Goal: Information Seeking & Learning: Learn about a topic

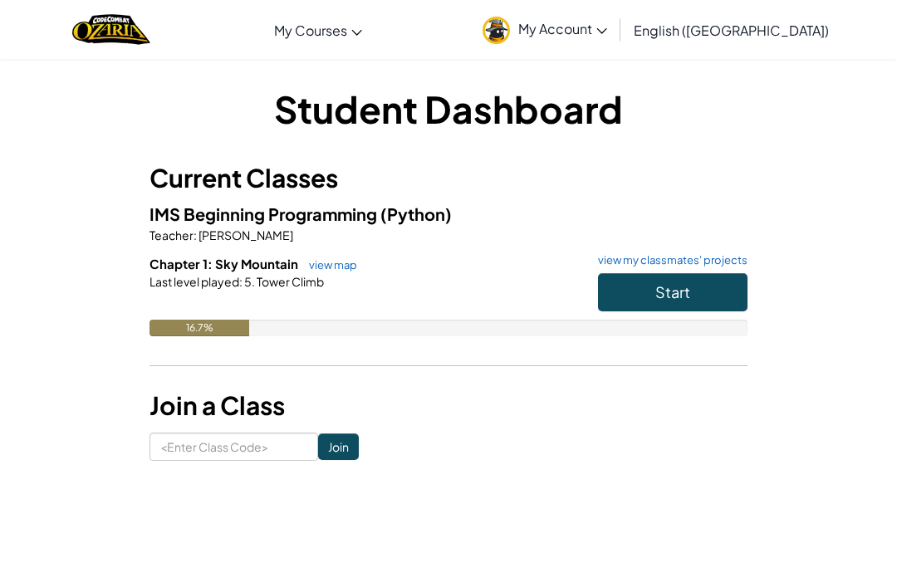
click at [706, 286] on button "Start" at bounding box center [672, 292] width 149 height 38
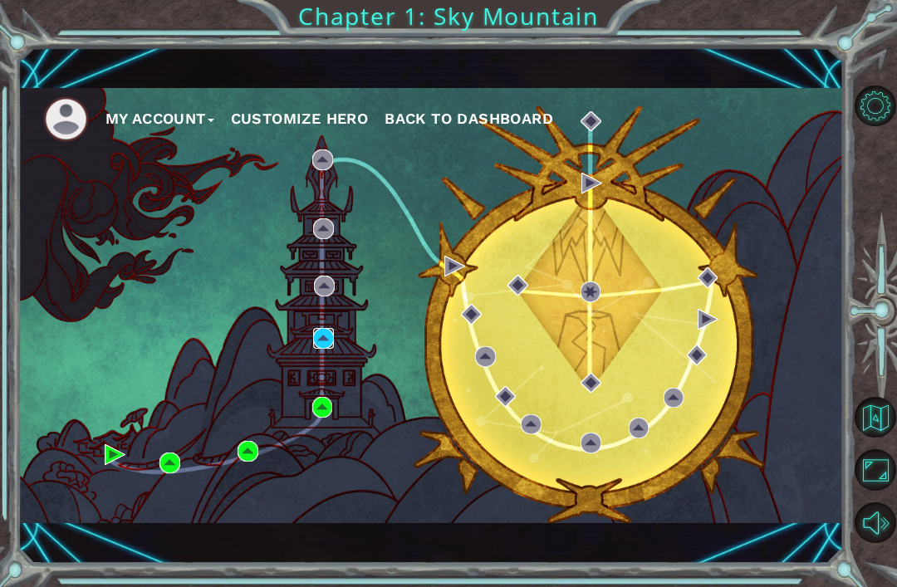
click at [317, 347] on img at bounding box center [323, 338] width 21 height 21
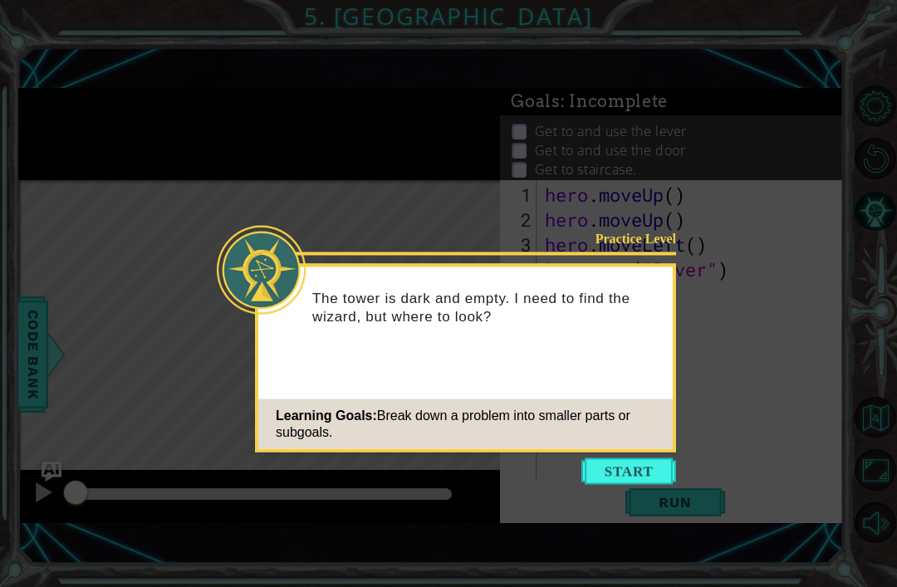
click at [649, 463] on button "Start" at bounding box center [628, 471] width 95 height 27
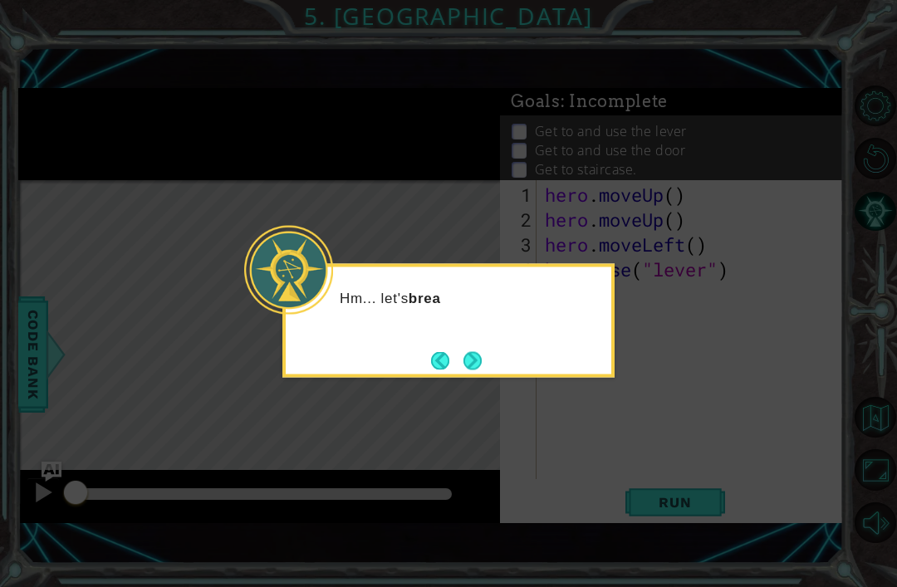
click at [482, 352] on button "Next" at bounding box center [472, 360] width 18 height 18
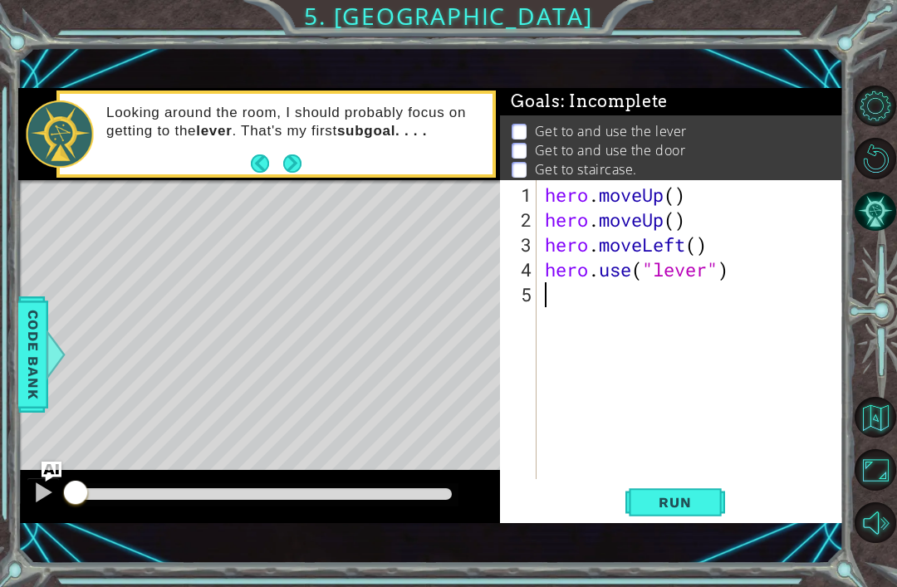
click at [685, 506] on span "Run" at bounding box center [675, 502] width 66 height 17
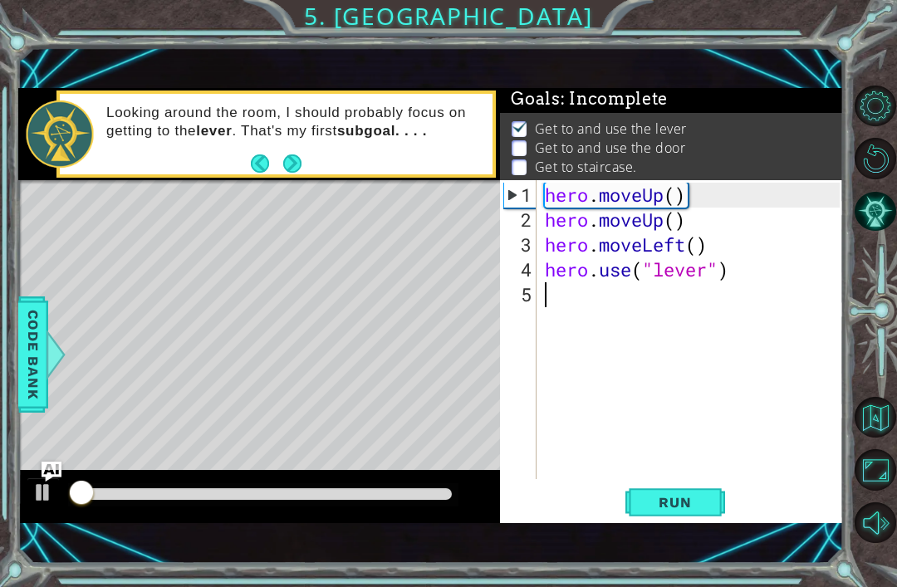
scroll to position [3, 0]
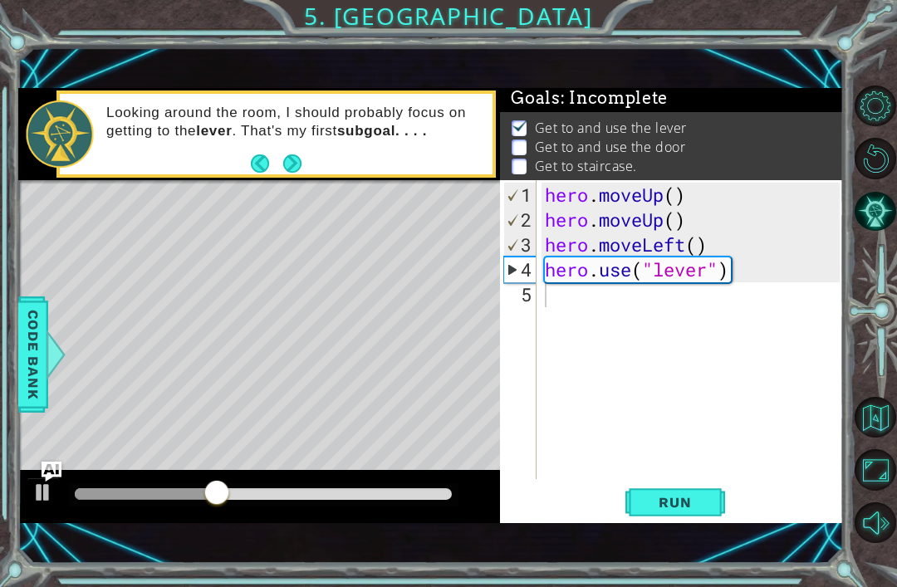
click at [290, 170] on button "Next" at bounding box center [292, 163] width 18 height 18
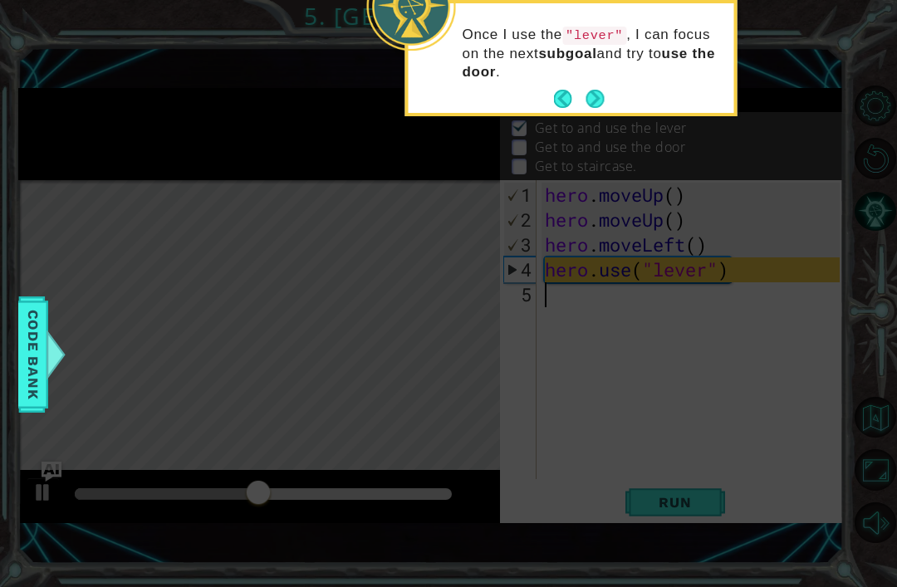
click at [605, 98] on button "Next" at bounding box center [595, 99] width 18 height 18
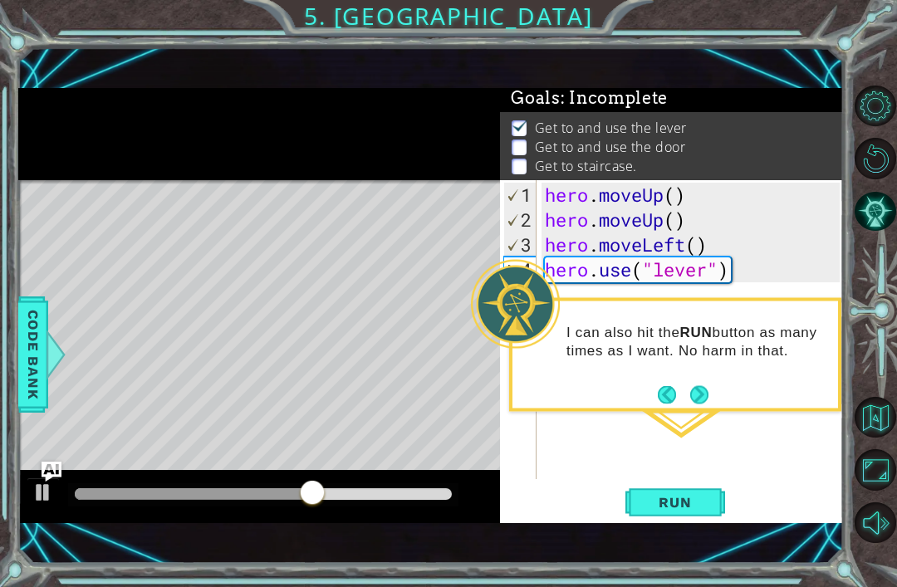
click at [695, 400] on button "Next" at bounding box center [699, 394] width 18 height 18
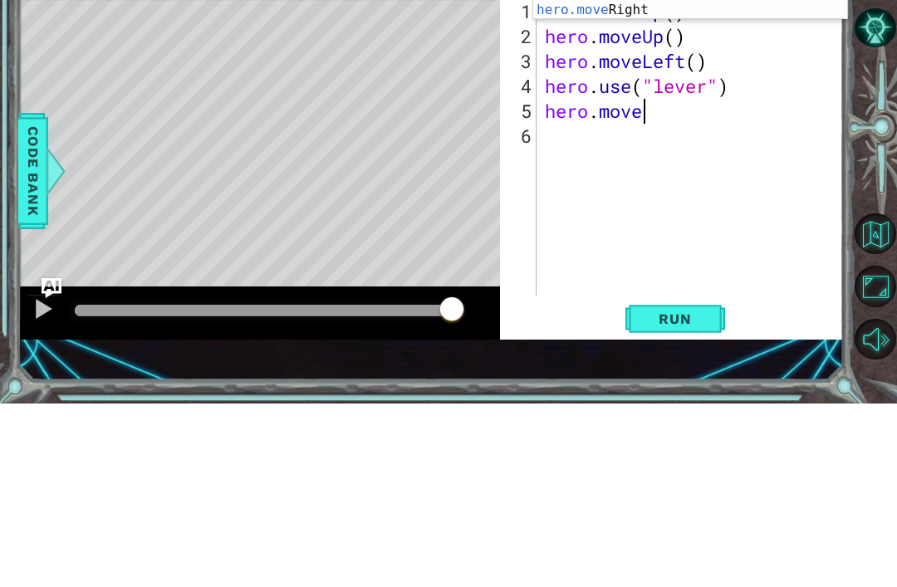
scroll to position [0, 4]
type textarea "hero.moveR"
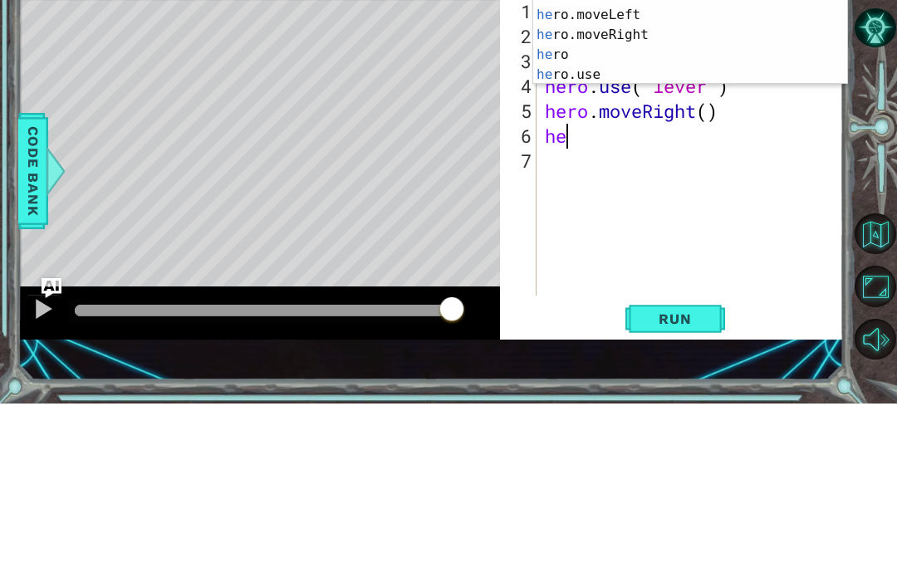
scroll to position [0, 1]
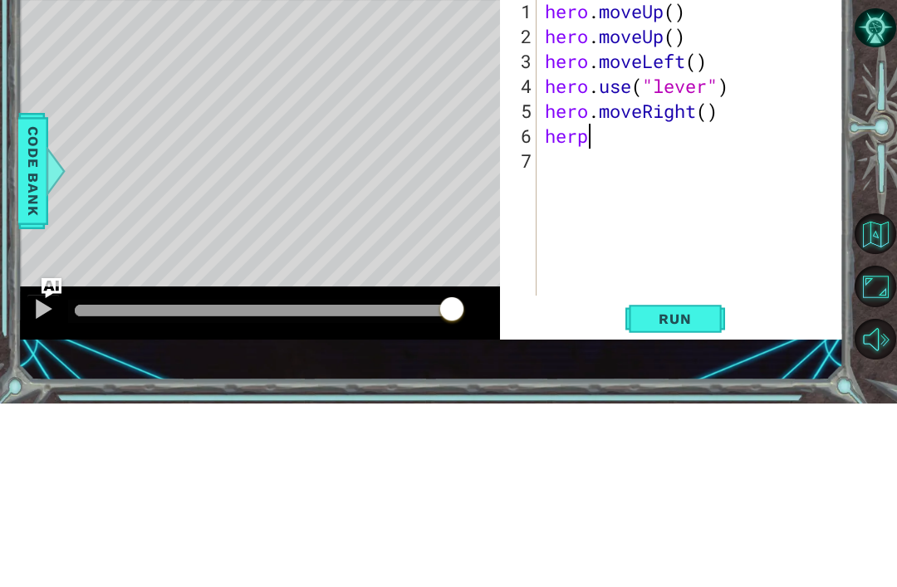
type textarea "her"
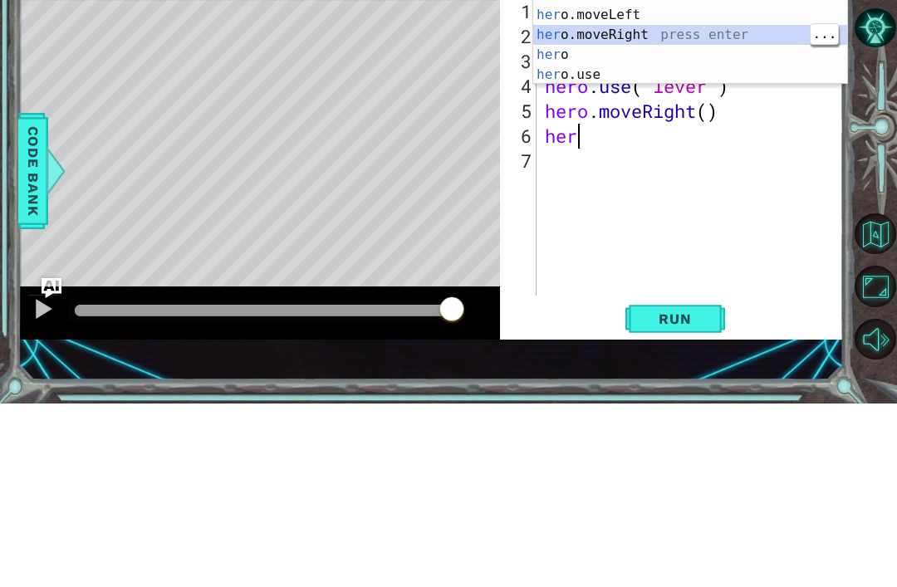
click at [671, 149] on div "her o.moveUp press enter her o.moveDown press enter her o.moveLeft press enter …" at bounding box center [690, 228] width 314 height 159
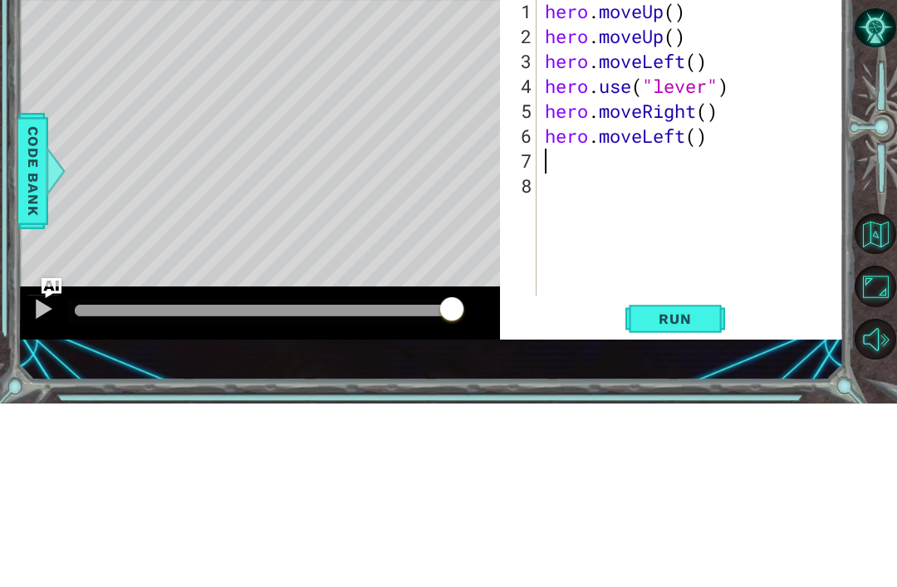
scroll to position [0, 0]
type textarea "hero.moveLeft()"
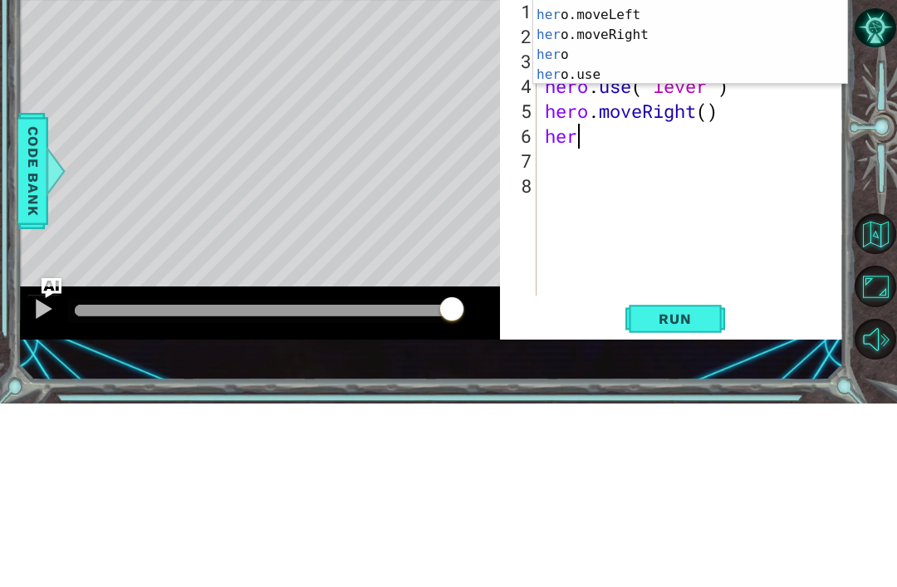
scroll to position [0, 1]
type textarea "hero"
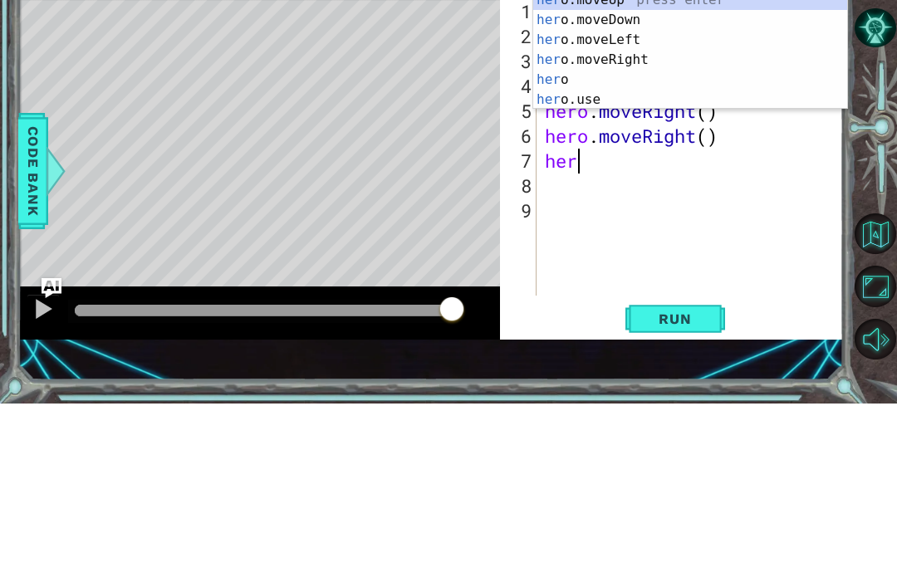
type textarea "hero"
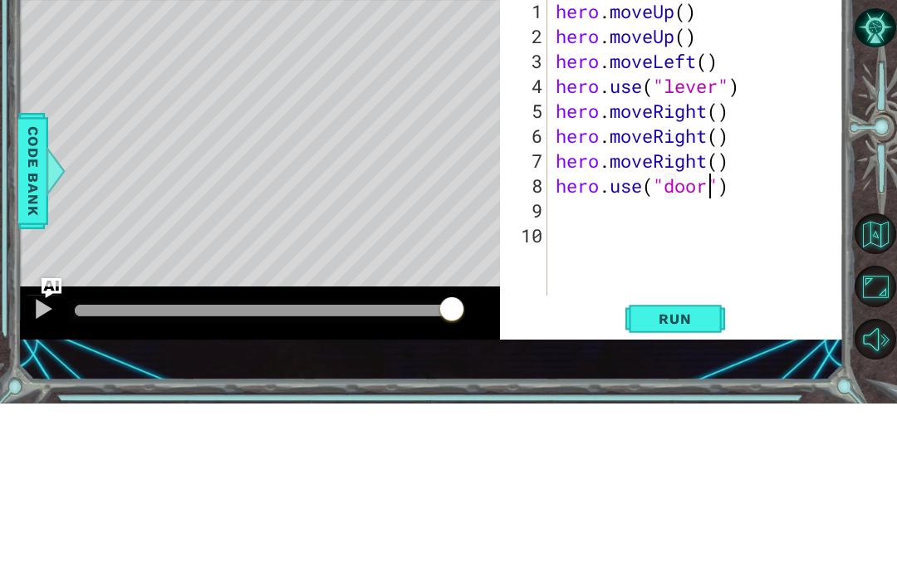
scroll to position [53, 0]
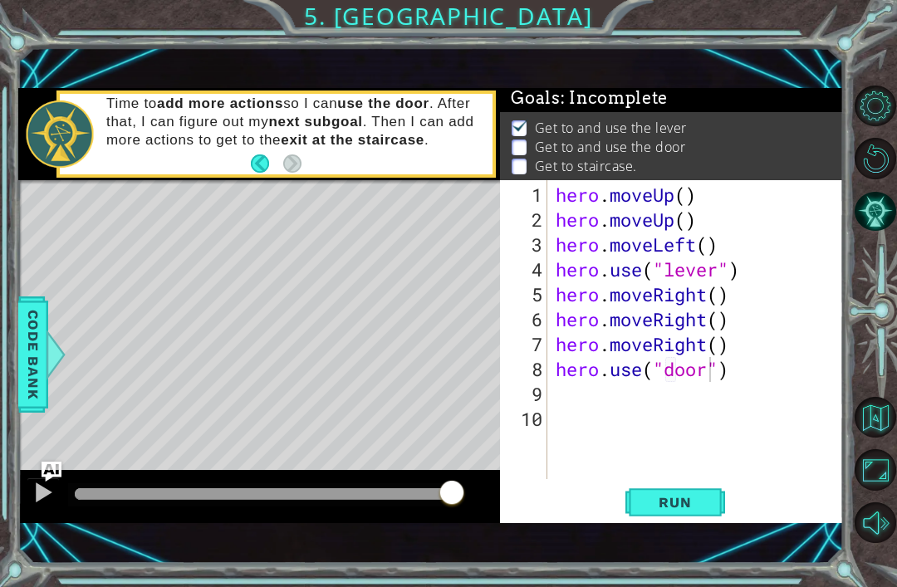
type textarea "hero.use("door")"
click at [683, 506] on span "Run" at bounding box center [675, 502] width 66 height 17
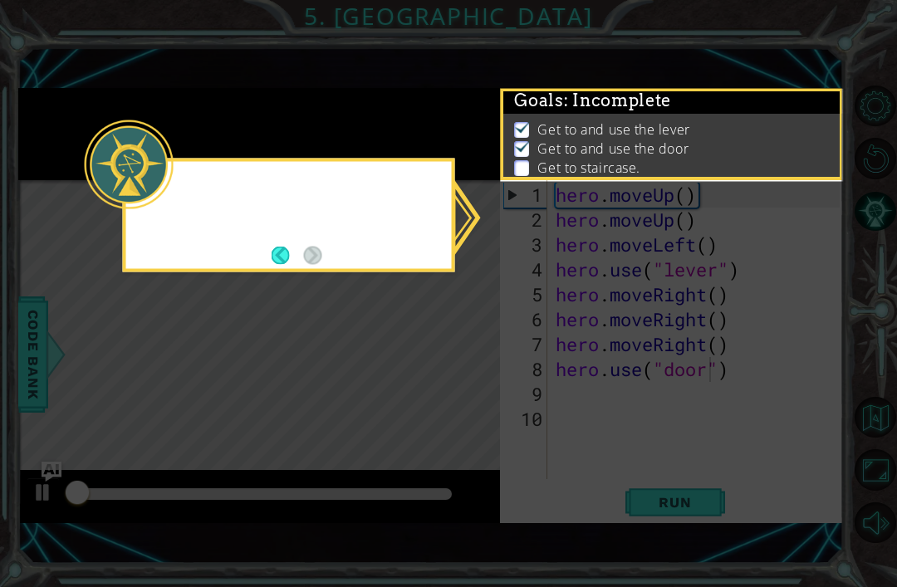
scroll to position [3, 0]
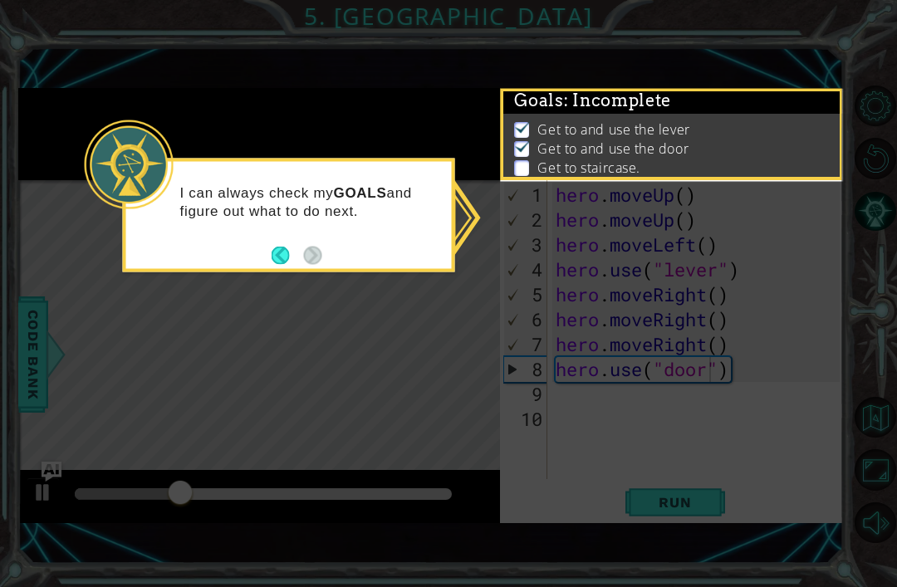
click at [265, 195] on div "I can always check my GOALS and figure out what to do next." at bounding box center [289, 210] width 326 height 84
click at [277, 246] on button "Back" at bounding box center [288, 255] width 32 height 18
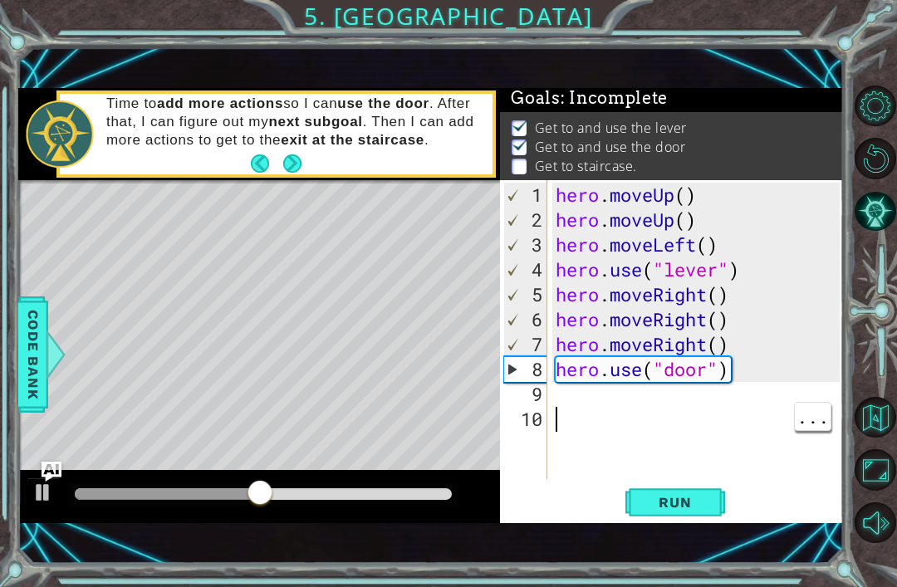
scroll to position [0, 0]
click at [724, 400] on div "hero . moveUp ( ) hero . moveUp ( ) hero . moveLeft ( ) hero . use ( "lever" ) …" at bounding box center [700, 357] width 296 height 349
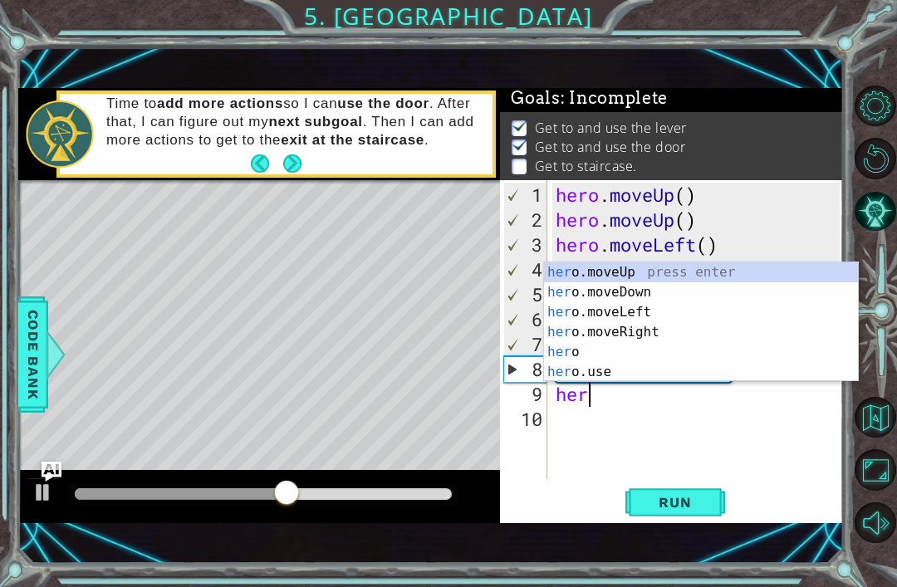
scroll to position [0, 1]
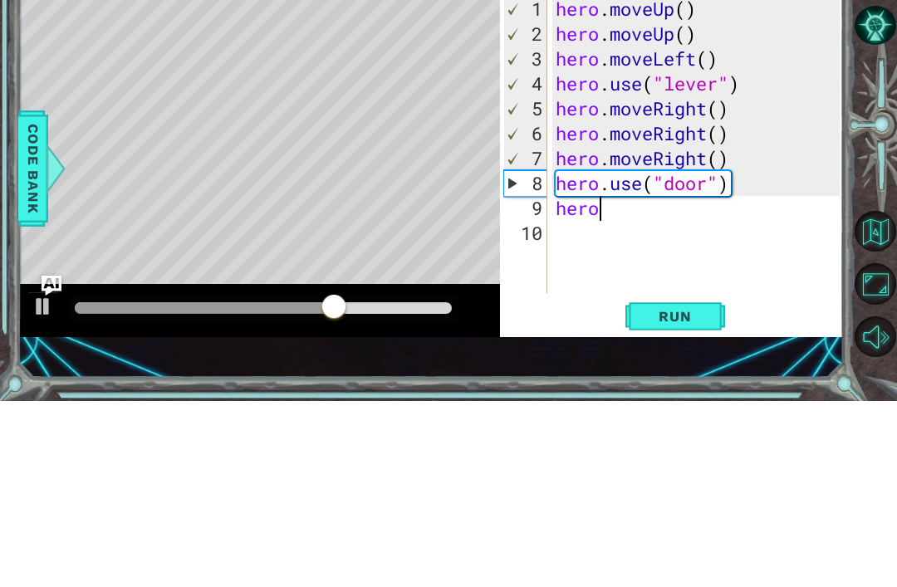
type textarea "hero."
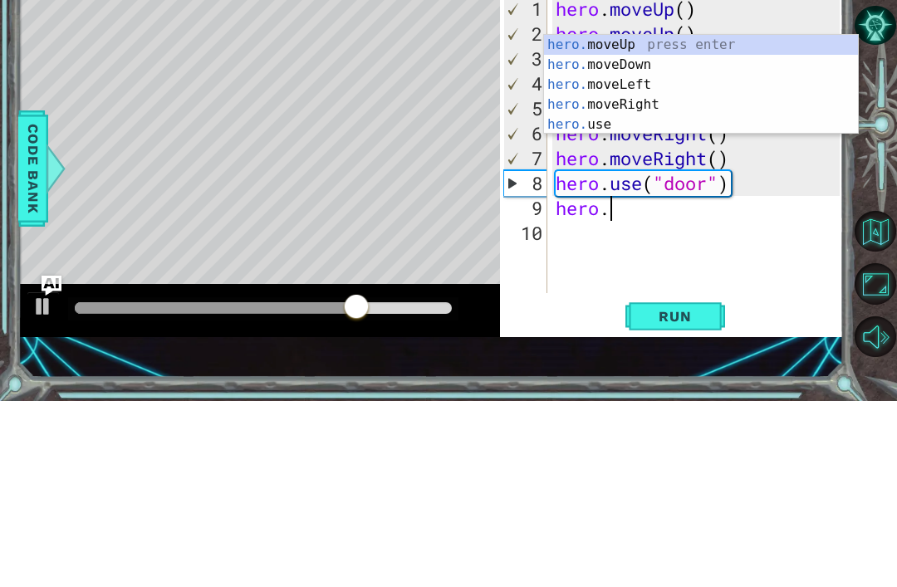
scroll to position [0, 0]
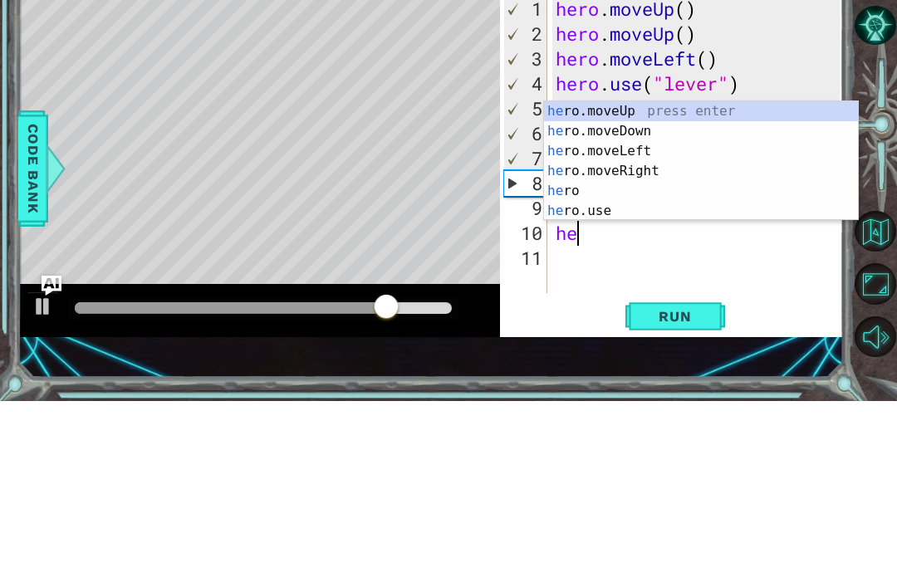
type textarea "her"
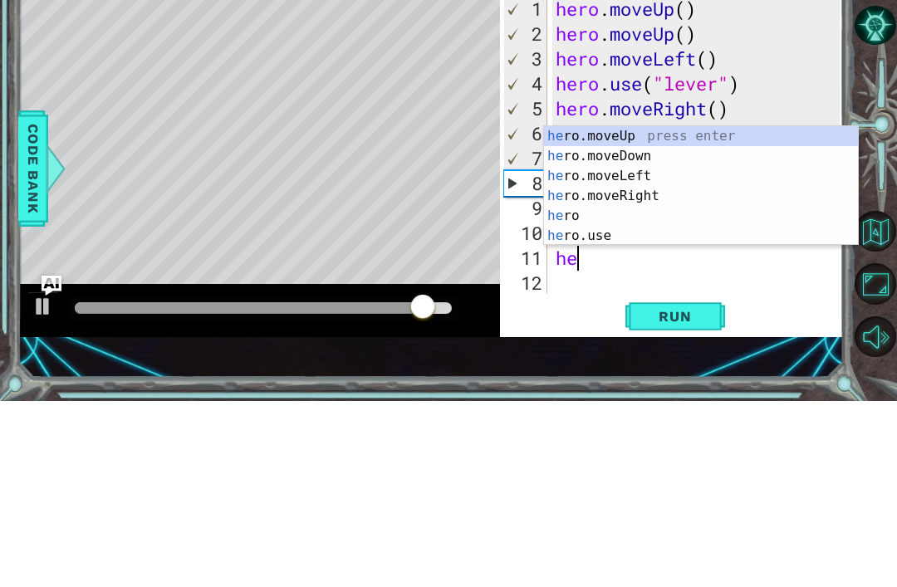
type textarea "hero"
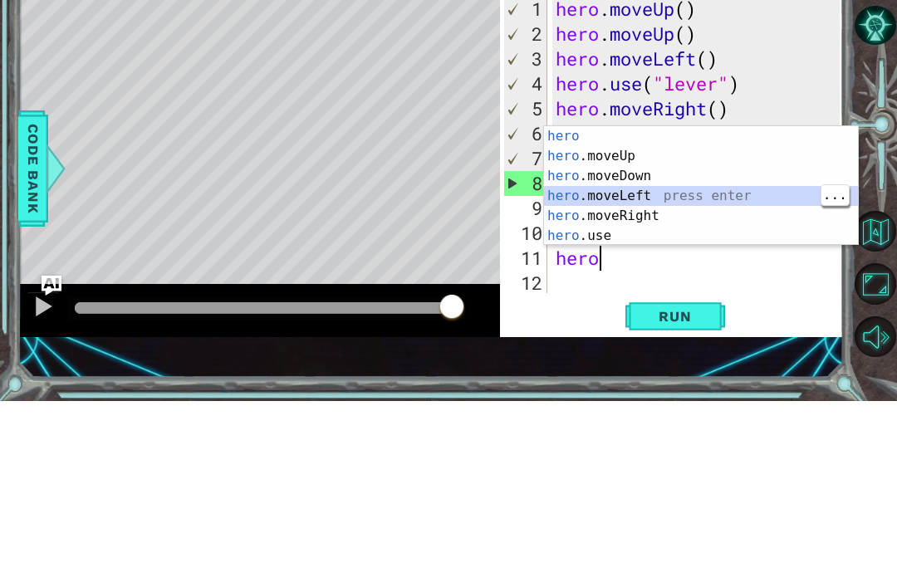
scroll to position [25, 0]
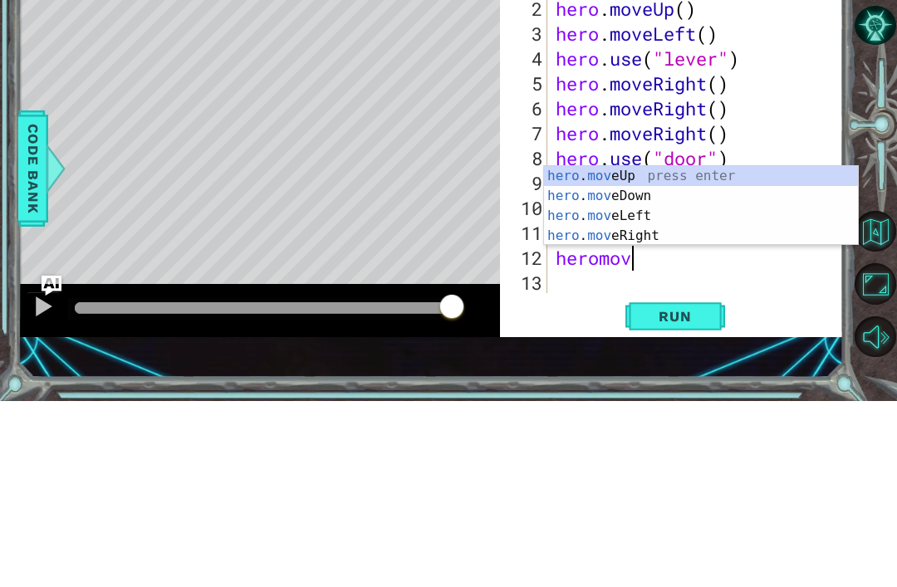
type textarea "heromove"
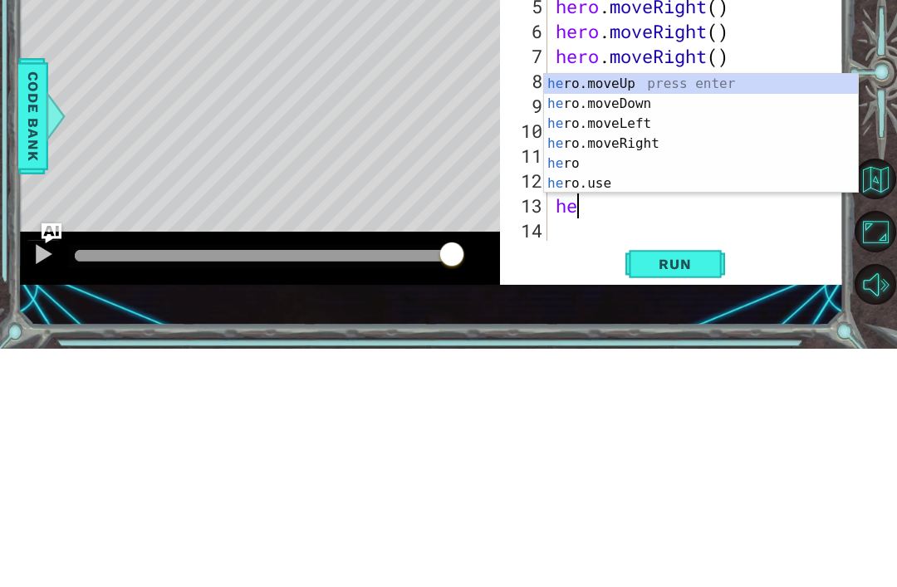
scroll to position [0, 1]
type textarea "hero"
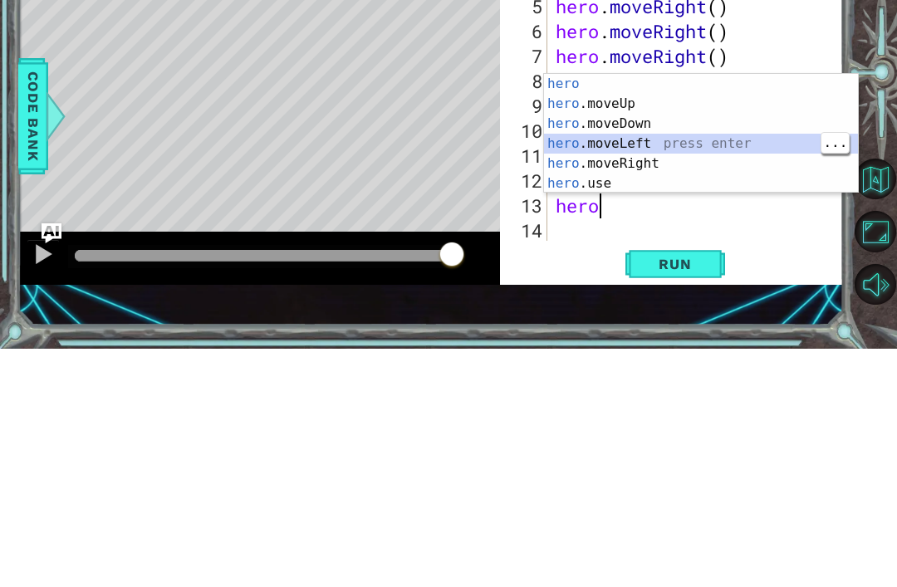
click at [637, 312] on div "hero press enter hero .moveUp press enter hero .moveDown press enter hero .move…" at bounding box center [701, 391] width 314 height 159
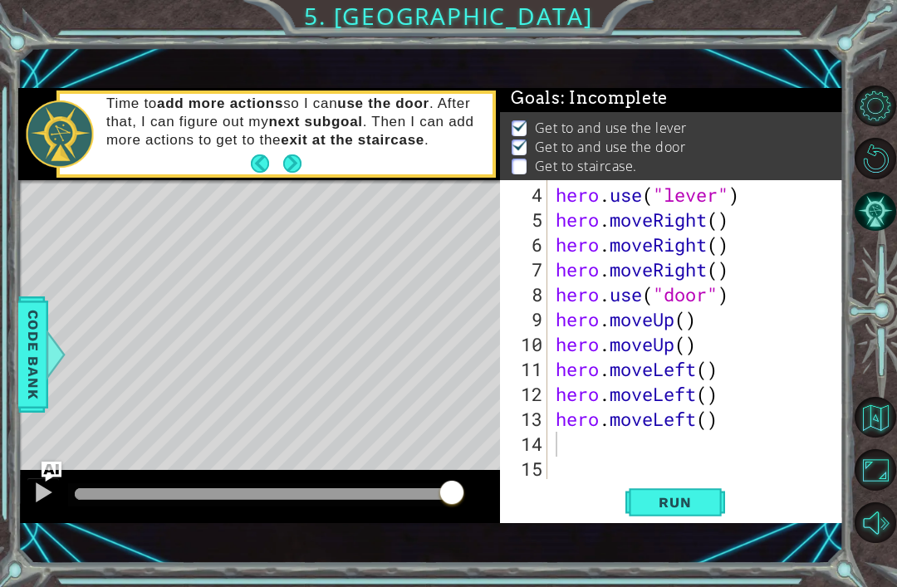
click at [688, 499] on span "Run" at bounding box center [675, 502] width 66 height 17
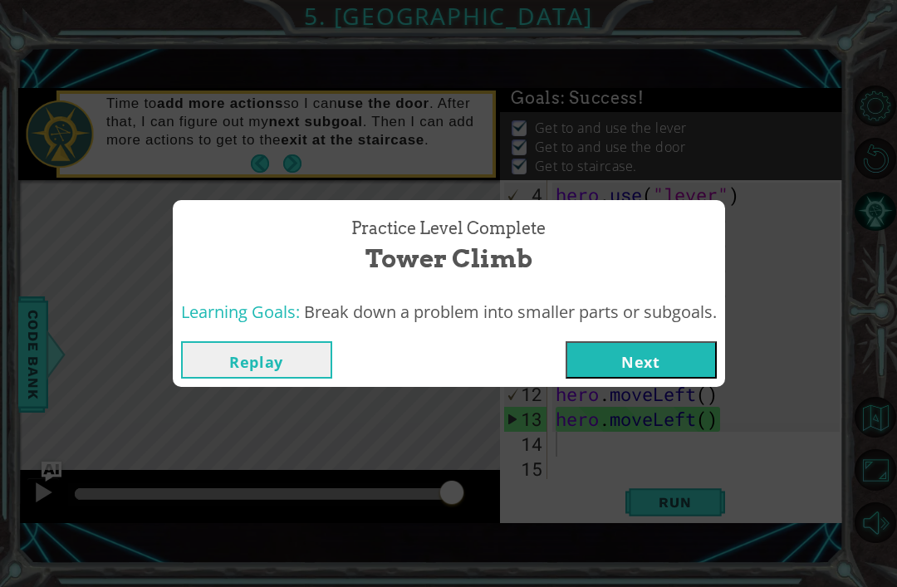
click at [683, 365] on button "Next" at bounding box center [640, 359] width 151 height 37
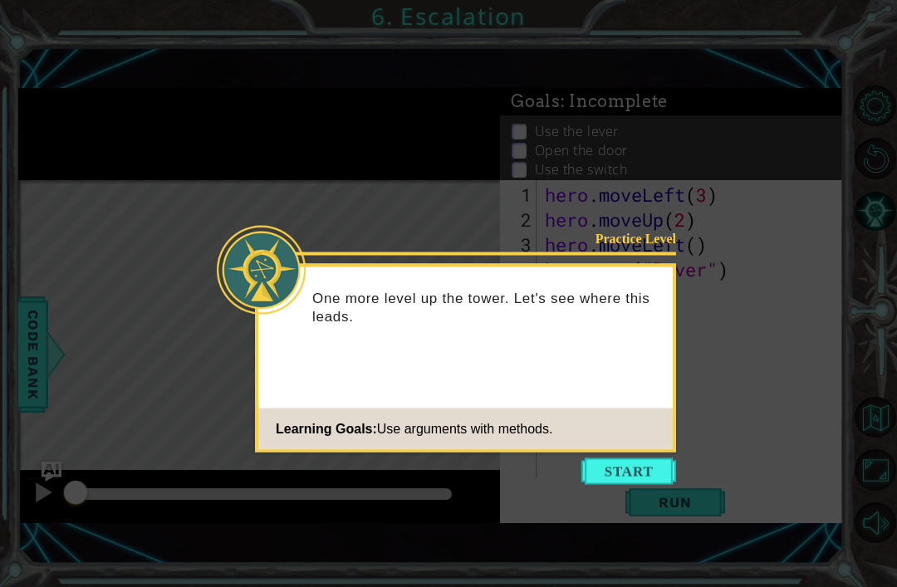
click at [645, 468] on button "Start" at bounding box center [628, 471] width 95 height 27
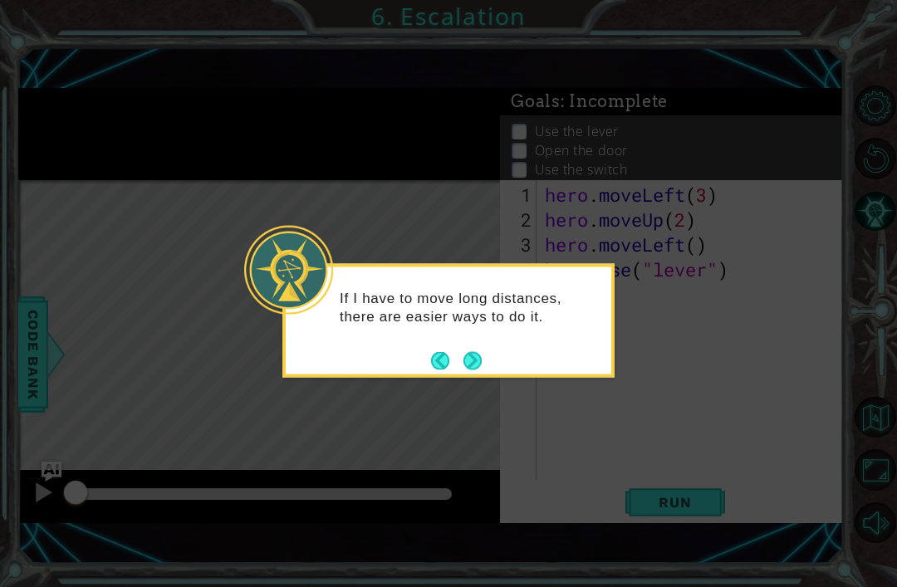
click at [464, 360] on button "Next" at bounding box center [472, 360] width 18 height 18
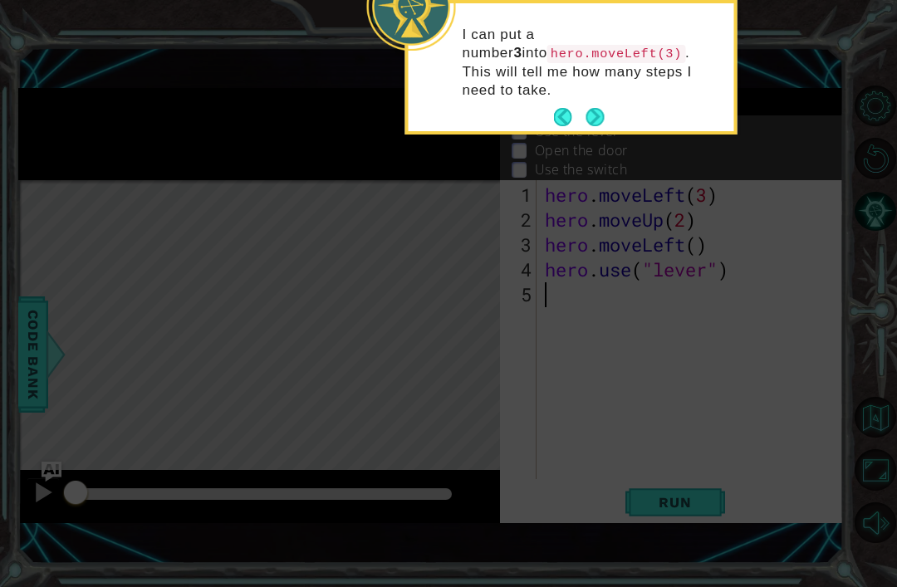
click at [605, 108] on button "Next" at bounding box center [594, 117] width 19 height 19
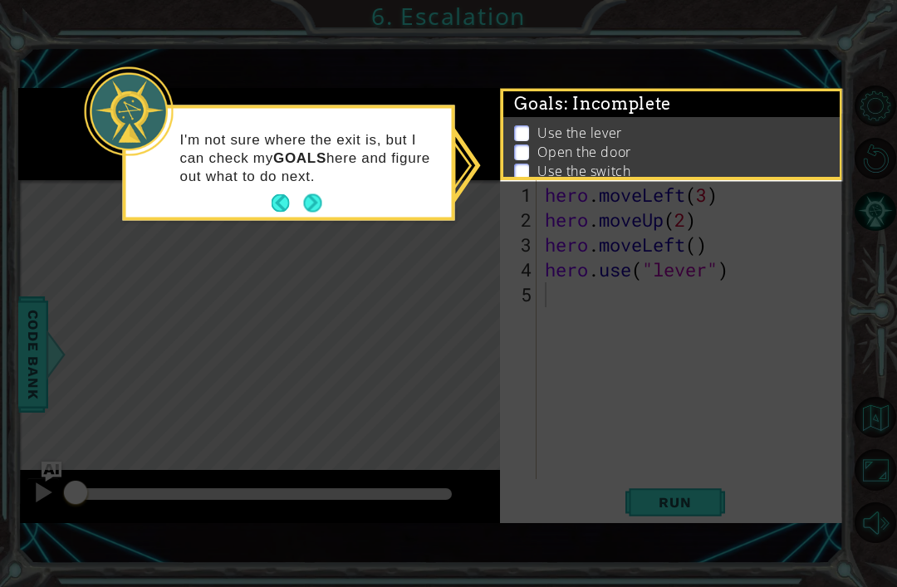
click at [310, 213] on button "Next" at bounding box center [313, 203] width 18 height 18
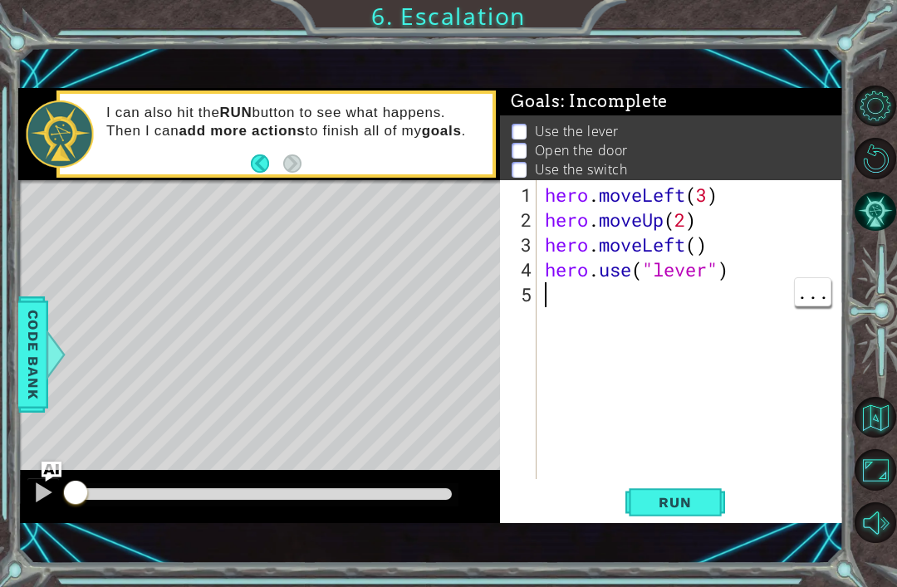
click at [616, 308] on div "hero . moveLeft ( 3 ) hero . moveUp ( 2 ) hero . moveLeft ( ) hero . use ( "lev…" at bounding box center [694, 357] width 306 height 349
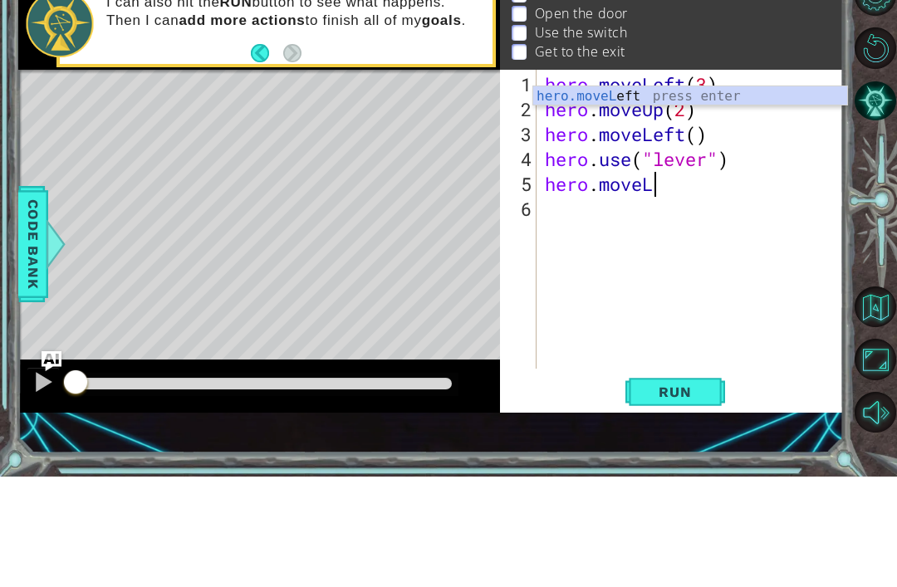
scroll to position [0, 4]
type textarea "hero.moveLeft(1)"
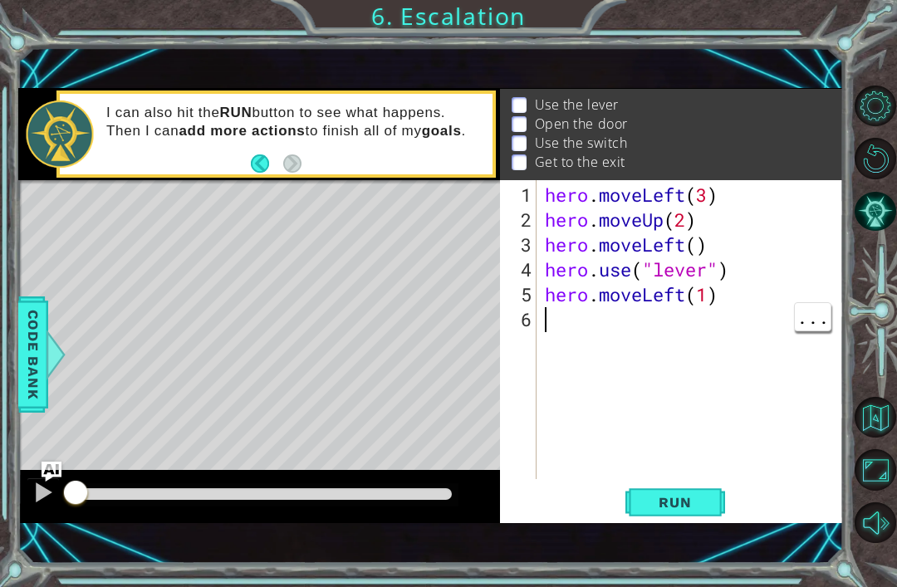
scroll to position [0, 0]
click at [676, 340] on div "hero . moveLeft ( 3 ) hero . moveUp ( 2 ) hero . moveLeft ( ) hero . use ( "lev…" at bounding box center [694, 357] width 306 height 349
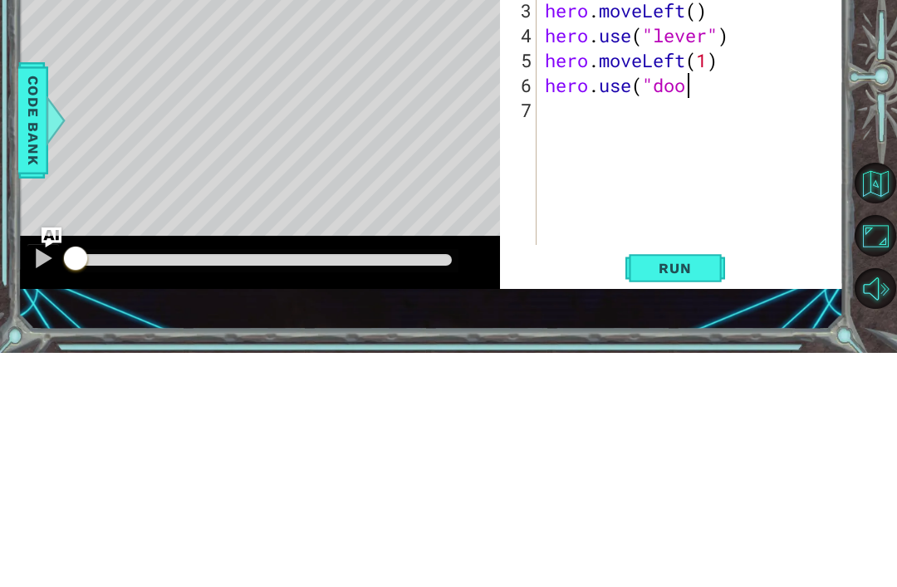
scroll to position [0, 6]
type textarea "hero.use("door")"
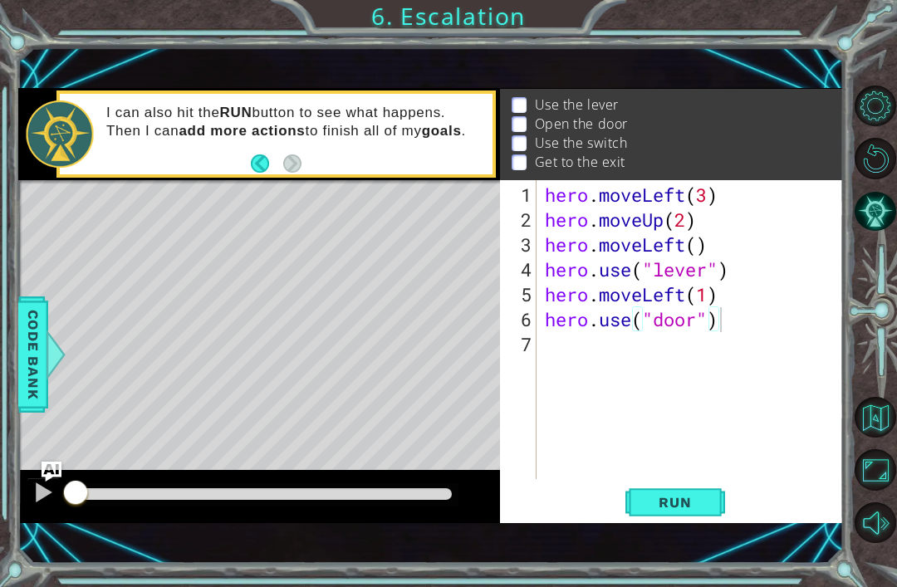
scroll to position [0, 0]
click at [641, 365] on div "hero . moveLeft ( 3 ) hero . moveUp ( 2 ) hero . moveLeft ( ) hero . use ( "lev…" at bounding box center [694, 357] width 306 height 349
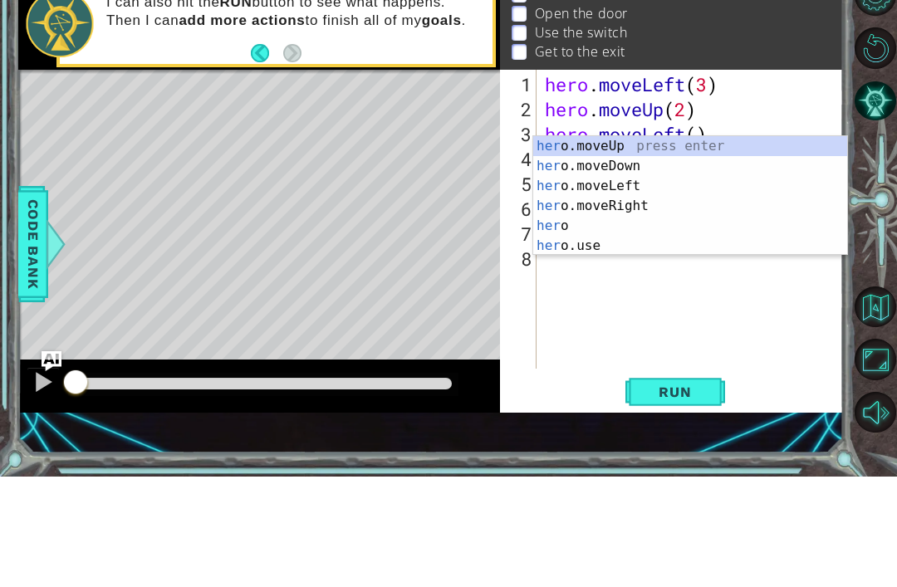
scroll to position [0, 1]
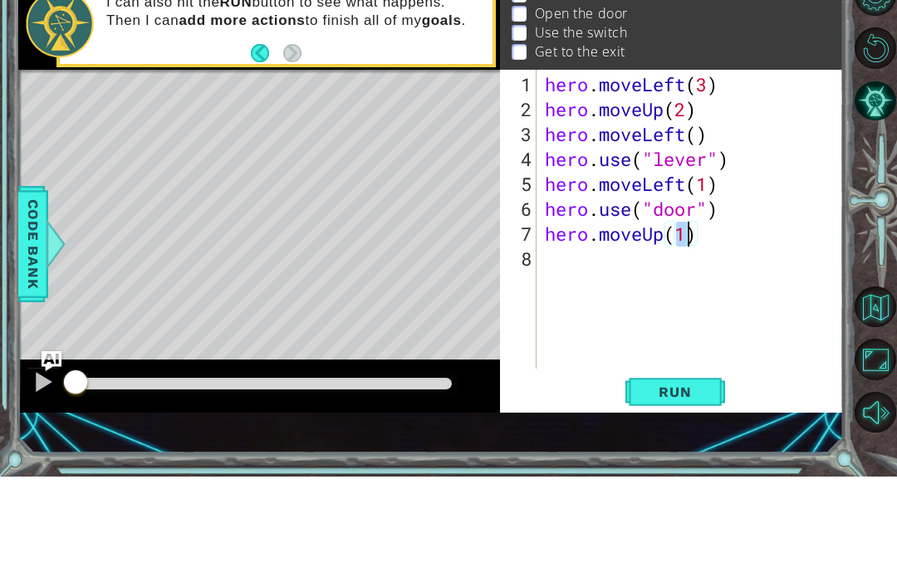
type textarea "hero.moveUp(2)"
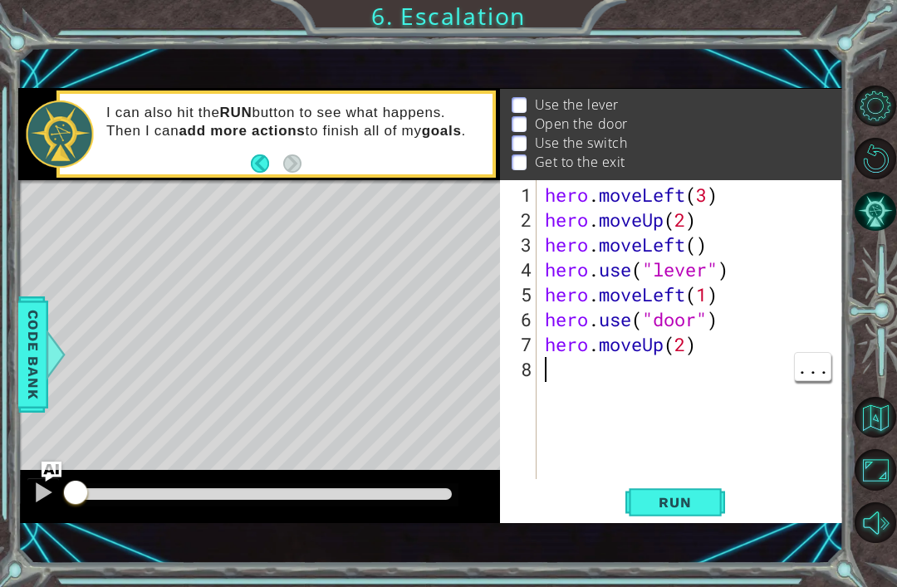
scroll to position [0, 0]
click at [710, 377] on div "hero . moveLeft ( 3 ) hero . moveUp ( 2 ) hero . moveLeft ( ) hero . use ( "lev…" at bounding box center [694, 357] width 306 height 349
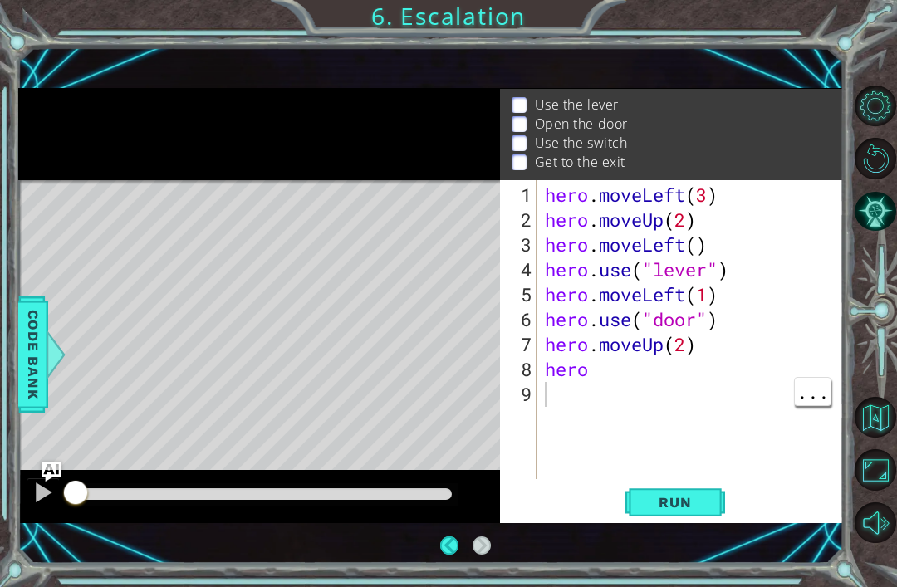
click at [684, 365] on div "hero . moveLeft ( 3 ) hero . moveUp ( 2 ) hero . moveLeft ( ) hero . use ( "lev…" at bounding box center [694, 357] width 306 height 349
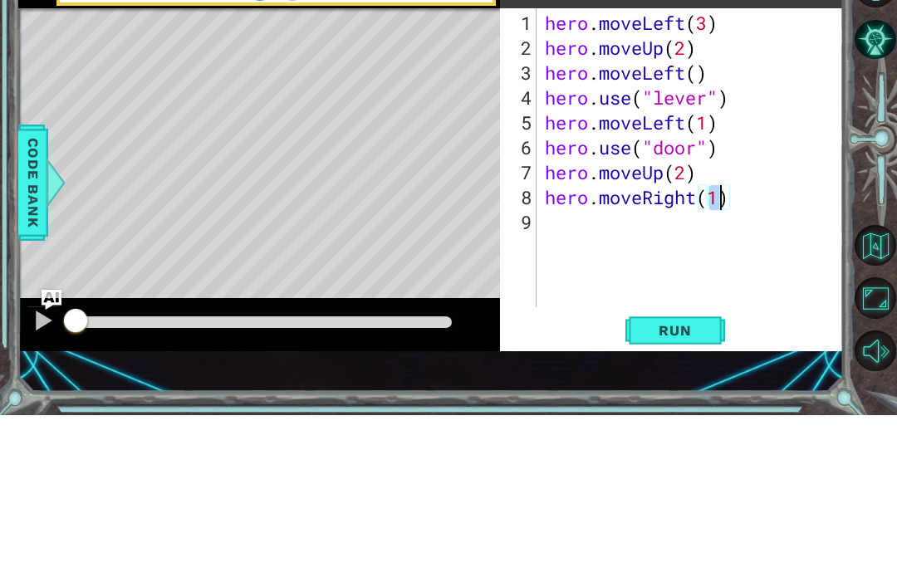
scroll to position [0, 7]
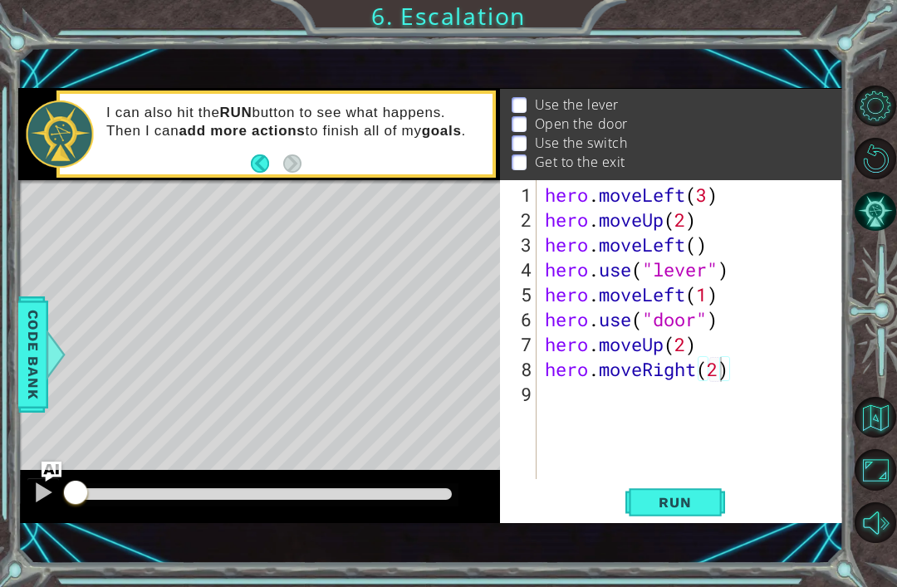
click at [701, 506] on span "Run" at bounding box center [675, 502] width 66 height 17
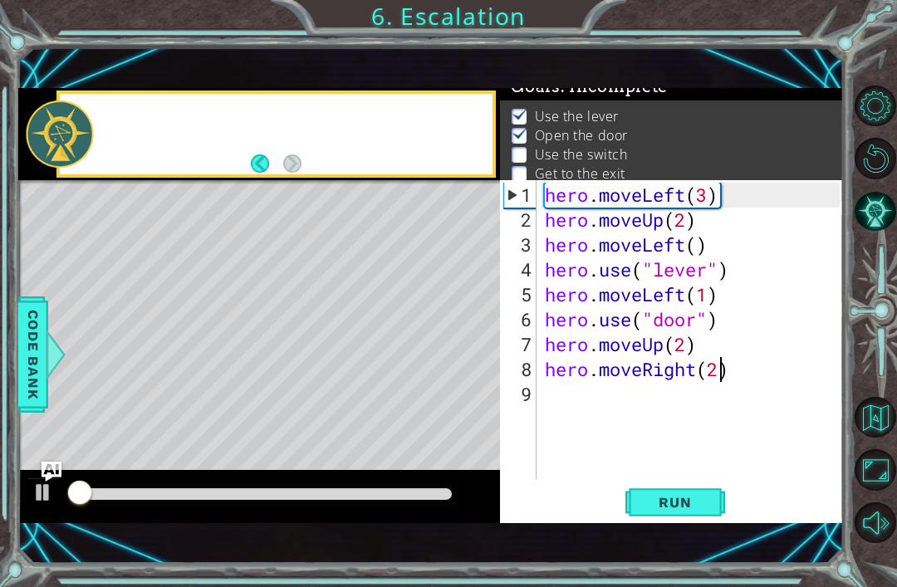
scroll to position [13, 0]
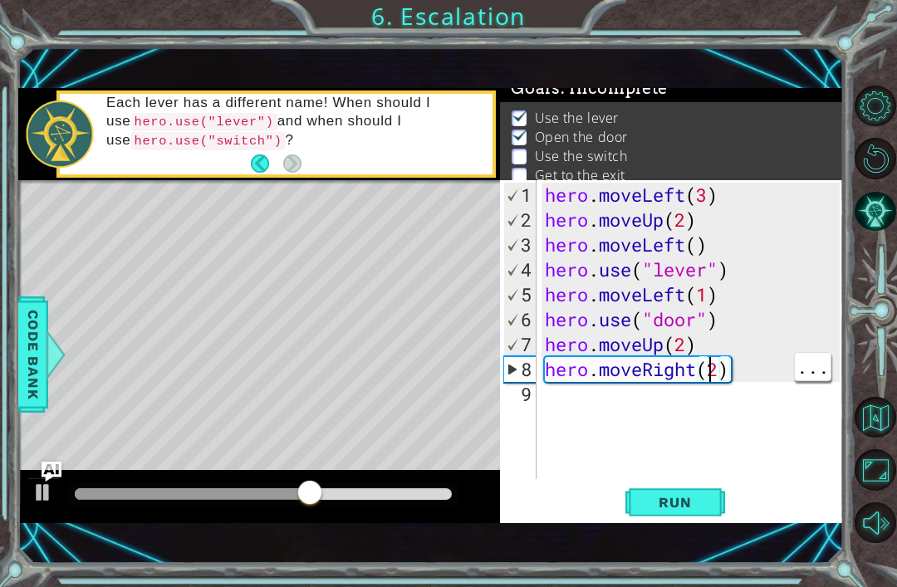
click at [712, 367] on div "hero . moveLeft ( 3 ) hero . moveUp ( 2 ) hero . moveLeft ( ) hero . use ( "lev…" at bounding box center [694, 357] width 306 height 349
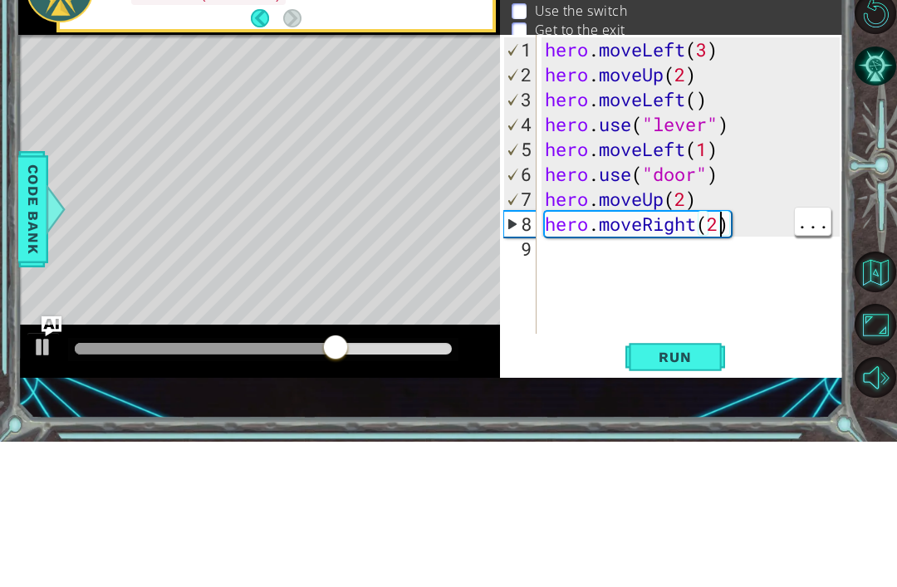
click at [718, 233] on div "hero . moveLeft ( 3 ) hero . moveUp ( 2 ) hero . moveLeft ( ) hero . use ( "lev…" at bounding box center [694, 357] width 306 height 349
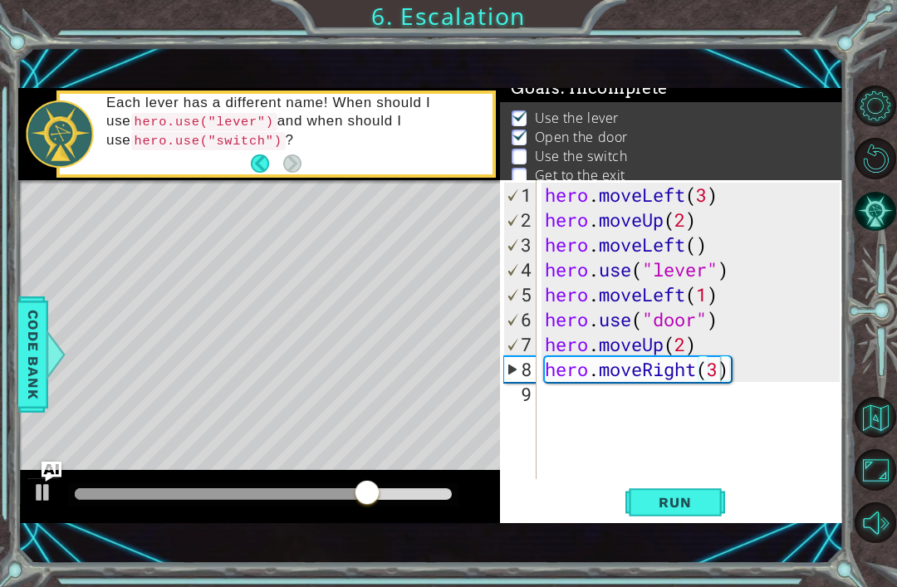
type textarea "hero.moveRight(3)"
click at [697, 493] on button "Run" at bounding box center [675, 503] width 100 height 34
click at [724, 404] on div "hero . moveLeft ( 3 ) hero . moveUp ( 2 ) hero . moveLeft ( ) hero . use ( "lev…" at bounding box center [694, 357] width 306 height 349
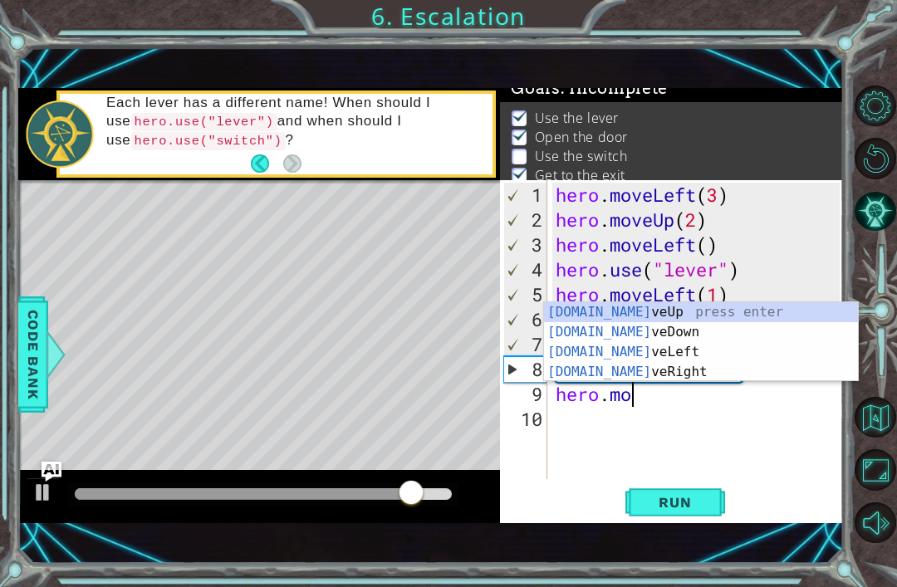
scroll to position [0, 3]
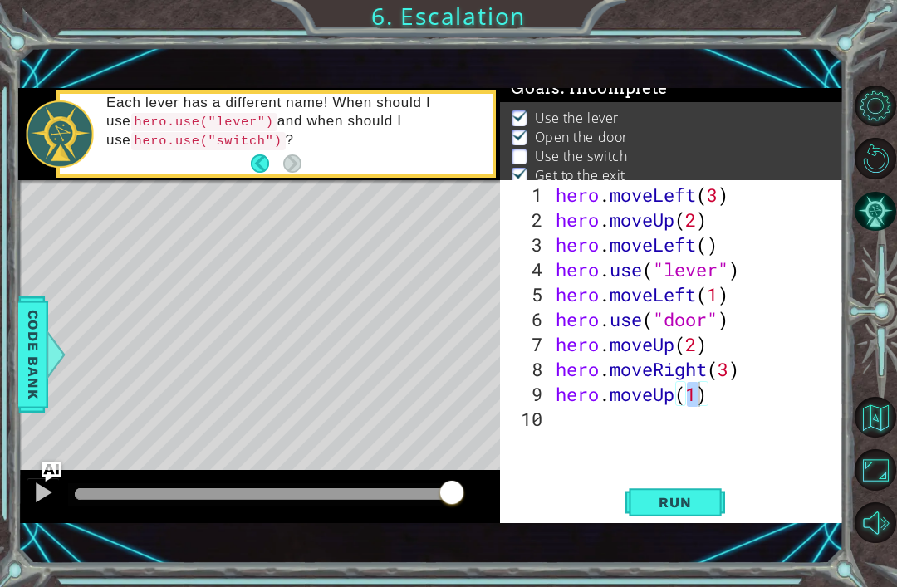
click at [704, 517] on button "Run" at bounding box center [675, 503] width 100 height 34
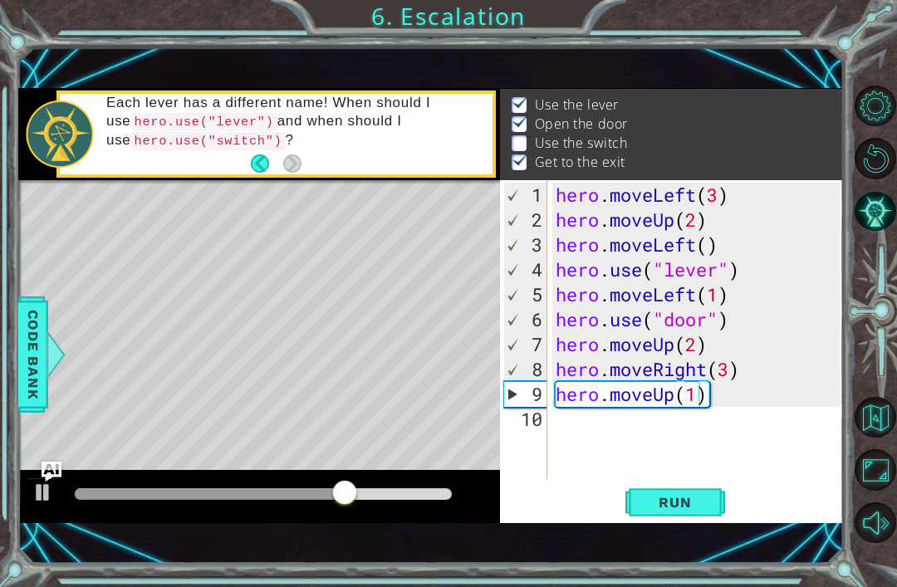
scroll to position [27, 0]
click at [722, 381] on div "hero . moveLeft ( 3 ) hero . moveUp ( 2 ) hero . moveLeft ( ) hero . use ( "lev…" at bounding box center [700, 357] width 296 height 349
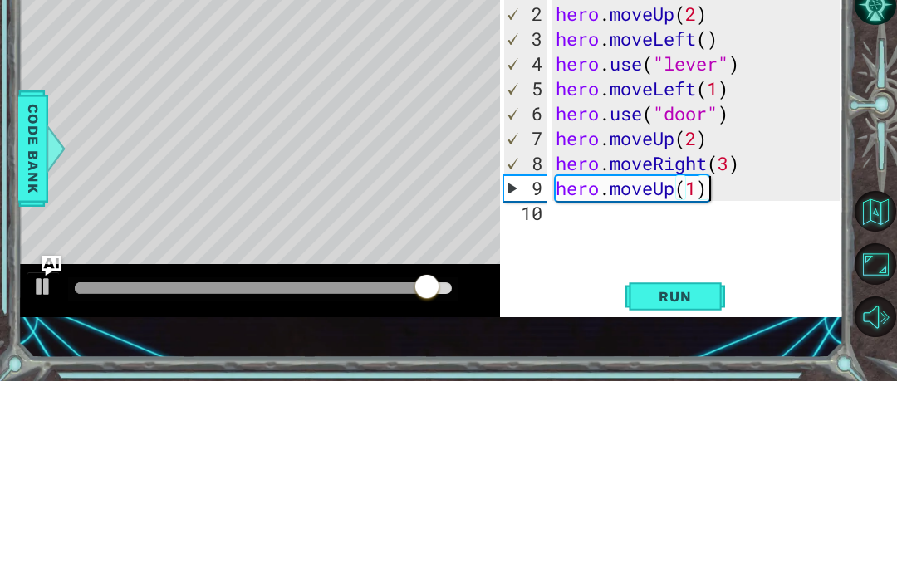
click at [722, 183] on div "hero . moveLeft ( 3 ) hero . moveUp ( 2 ) hero . moveLeft ( ) hero . use ( "lev…" at bounding box center [700, 357] width 296 height 349
click at [726, 183] on div "hero . moveLeft ( 3 ) hero . moveUp ( 2 ) hero . moveLeft ( ) hero . use ( "lev…" at bounding box center [700, 357] width 296 height 349
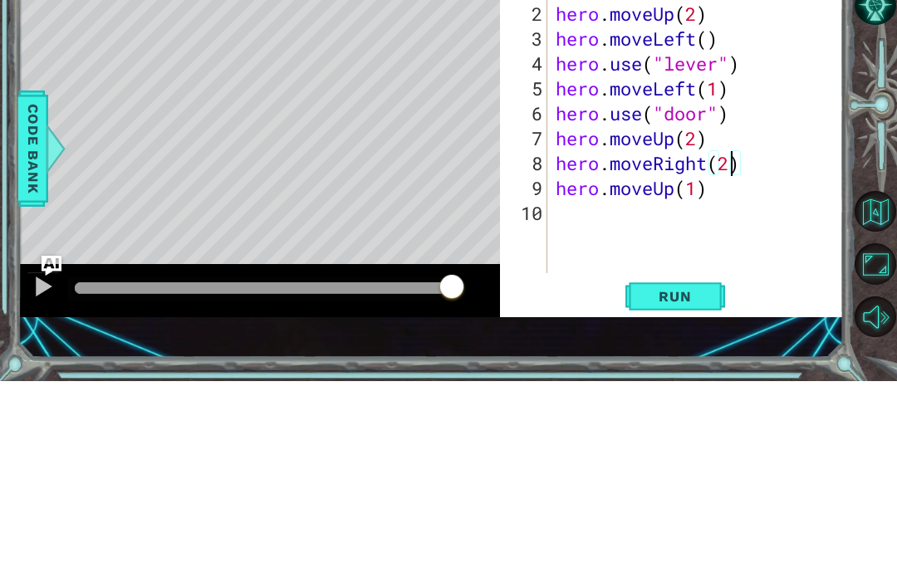
scroll to position [0, 6]
type textarea "hero.moveRight(2)"
click at [747, 183] on div "hero . moveLeft ( 3 ) hero . moveUp ( 2 ) hero . moveLeft ( ) hero . use ( "lev…" at bounding box center [700, 357] width 296 height 349
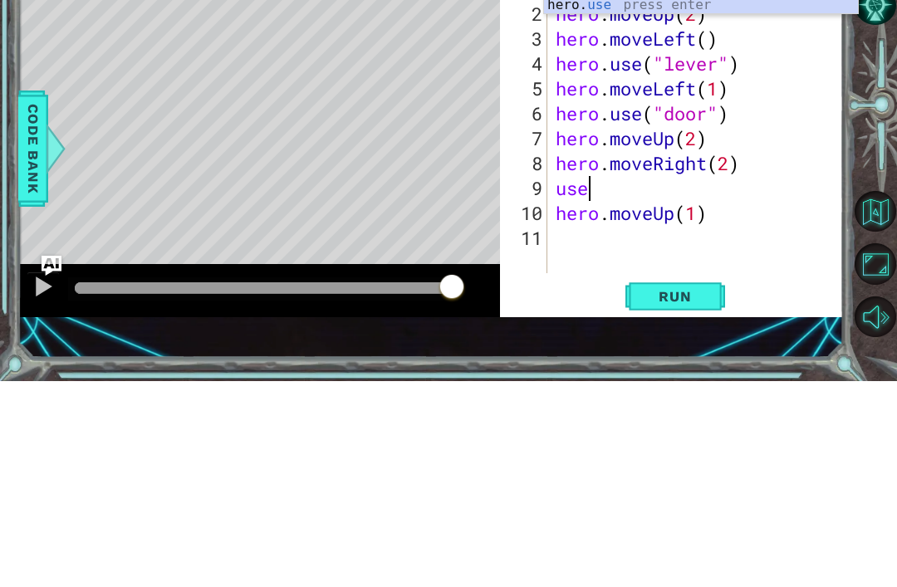
scroll to position [0, 0]
type textarea "u"
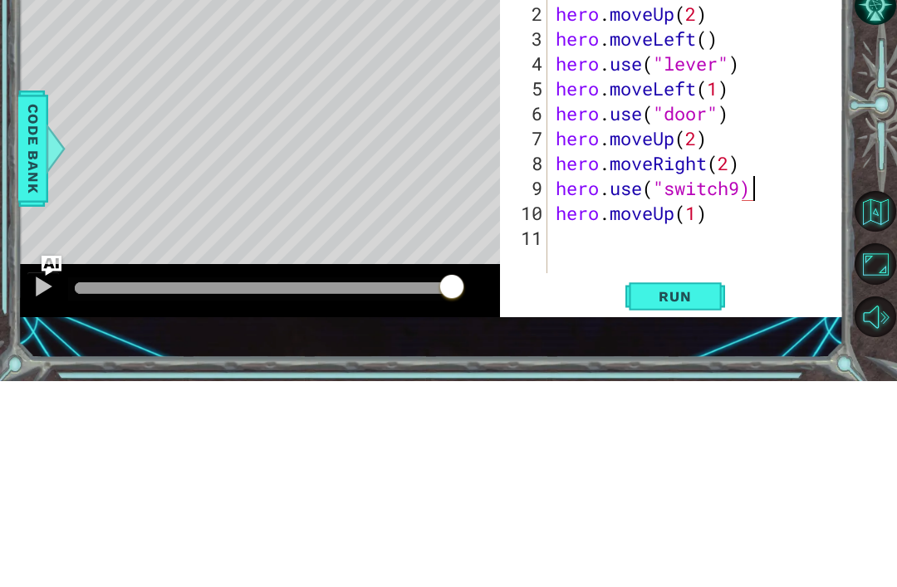
scroll to position [0, 7]
type textarea "hero.use("switch")"
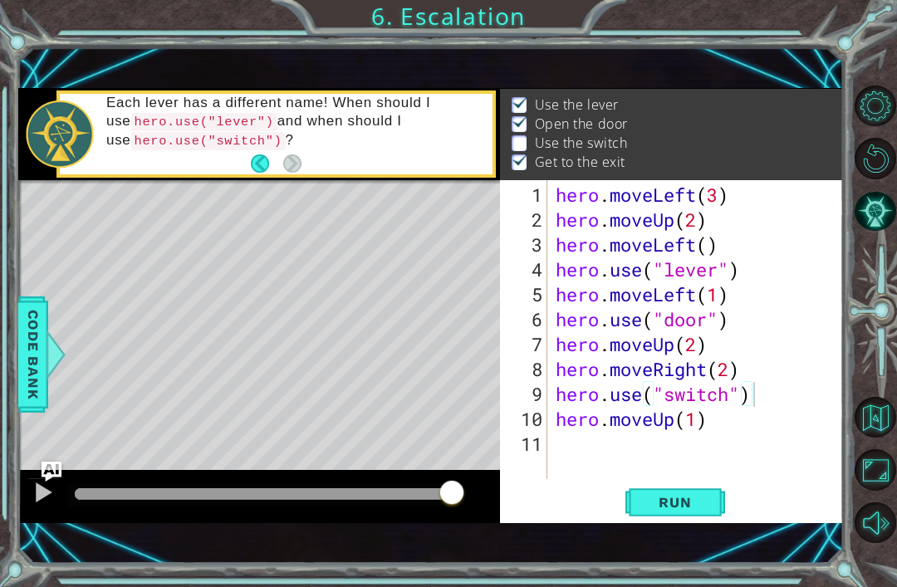
scroll to position [0, 0]
click at [770, 394] on div "hero . moveLeft ( 3 ) hero . moveUp ( 2 ) hero . moveLeft ( ) hero . use ( "lev…" at bounding box center [700, 357] width 296 height 349
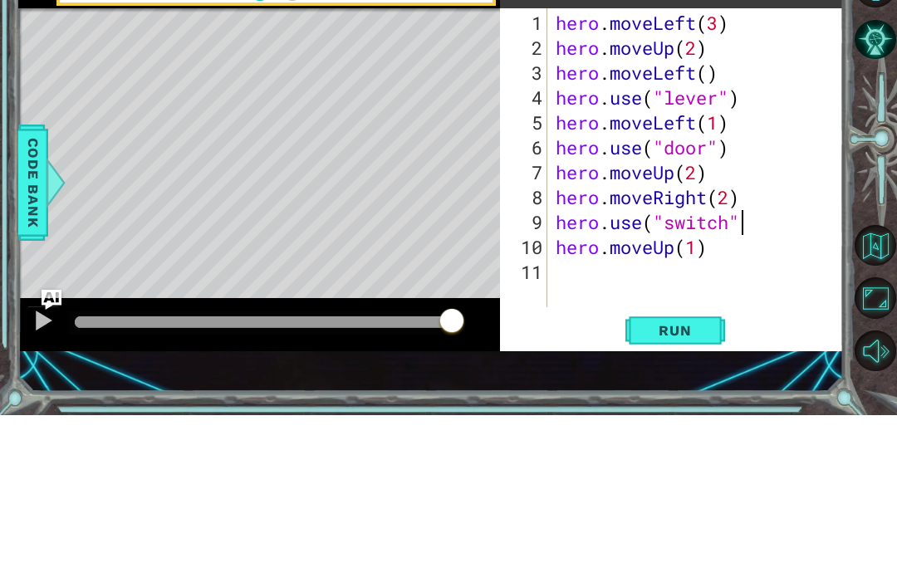
type textarea "hero.use("switch")"
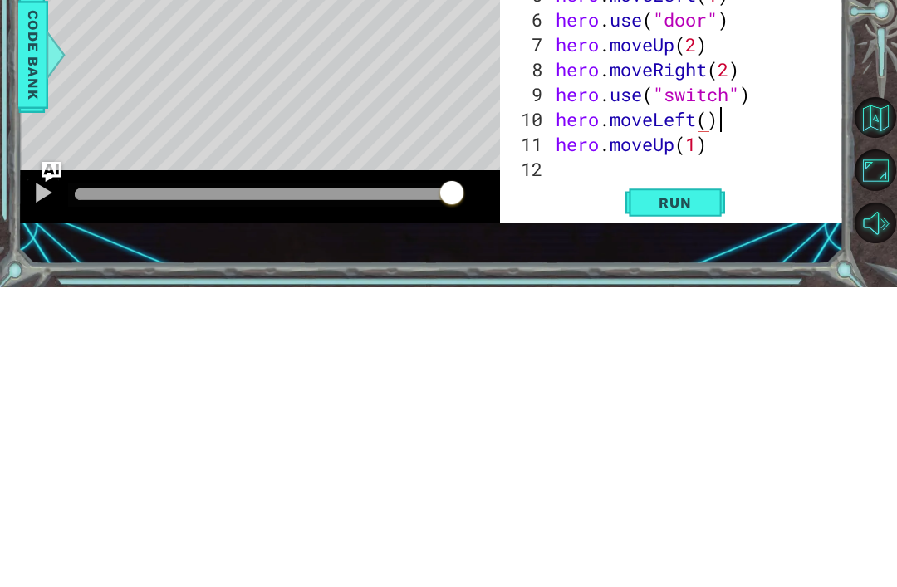
scroll to position [0, 7]
click at [690, 494] on span "Run" at bounding box center [675, 502] width 66 height 17
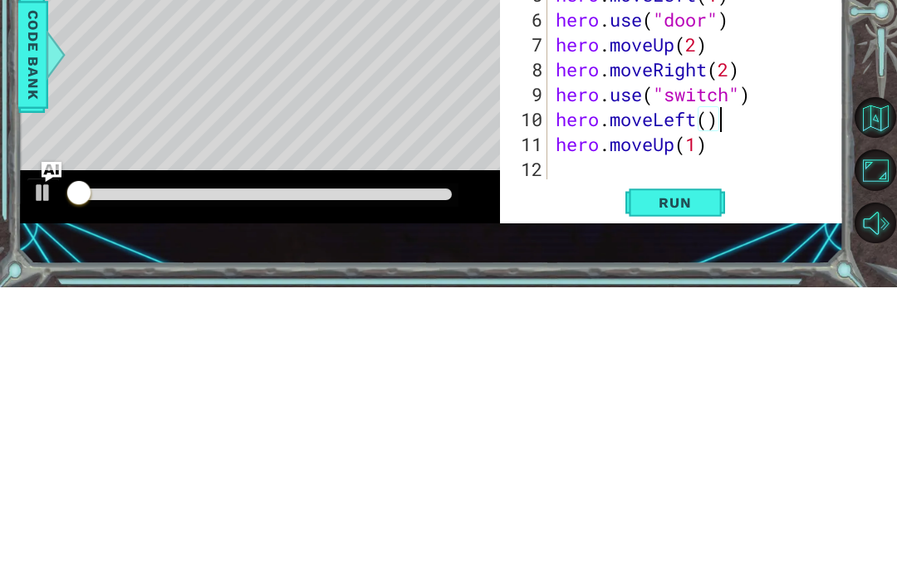
scroll to position [13, 0]
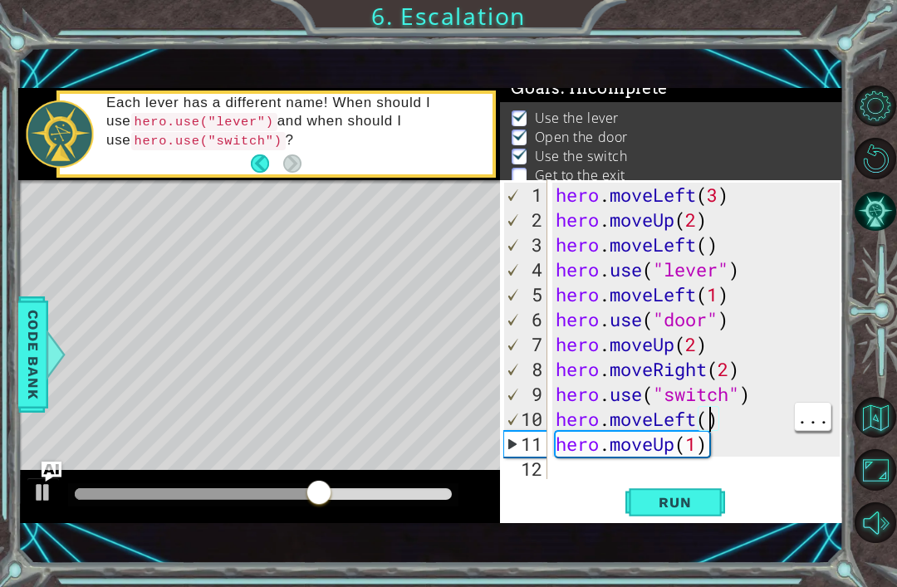
click at [698, 419] on div "hero . moveLeft ( 3 ) hero . moveUp ( 2 ) hero . moveLeft ( ) hero . use ( "lev…" at bounding box center [700, 357] width 296 height 349
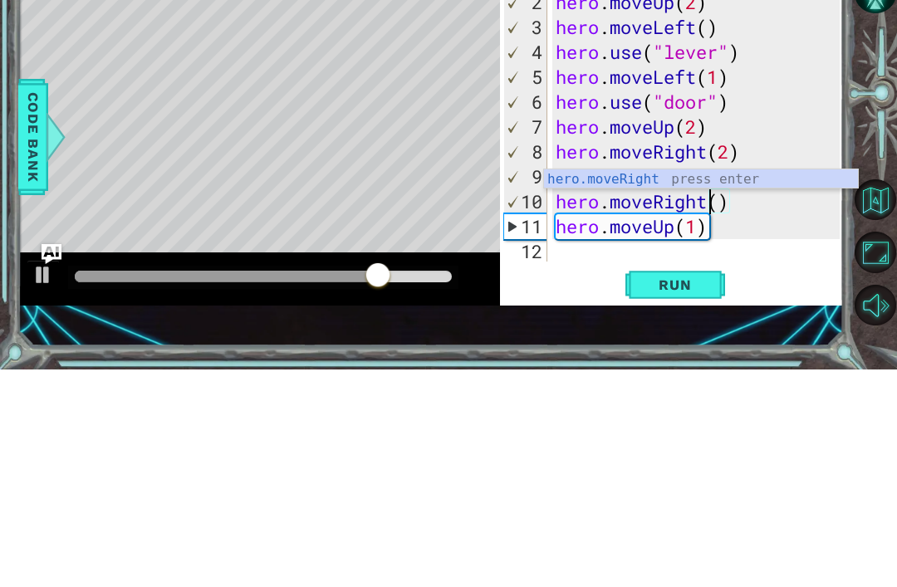
scroll to position [0, 7]
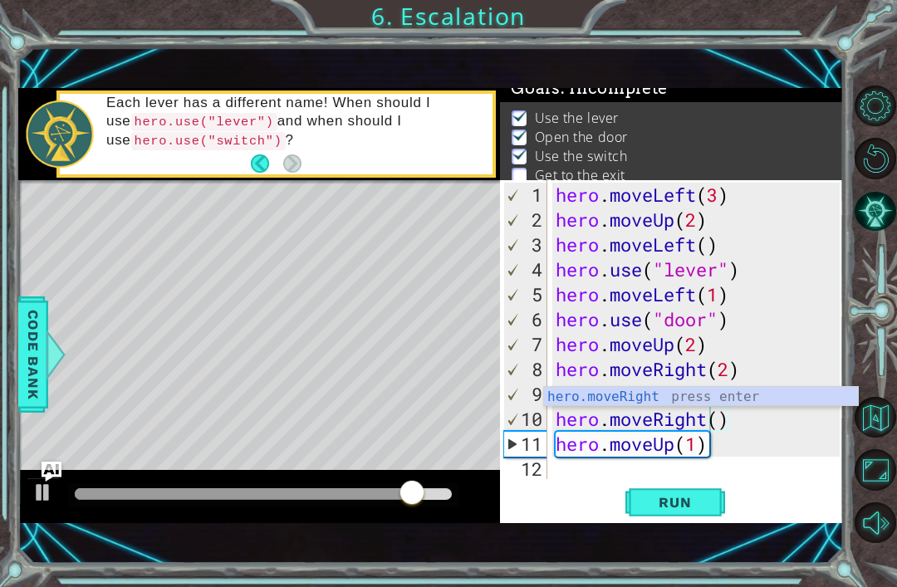
type textarea "hero.moveRight()"
click at [694, 510] on span "Run" at bounding box center [675, 502] width 66 height 17
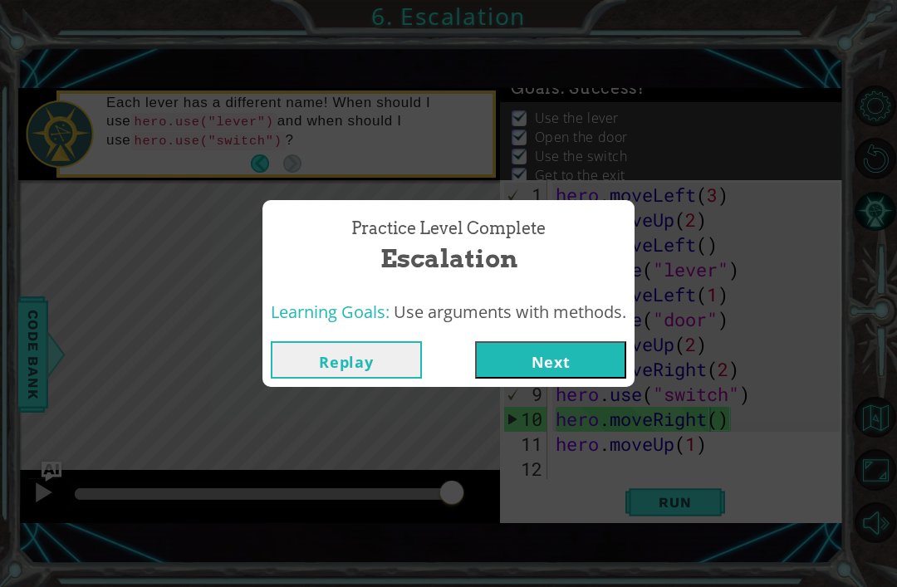
click at [603, 364] on button "Next" at bounding box center [550, 359] width 151 height 37
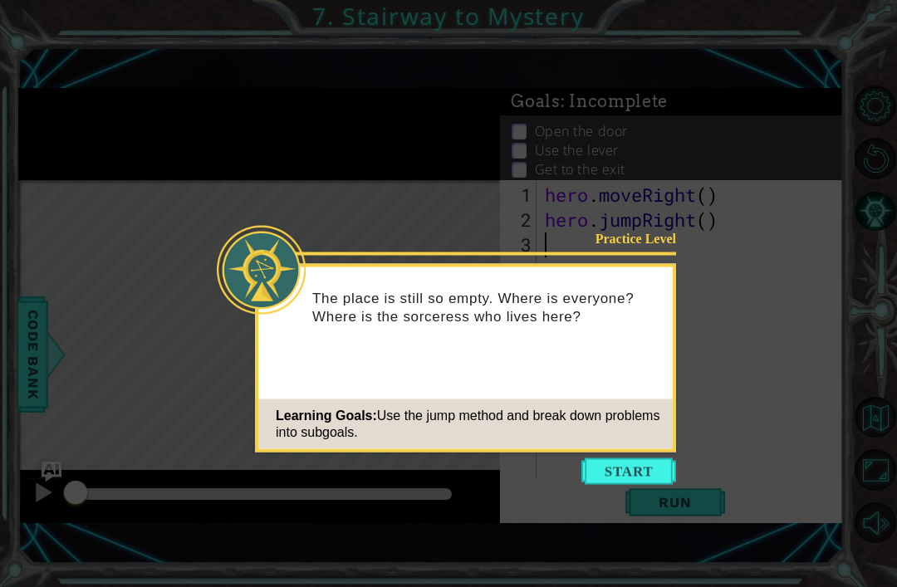
click at [636, 468] on button "Start" at bounding box center [628, 471] width 95 height 27
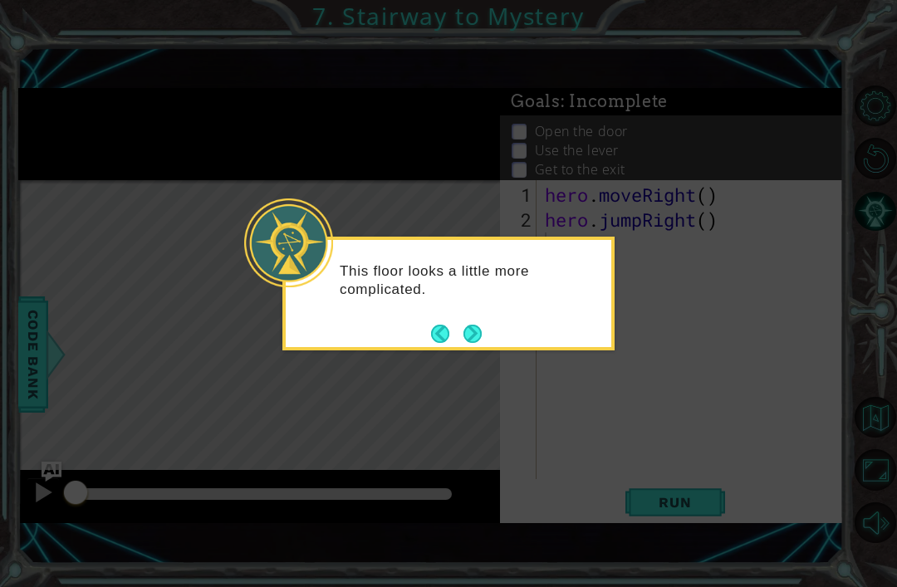
click at [472, 332] on button "Next" at bounding box center [472, 334] width 18 height 18
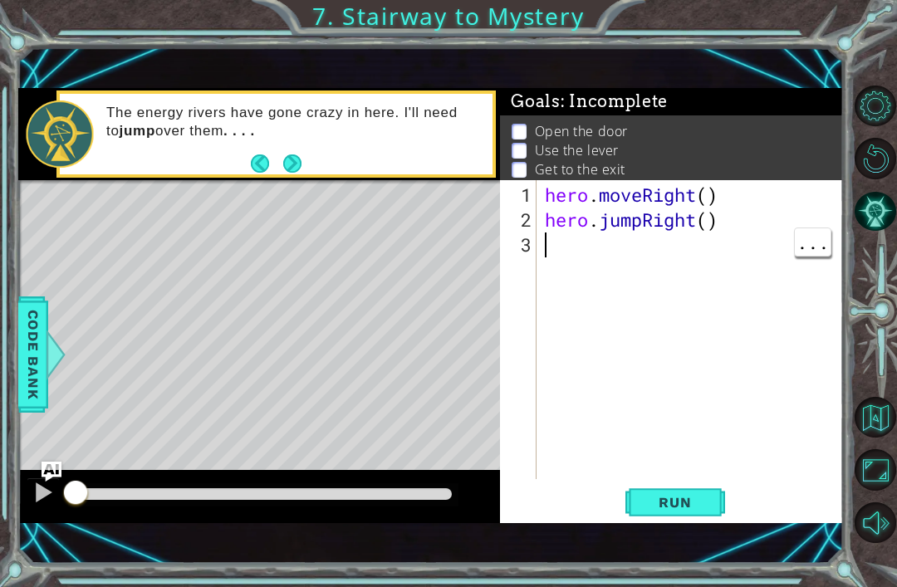
click at [639, 319] on div "hero . moveRight ( ) hero . jumpRight ( )" at bounding box center [694, 357] width 306 height 349
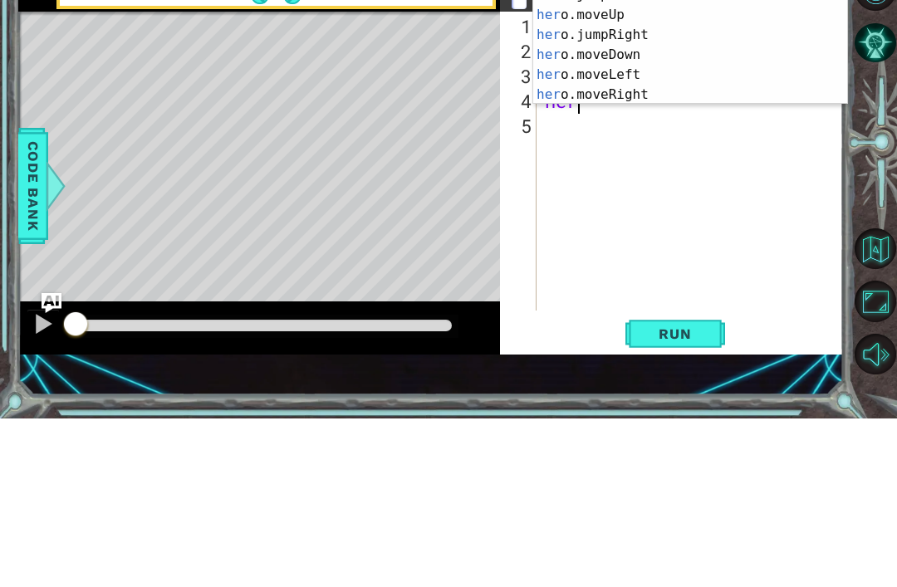
scroll to position [0, 8]
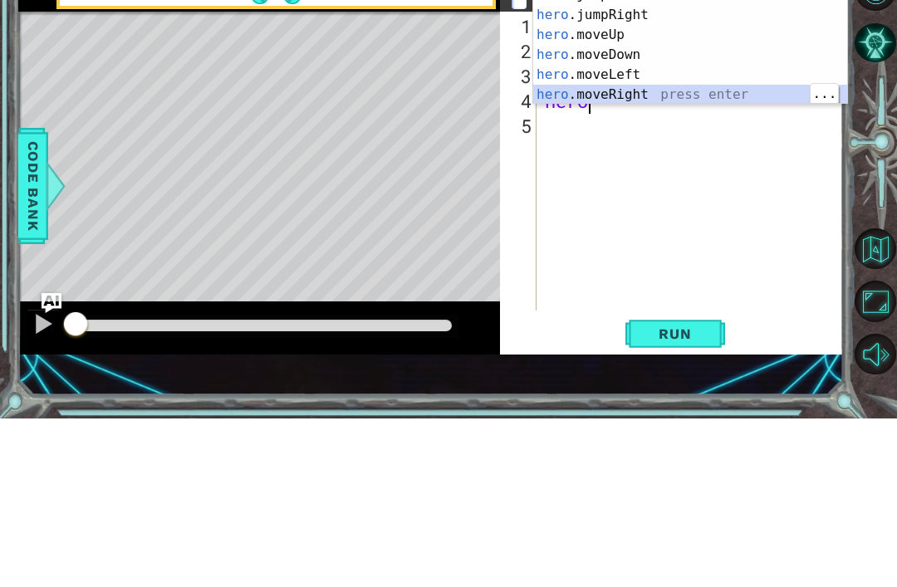
type textarea "hero.moveRight(1)"
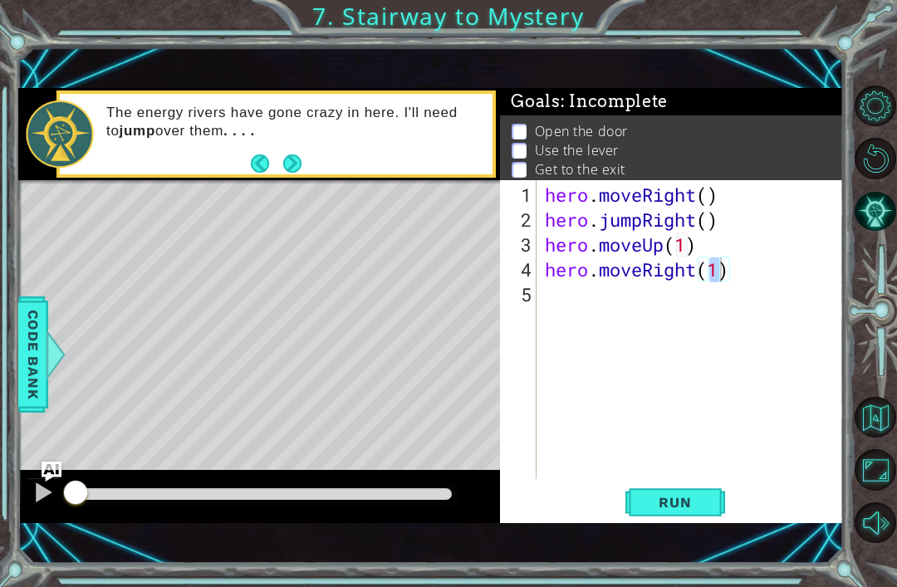
click at [689, 501] on span "Run" at bounding box center [675, 502] width 66 height 17
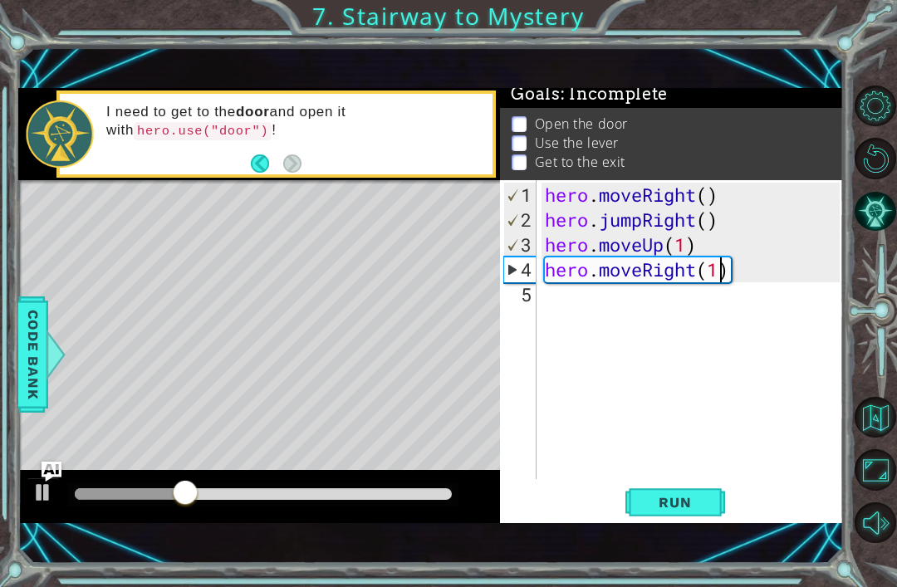
scroll to position [0, 0]
click at [715, 304] on div "hero . moveRight ( ) hero . jumpRight ( ) hero . moveUp ( 1 ) hero . moveRight …" at bounding box center [694, 357] width 306 height 349
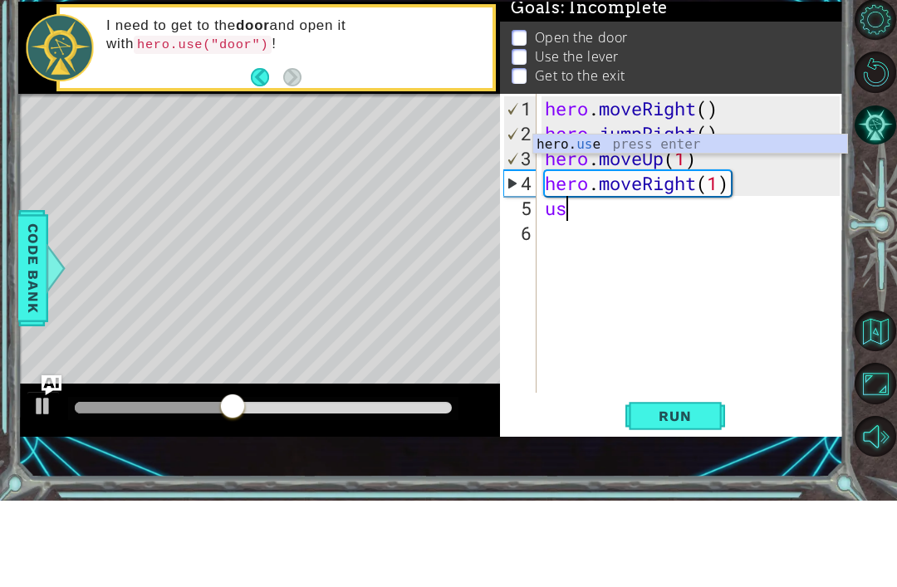
scroll to position [0, 1]
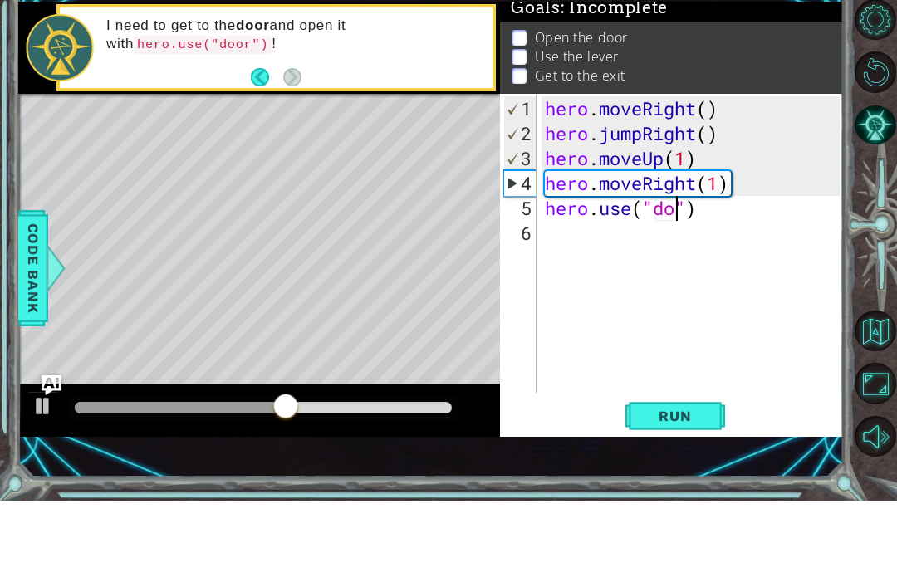
type textarea "hero.use("door")"
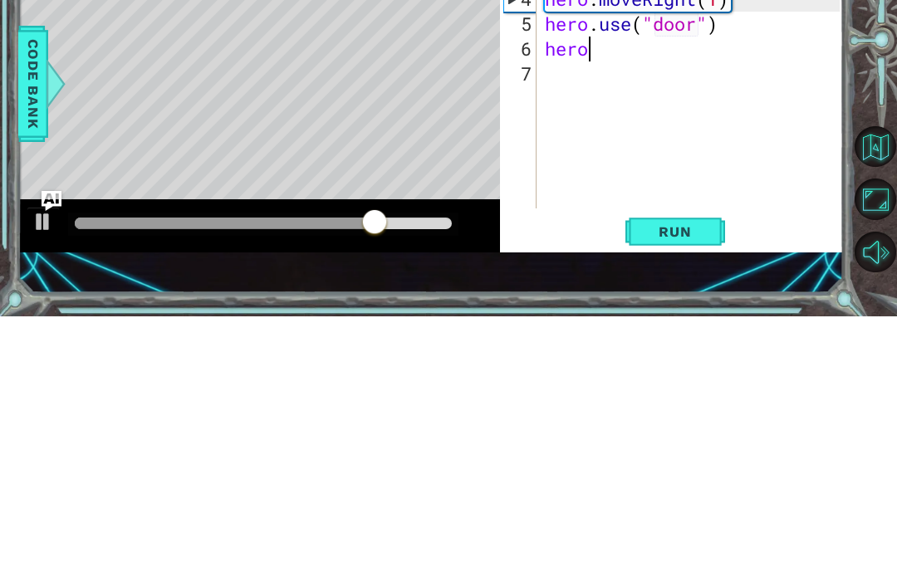
click at [688, 494] on span "Run" at bounding box center [675, 502] width 66 height 17
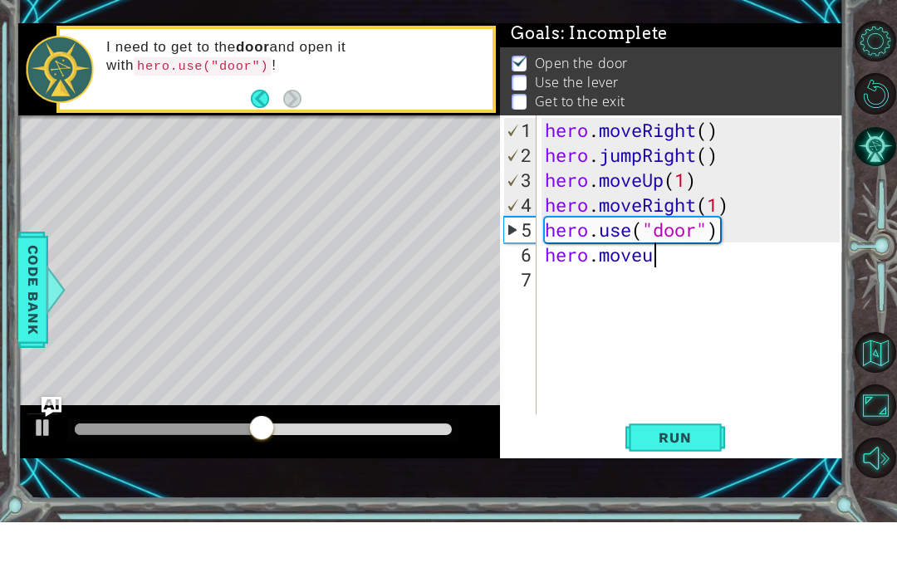
scroll to position [0, 3]
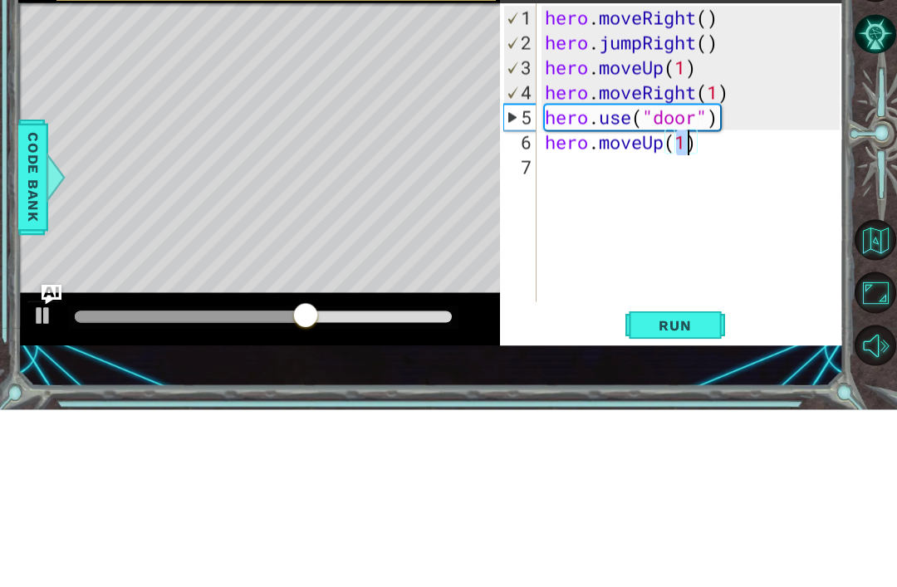
type textarea "hero.moveUp(2)"
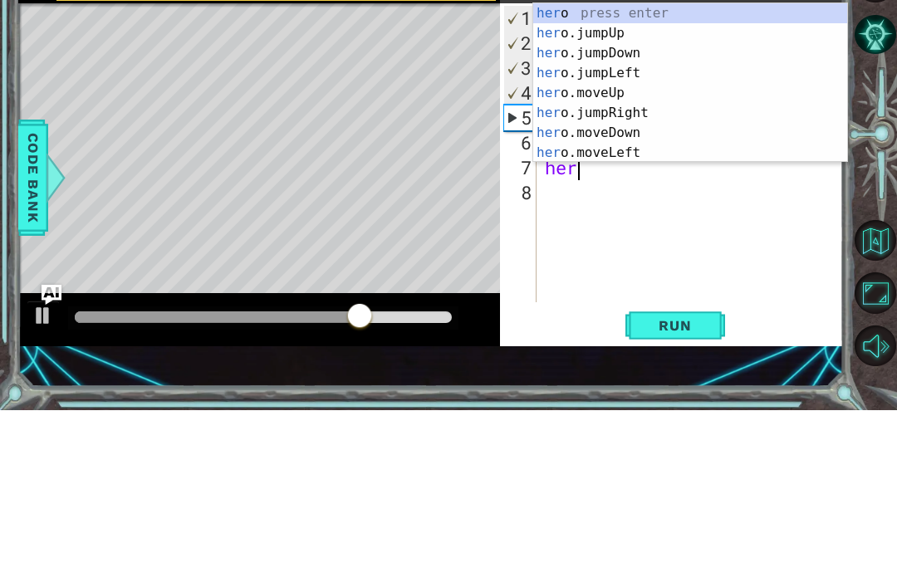
scroll to position [0, 1]
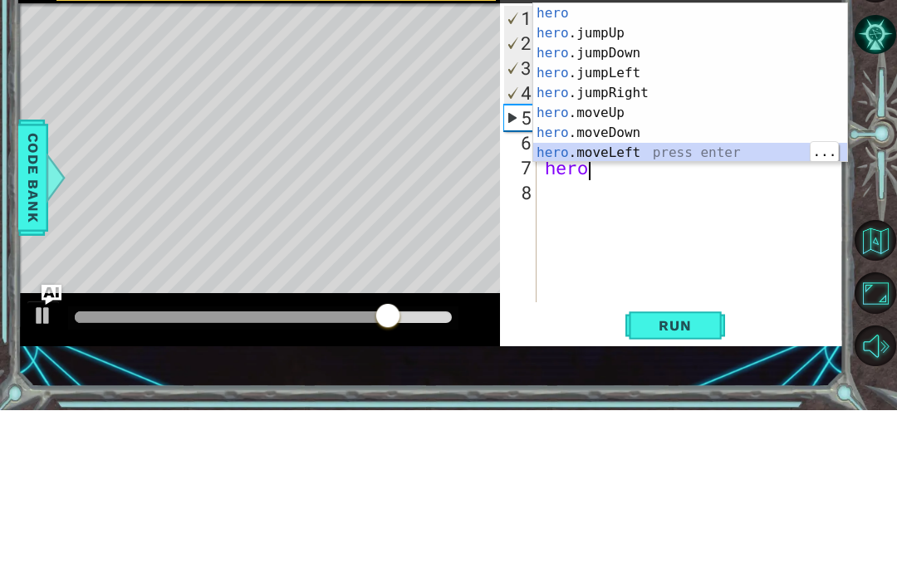
type textarea "hero.moveLeft(1)"
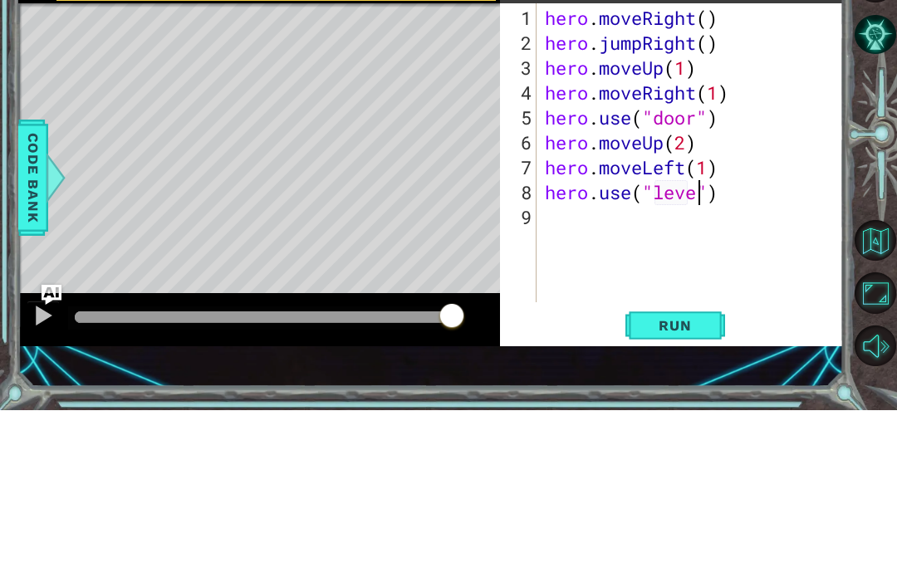
scroll to position [0, 7]
type textarea "hero.use("lever")"
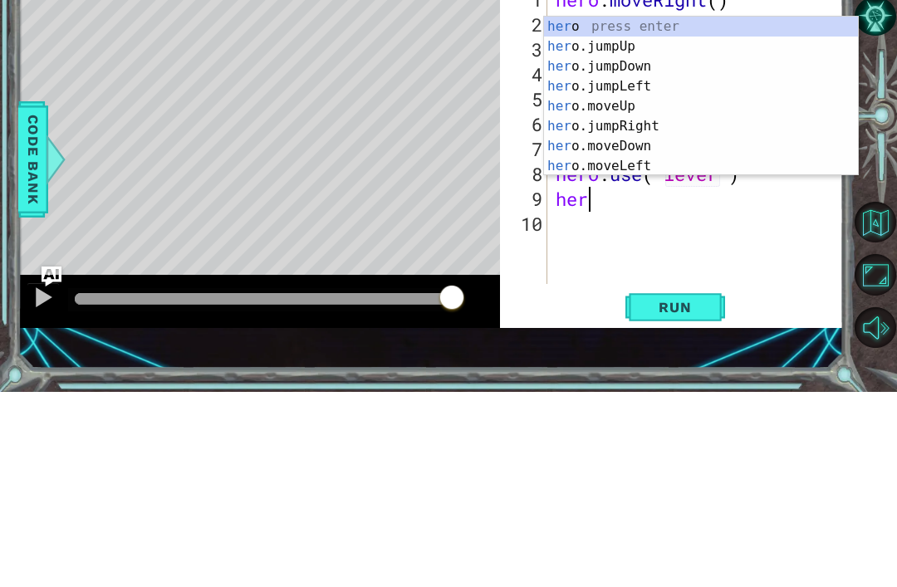
scroll to position [0, 1]
type textarea "hero"
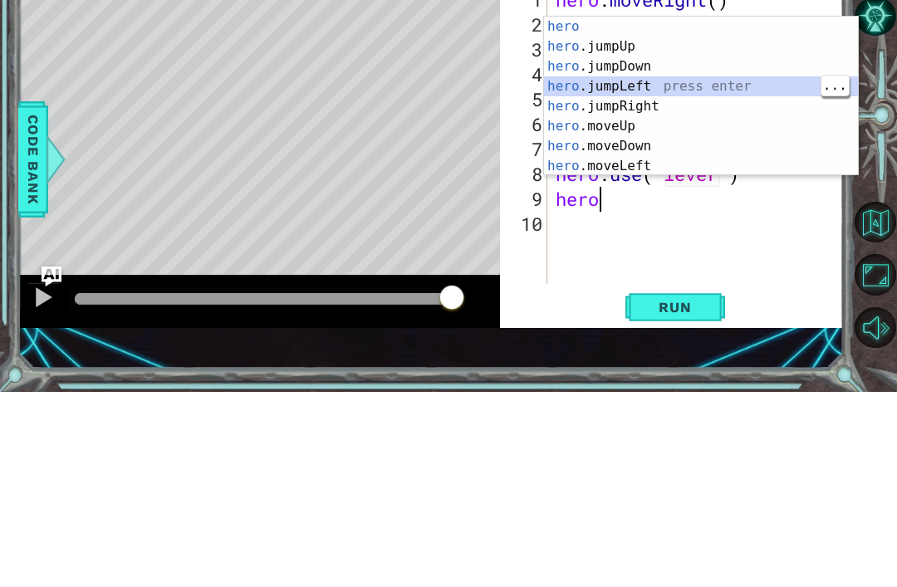
scroll to position [0, 0]
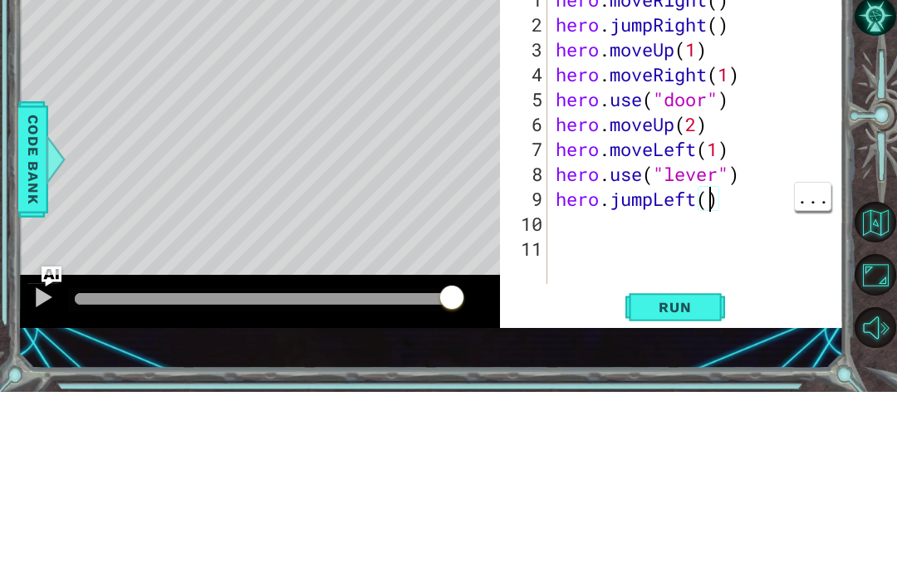
type textarea "hero.jumpLeft(2)"
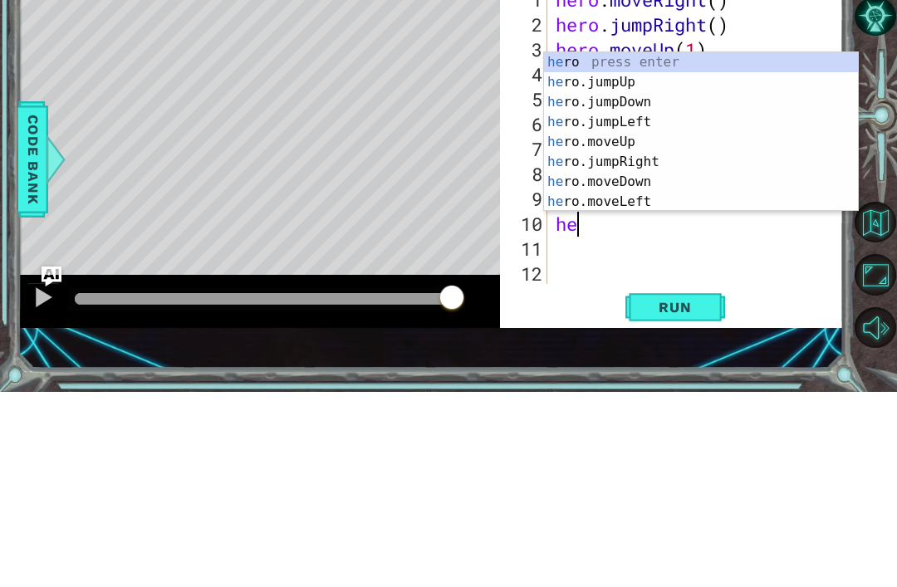
scroll to position [0, 1]
type textarea "hero"
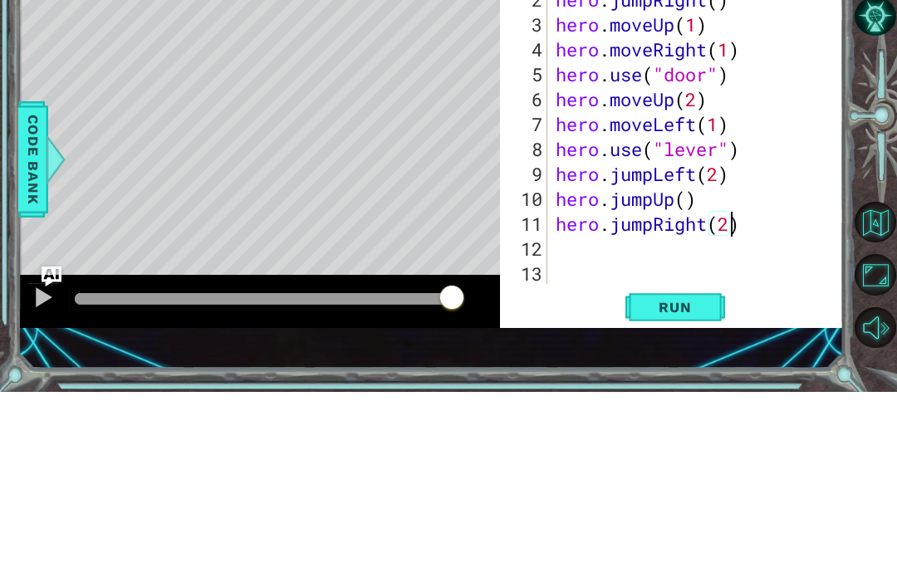
scroll to position [0, 7]
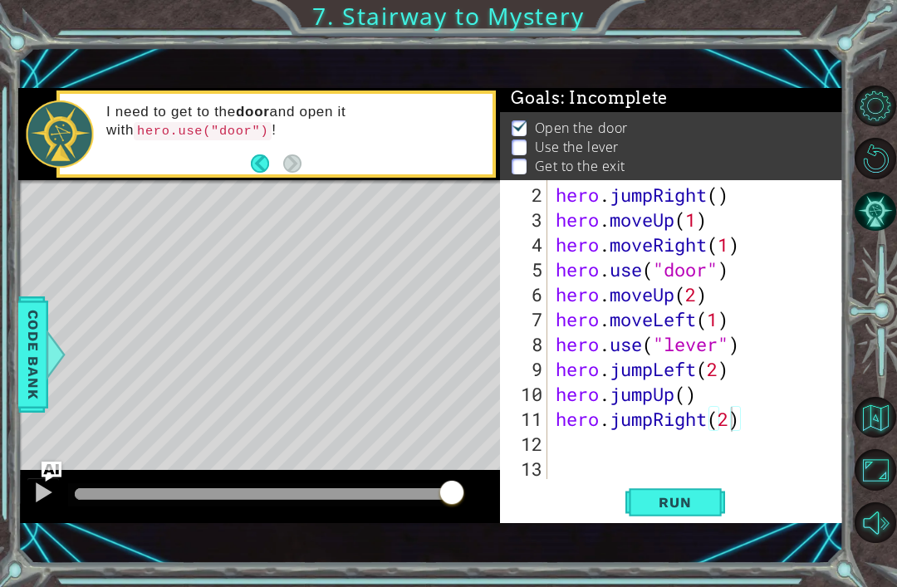
type textarea "hero.jumpRight(2)"
click at [697, 506] on span "Run" at bounding box center [675, 502] width 66 height 17
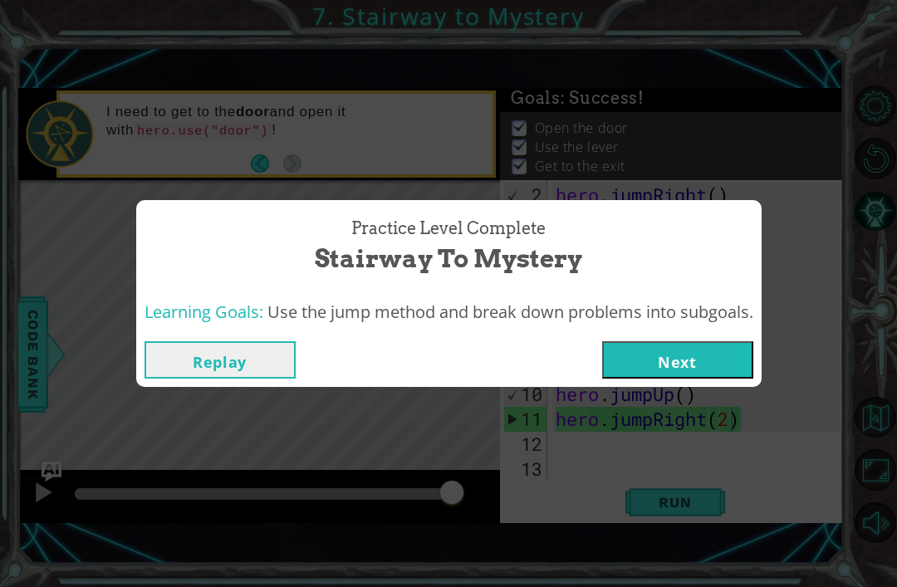
click at [722, 360] on button "Next" at bounding box center [677, 359] width 151 height 37
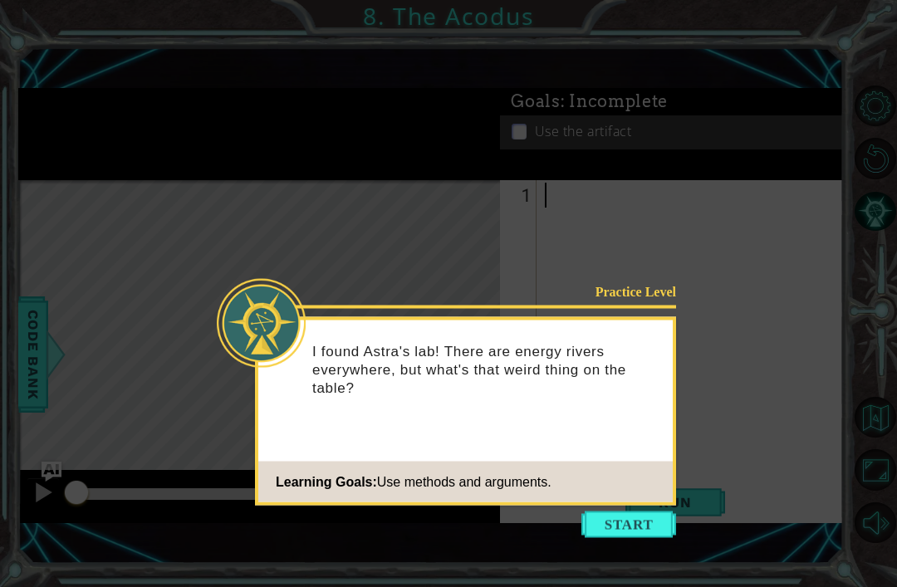
click at [652, 512] on button "Start" at bounding box center [628, 525] width 95 height 27
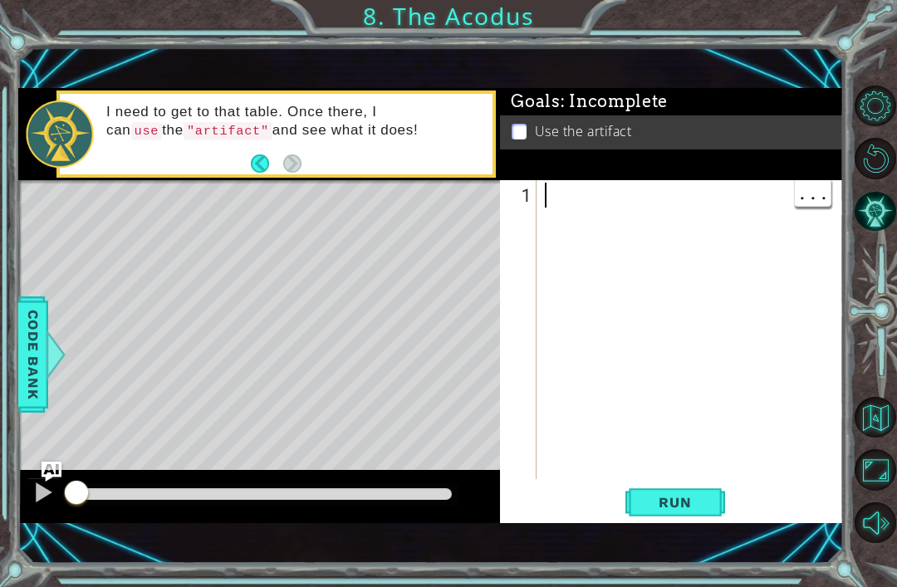
click at [706, 216] on div at bounding box center [694, 357] width 306 height 349
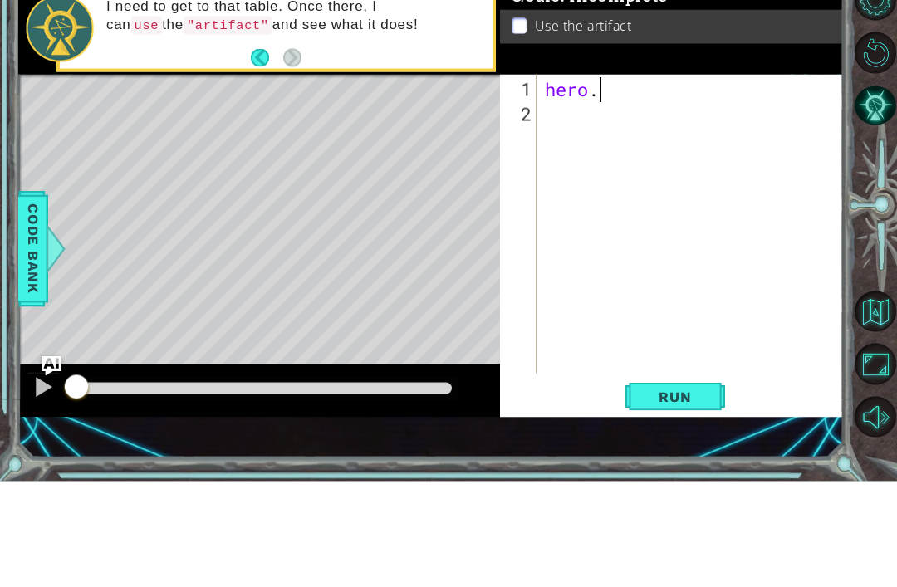
scroll to position [0, 2]
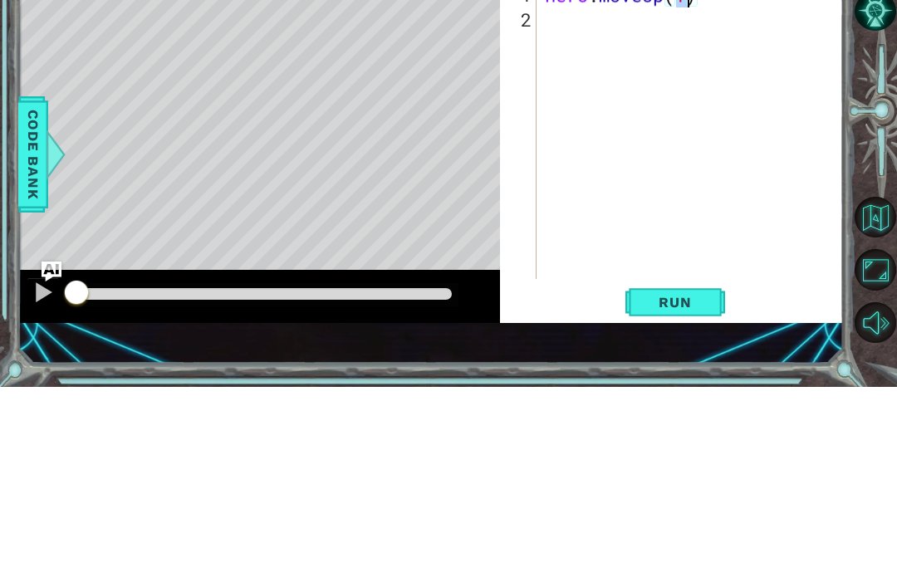
type textarea "hero.moveUp(2)"
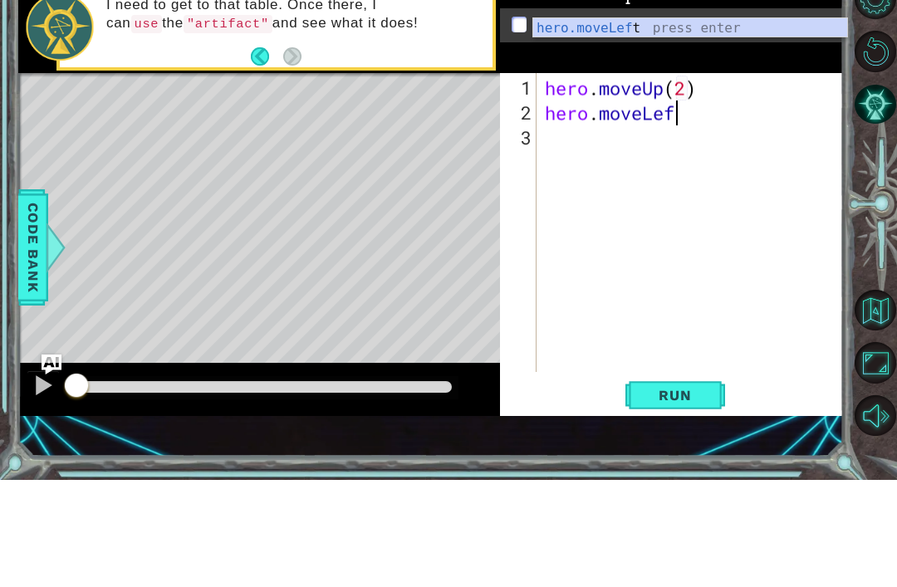
scroll to position [0, 6]
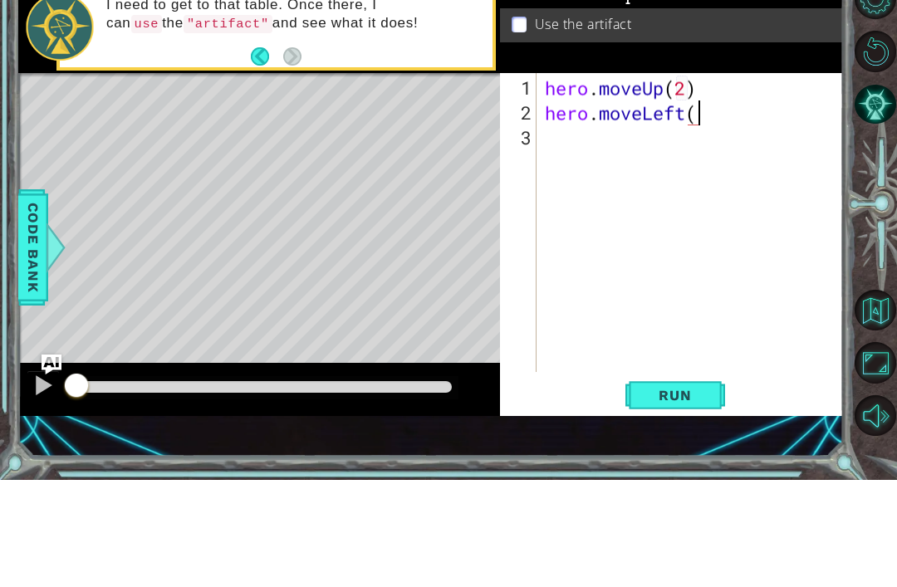
type textarea "hero.moveLeft()"
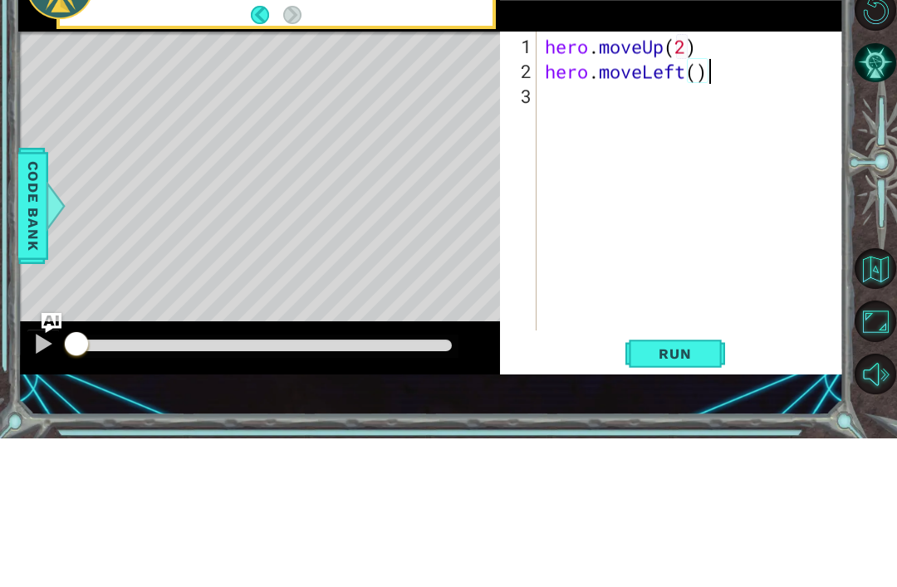
scroll to position [0, 0]
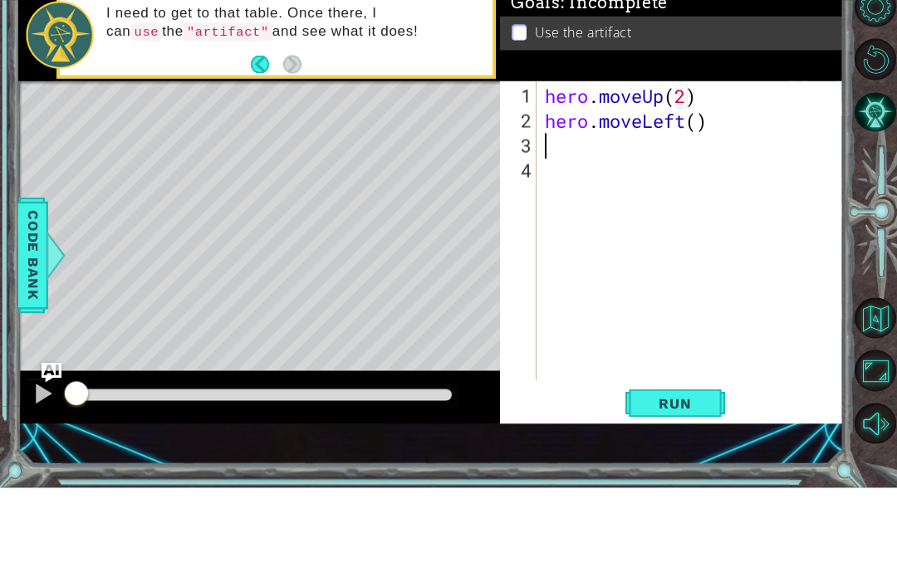
type textarea "h"
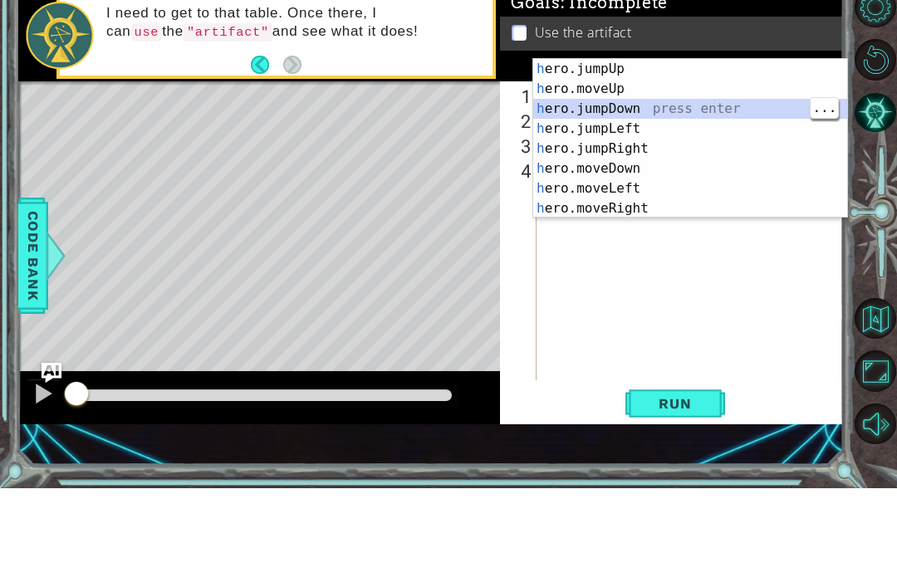
click at [716, 158] on div "h ero.jumpUp press enter h ero.moveUp press enter h ero.jumpDown press enter h …" at bounding box center [690, 257] width 314 height 199
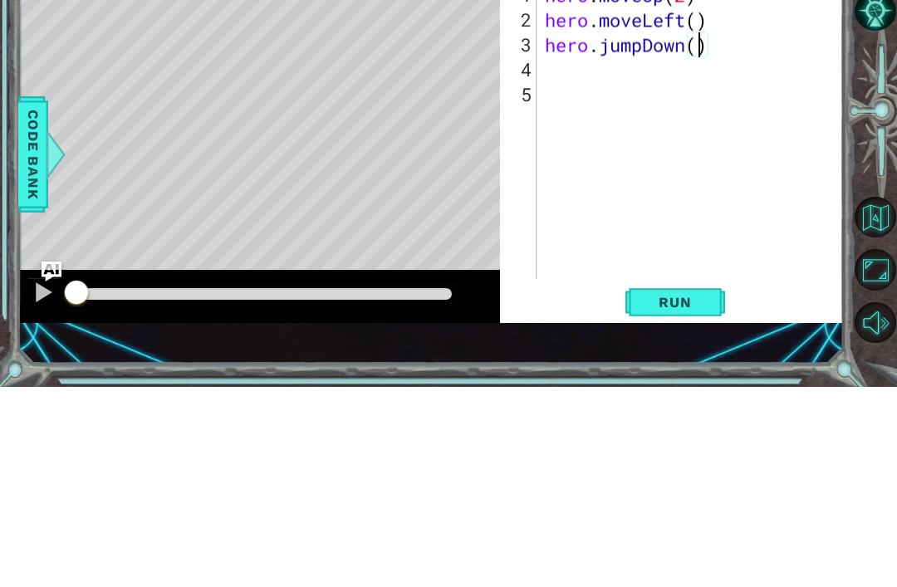
scroll to position [0, 7]
type textarea "hero.jumpDown()"
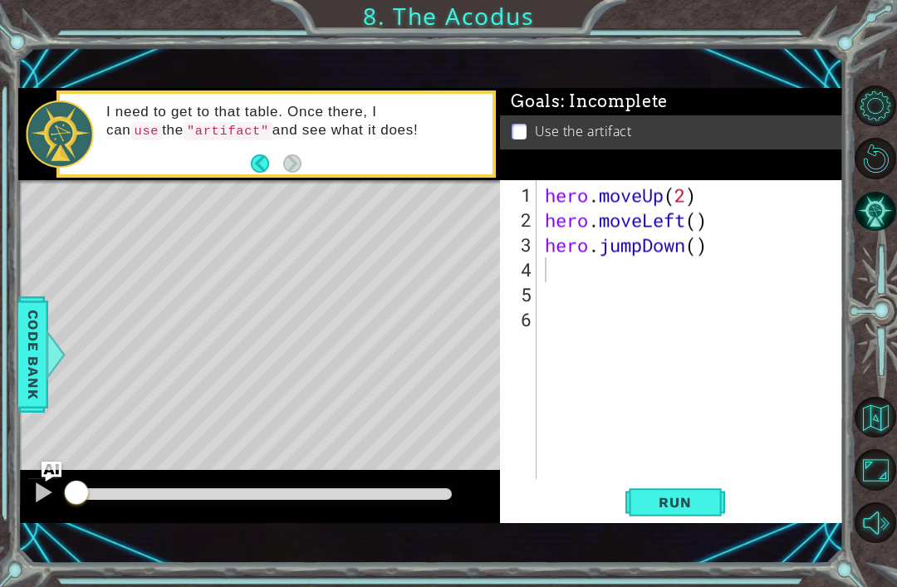
click at [683, 504] on span "Run" at bounding box center [675, 502] width 66 height 17
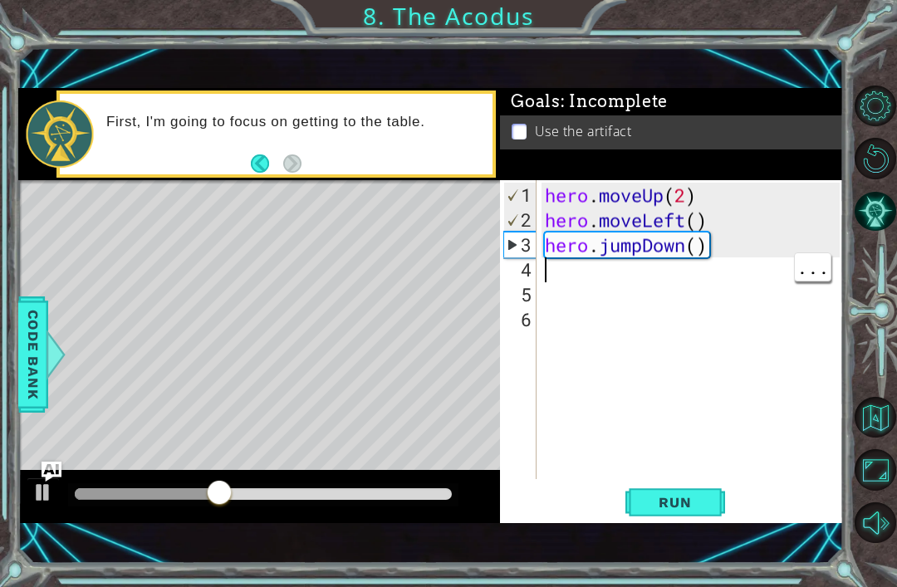
click at [698, 276] on div "hero . moveUp ( 2 ) hero . moveLeft ( ) hero . jumpDown ( )" at bounding box center [694, 357] width 306 height 349
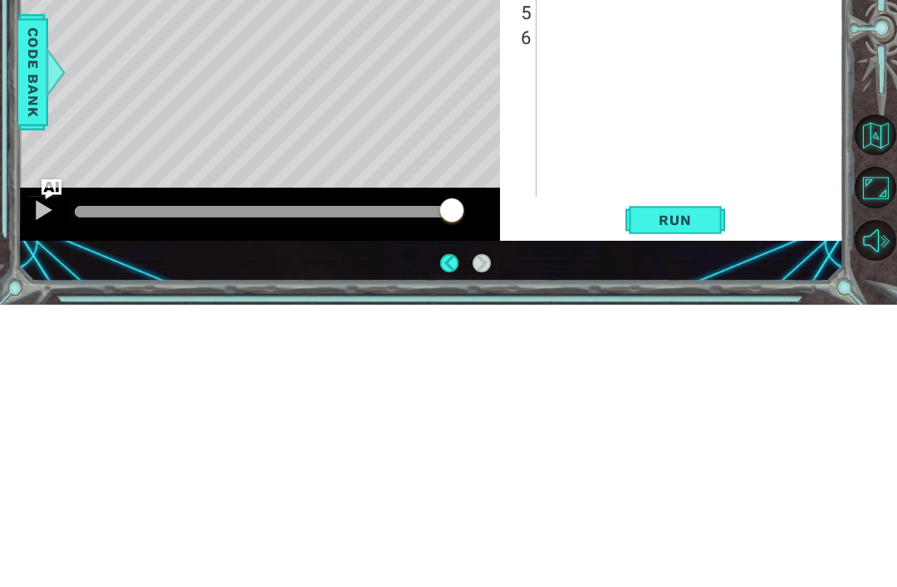
scroll to position [0, 7]
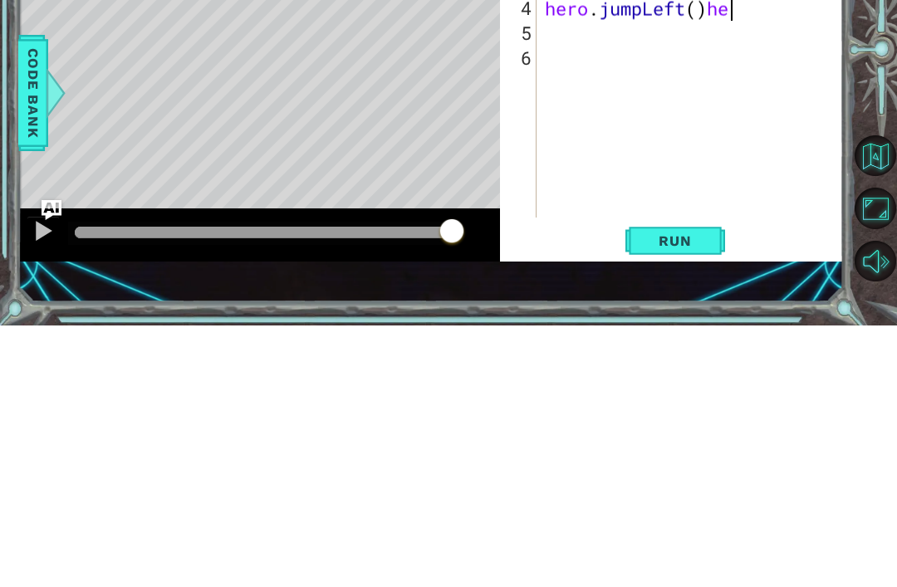
type textarea "hero.jumpLeft()"
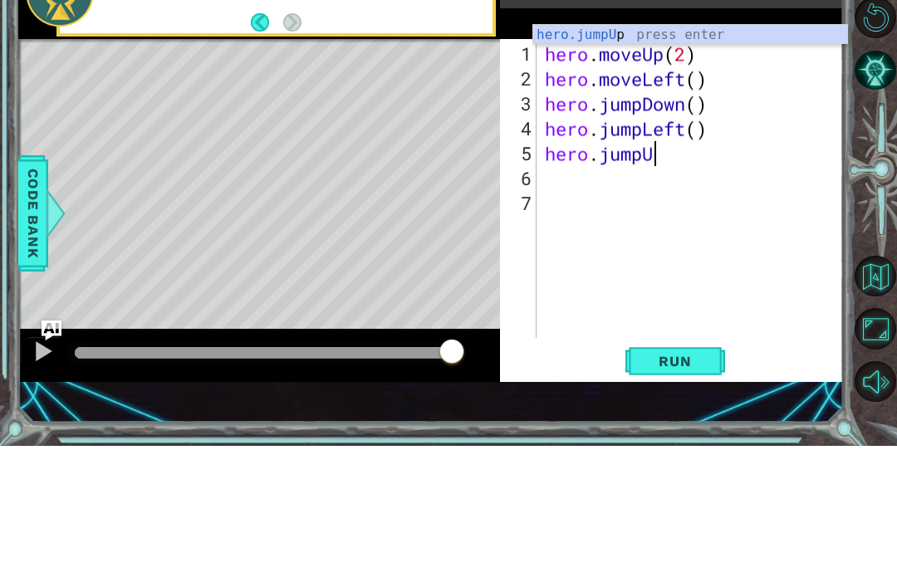
scroll to position [0, 5]
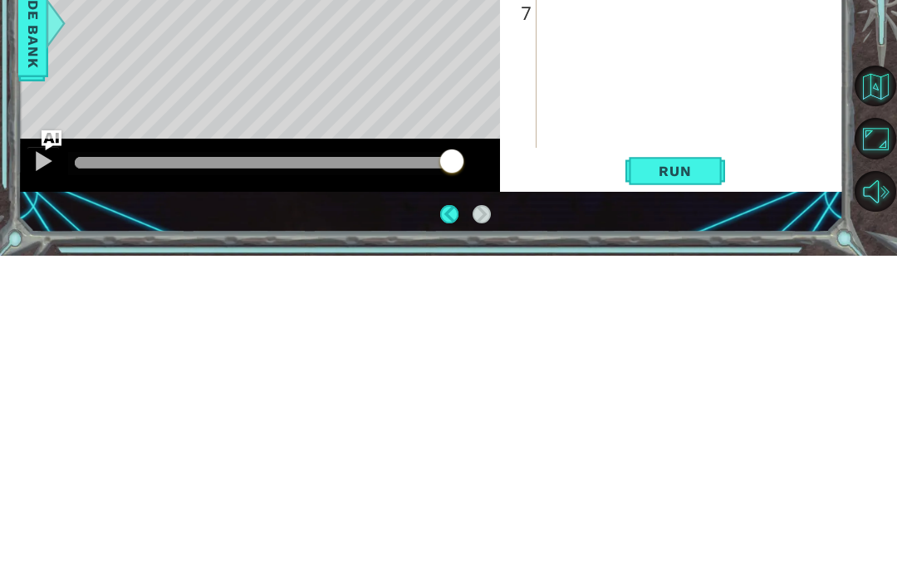
type textarea "hero.jumpUp()"
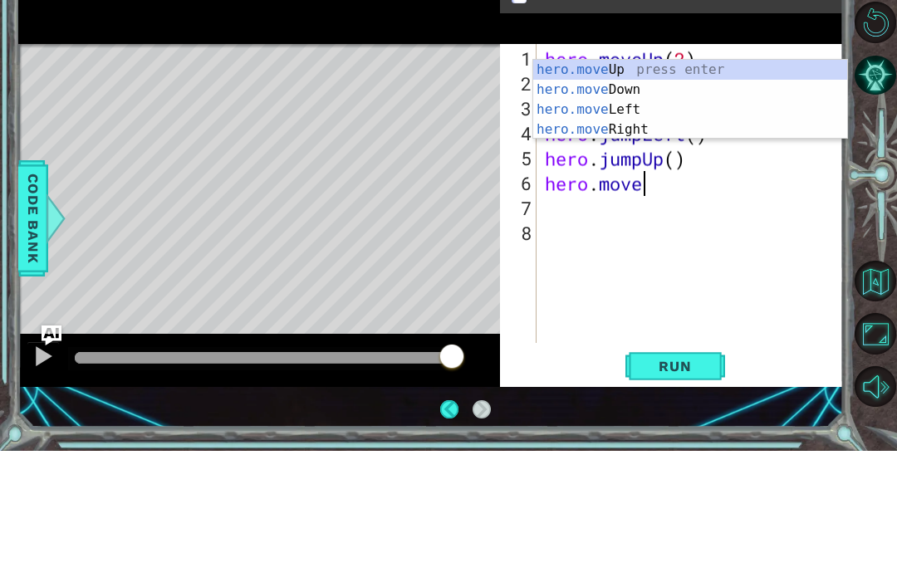
scroll to position [0, 3]
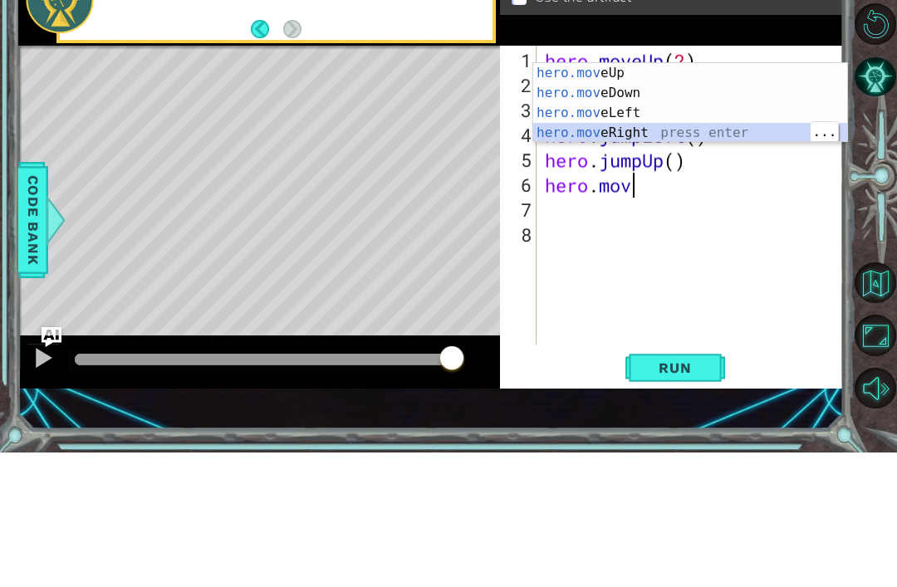
type textarea "hero.moveRight(1)"
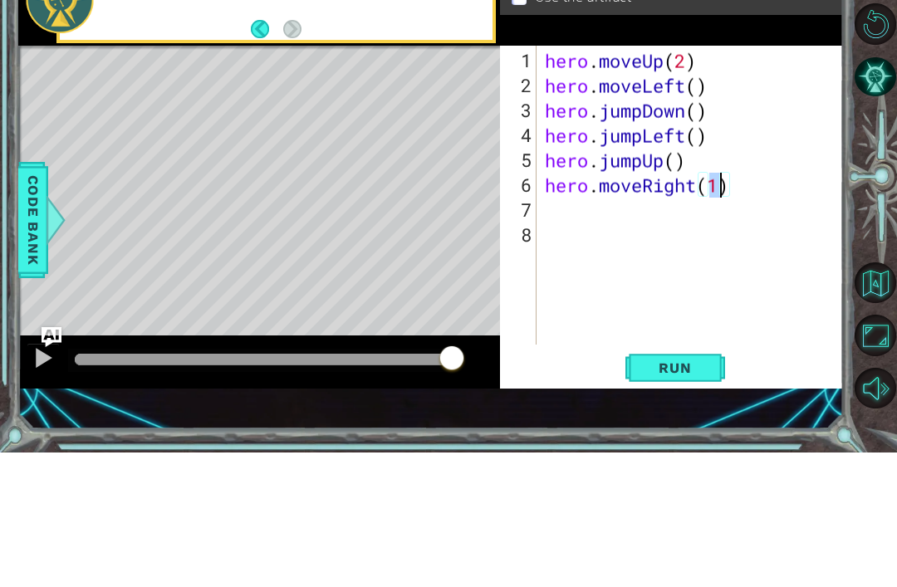
scroll to position [53, 0]
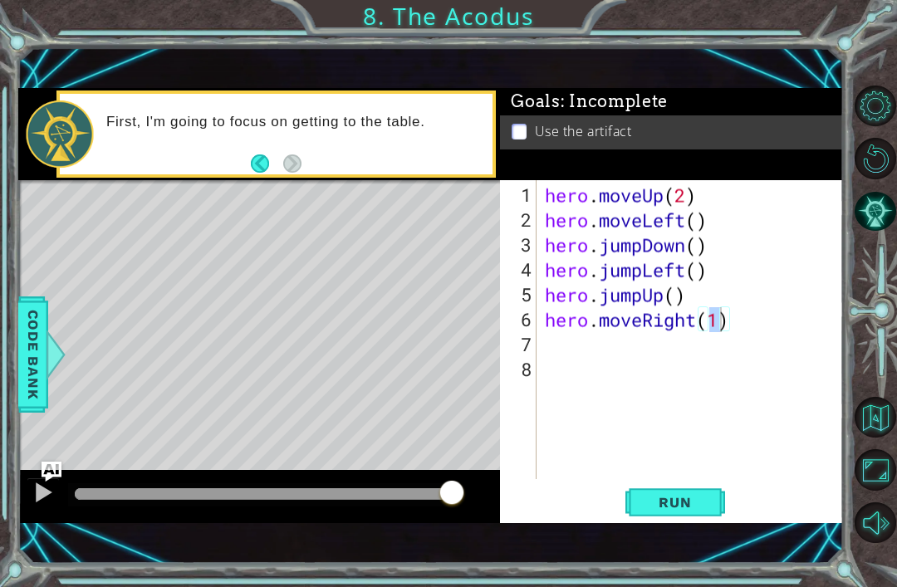
click at [690, 518] on button "Run" at bounding box center [675, 503] width 100 height 34
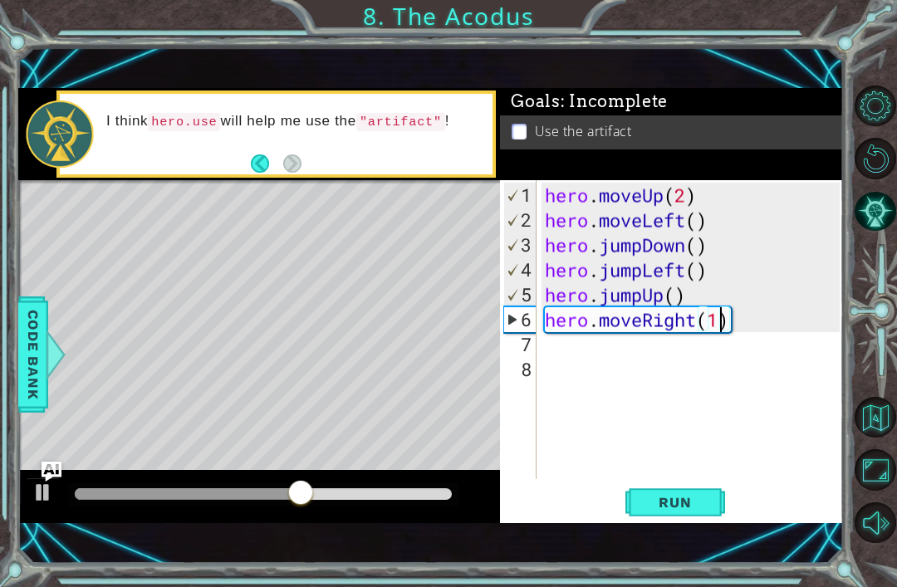
scroll to position [0, 0]
click at [703, 369] on div "hero . moveUp ( 2 ) hero . moveLeft ( ) hero . jumpDown ( ) hero . jumpLeft ( )…" at bounding box center [694, 357] width 306 height 349
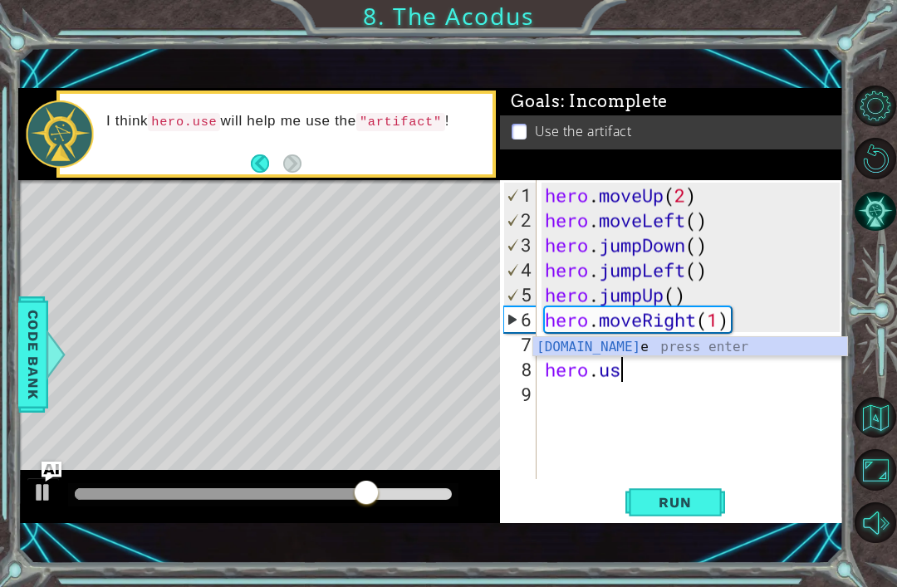
type textarea "hero.use"
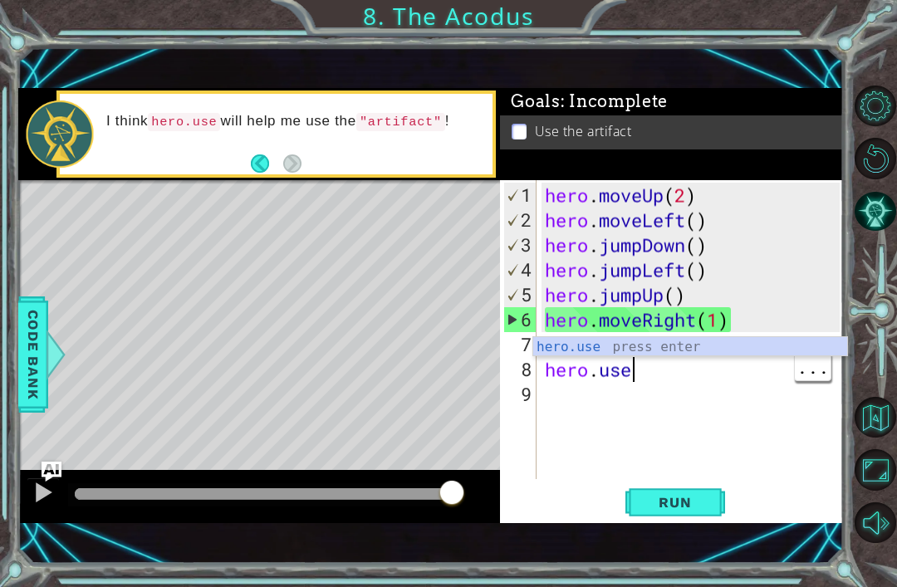
click at [668, 373] on div "hero . moveUp ( 2 ) hero . moveLeft ( ) hero . jumpDown ( ) hero . jumpLeft ( )…" at bounding box center [694, 357] width 306 height 349
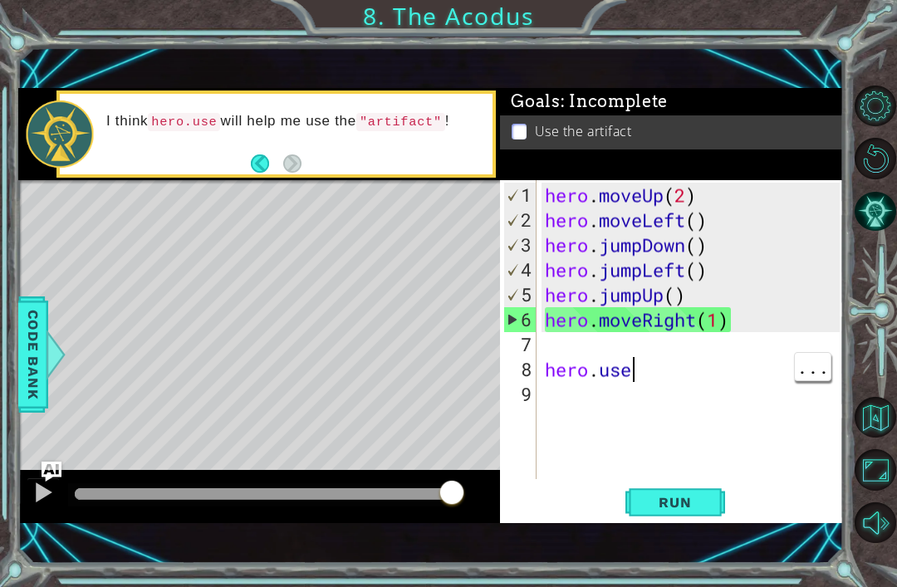
scroll to position [0, 0]
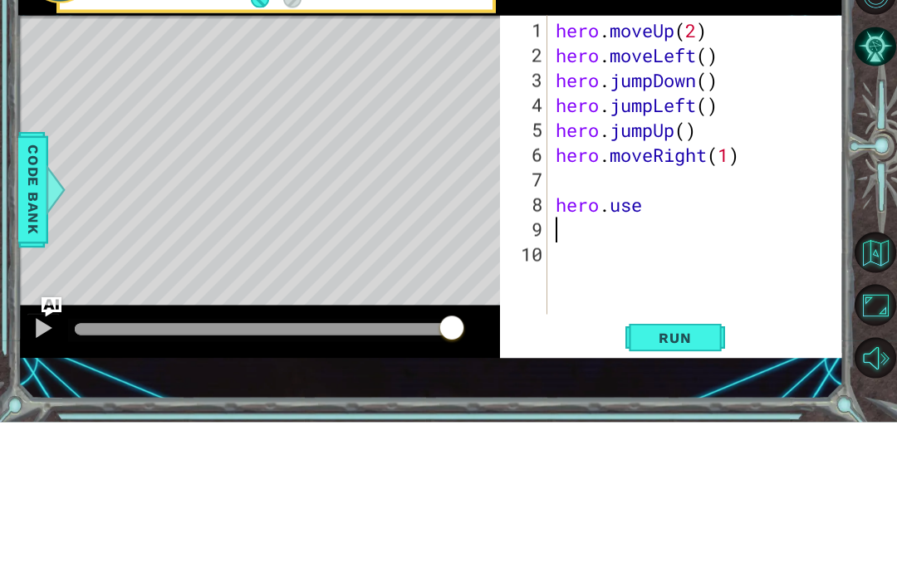
click at [547, 204] on div "1 2 3 4 5 6 7 8 9 10" at bounding box center [525, 329] width 44 height 299
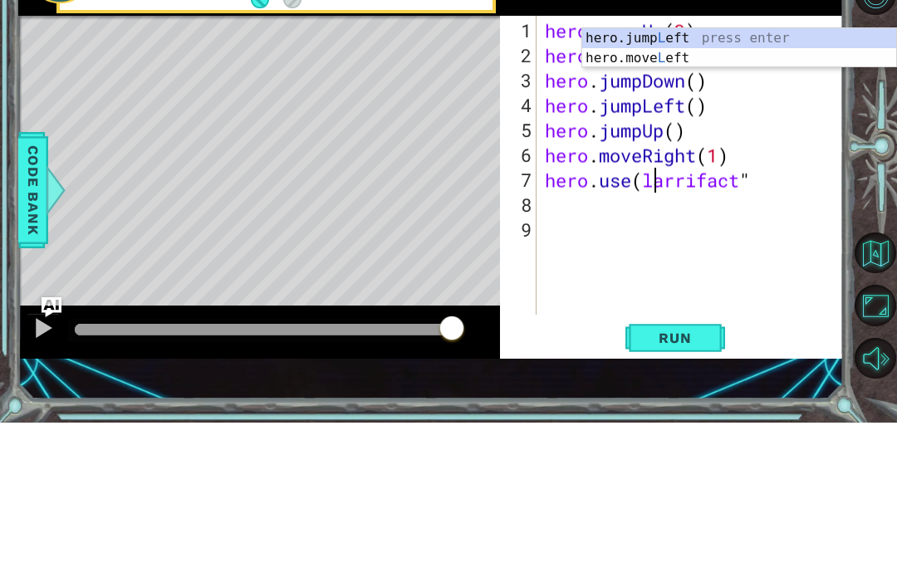
scroll to position [0, 5]
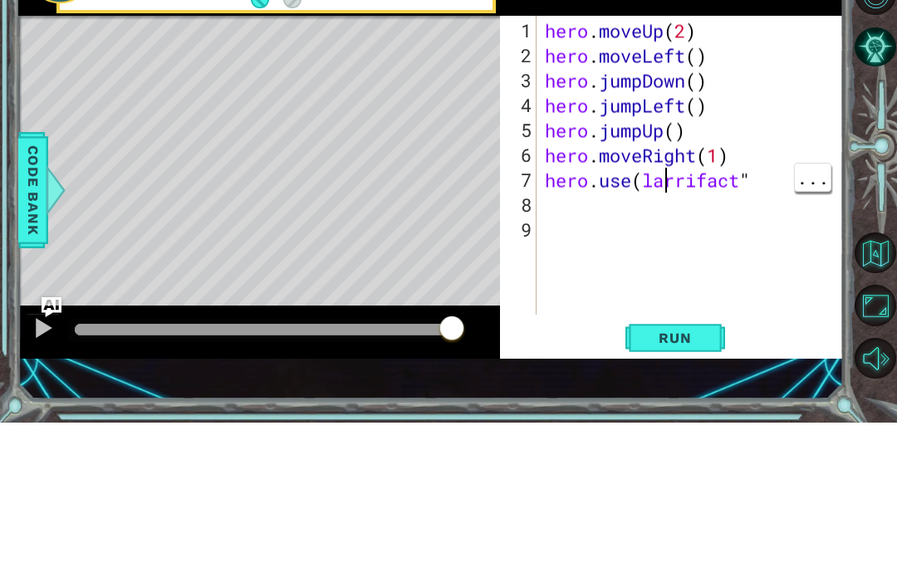
click at [665, 183] on div "hero . moveUp ( 2 ) hero . moveLeft ( ) hero . jumpDown ( ) hero . jumpLeft ( )…" at bounding box center [694, 357] width 307 height 349
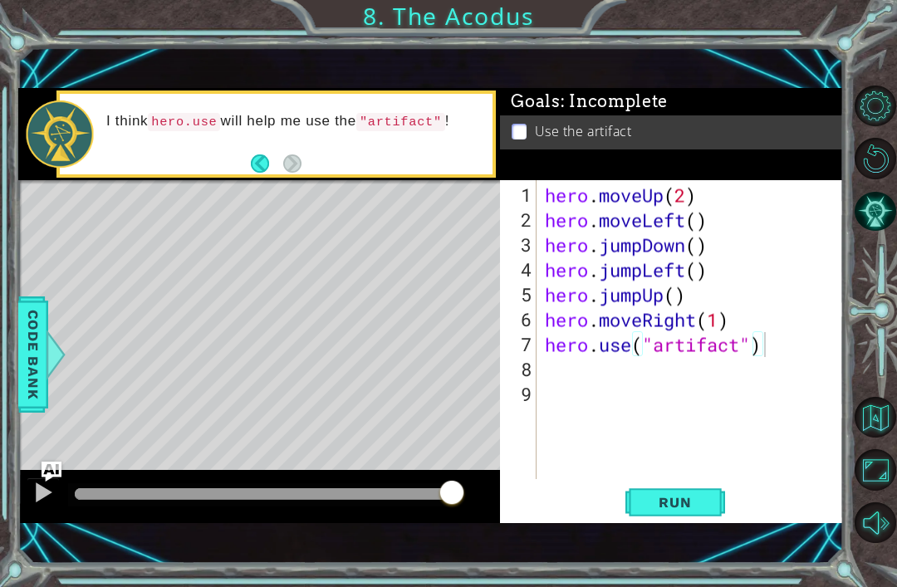
type textarea "hero.use("artifact")"
click at [669, 510] on span "Run" at bounding box center [675, 502] width 66 height 17
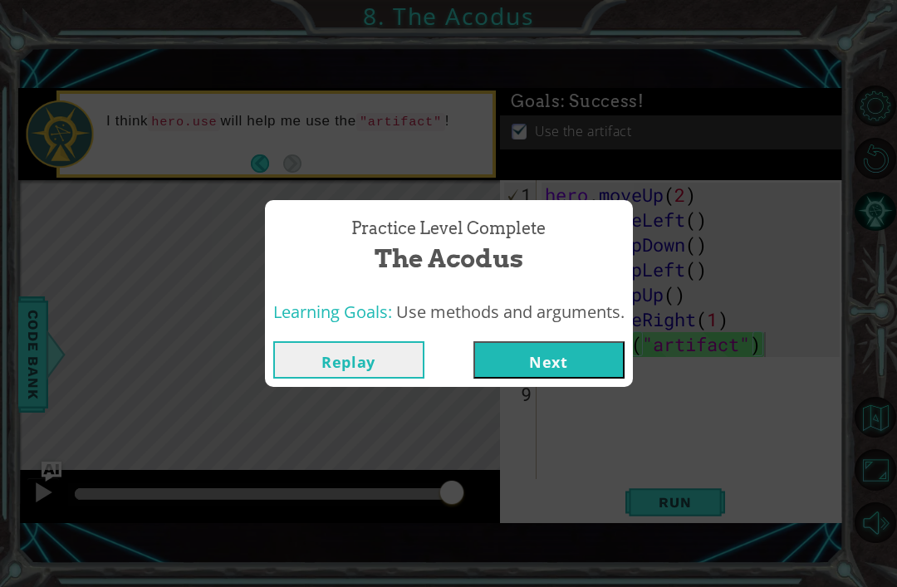
click at [586, 368] on button "Next" at bounding box center [548, 359] width 151 height 37
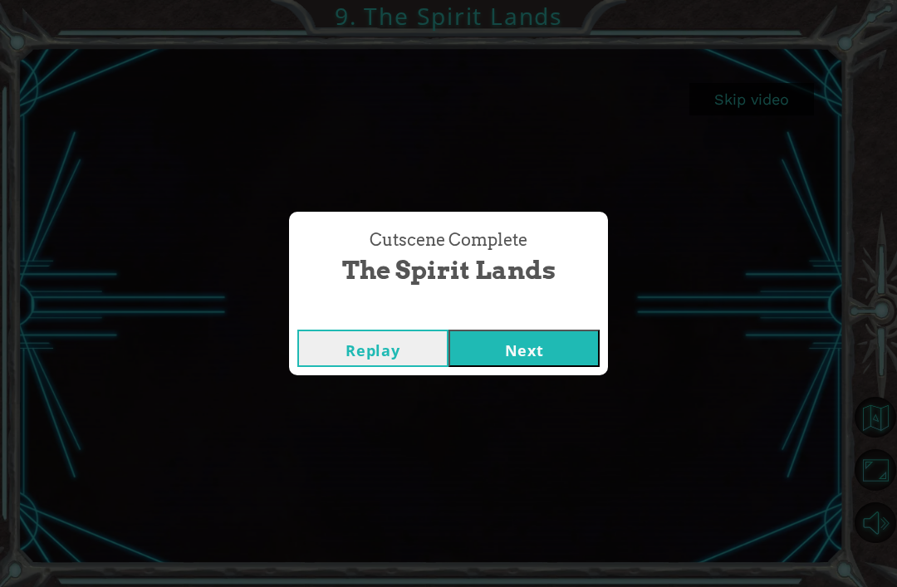
click at [526, 422] on div "Cutscene Complete The Spirit Lands Replay Next" at bounding box center [448, 293] width 897 height 587
click at [512, 406] on div "Cutscene Complete The Spirit Lands Replay Next" at bounding box center [448, 293] width 897 height 587
click at [502, 388] on div "Cutscene Complete The Spirit Lands Replay Next" at bounding box center [448, 293] width 897 height 587
click at [509, 409] on div "Cutscene Complete The Spirit Lands Replay Next" at bounding box center [448, 293] width 897 height 587
click at [489, 389] on div "Cutscene Complete The Spirit Lands Replay Next" at bounding box center [448, 293] width 897 height 587
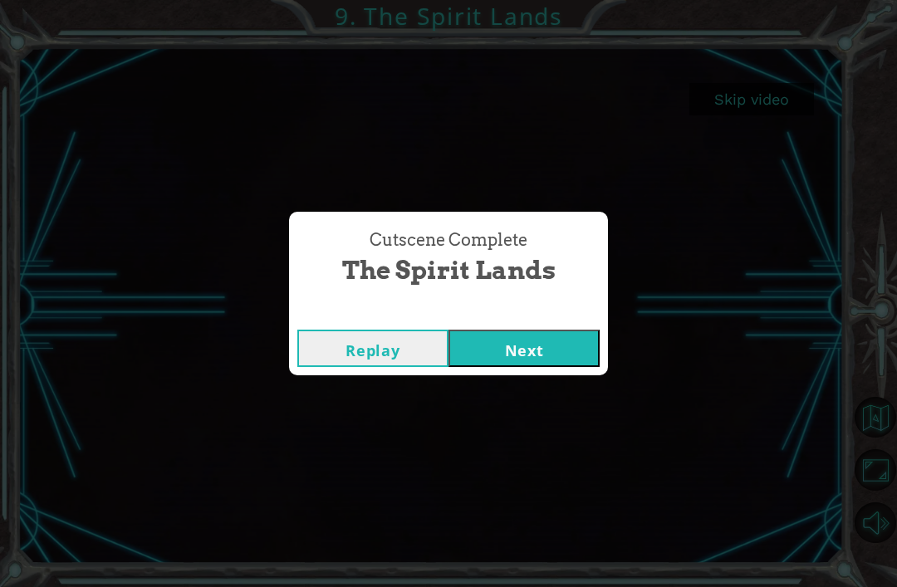
click at [484, 397] on div "Cutscene Complete The Spirit Lands Replay Next" at bounding box center [448, 293] width 897 height 587
click at [507, 389] on div "Cutscene Complete The Spirit Lands Replay Next" at bounding box center [448, 293] width 897 height 587
click at [507, 367] on button "Next" at bounding box center [523, 348] width 151 height 37
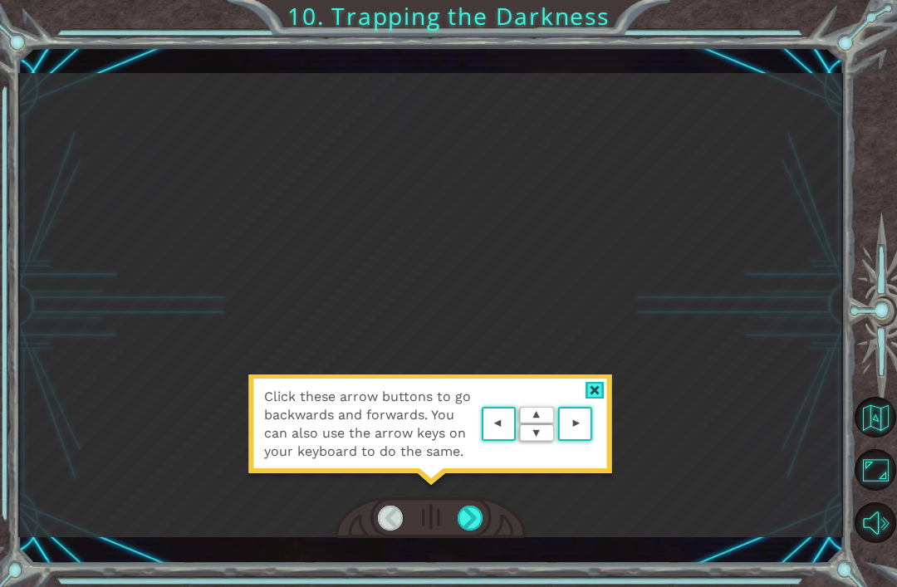
click at [596, 424] on area at bounding box center [596, 424] width 0 height 0
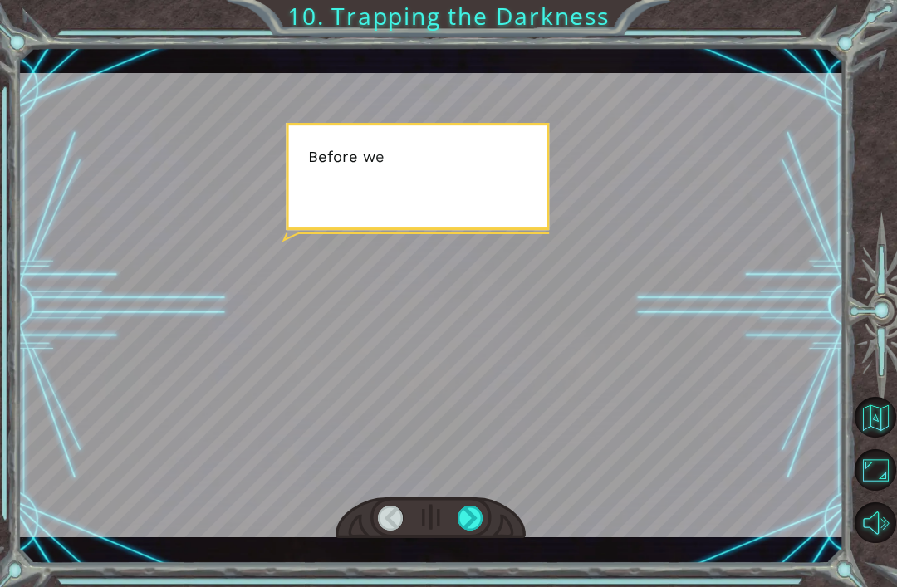
click at [510, 438] on div at bounding box center [430, 305] width 825 height 464
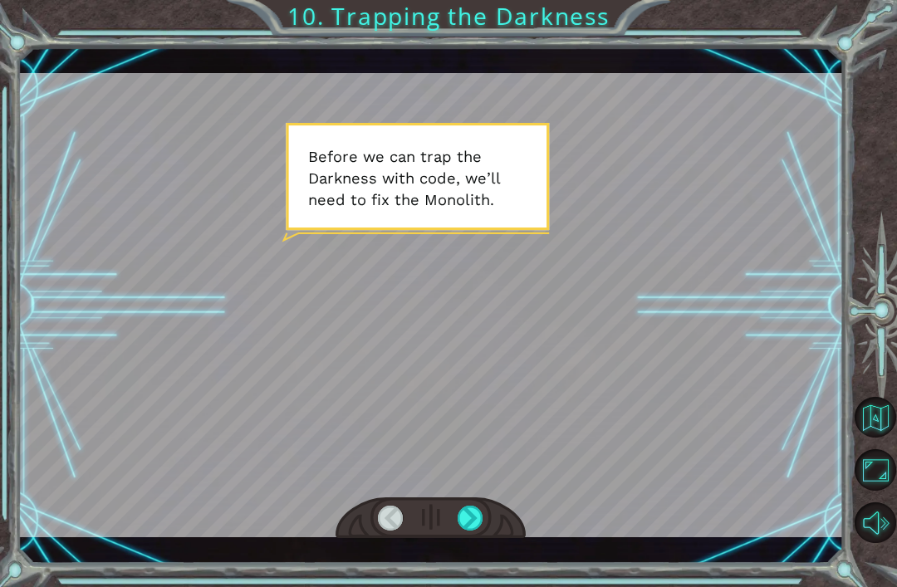
click at [468, 531] on div at bounding box center [471, 518] width 26 height 25
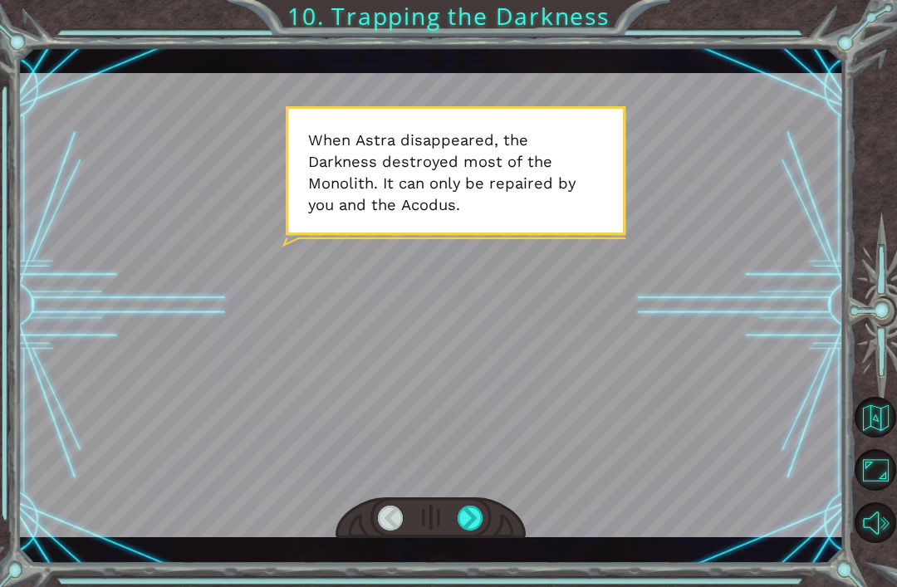
click at [481, 531] on div at bounding box center [471, 518] width 26 height 25
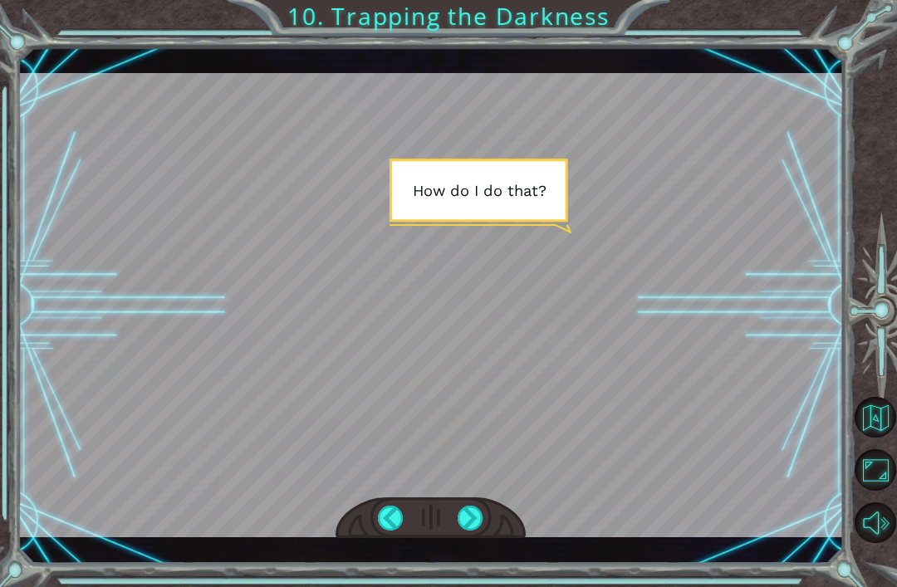
click at [477, 531] on div at bounding box center [471, 518] width 26 height 25
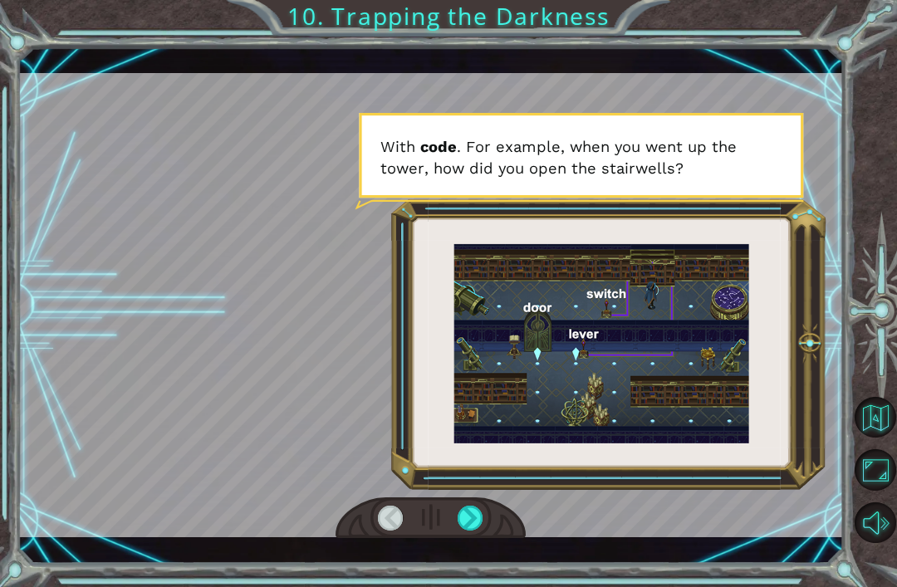
click at [478, 531] on div at bounding box center [471, 518] width 26 height 25
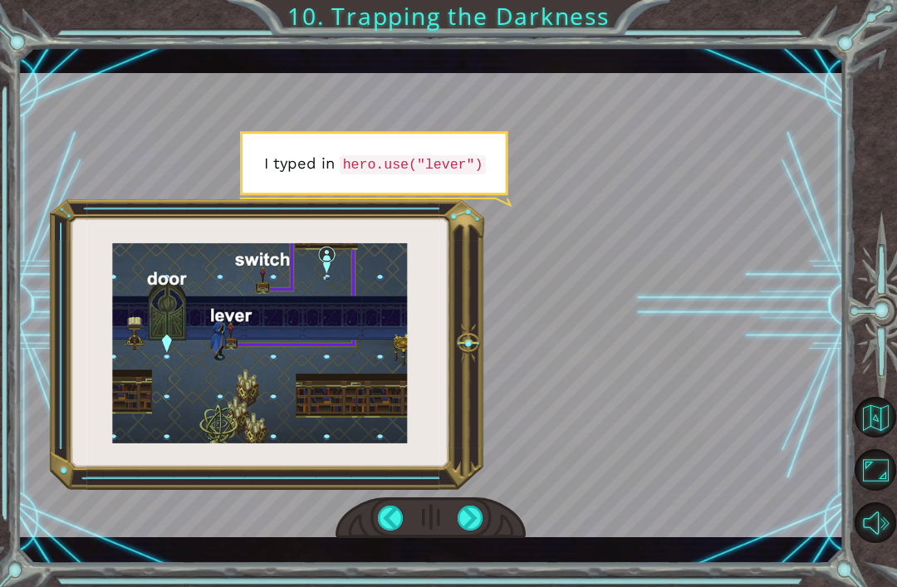
click at [481, 531] on div at bounding box center [471, 518] width 26 height 25
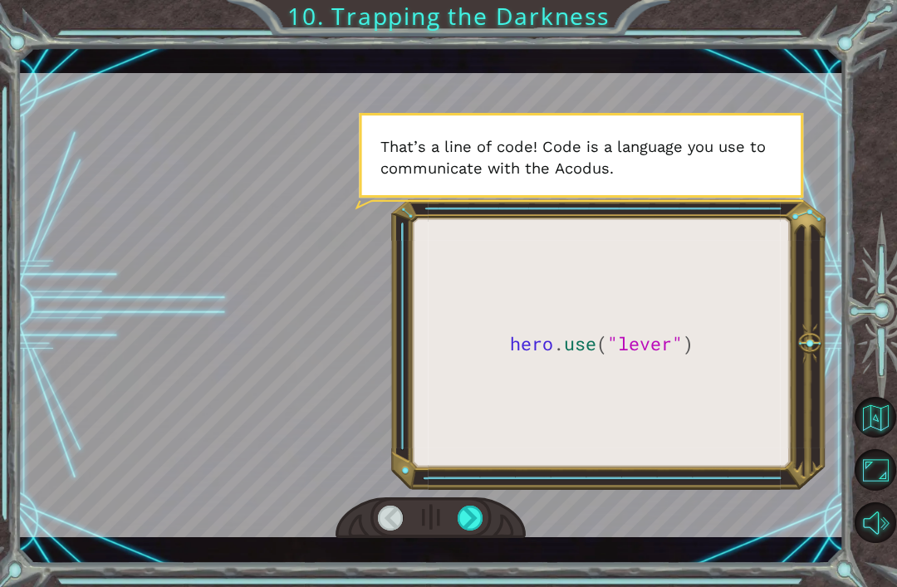
click at [462, 531] on div at bounding box center [471, 518] width 26 height 25
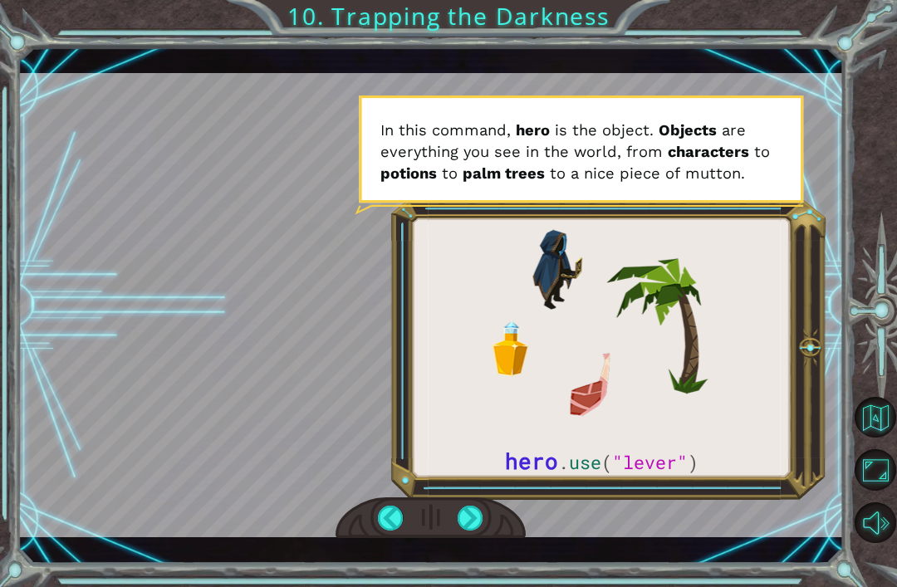
click at [482, 531] on div at bounding box center [471, 518] width 26 height 25
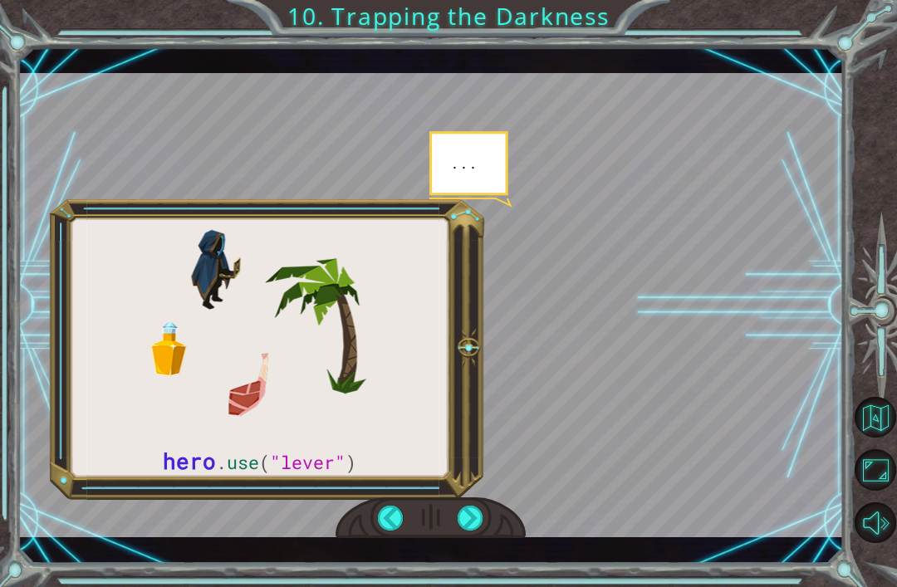
click at [470, 531] on div at bounding box center [471, 518] width 26 height 25
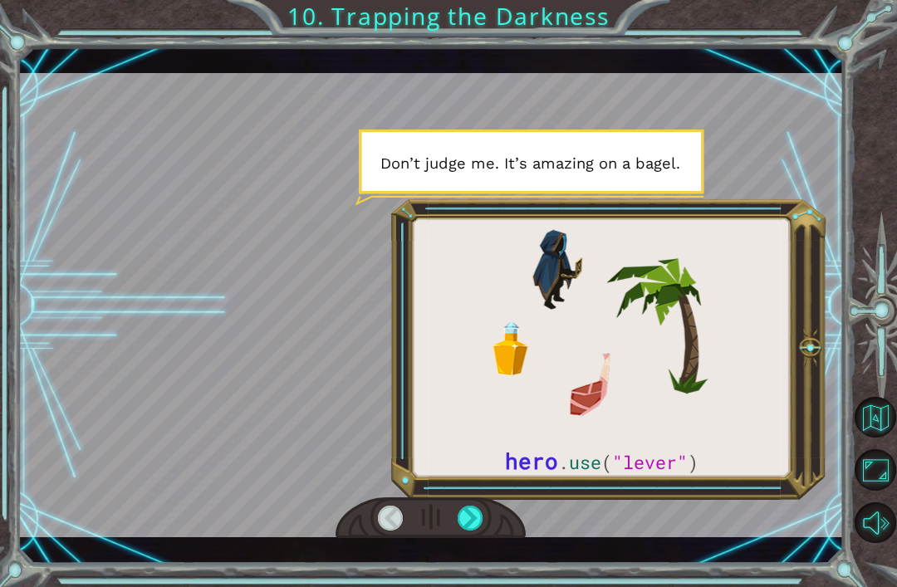
click at [476, 531] on div at bounding box center [471, 518] width 26 height 25
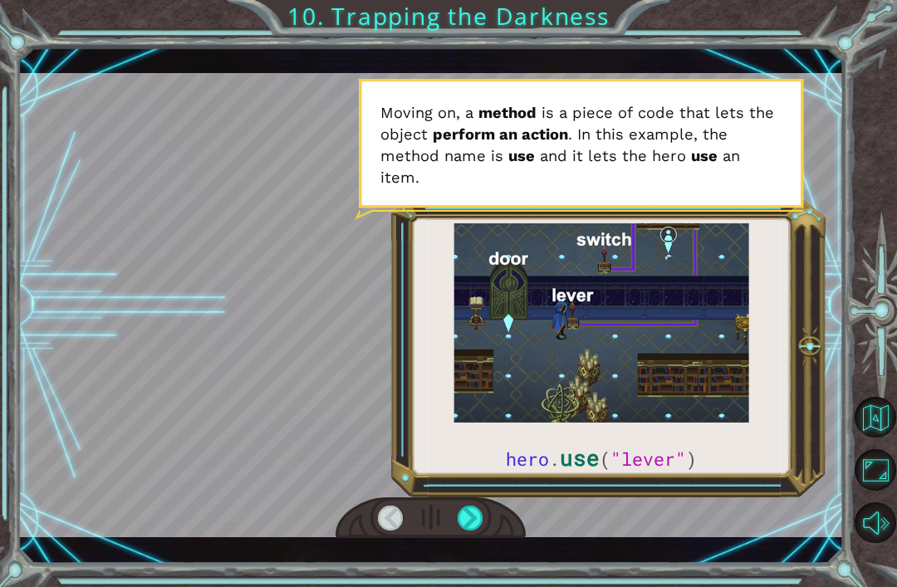
click at [482, 531] on div at bounding box center [471, 518] width 26 height 25
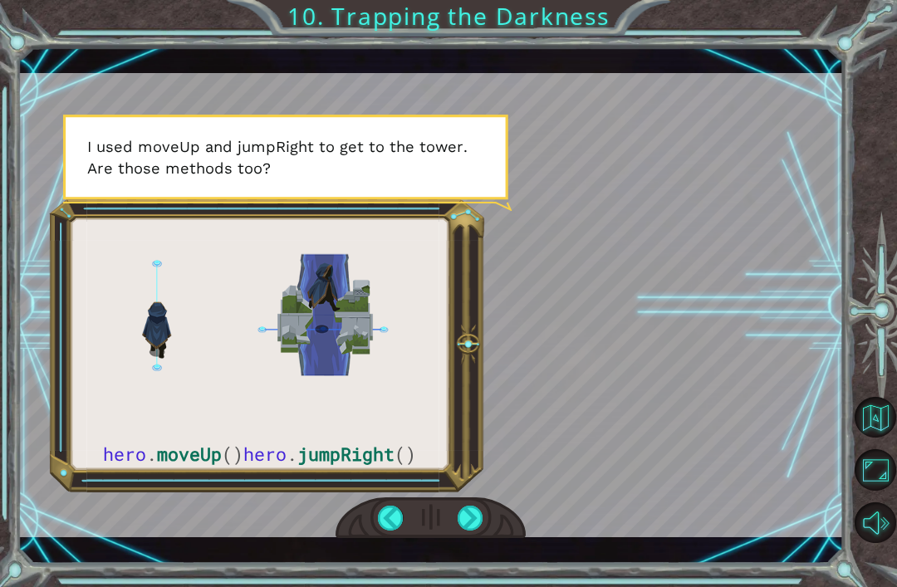
click at [463, 531] on div at bounding box center [471, 518] width 26 height 25
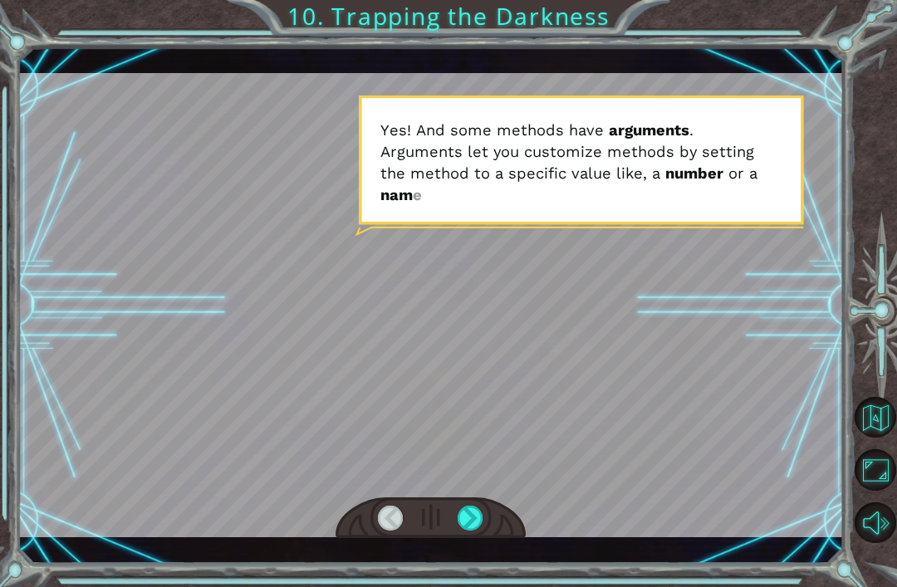
click at [477, 531] on div at bounding box center [471, 518] width 26 height 25
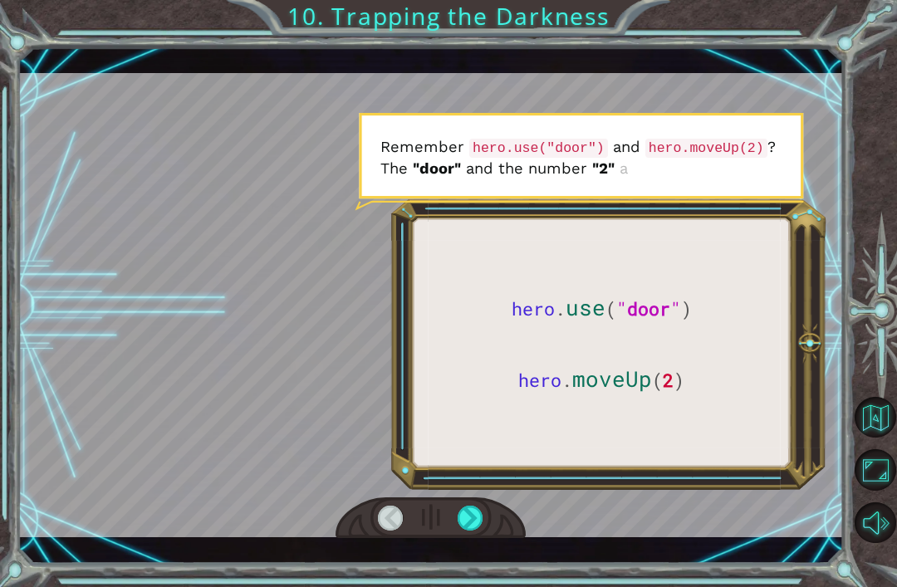
click at [456, 539] on div at bounding box center [430, 518] width 190 height 42
click at [447, 539] on div at bounding box center [430, 518] width 190 height 42
click at [452, 531] on div at bounding box center [430, 518] width 190 height 42
click at [463, 531] on div at bounding box center [471, 518] width 26 height 25
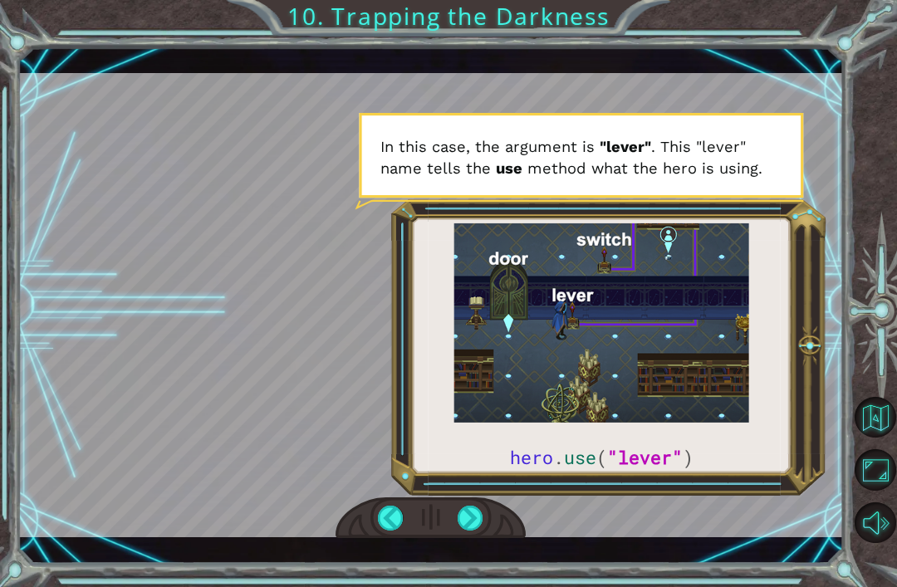
click at [472, 531] on div at bounding box center [471, 518] width 26 height 25
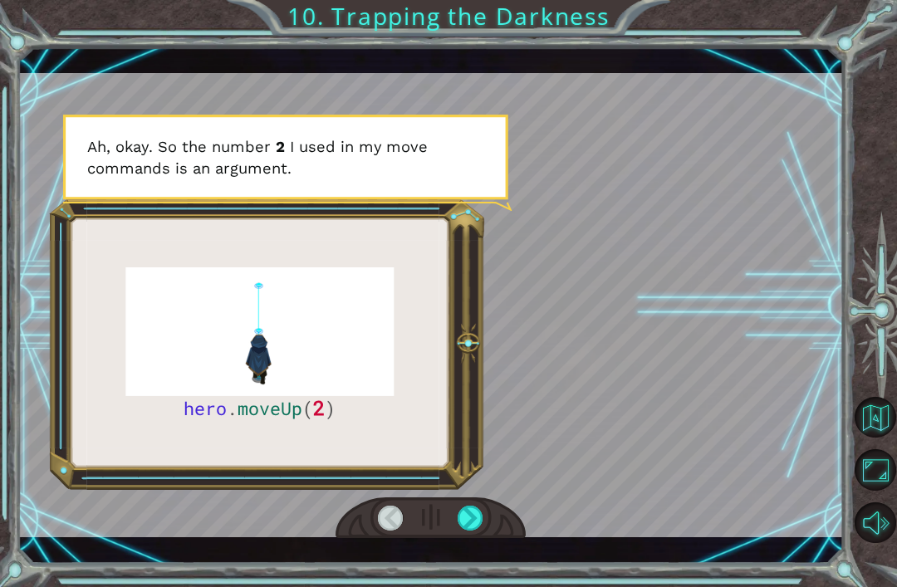
click at [448, 539] on div at bounding box center [430, 518] width 190 height 42
click at [459, 531] on div at bounding box center [471, 518] width 26 height 25
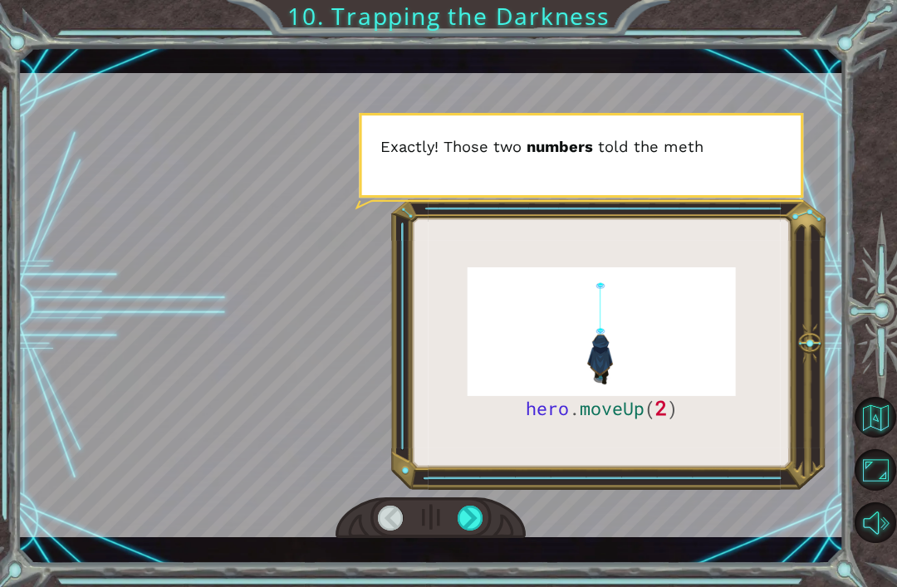
click at [449, 539] on div at bounding box center [430, 518] width 190 height 42
click at [458, 531] on div at bounding box center [471, 518] width 26 height 25
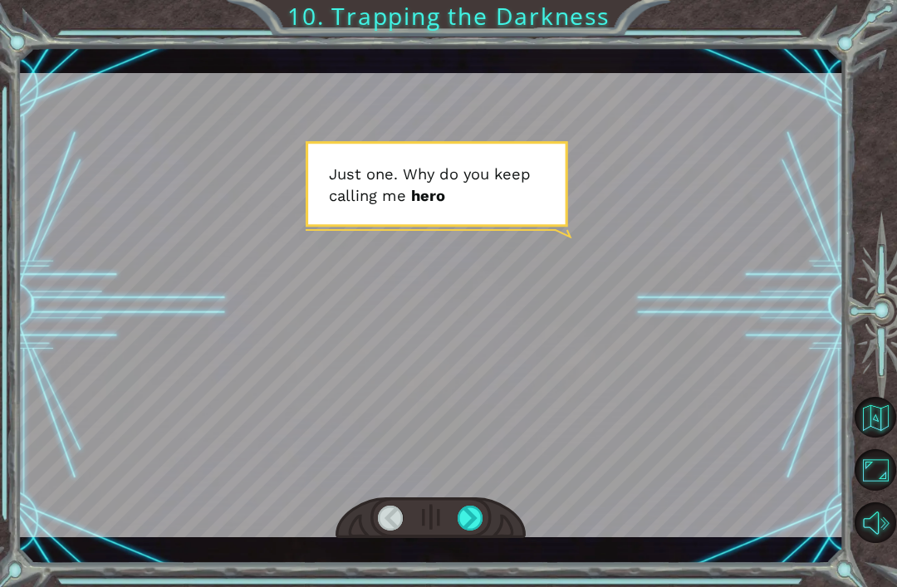
click at [463, 531] on div at bounding box center [471, 518] width 26 height 25
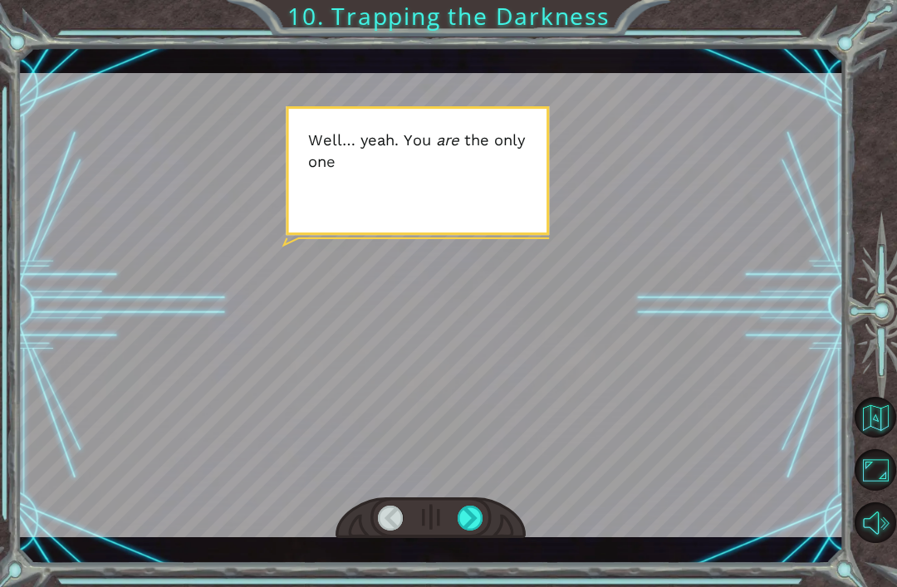
click at [458, 531] on div at bounding box center [471, 518] width 26 height 25
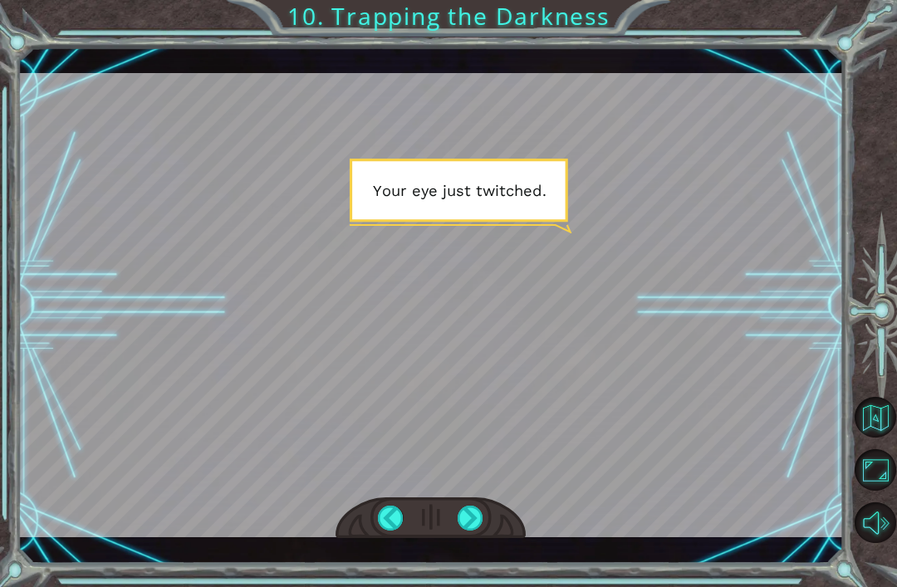
click at [474, 531] on div at bounding box center [471, 518] width 26 height 25
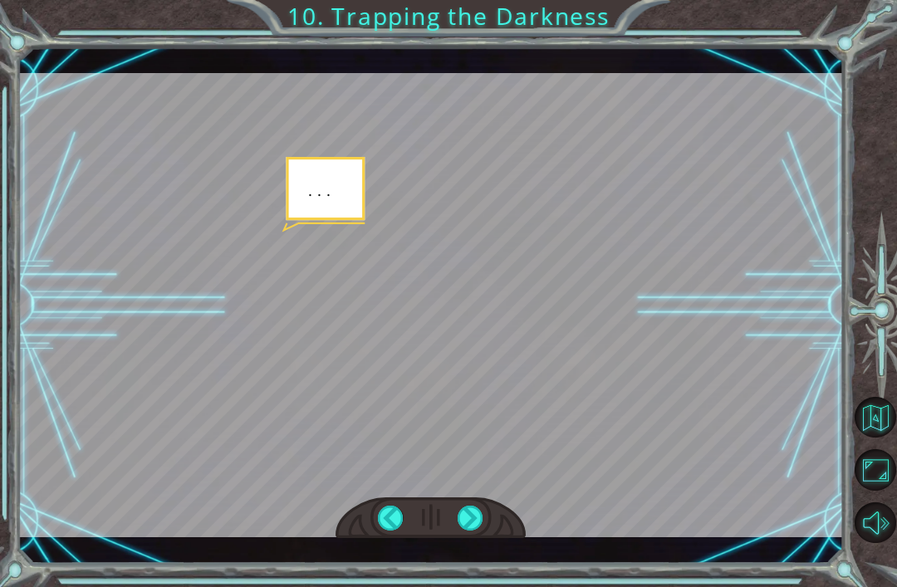
click at [466, 531] on div at bounding box center [471, 518] width 26 height 25
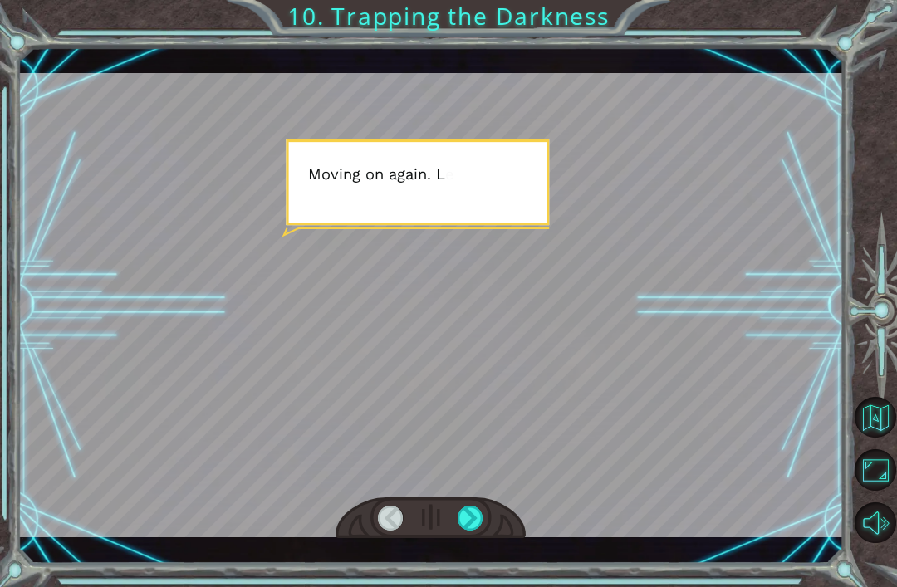
click at [458, 531] on div at bounding box center [471, 518] width 26 height 25
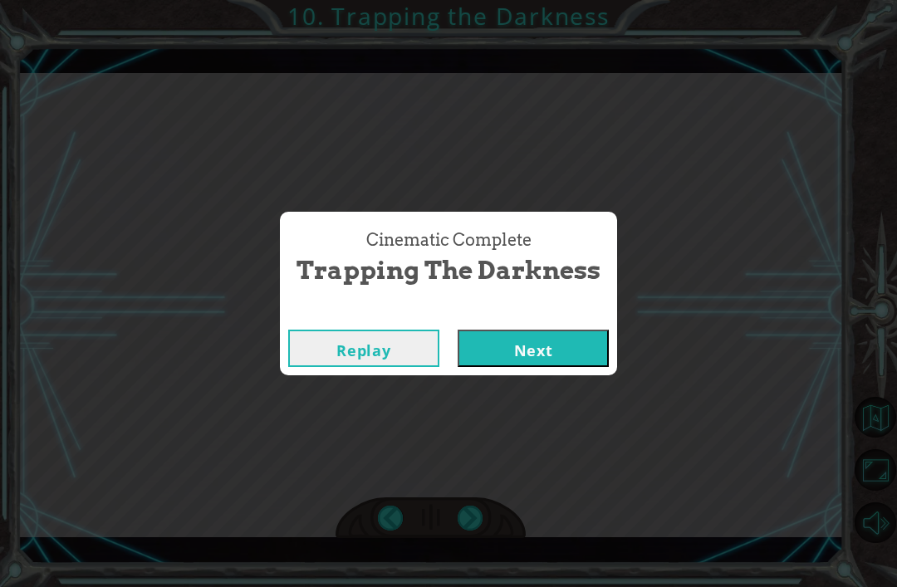
click at [507, 359] on button "Next" at bounding box center [533, 348] width 151 height 37
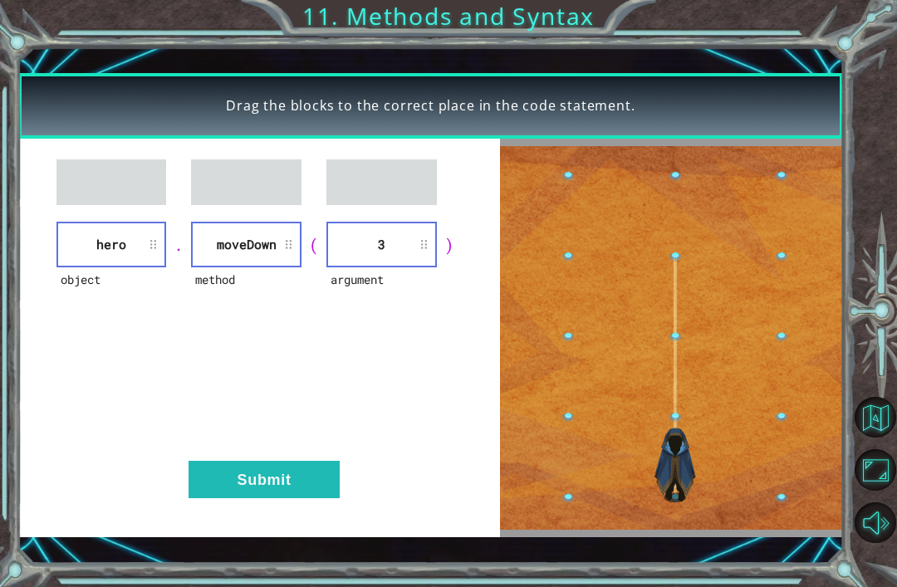
click at [226, 512] on div "object hero . method [GEOGRAPHIC_DATA] ( argument 3 ) Submit" at bounding box center [259, 338] width 482 height 399
click at [228, 488] on button "Submit" at bounding box center [263, 479] width 151 height 37
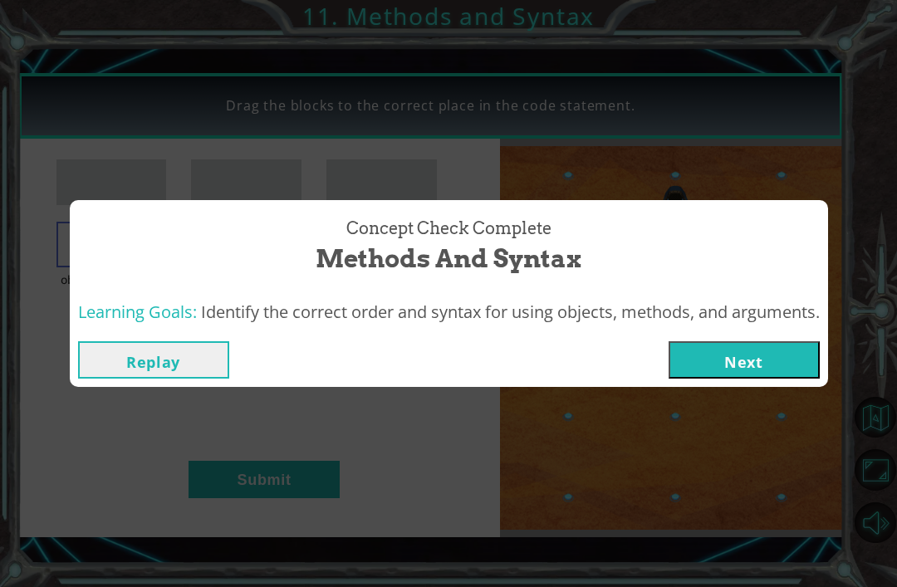
click at [750, 357] on button "Next" at bounding box center [743, 359] width 151 height 37
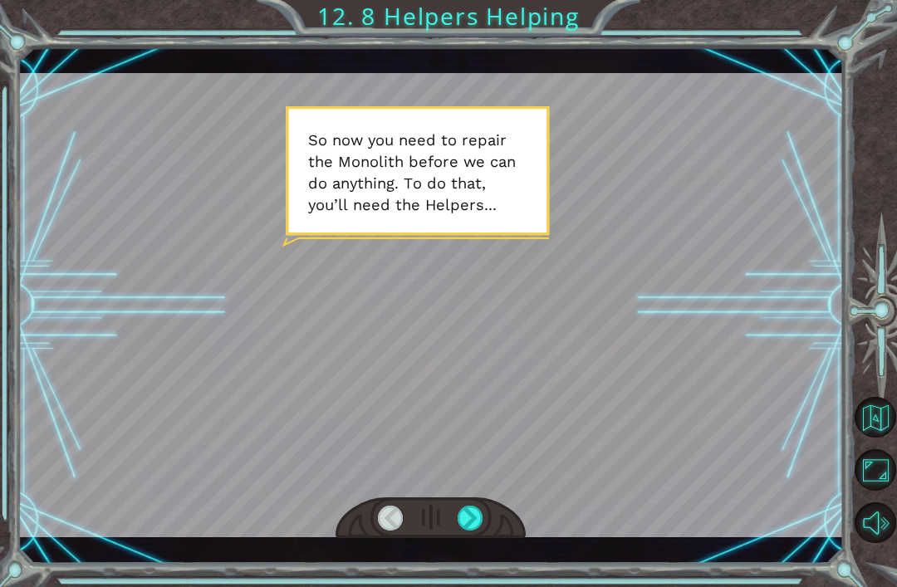
click at [463, 529] on div at bounding box center [471, 518] width 26 height 25
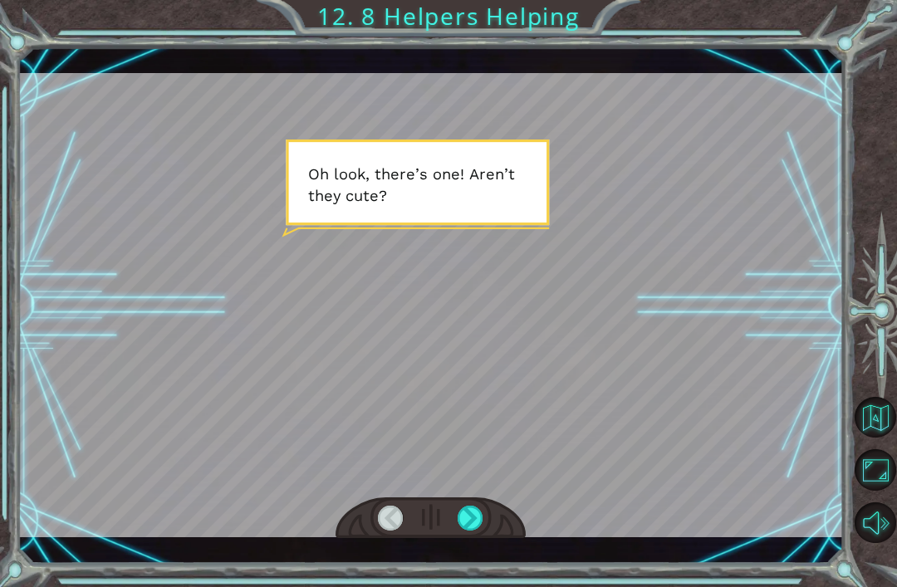
click at [444, 517] on div at bounding box center [430, 518] width 190 height 42
click at [474, 517] on div at bounding box center [471, 518] width 26 height 25
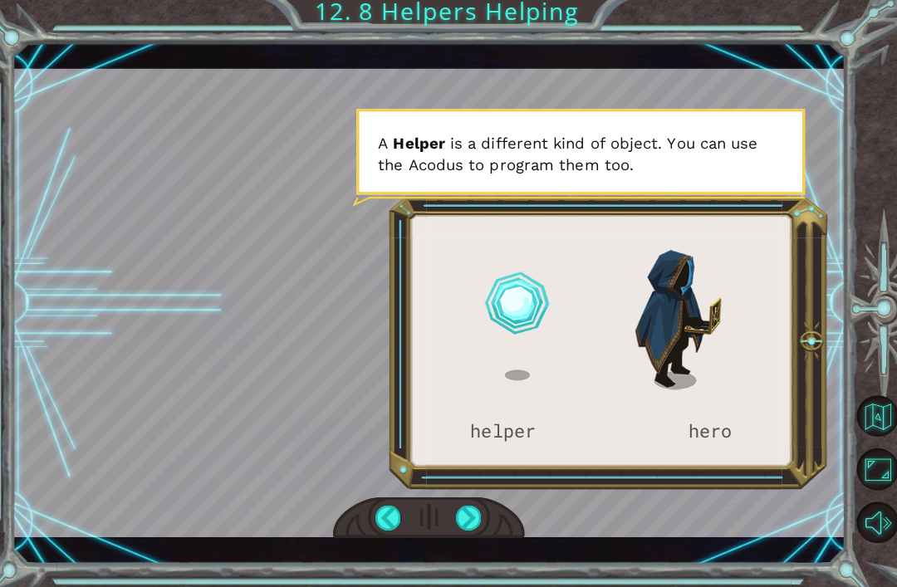
click at [477, 507] on div at bounding box center [471, 518] width 26 height 25
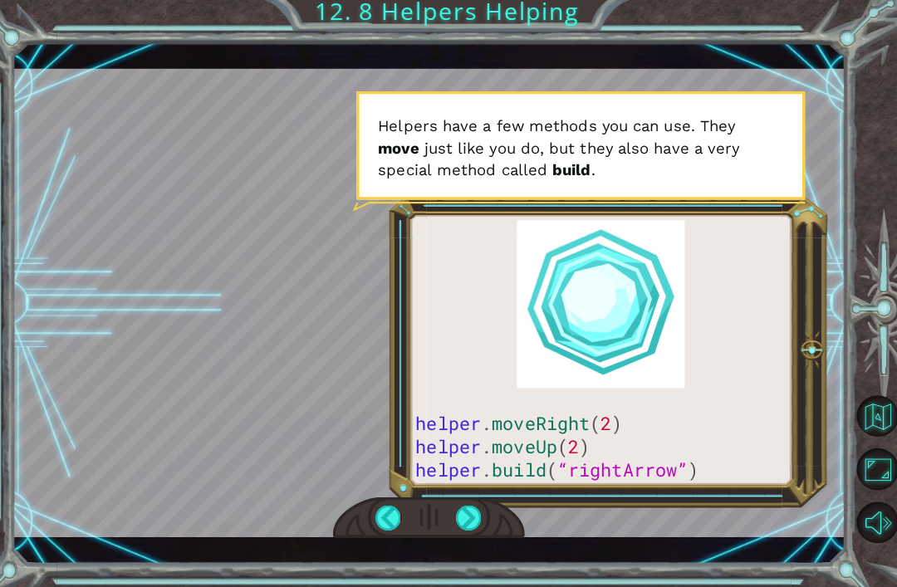
click at [461, 507] on div at bounding box center [471, 518] width 26 height 25
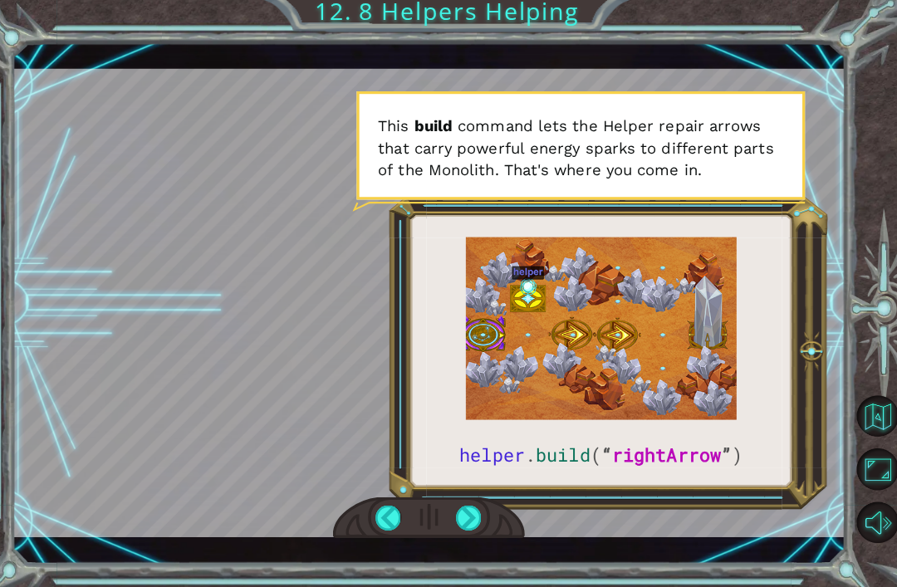
click at [464, 512] on div at bounding box center [471, 518] width 26 height 25
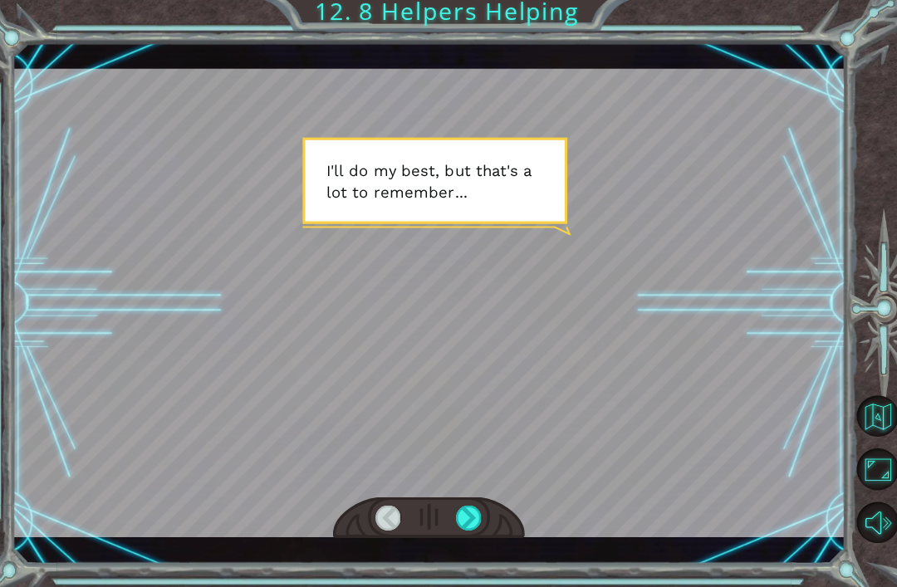
click at [458, 515] on div at bounding box center [471, 518] width 26 height 25
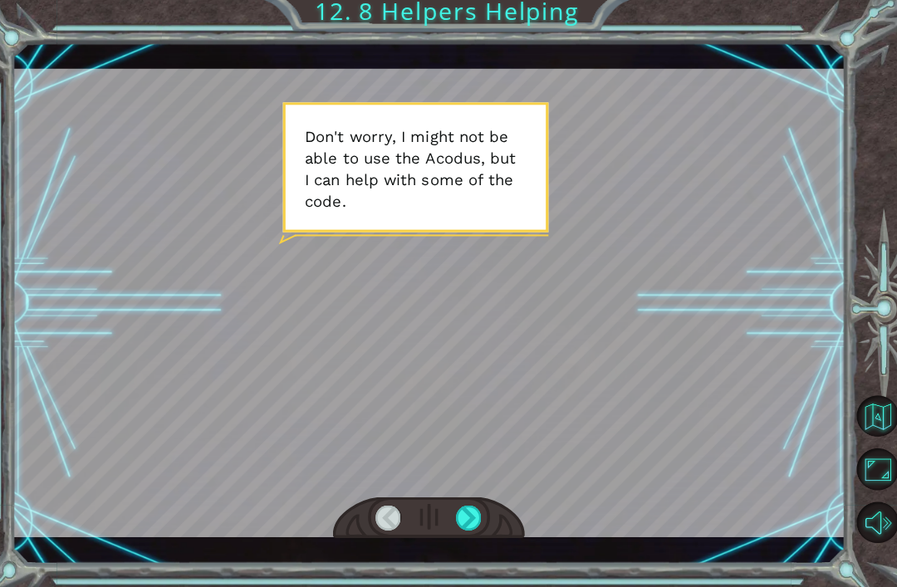
click at [476, 521] on div at bounding box center [471, 518] width 26 height 25
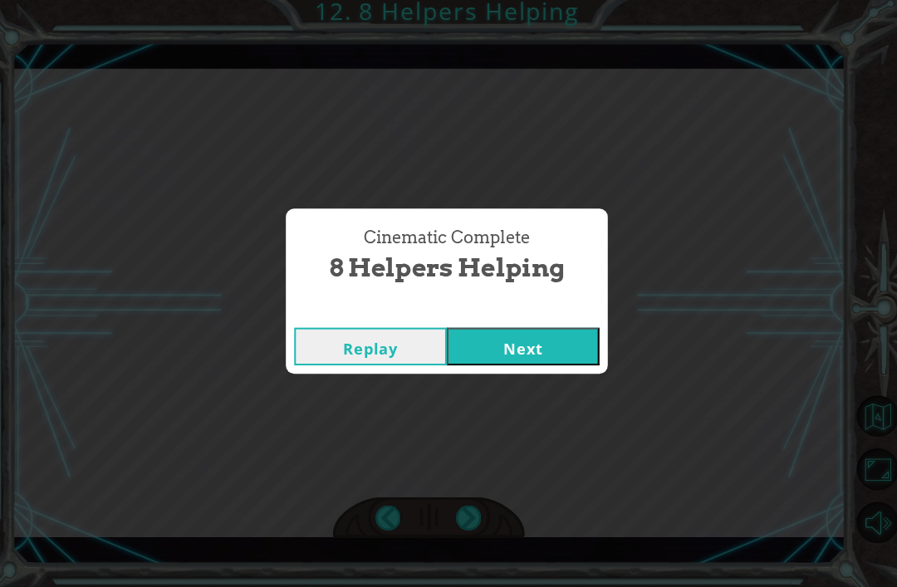
click at [561, 354] on button "Next" at bounding box center [523, 348] width 151 height 37
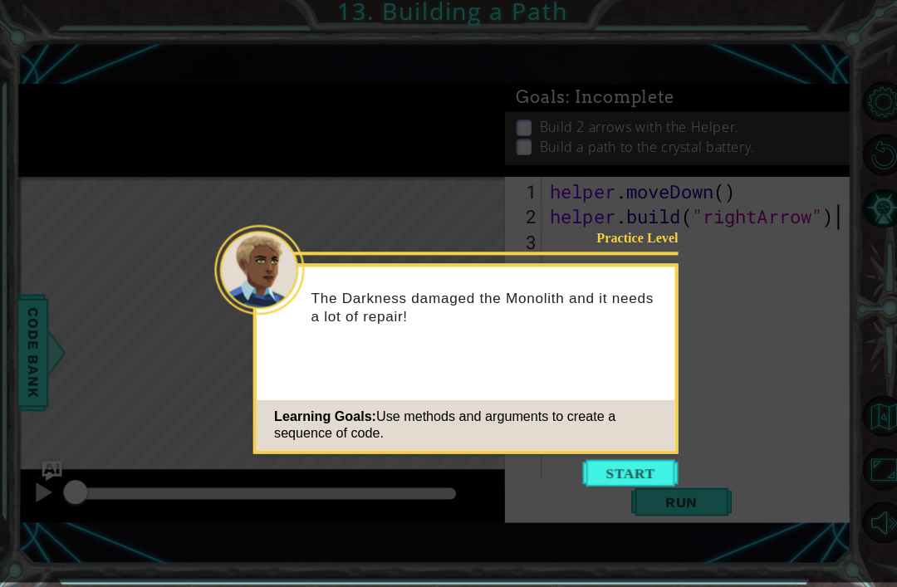
click at [634, 477] on button "Start" at bounding box center [624, 474] width 95 height 27
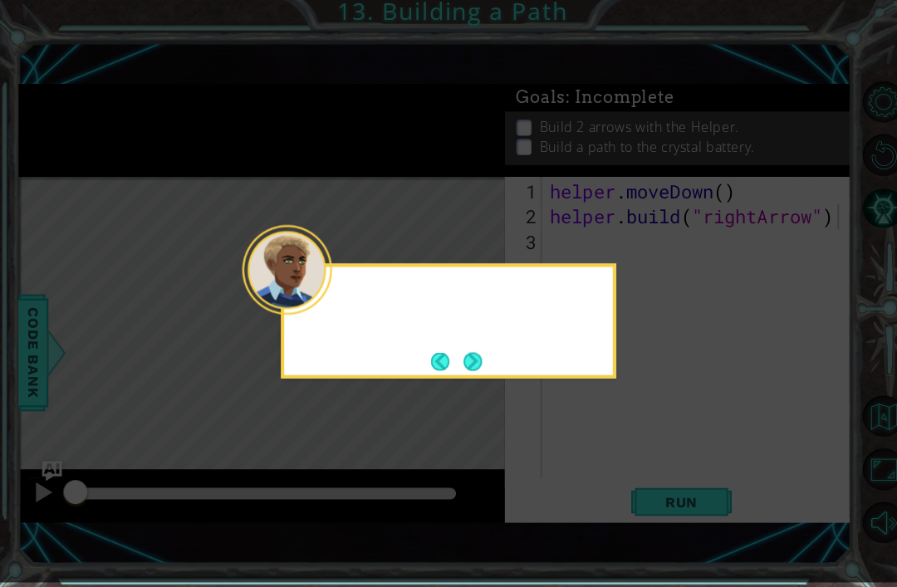
click at [634, 476] on icon at bounding box center [444, 291] width 889 height 582
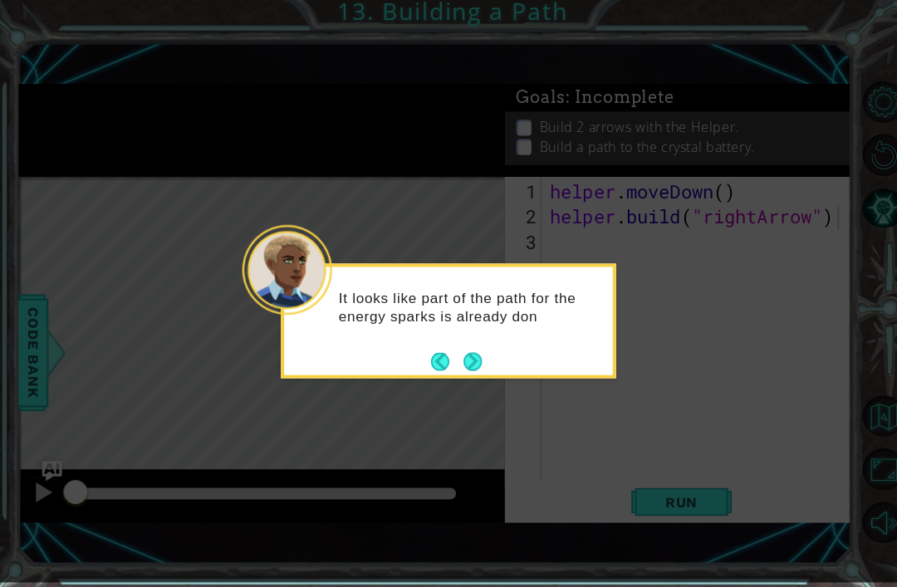
click at [476, 354] on button "Next" at bounding box center [468, 363] width 18 height 18
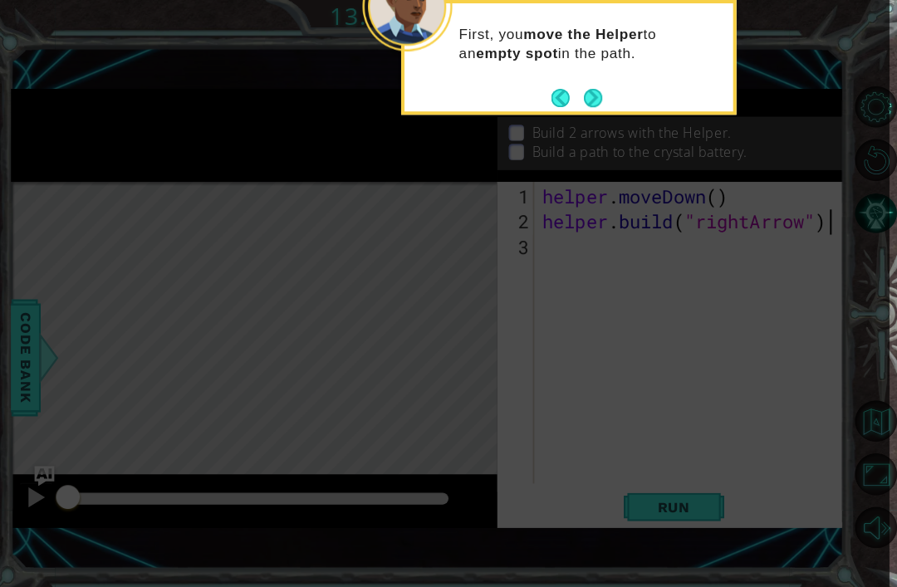
click at [598, 88] on button "Next" at bounding box center [595, 97] width 18 height 18
click at [585, 94] on button "Next" at bounding box center [594, 97] width 18 height 18
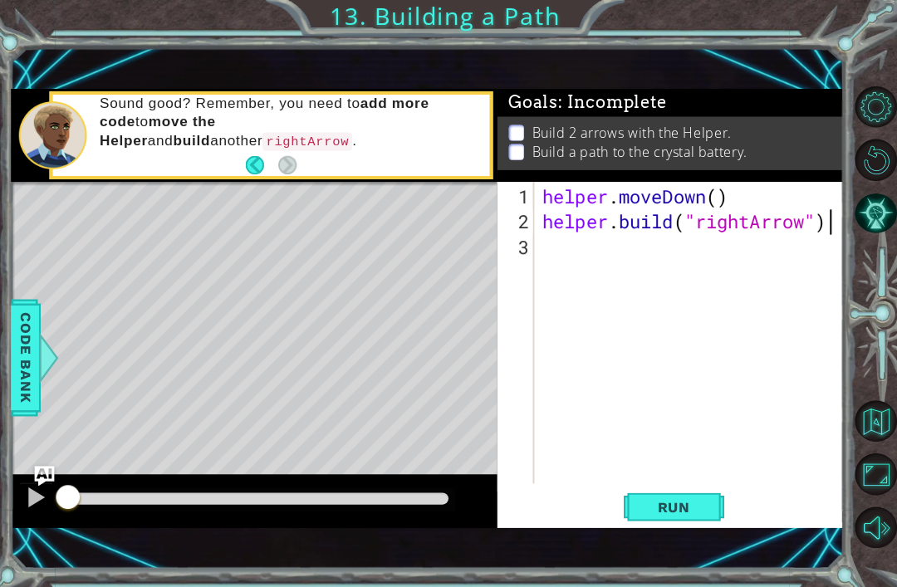
click at [666, 503] on span "Run" at bounding box center [675, 502] width 66 height 17
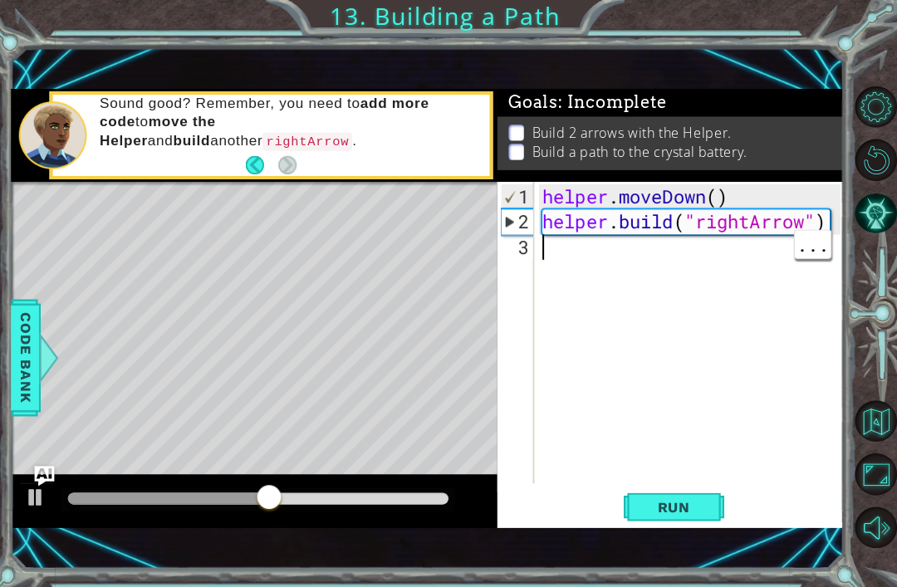
click at [714, 263] on div "helper . moveDown ( ) helper . build ( "rightArrow" )" at bounding box center [694, 357] width 306 height 349
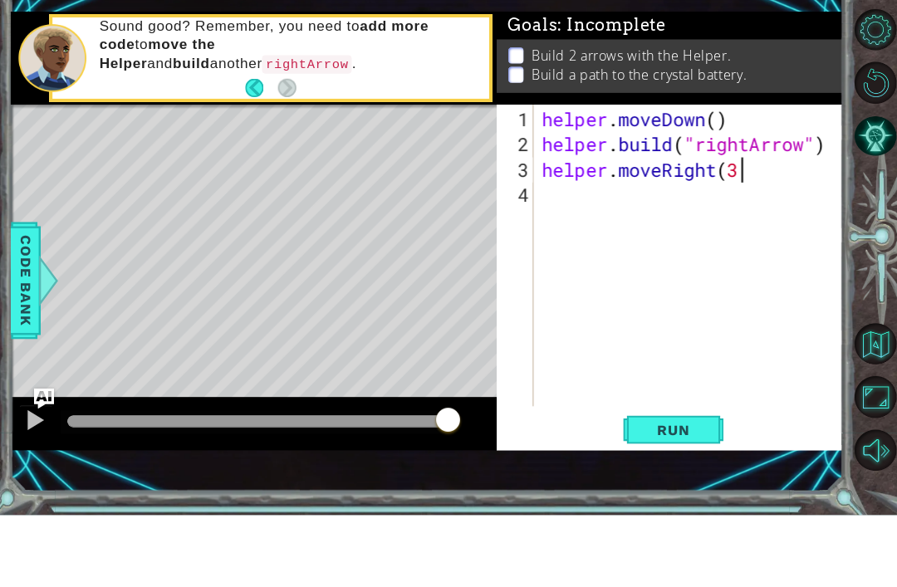
scroll to position [0, 8]
type textarea "helper.moveRight(3)"
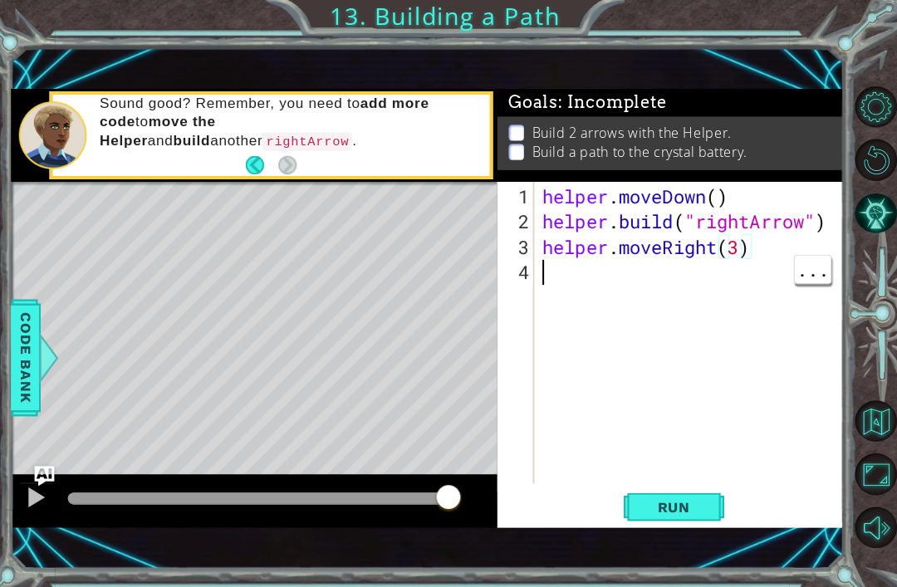
scroll to position [0, 0]
click at [725, 308] on div "helper . moveDown ( ) helper . build ( "rightArrow" ) helper . moveRight ( 3 )" at bounding box center [694, 357] width 306 height 349
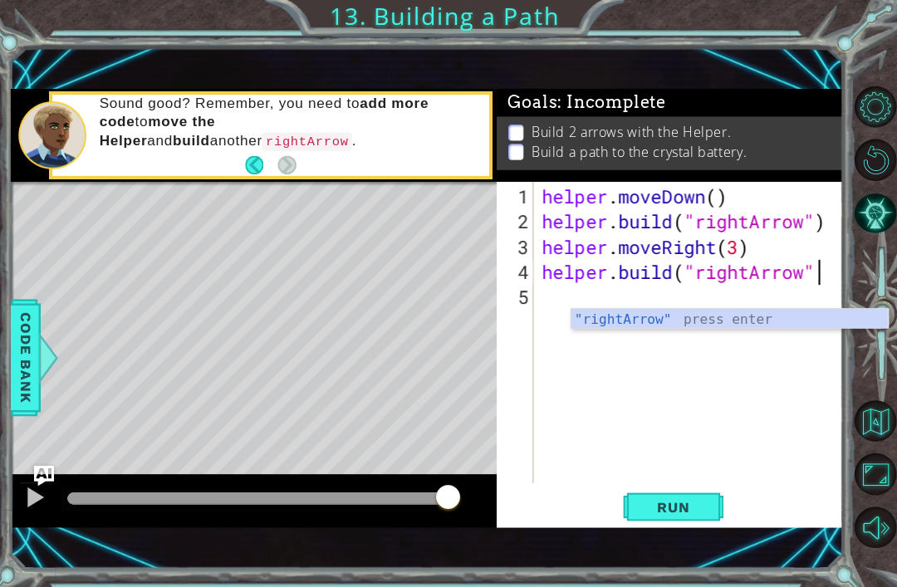
scroll to position [0, 12]
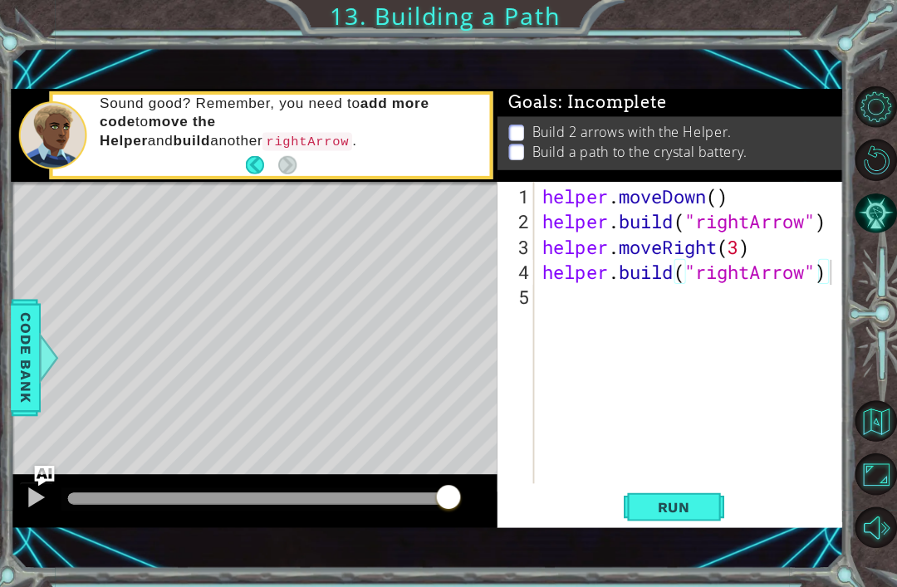
type textarea "[DOMAIN_NAME]("rightArrow")"
click at [700, 511] on span "Run" at bounding box center [675, 502] width 66 height 17
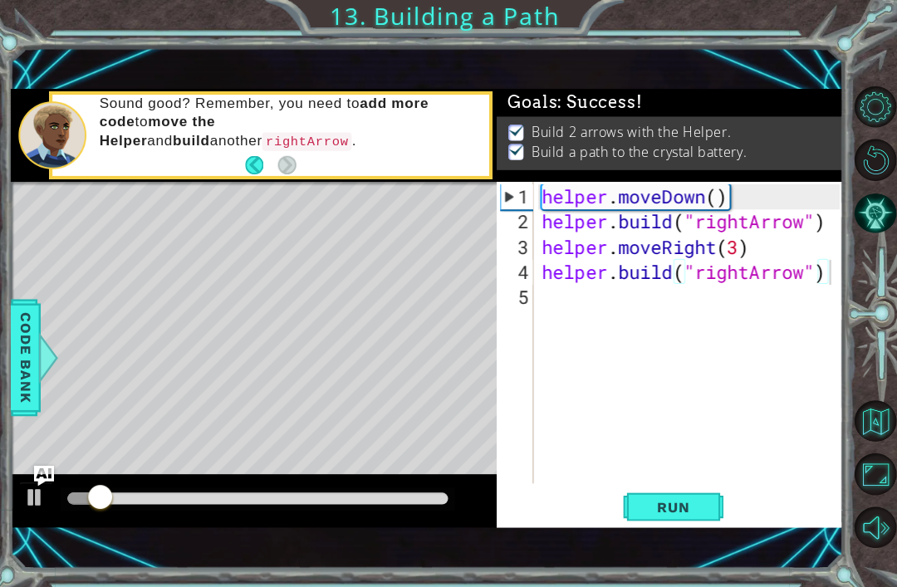
scroll to position [5, 0]
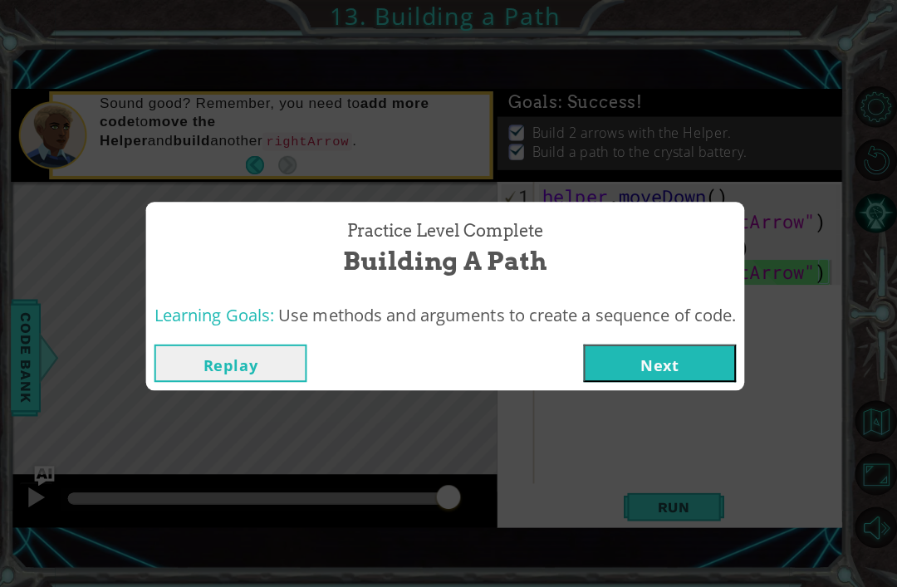
click at [702, 379] on button "Next" at bounding box center [660, 359] width 151 height 37
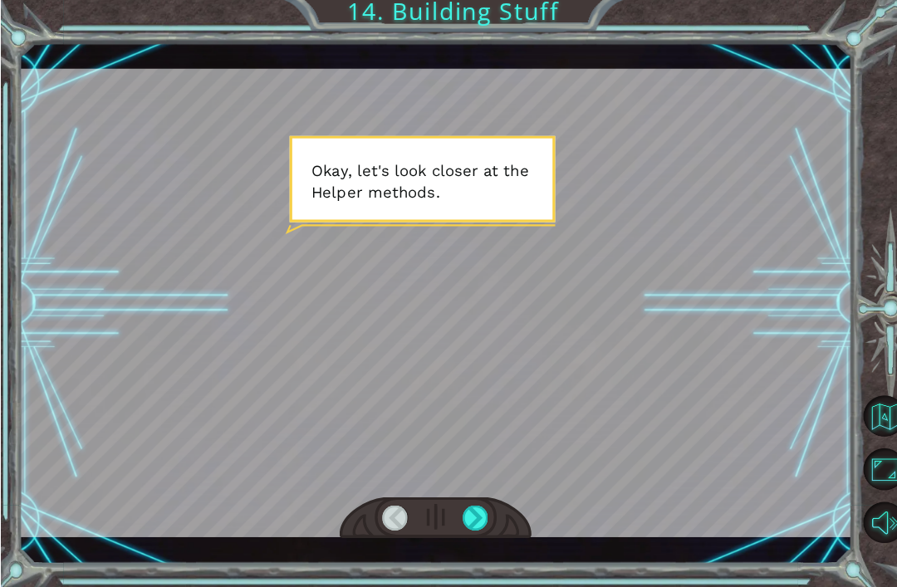
scroll to position [53, 0]
click at [471, 526] on div at bounding box center [471, 518] width 26 height 25
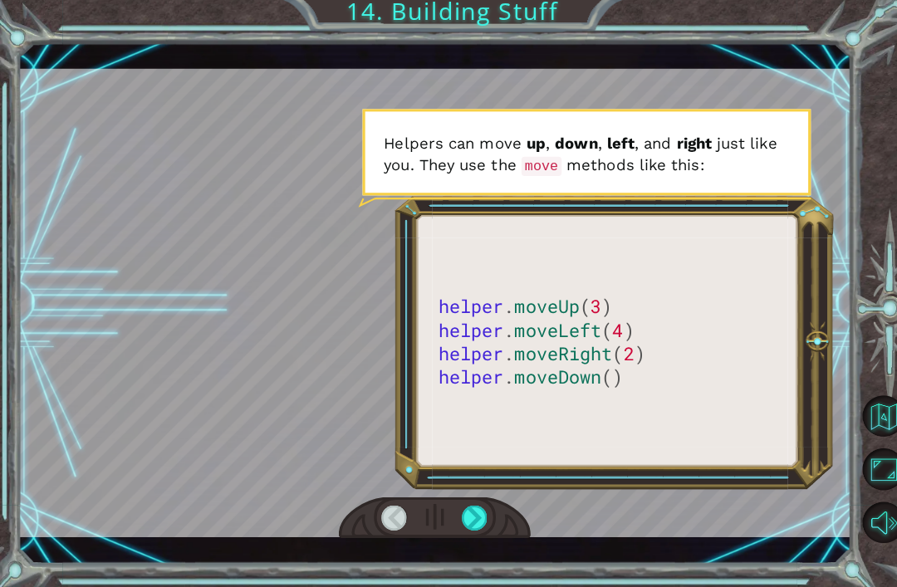
click at [479, 506] on div at bounding box center [471, 518] width 26 height 25
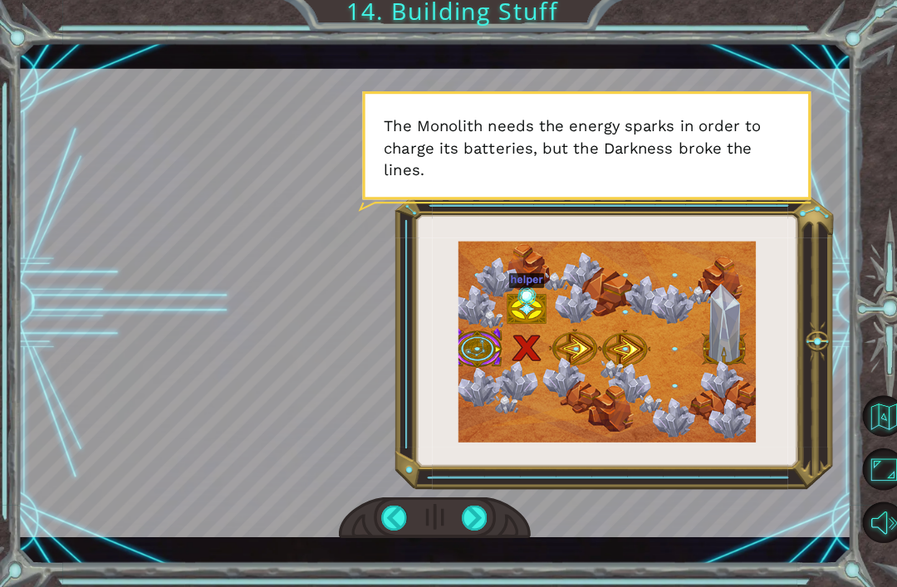
click at [469, 517] on div at bounding box center [471, 518] width 26 height 25
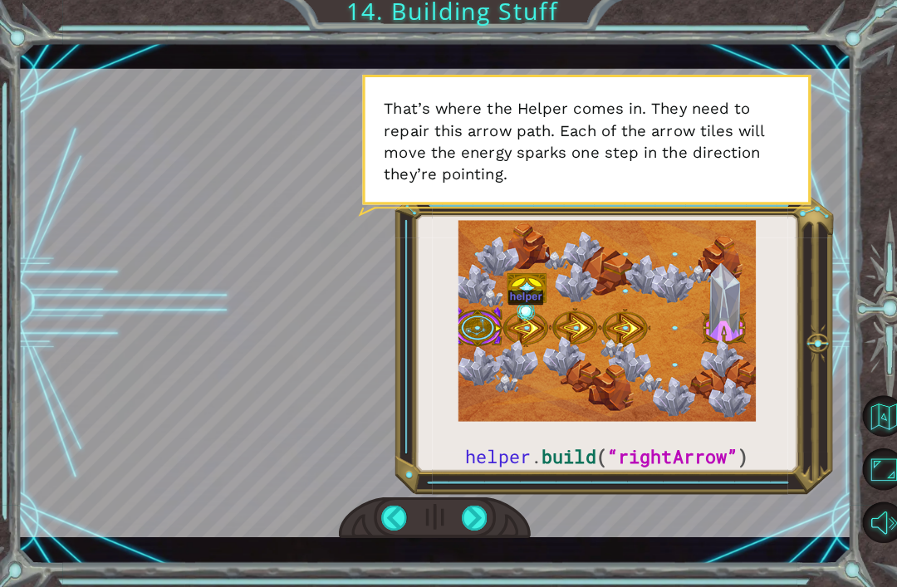
click at [469, 524] on div at bounding box center [471, 518] width 26 height 25
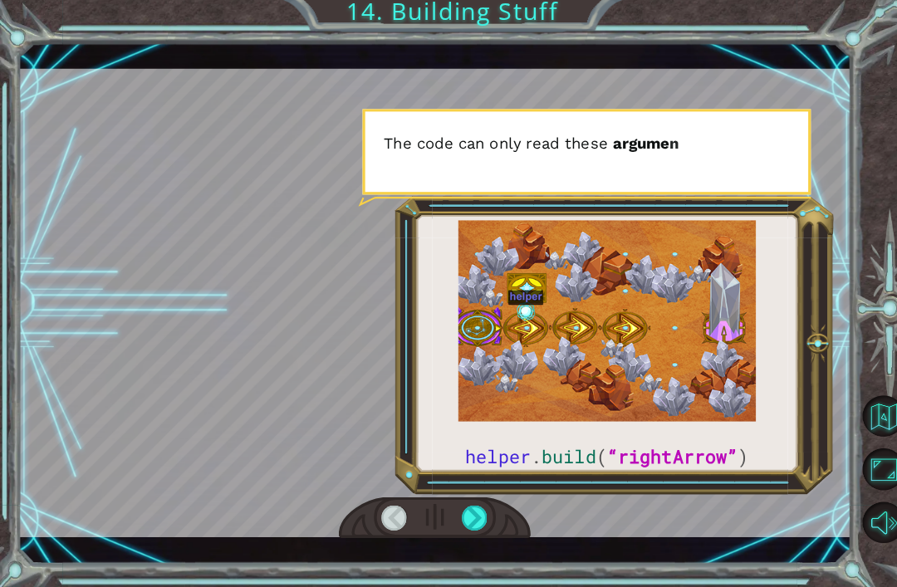
click at [463, 514] on div at bounding box center [471, 518] width 26 height 25
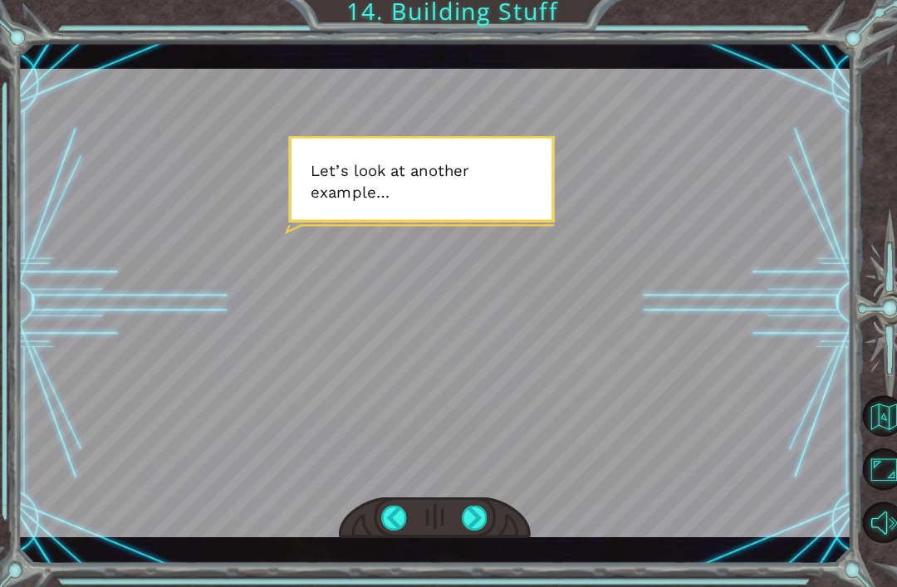
click at [468, 508] on div at bounding box center [471, 518] width 26 height 25
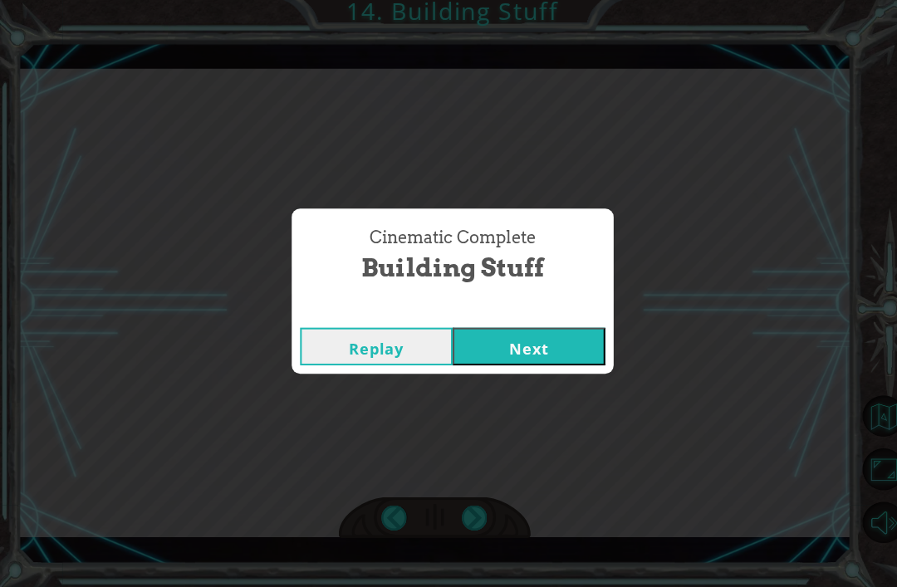
click at [472, 499] on div "Cinematic Complete Building Stuff Replay Next" at bounding box center [448, 293] width 897 height 587
click at [509, 352] on button "Next" at bounding box center [523, 348] width 151 height 37
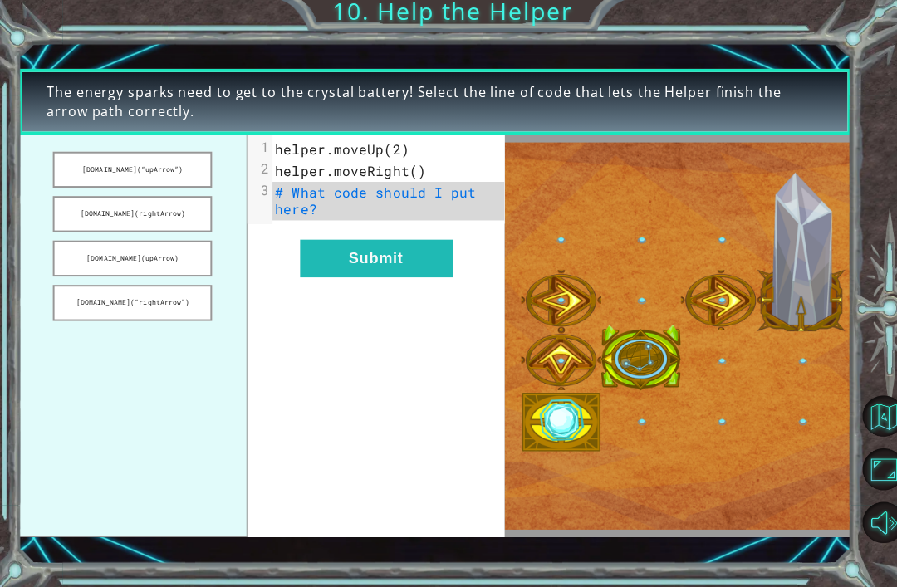
click at [66, 161] on button "[DOMAIN_NAME](“upArrow”)" at bounding box center [131, 173] width 158 height 36
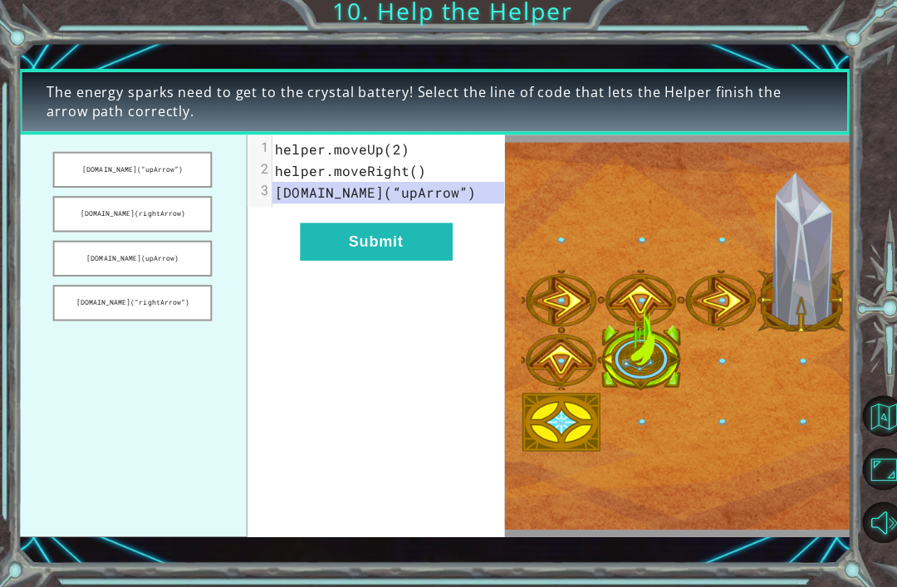
click at [70, 165] on button "[DOMAIN_NAME](“upArrow”)" at bounding box center [131, 173] width 158 height 36
click at [76, 208] on button "[DOMAIN_NAME](rightArrow)" at bounding box center [131, 217] width 158 height 36
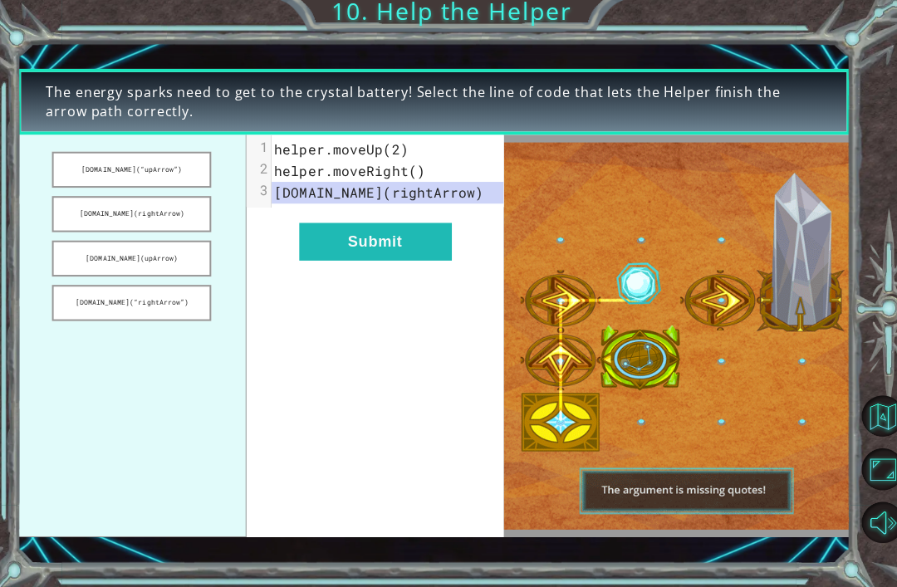
click at [91, 308] on button "[DOMAIN_NAME](“rightArrow”)" at bounding box center [131, 305] width 158 height 36
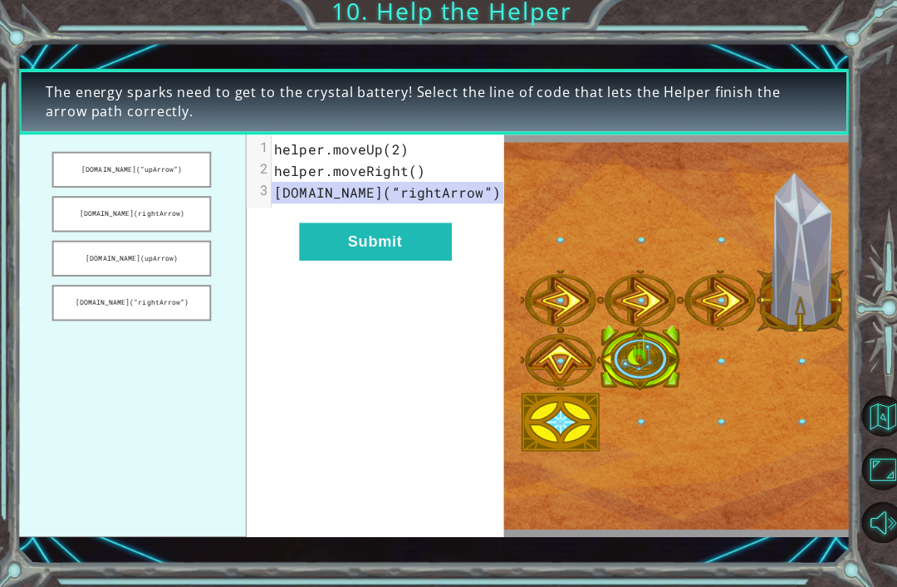
click at [345, 246] on button "Submit" at bounding box center [372, 244] width 151 height 37
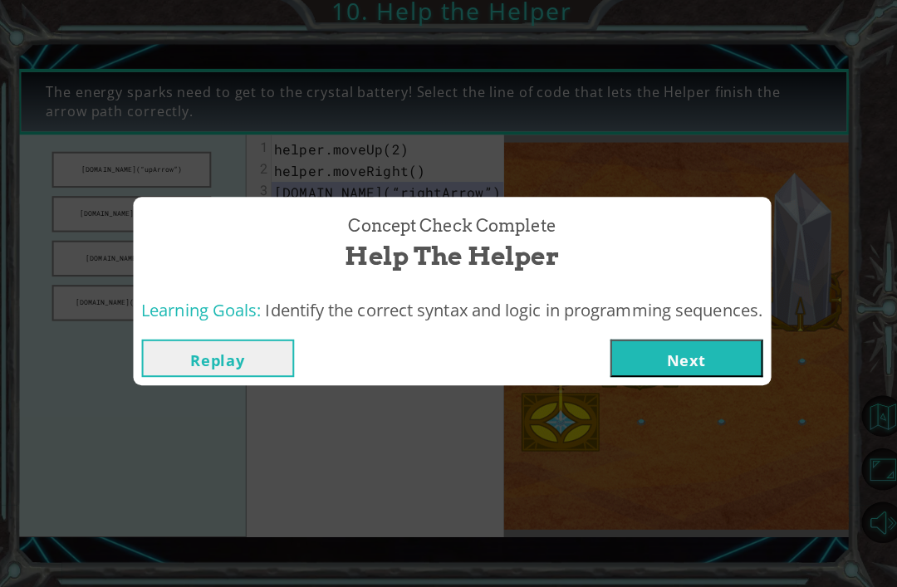
click at [661, 365] on button "Next" at bounding box center [680, 359] width 151 height 37
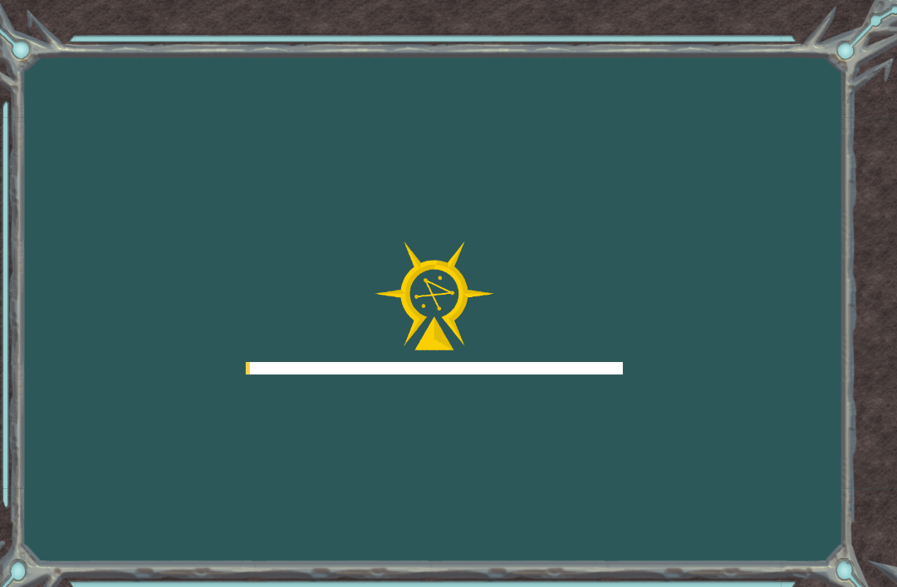
scroll to position [53, 0]
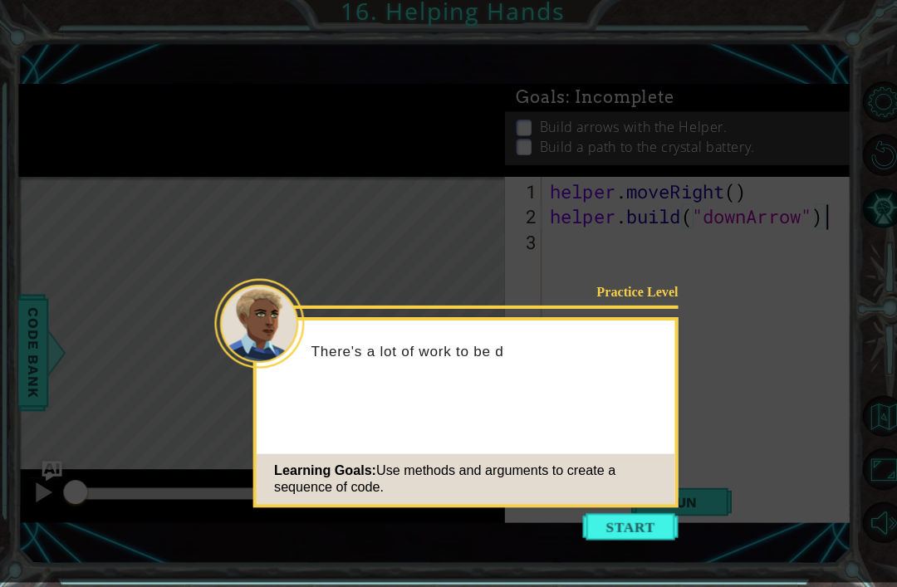
click at [614, 514] on button "Start" at bounding box center [624, 527] width 95 height 27
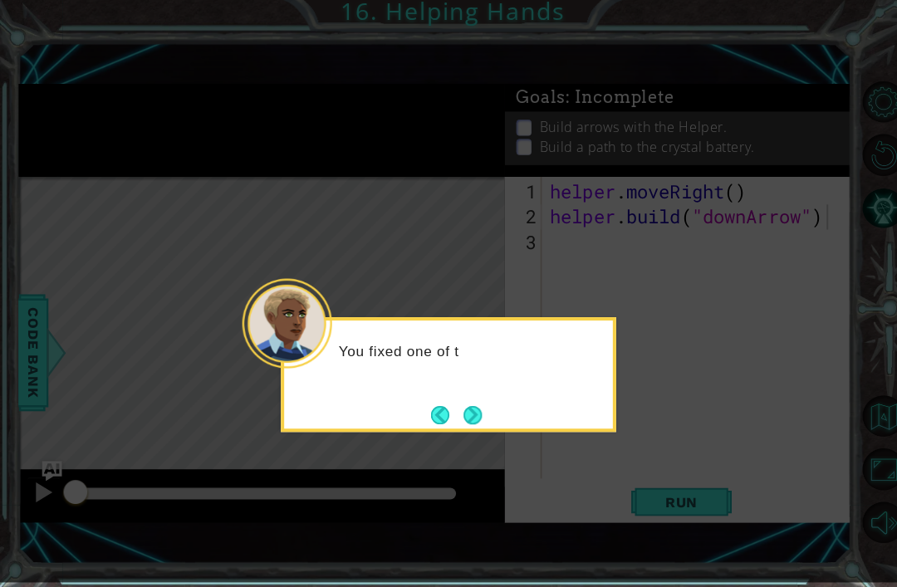
click at [465, 407] on button "Next" at bounding box center [468, 416] width 18 height 18
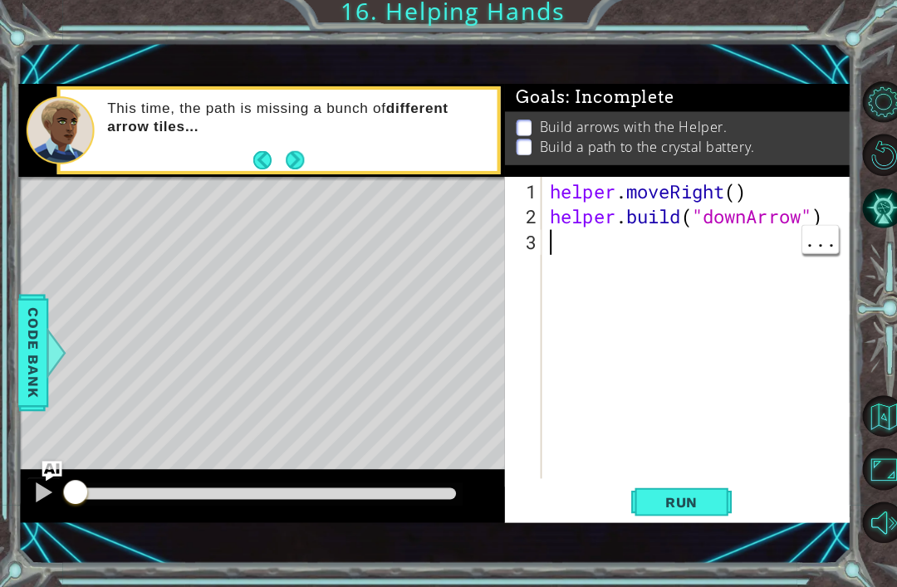
click at [763, 242] on div "helper . moveRight ( ) helper . build ( "downArrow" )" at bounding box center [694, 357] width 306 height 349
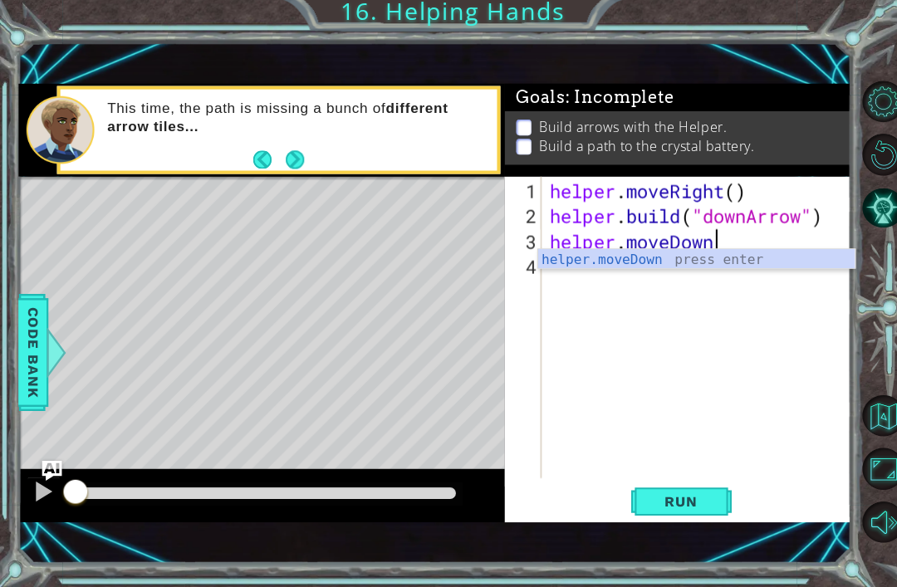
scroll to position [0, 7]
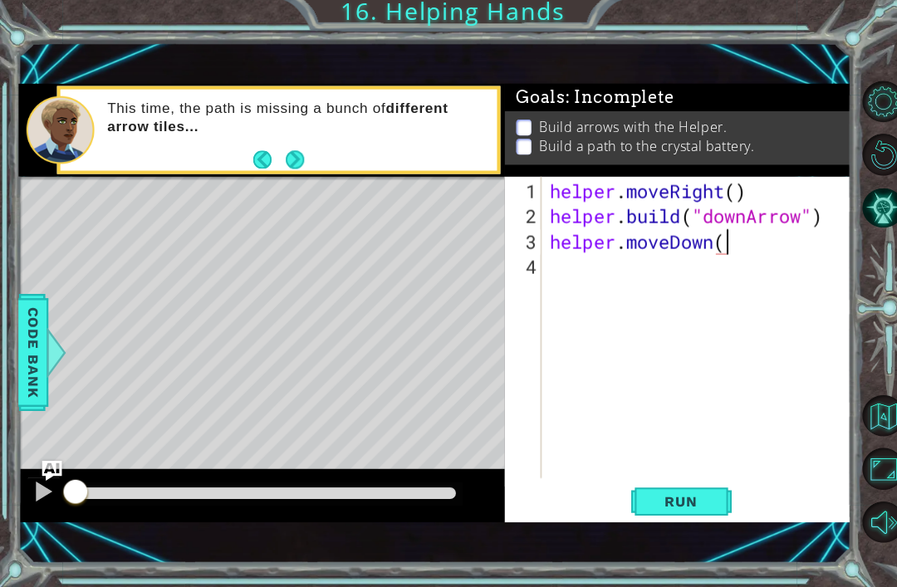
type textarea "helper.moveDown()"
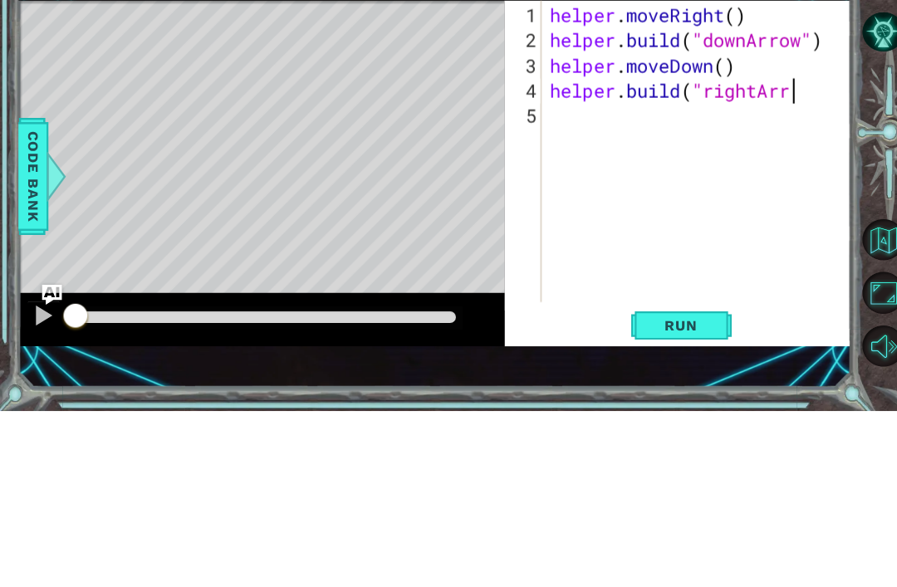
scroll to position [0, 11]
type textarea "[DOMAIN_NAME]("rightArrow")"
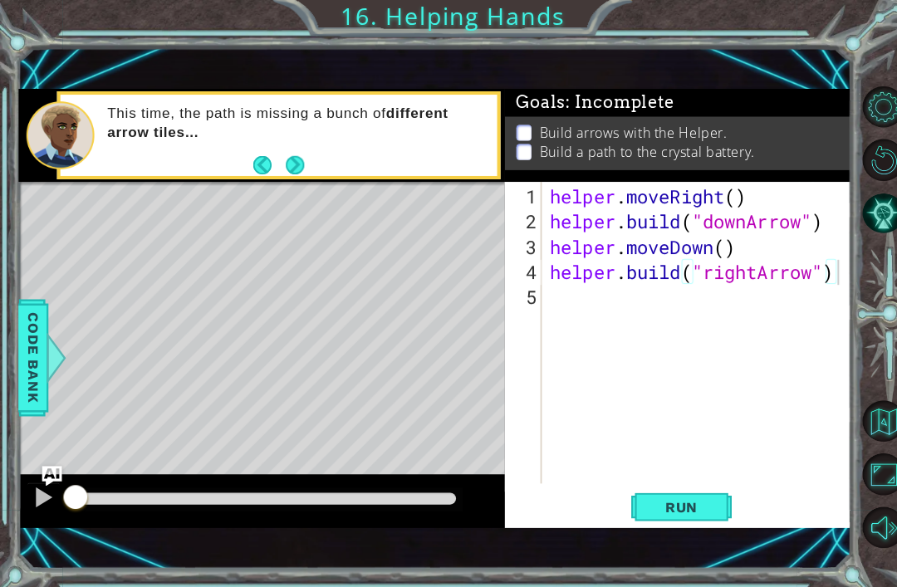
scroll to position [0, 0]
click at [750, 301] on div "helper . moveRight ( ) helper . build ( "downArrow" ) helper . moveDown ( ) hel…" at bounding box center [694, 357] width 306 height 349
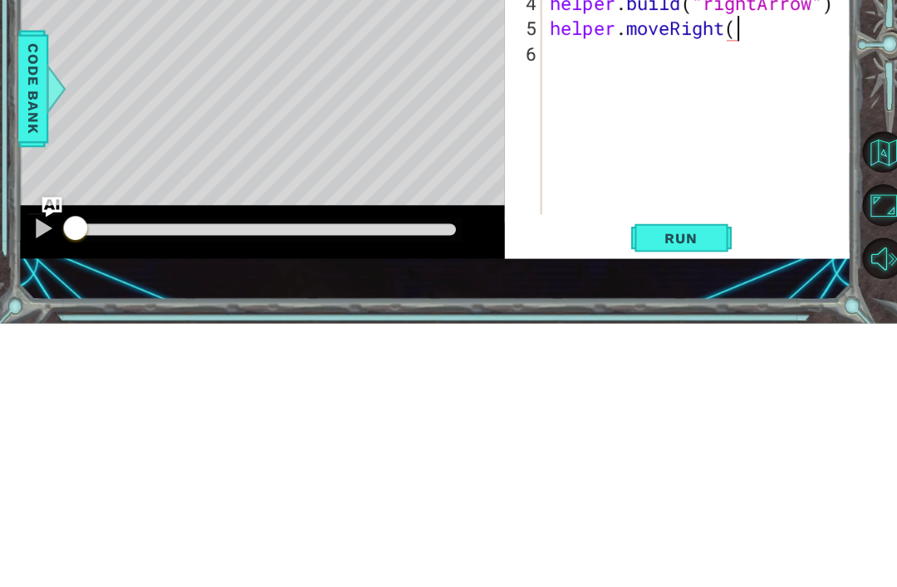
type textarea "helper.moveRight()"
type textarea "[DOMAIN_NAME]("rightArrow")"
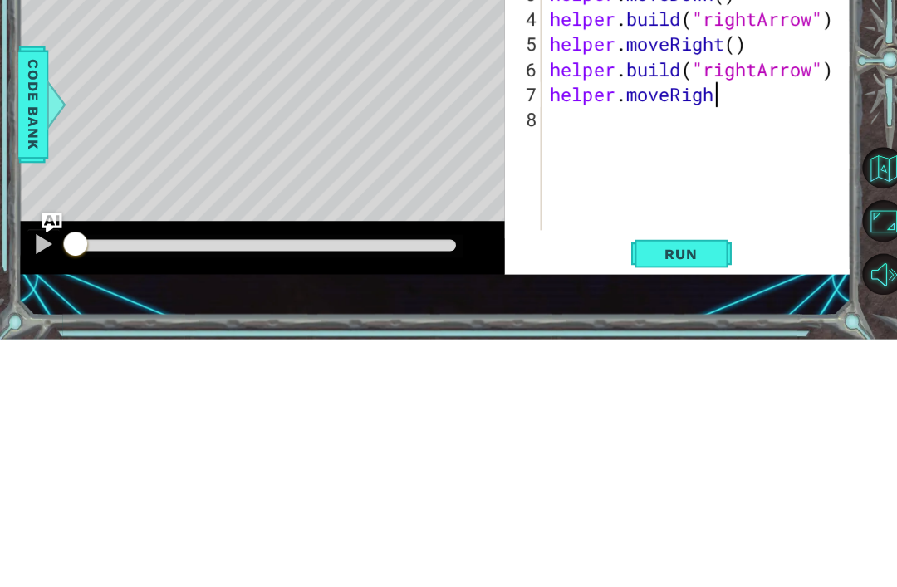
scroll to position [0, 7]
type textarea "helper.moveRight()"
type textarea "[DOMAIN_NAME]("rightArrow")"
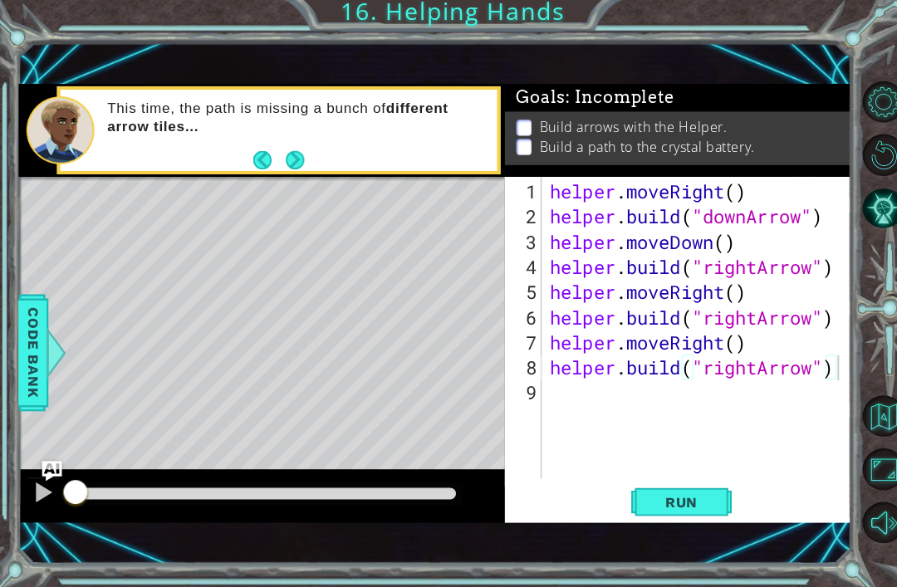
click at [699, 494] on span "Run" at bounding box center [675, 502] width 66 height 17
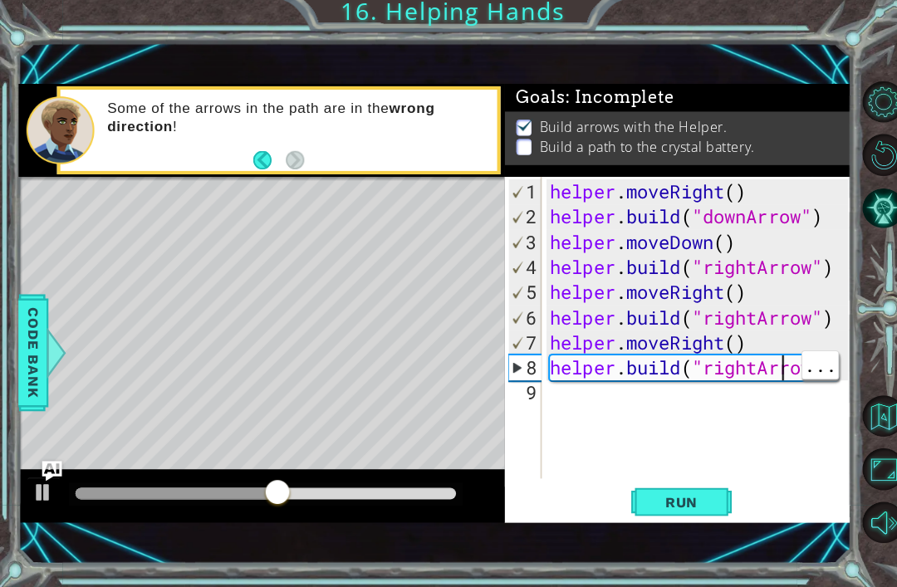
click at [770, 365] on div "helper . moveRight ( ) helper . build ( "downArrow" ) helper . moveDown ( ) hel…" at bounding box center [694, 357] width 307 height 349
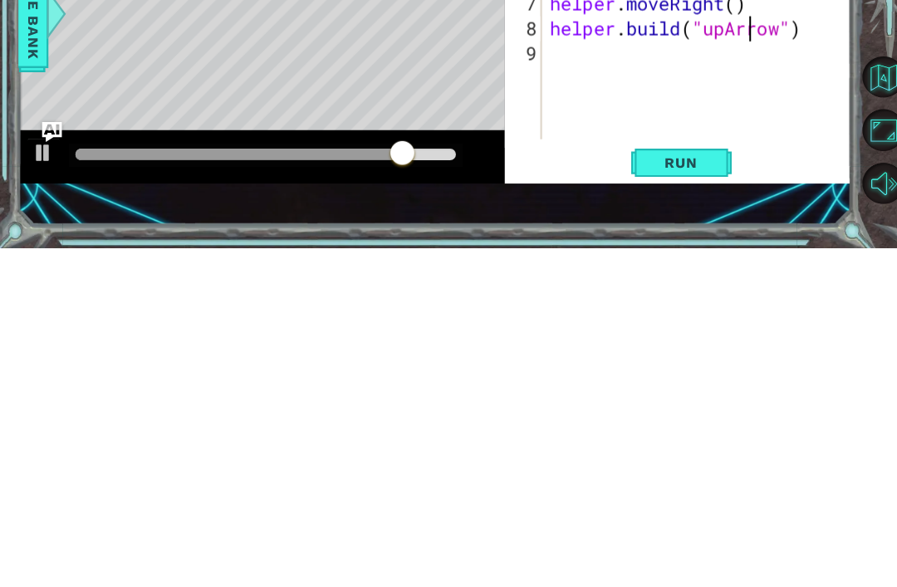
scroll to position [0, 9]
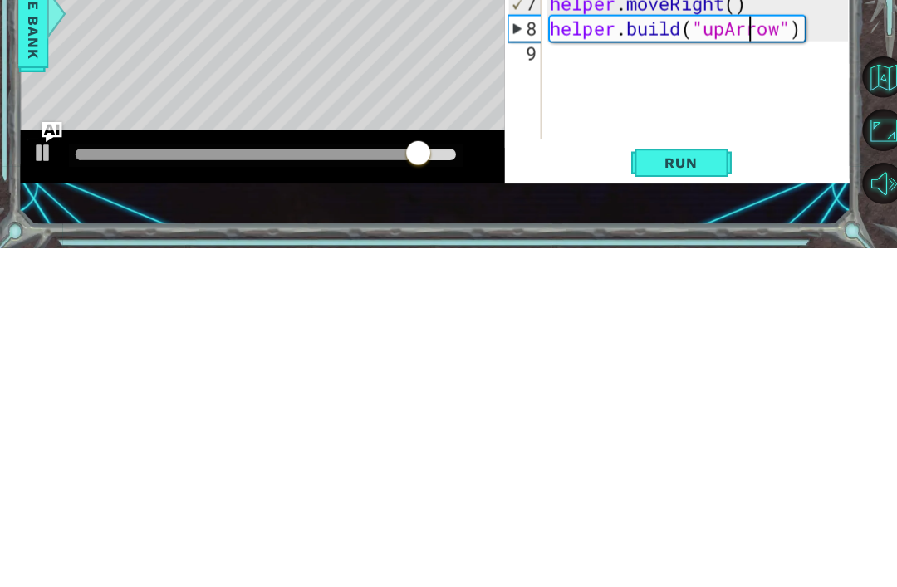
type textarea "[DOMAIN_NAME]("upArrow")"
click at [683, 486] on button "Run" at bounding box center [675, 503] width 100 height 34
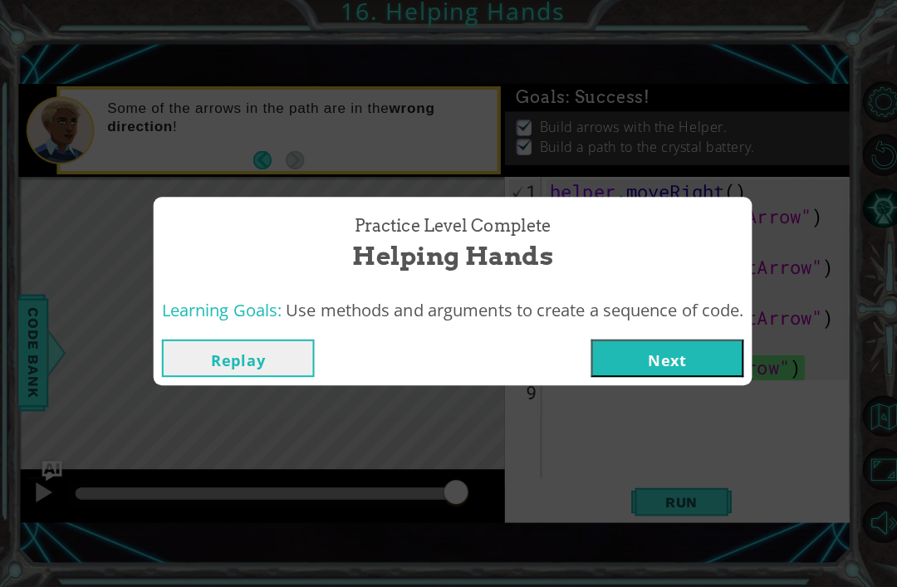
click at [715, 333] on div "Replay Next" at bounding box center [448, 360] width 593 height 54
click at [733, 355] on button "Next" at bounding box center [660, 359] width 151 height 37
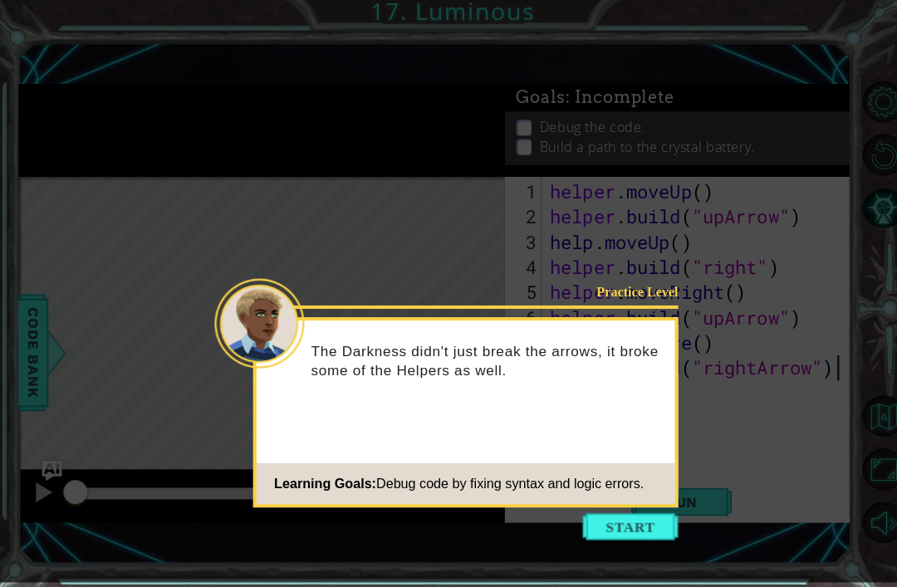
click at [625, 460] on icon at bounding box center [444, 291] width 889 height 582
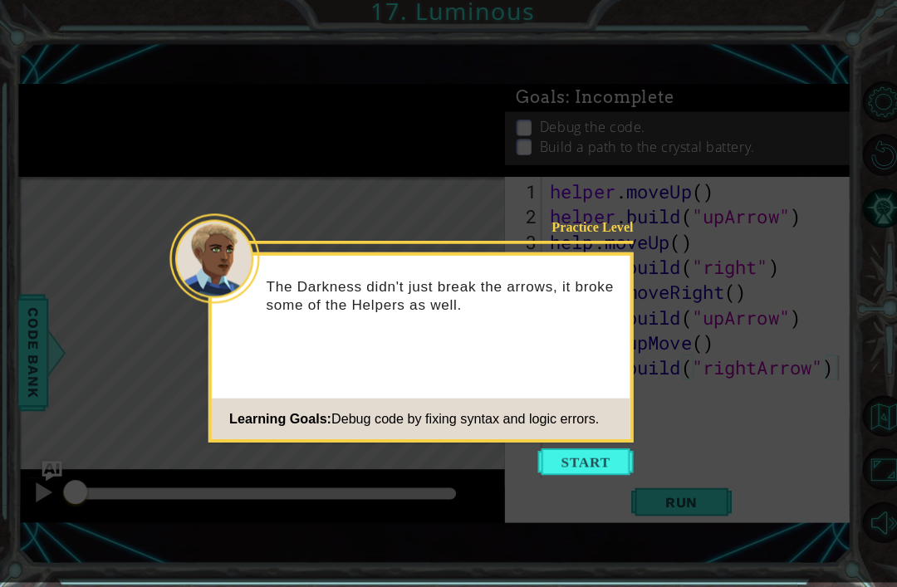
click at [589, 449] on button "Start" at bounding box center [580, 462] width 95 height 27
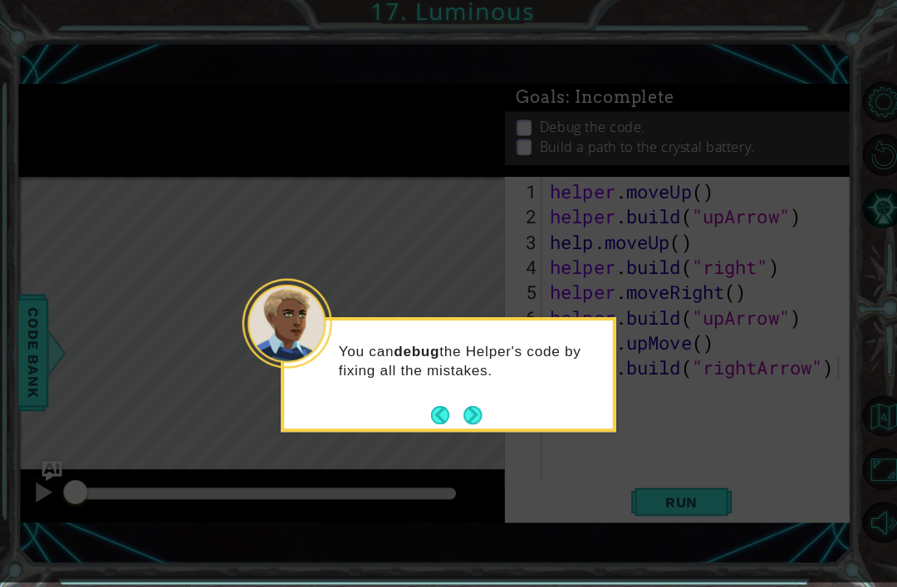
click at [469, 407] on button "Next" at bounding box center [468, 416] width 18 height 18
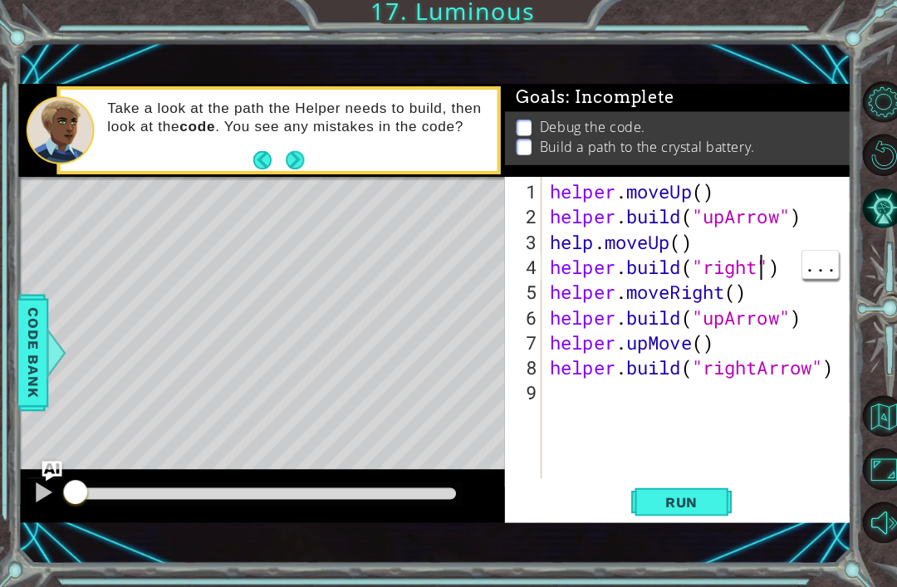
click at [750, 276] on div "helper . moveUp ( ) helper . build ( "upArrow" ) help . moveUp ( ) helper . bui…" at bounding box center [694, 357] width 306 height 349
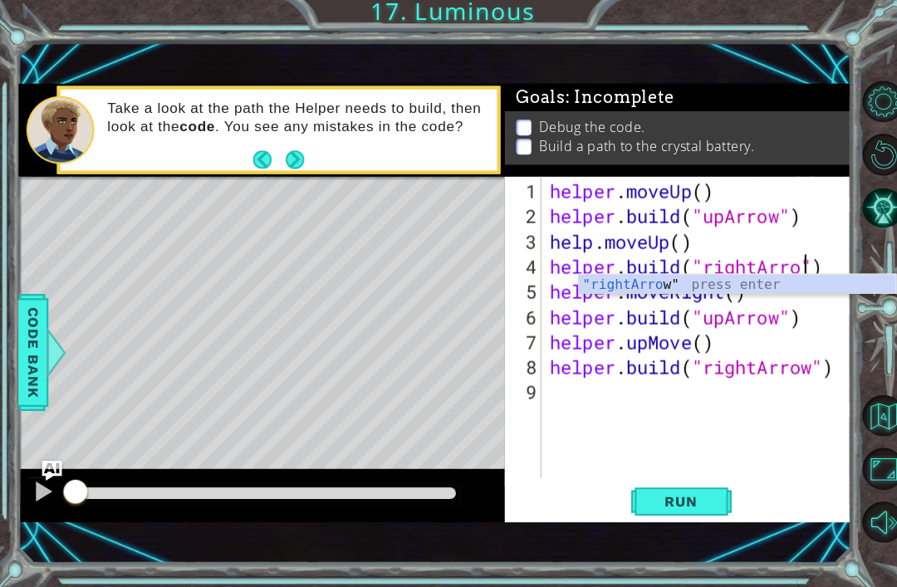
scroll to position [0, 12]
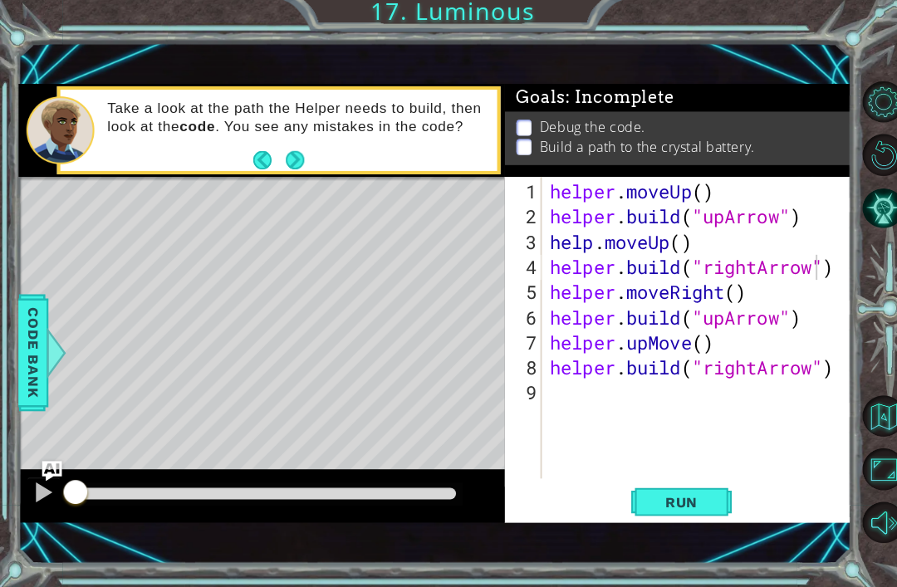
click at [703, 504] on span "Run" at bounding box center [675, 502] width 66 height 17
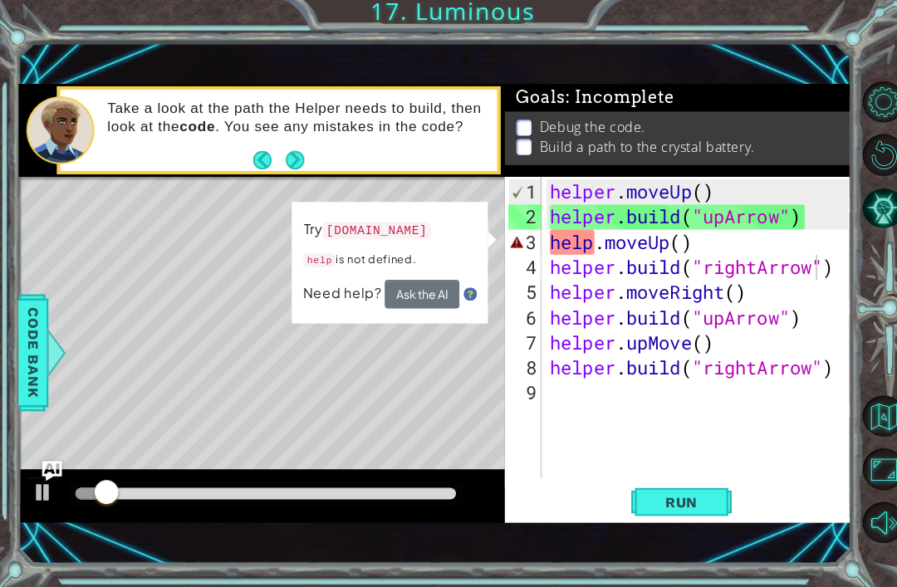
scroll to position [0, 6]
click at [593, 242] on div "helper . moveUp ( ) helper . build ( "upArrow" ) help . moveUp ( ) helper . bui…" at bounding box center [694, 357] width 306 height 349
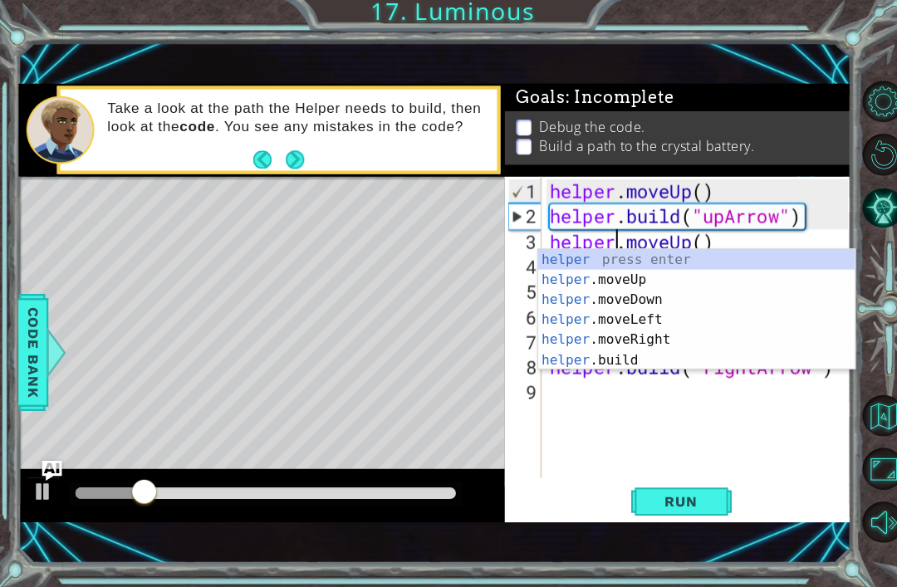
scroll to position [0, 3]
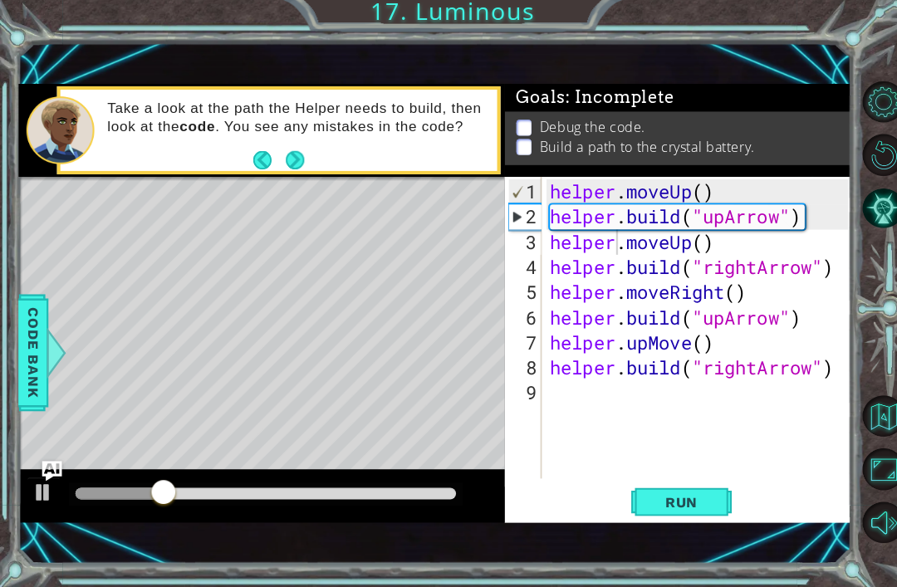
click at [704, 514] on button "Run" at bounding box center [675, 503] width 100 height 34
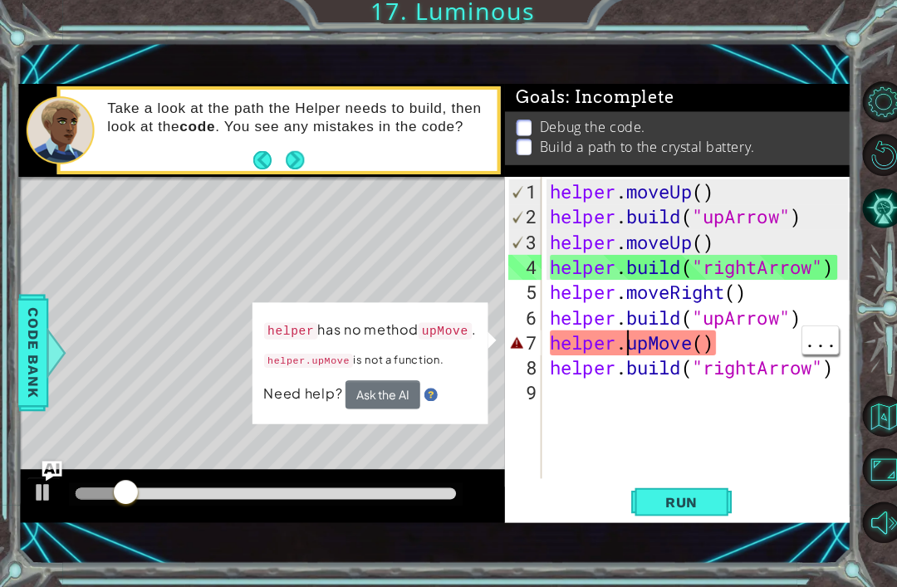
click at [624, 343] on div "helper . moveUp ( ) helper . build ( "upArrow" ) helper . moveUp ( ) helper . b…" at bounding box center [694, 357] width 306 height 349
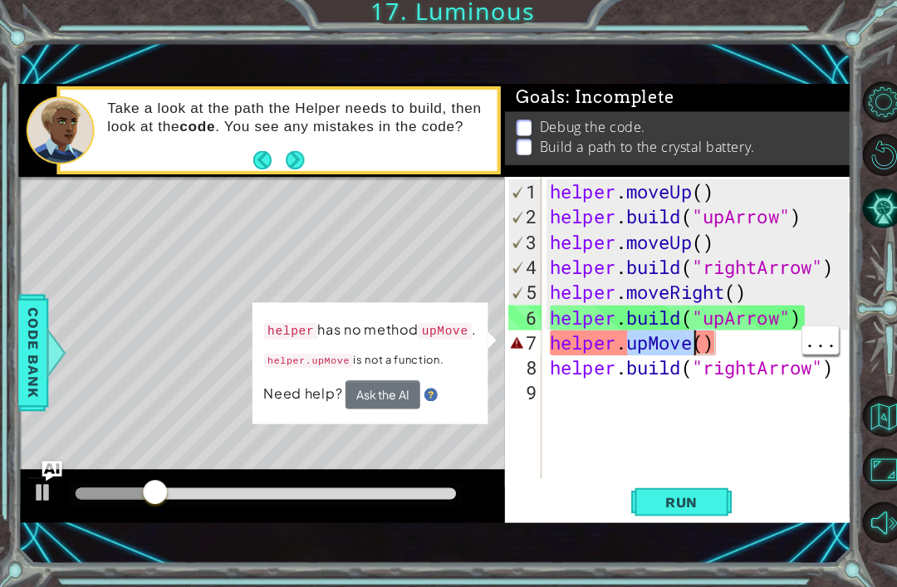
click at [646, 337] on div "helper . moveUp ( ) helper . build ( "upArrow" ) helper . moveUp ( ) helper . b…" at bounding box center [694, 357] width 306 height 349
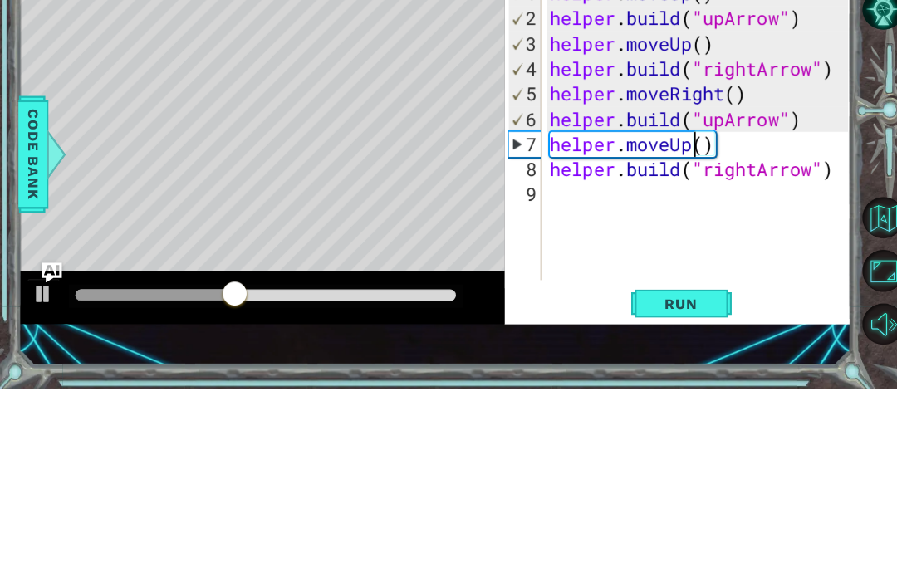
scroll to position [0, 7]
type textarea "helper.moveUp(1)"
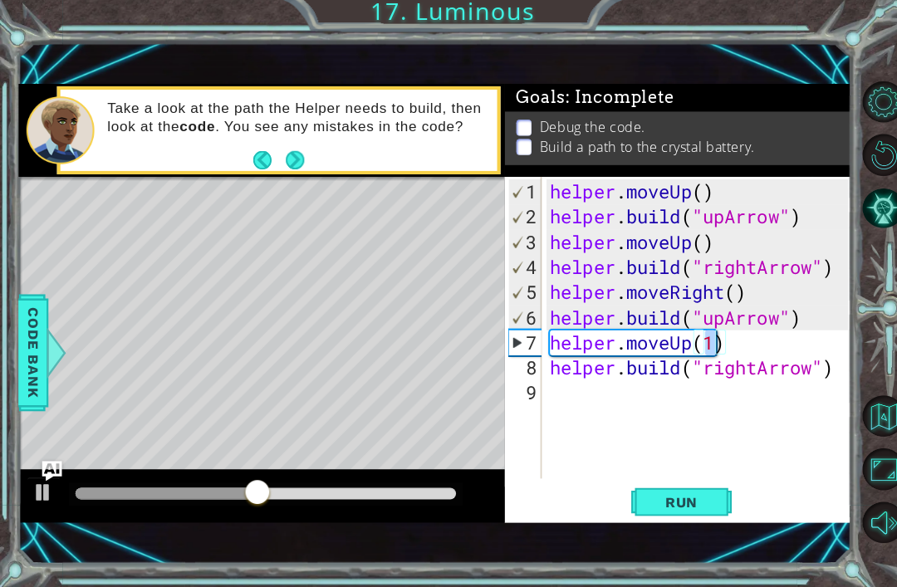
click at [693, 516] on button "Run" at bounding box center [675, 503] width 100 height 34
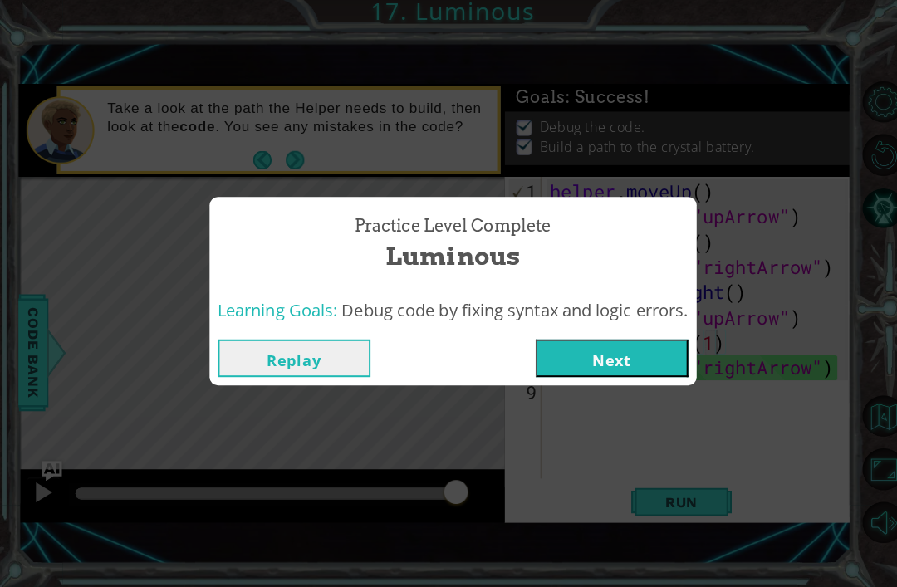
click at [637, 364] on button "Next" at bounding box center [606, 359] width 151 height 37
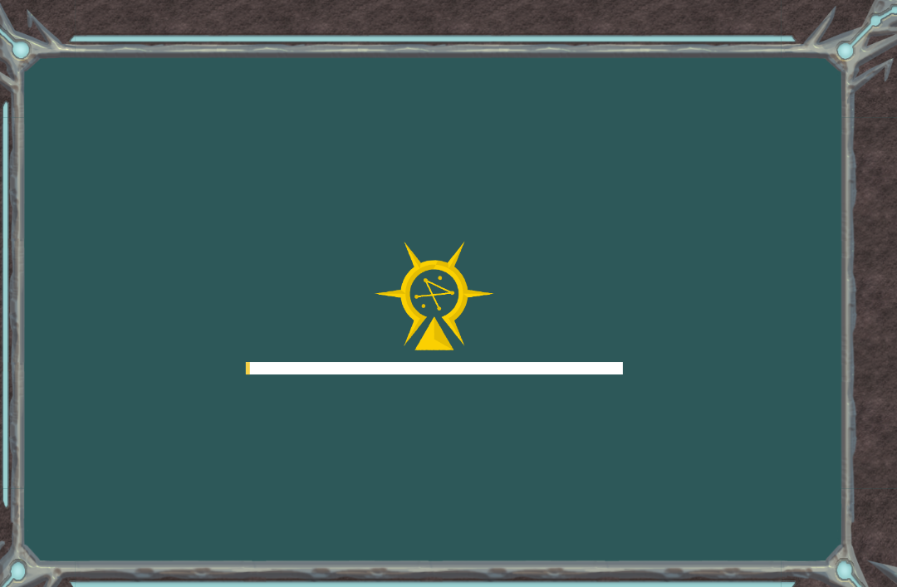
scroll to position [53, 0]
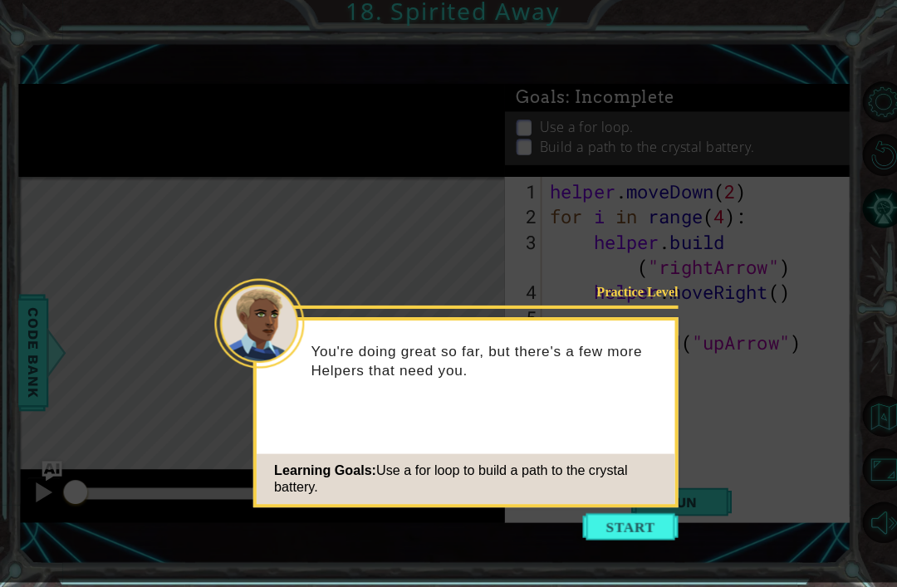
click at [644, 514] on button "Start" at bounding box center [624, 527] width 95 height 27
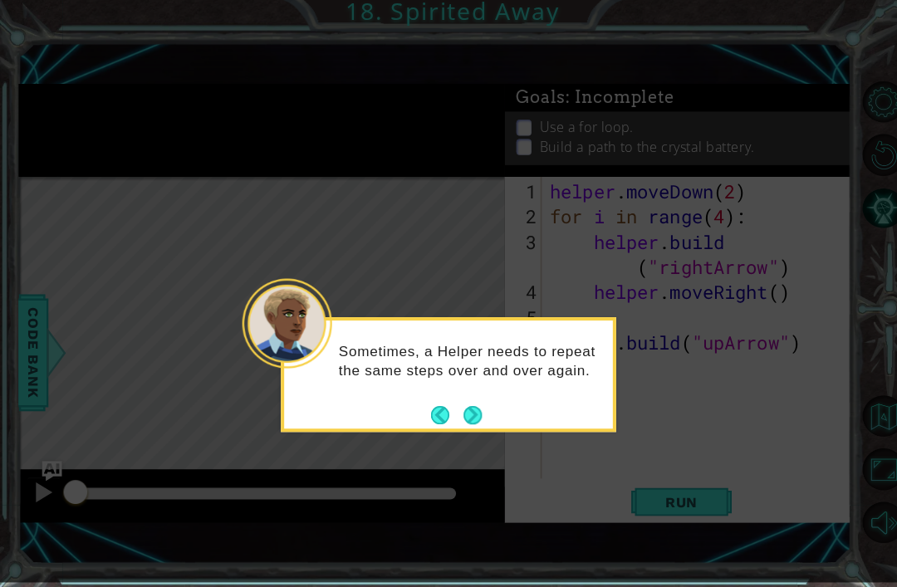
click at [474, 407] on button "Next" at bounding box center [468, 416] width 18 height 18
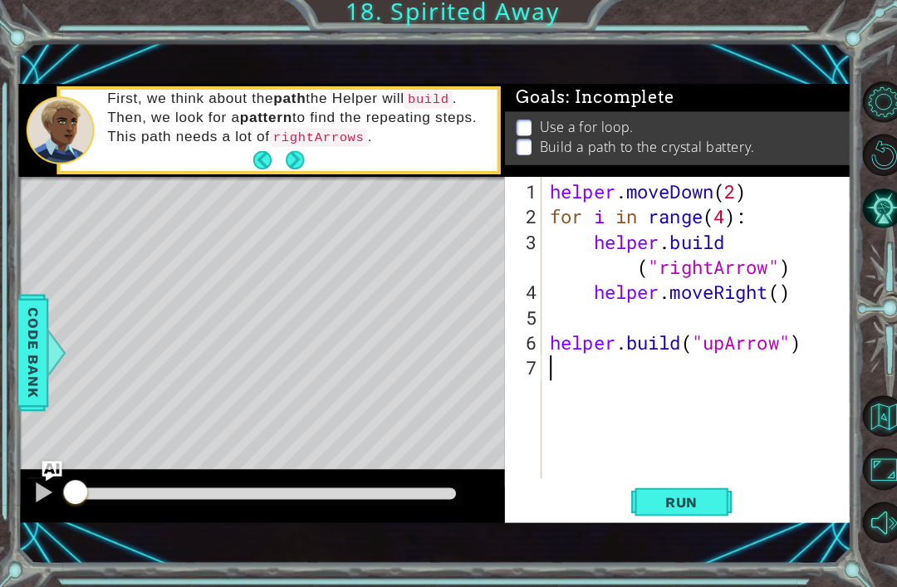
click at [289, 164] on button "Next" at bounding box center [292, 163] width 18 height 18
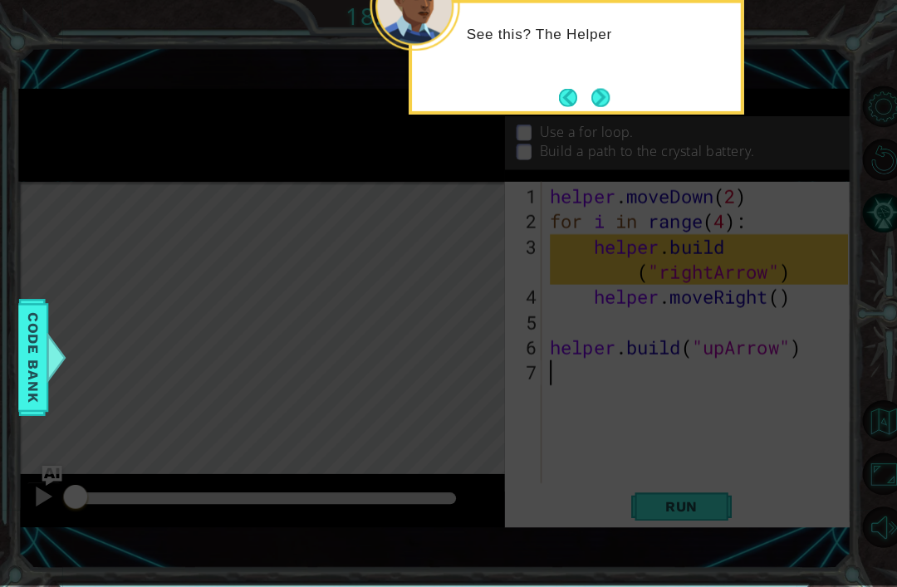
scroll to position [0, 0]
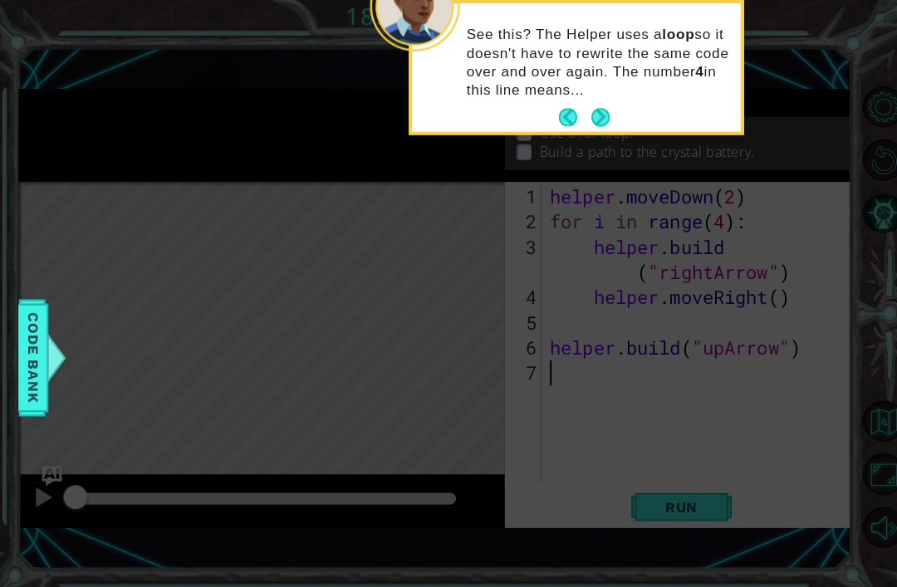
click at [592, 115] on button "Next" at bounding box center [595, 116] width 18 height 18
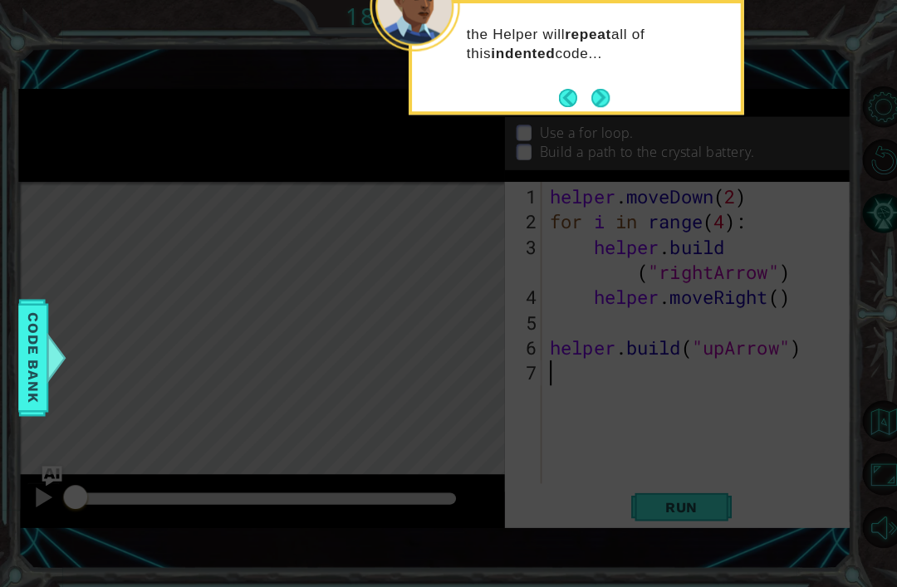
click at [586, 90] on button "Next" at bounding box center [594, 97] width 18 height 18
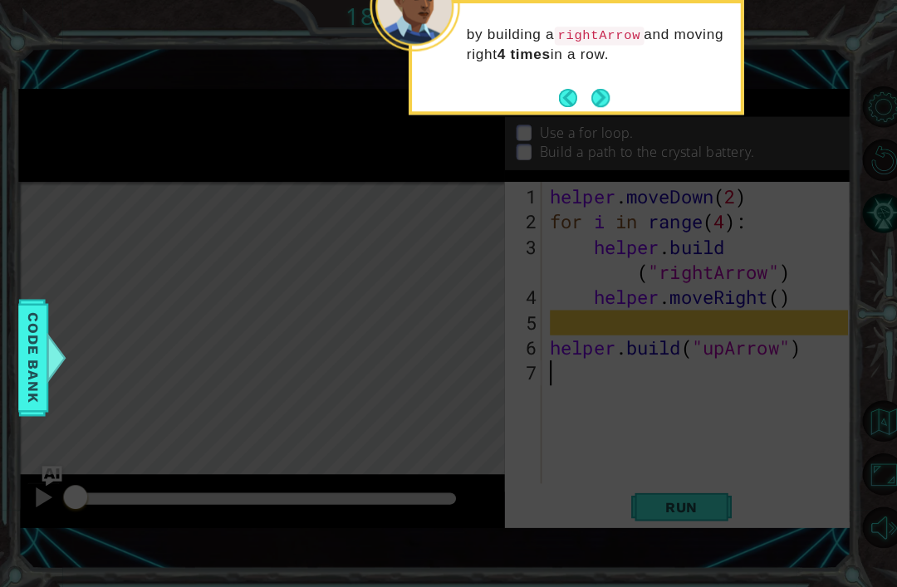
click at [589, 97] on button "Next" at bounding box center [595, 97] width 18 height 18
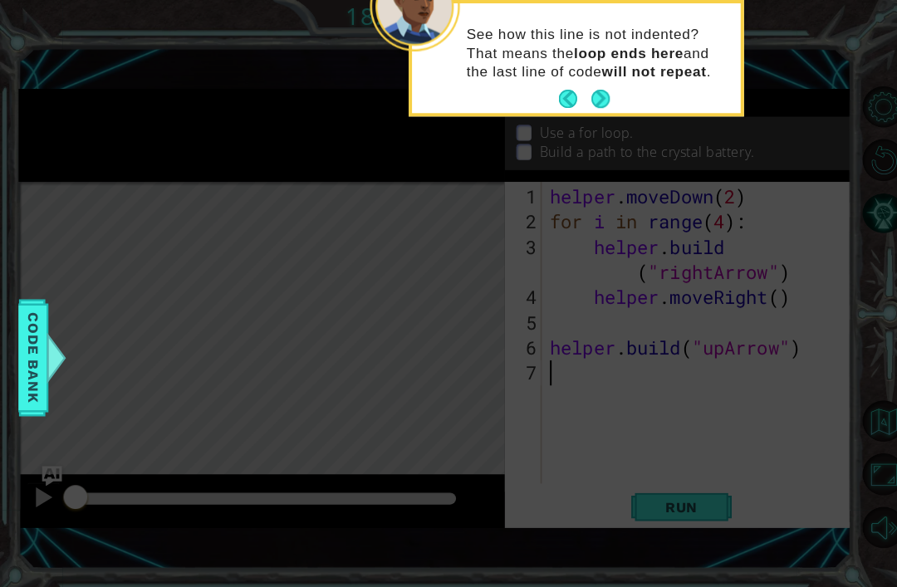
click at [589, 98] on button "Next" at bounding box center [594, 98] width 18 height 18
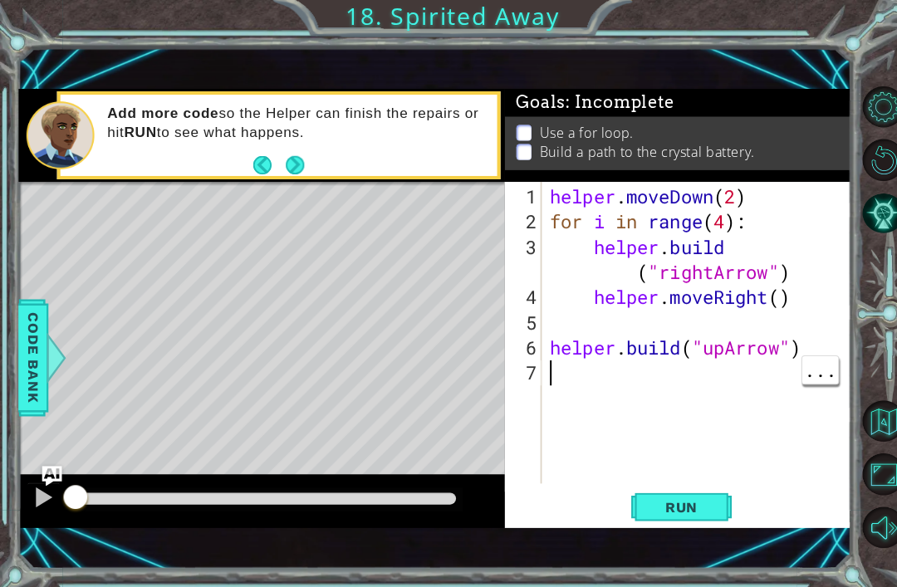
click at [681, 381] on div "helper . moveDown ( 2 ) for i in range ( 4 ) : helper . build ( "rightArrow" ) …" at bounding box center [694, 357] width 306 height 349
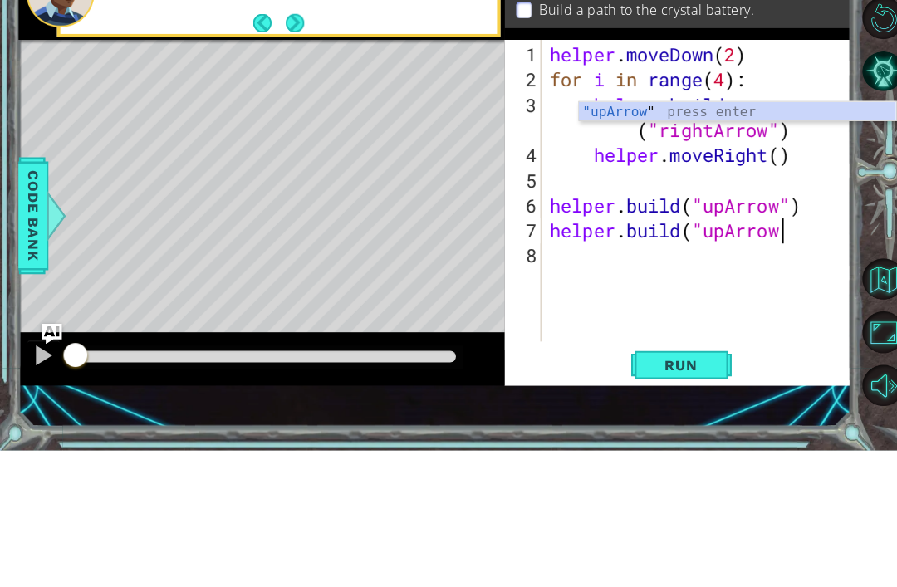
scroll to position [0, 10]
type textarea "[DOMAIN_NAME]("upArrow")"
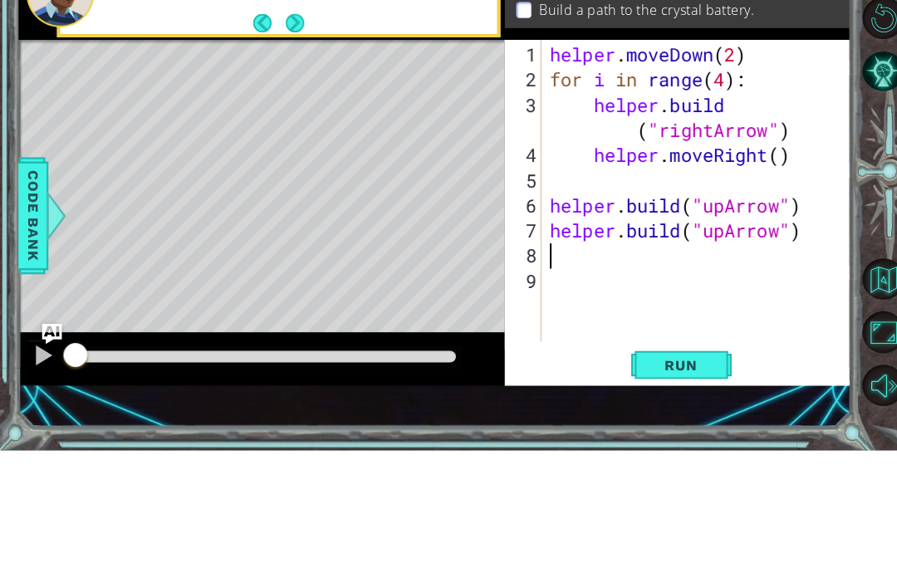
scroll to position [0, 0]
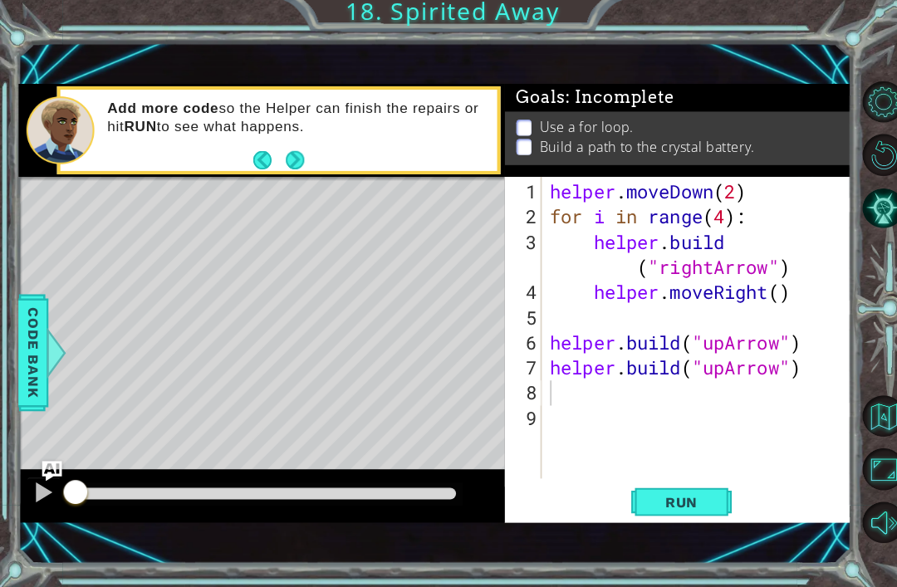
click at [701, 510] on button "Run" at bounding box center [675, 503] width 100 height 34
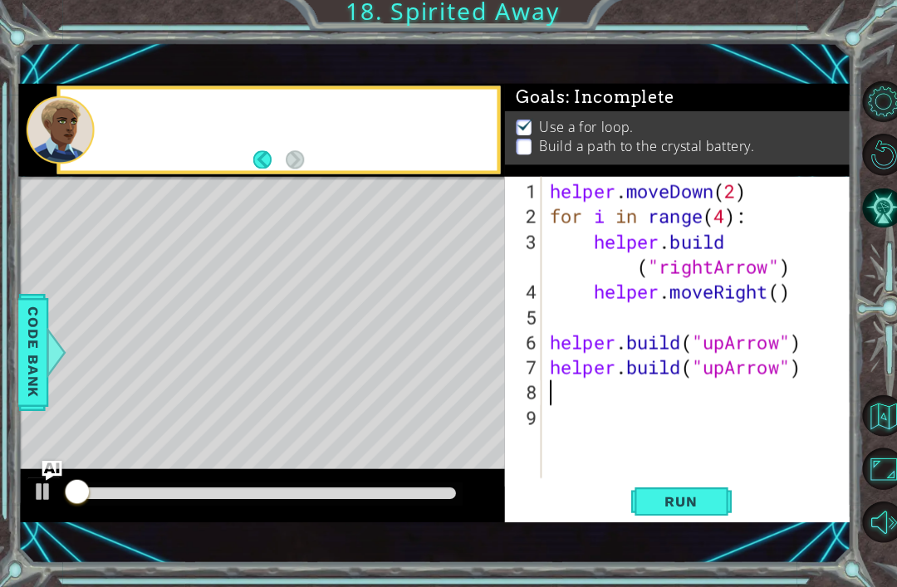
scroll to position [53, 0]
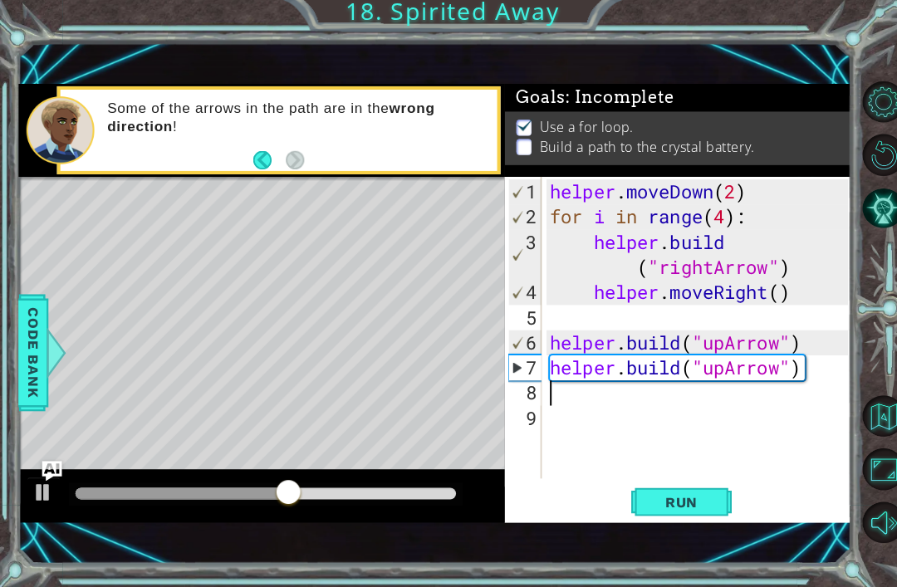
type textarea "[DOMAIN_NAME]("upArrow")"
click at [546, 380] on div "helper . moveDown ( 2 ) for i in range ( 4 ) : helper . build ( "rightArrow" ) …" at bounding box center [694, 357] width 306 height 349
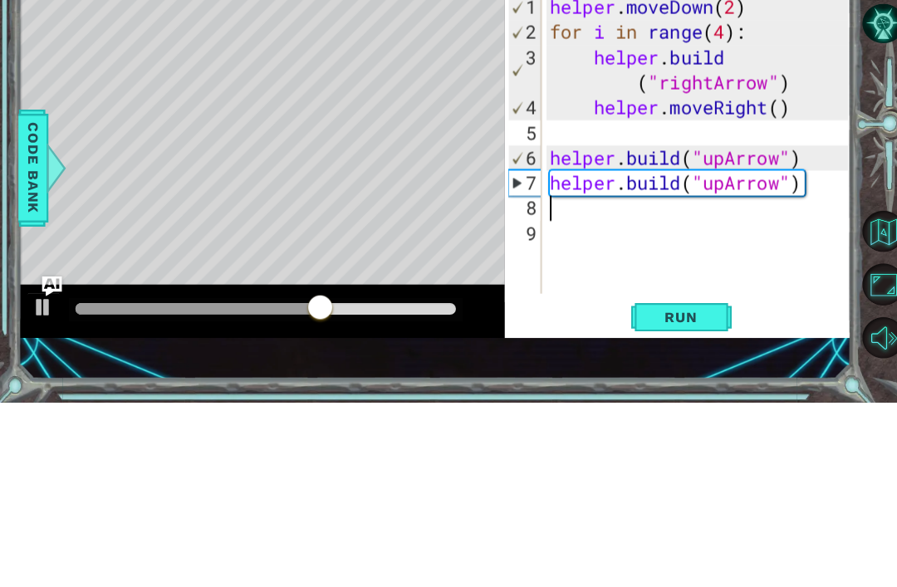
type textarea "[DOMAIN_NAME]("upArrow")"
click at [543, 185] on div "helper . moveDown ( 2 ) for i in range ( 4 ) : helper . build ( "rightArrow" ) …" at bounding box center [694, 357] width 306 height 349
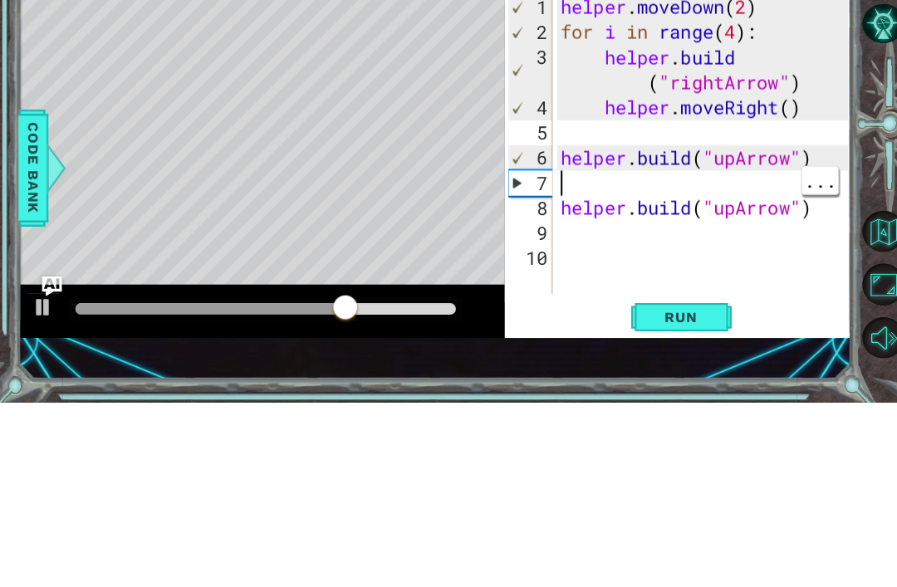
click at [661, 189] on div "helper . moveDown ( 2 ) for i in range ( 4 ) : helper . build ( "rightArrow" ) …" at bounding box center [700, 357] width 296 height 349
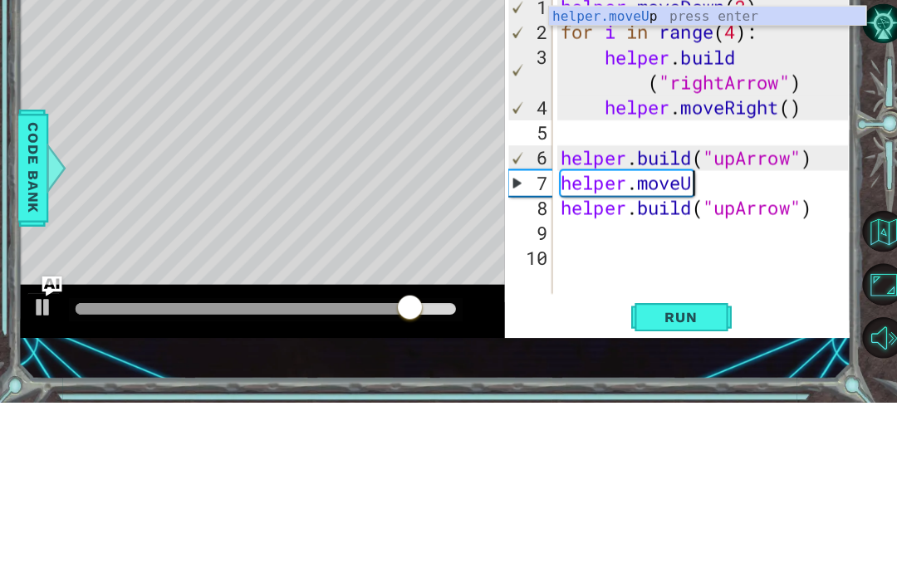
scroll to position [0, 6]
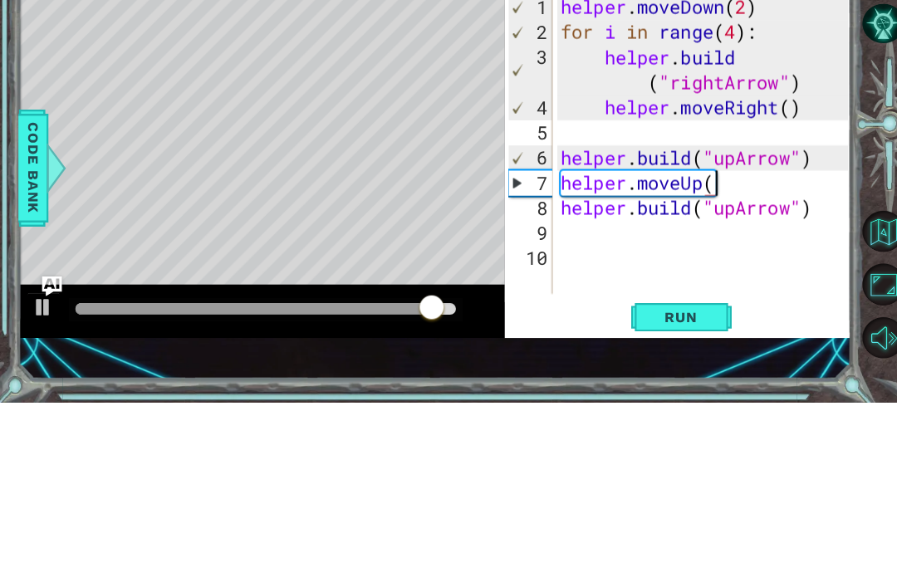
type textarea "helper.moveUp()"
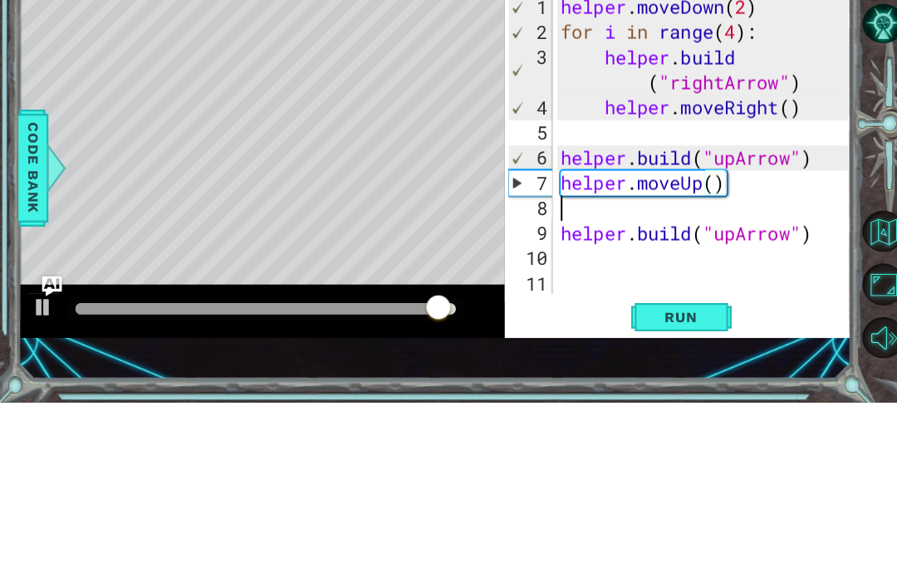
scroll to position [0, 0]
type textarea "helper.moveUp()"
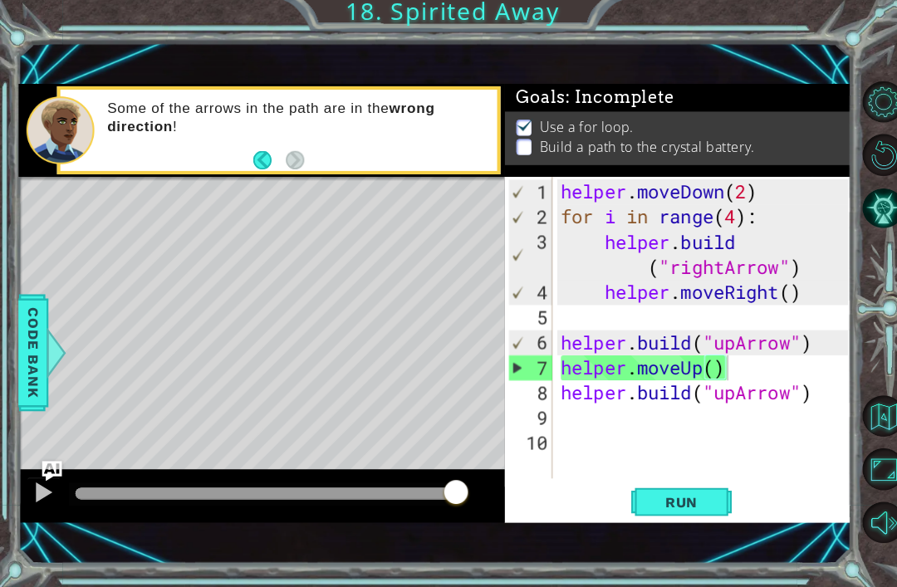
click at [694, 500] on span "Run" at bounding box center [675, 502] width 66 height 17
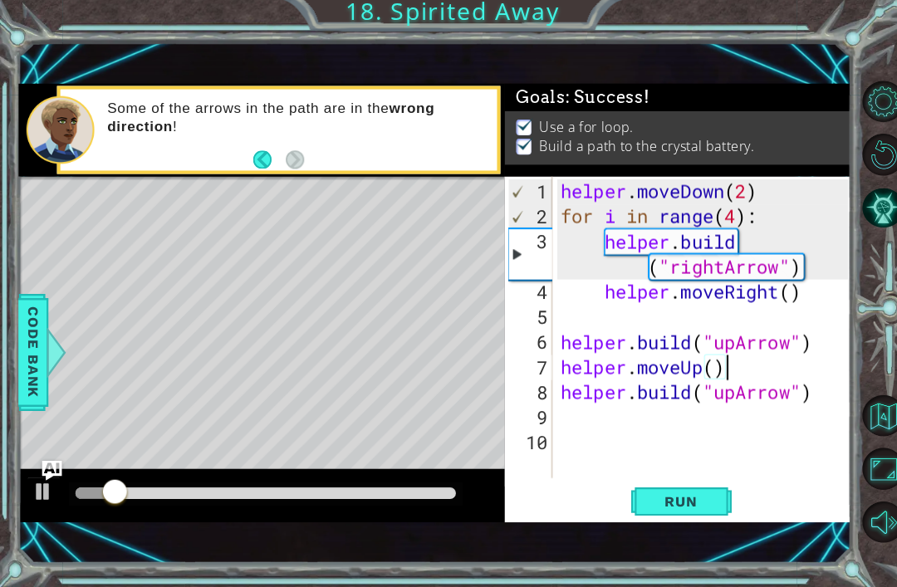
scroll to position [53, 0]
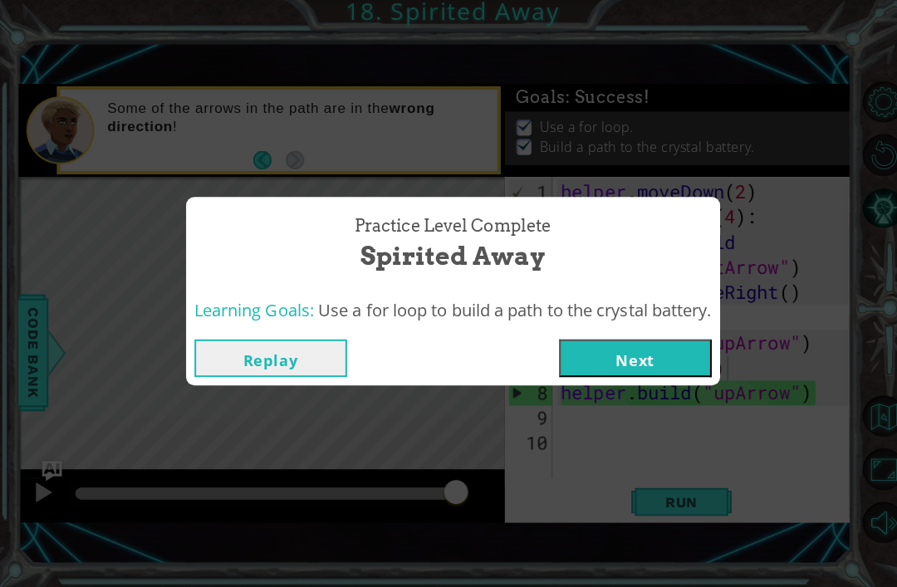
click at [619, 359] on button "Next" at bounding box center [629, 359] width 151 height 37
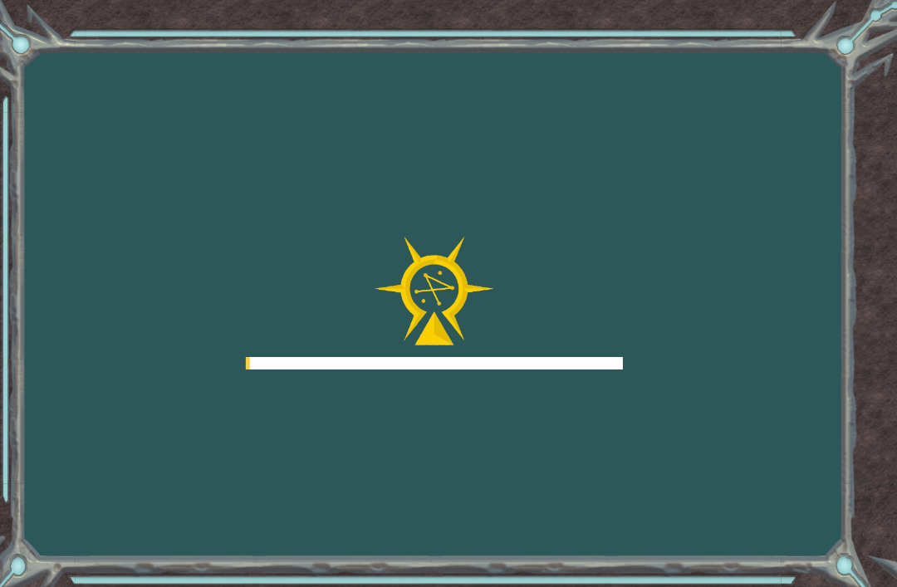
scroll to position [53, 0]
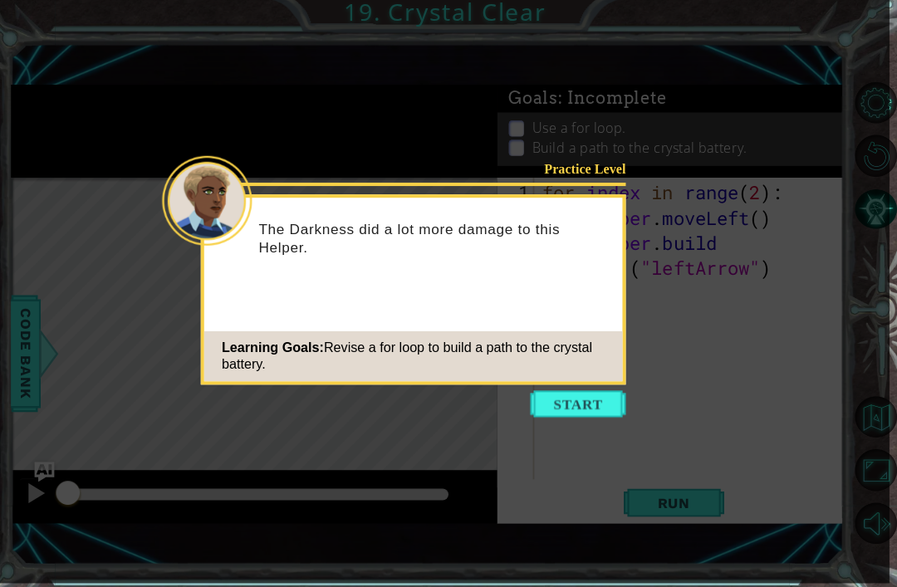
click at [603, 394] on button "Start" at bounding box center [580, 404] width 95 height 27
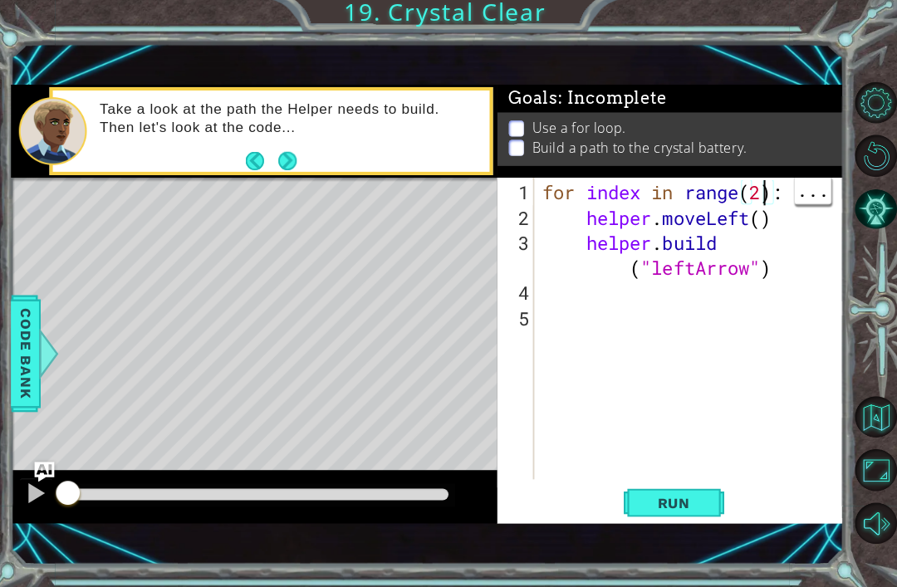
click at [761, 199] on div "for index in range ( 2 ) : helper . moveLeft ( ) helper . build ( "leftArrow" )" at bounding box center [694, 357] width 306 height 349
type textarea "for index in range(4):"
click at [691, 507] on span "Run" at bounding box center [675, 502] width 66 height 17
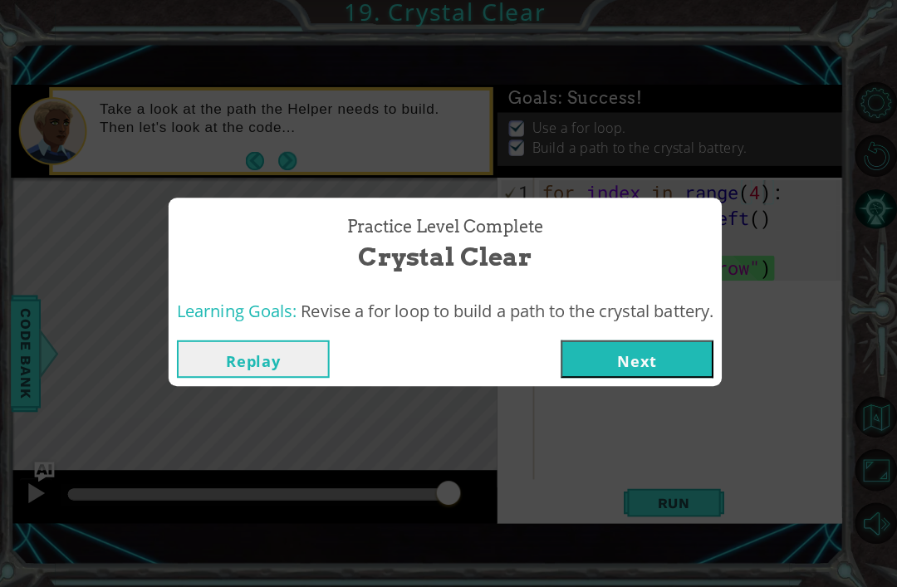
click at [663, 344] on button "Next" at bounding box center [638, 359] width 151 height 37
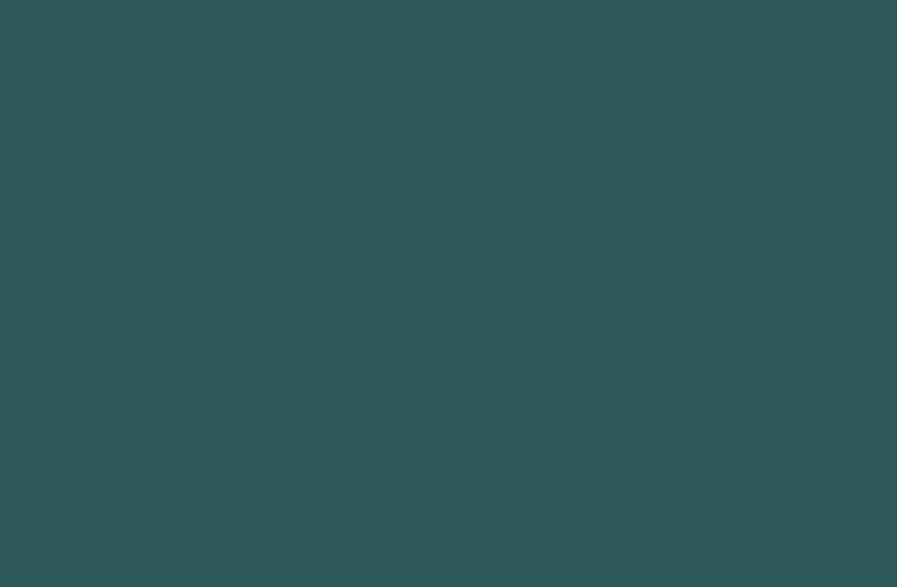
scroll to position [53, 0]
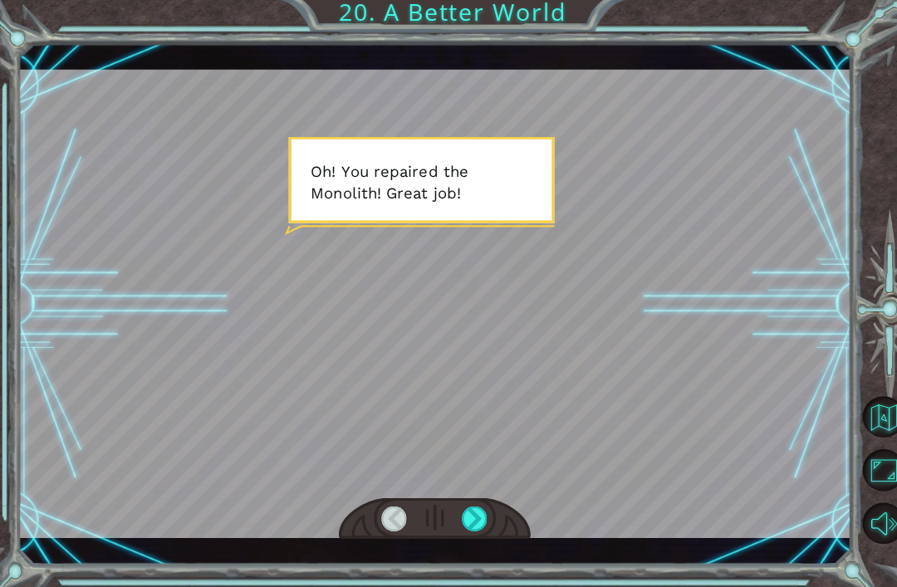
click at [709, 344] on div at bounding box center [430, 305] width 825 height 464
click at [472, 516] on div at bounding box center [471, 518] width 26 height 25
click at [468, 507] on div at bounding box center [471, 518] width 26 height 25
click at [463, 509] on div at bounding box center [471, 518] width 26 height 25
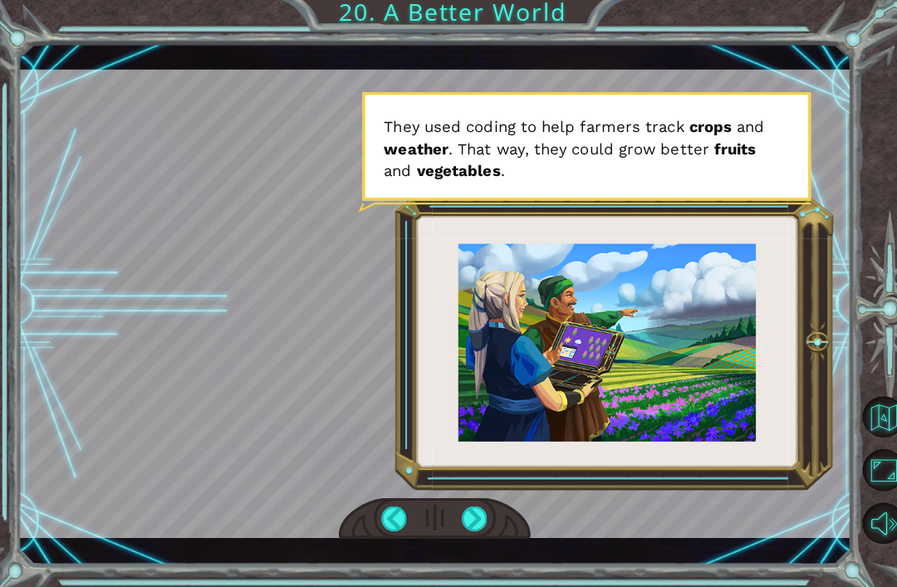
click at [469, 509] on div at bounding box center [471, 518] width 26 height 25
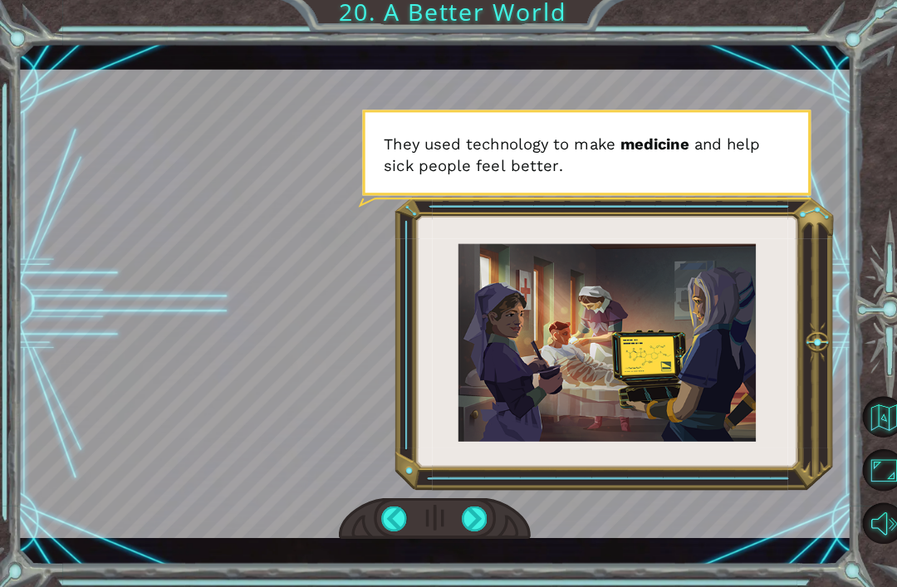
click at [467, 514] on div at bounding box center [471, 518] width 26 height 25
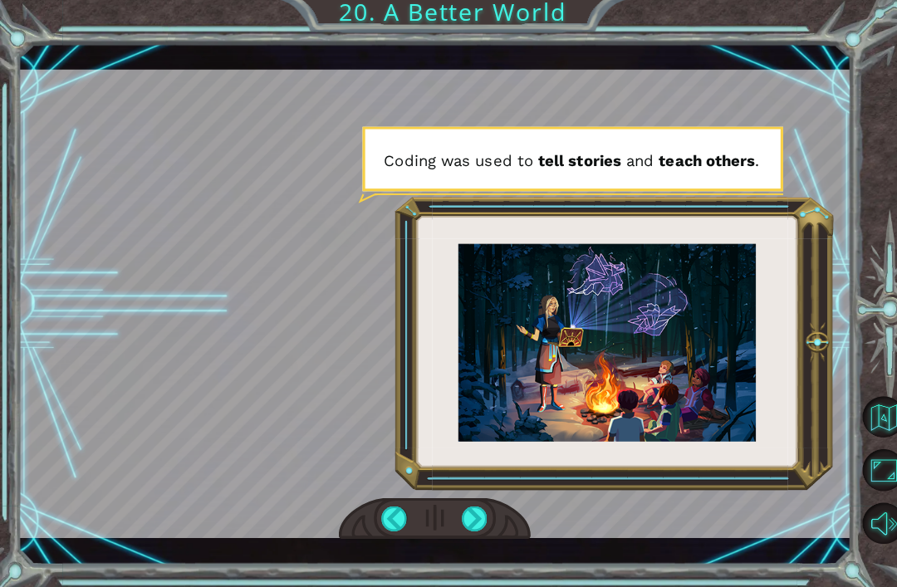
click at [473, 517] on div at bounding box center [471, 518] width 26 height 25
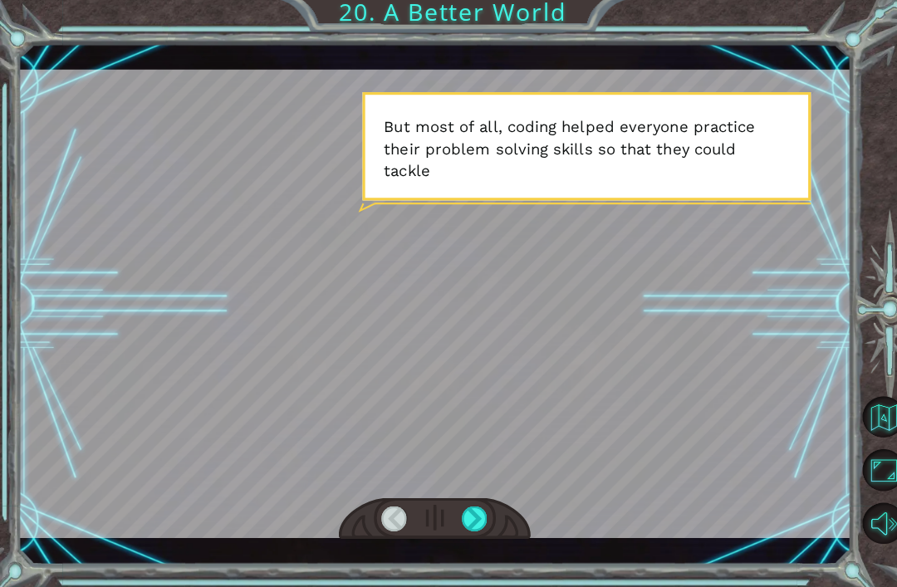
click at [469, 526] on div at bounding box center [471, 518] width 26 height 25
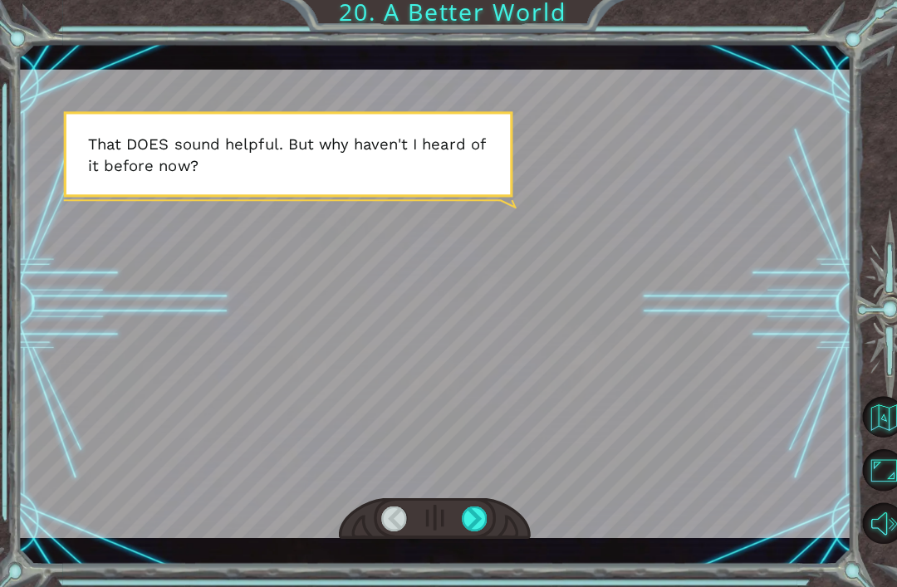
click at [546, 430] on div at bounding box center [430, 305] width 825 height 464
click at [477, 516] on div at bounding box center [471, 518] width 26 height 25
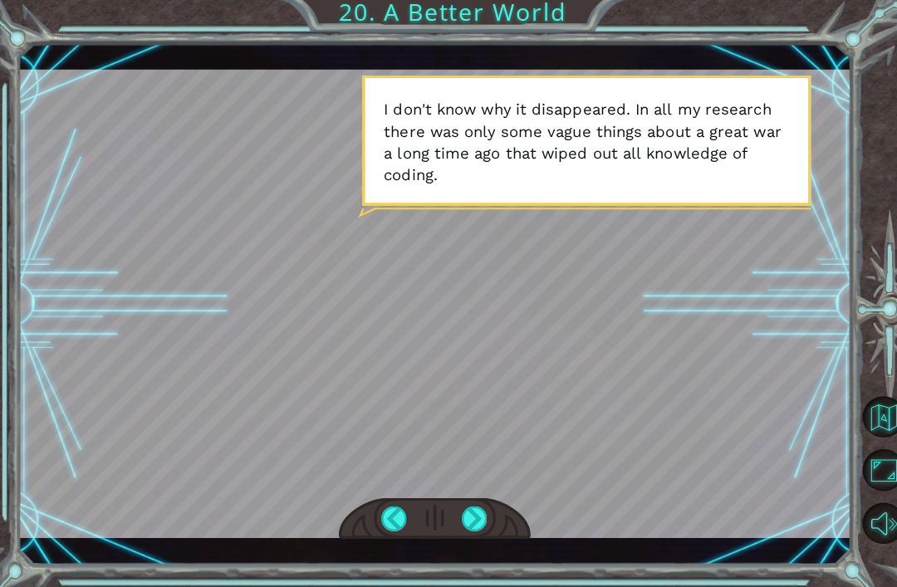
click at [482, 507] on div at bounding box center [471, 518] width 26 height 25
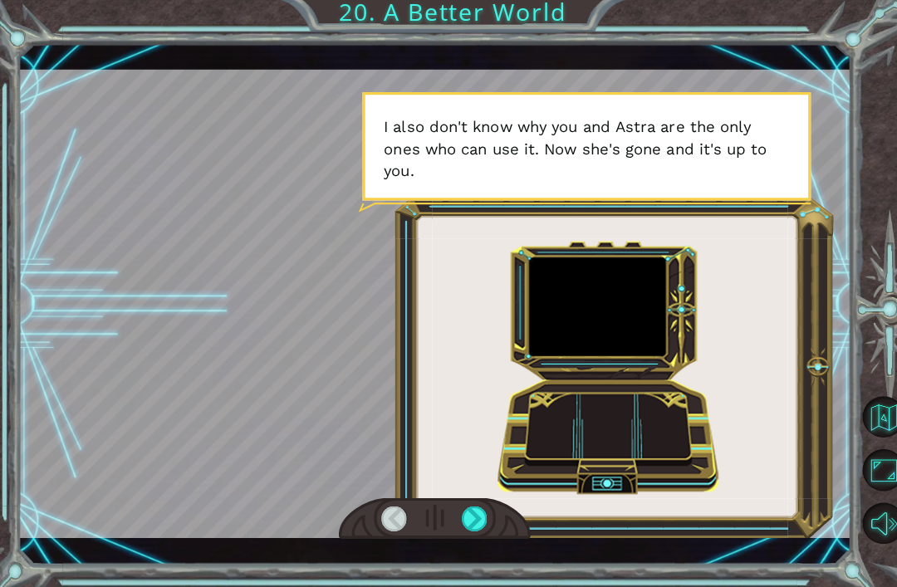
click at [477, 499] on div at bounding box center [430, 518] width 190 height 42
click at [482, 517] on div at bounding box center [471, 518] width 26 height 25
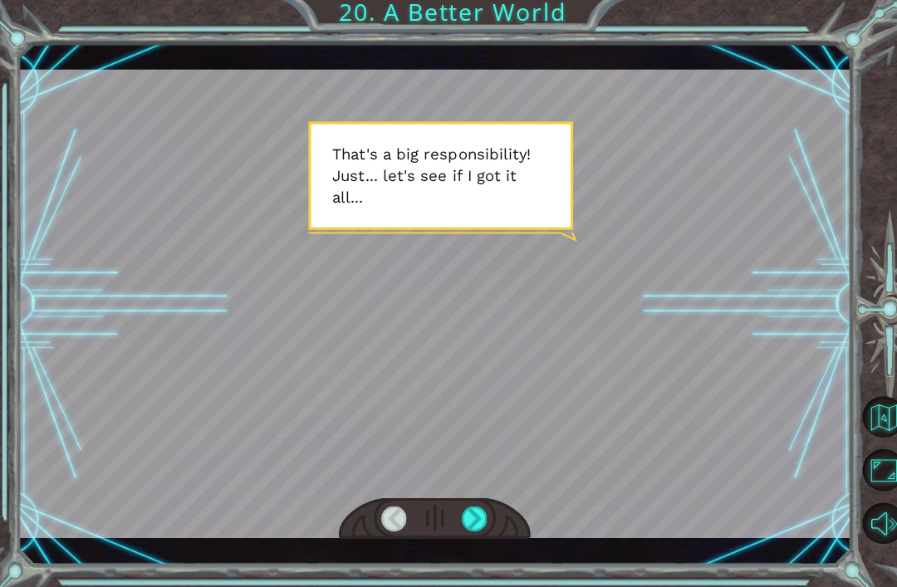
click at [476, 524] on div at bounding box center [471, 518] width 26 height 25
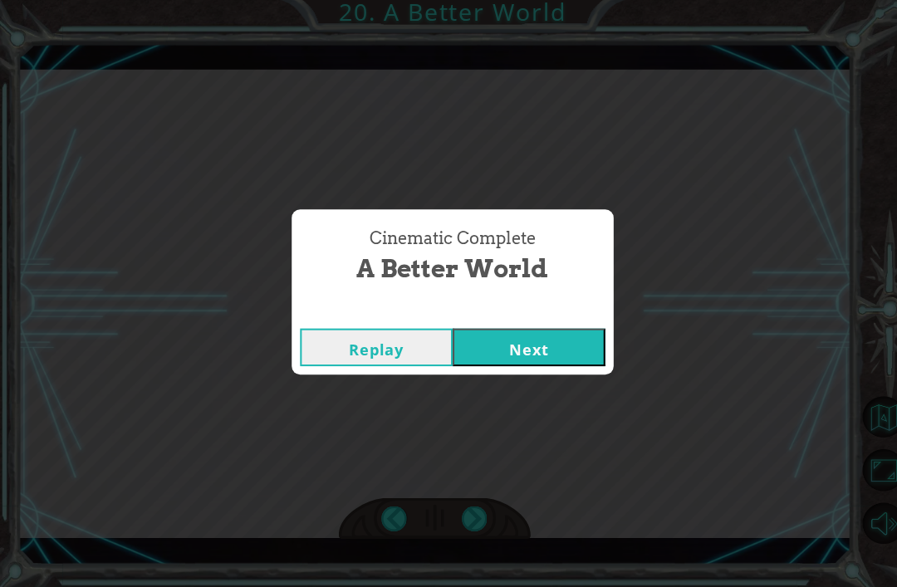
click at [573, 354] on button "Next" at bounding box center [523, 348] width 151 height 37
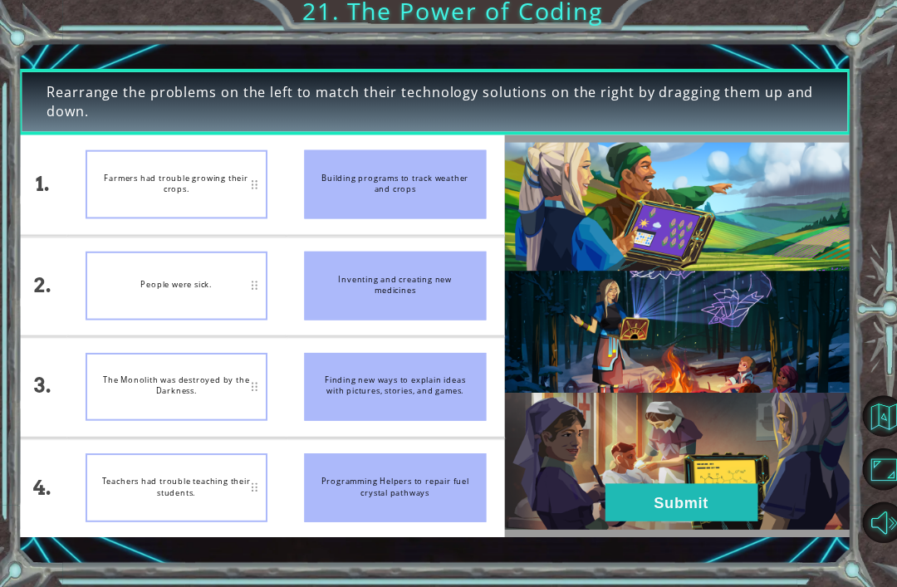
click at [689, 484] on button "Submit" at bounding box center [675, 502] width 151 height 37
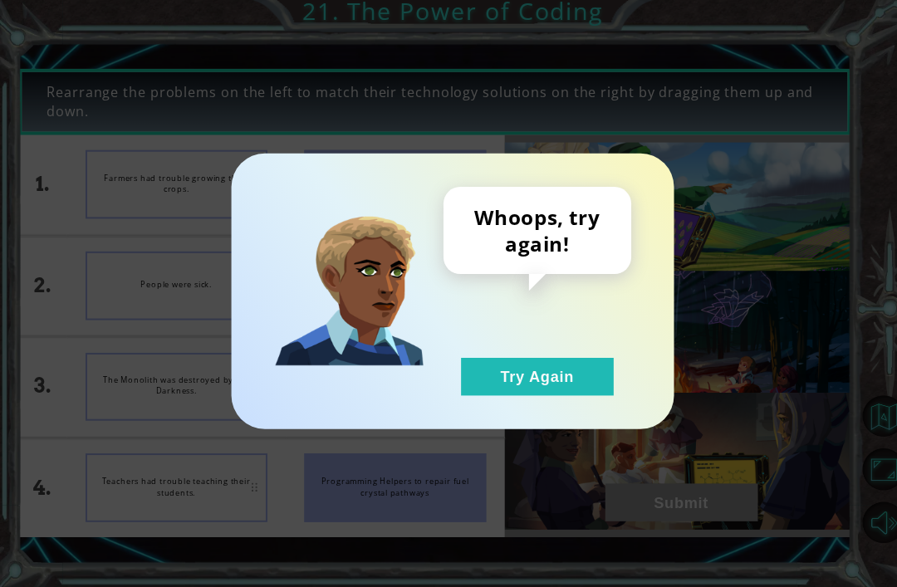
click at [579, 370] on button "Try Again" at bounding box center [532, 378] width 151 height 37
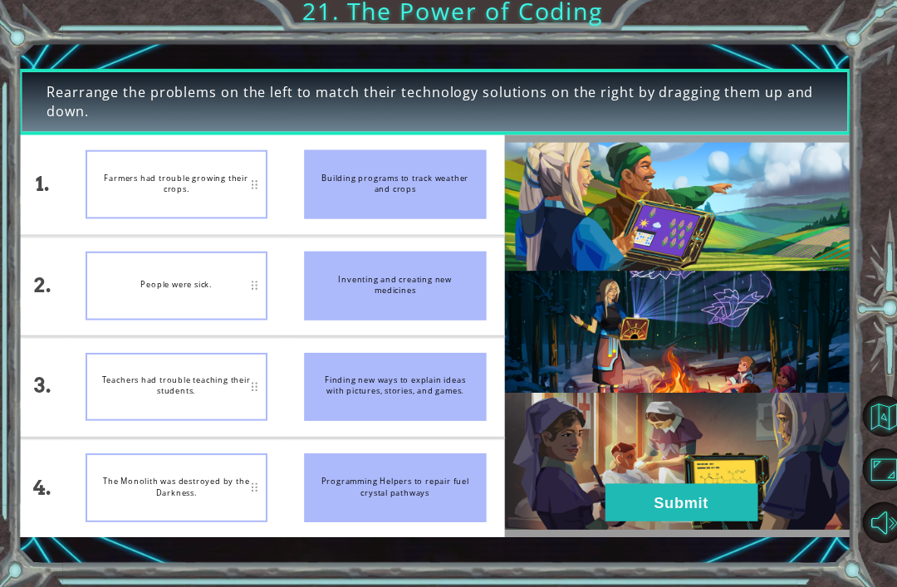
click at [700, 518] on img at bounding box center [671, 337] width 343 height 383
click at [712, 489] on button "Submit" at bounding box center [675, 502] width 151 height 37
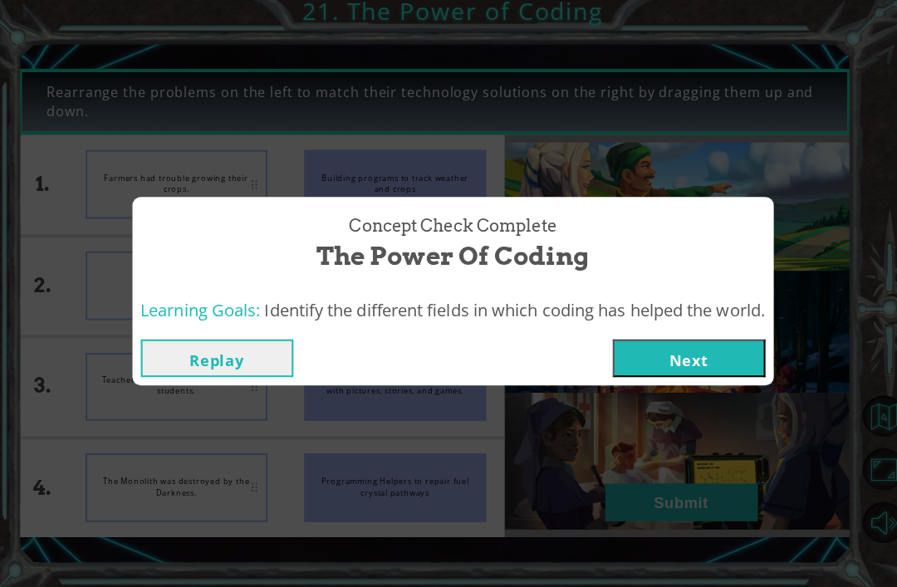
click at [729, 351] on button "Next" at bounding box center [682, 359] width 151 height 37
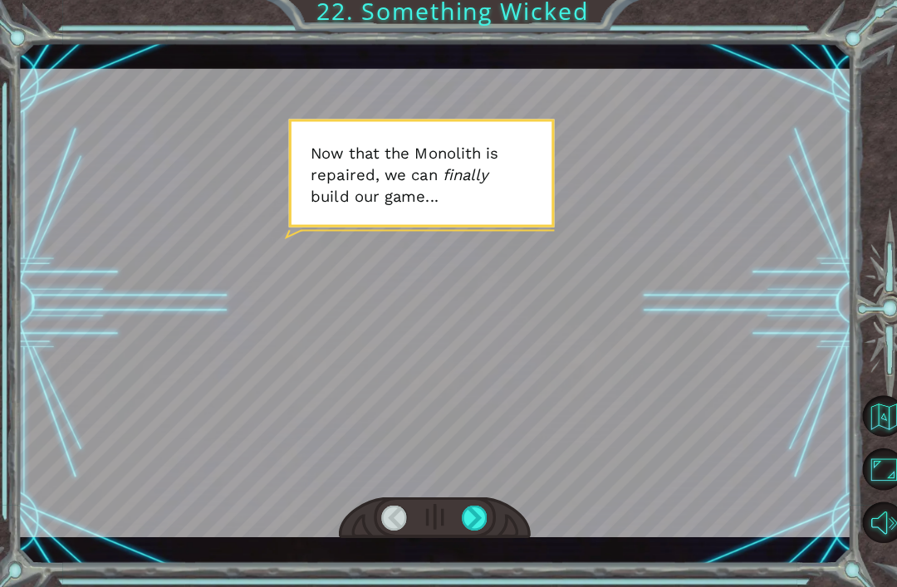
click at [495, 512] on div at bounding box center [430, 518] width 190 height 42
click at [464, 511] on div at bounding box center [471, 518] width 26 height 25
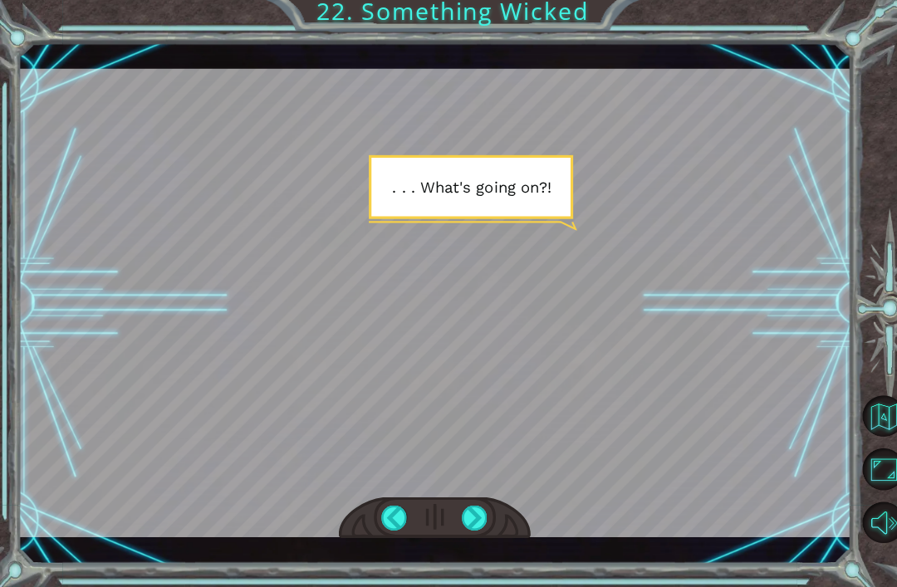
click at [474, 515] on div at bounding box center [471, 518] width 26 height 25
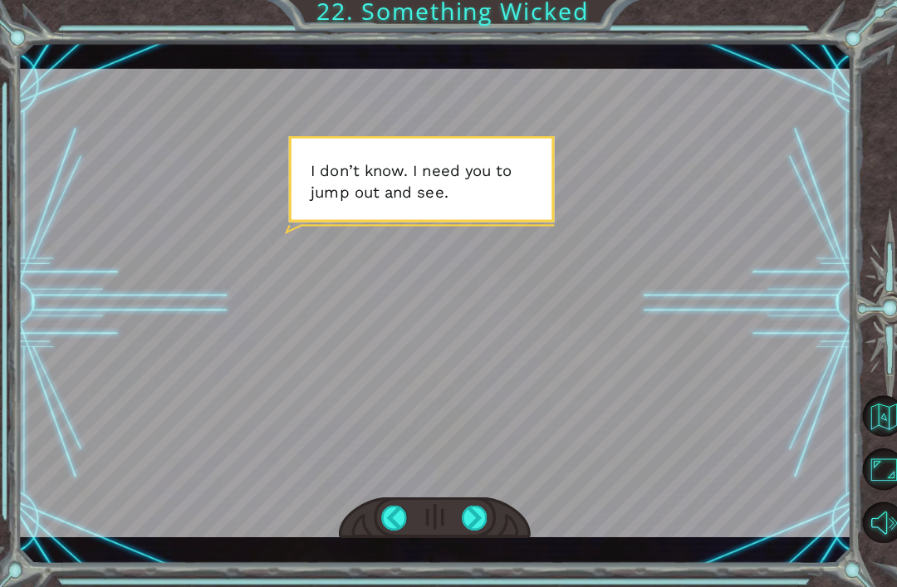
click at [467, 506] on div at bounding box center [471, 518] width 26 height 25
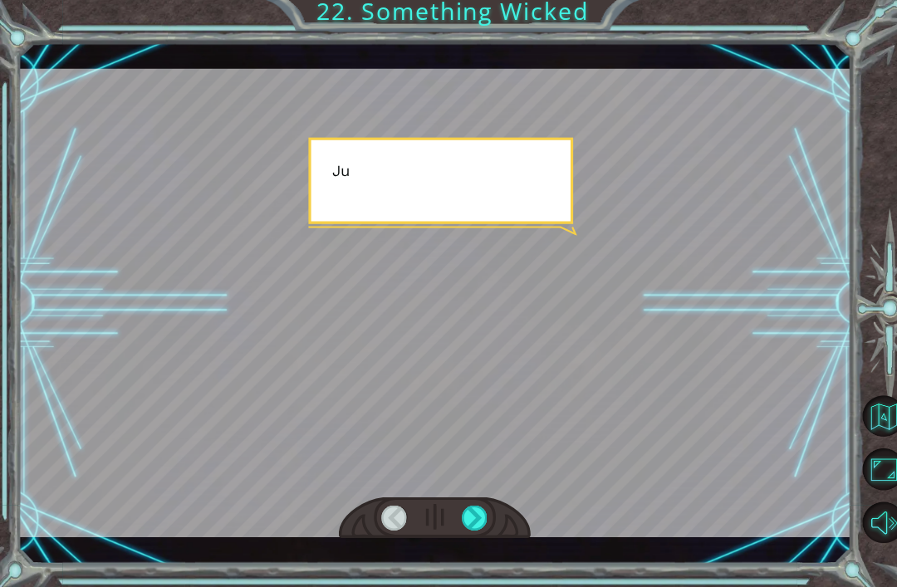
click at [458, 506] on div at bounding box center [471, 518] width 26 height 25
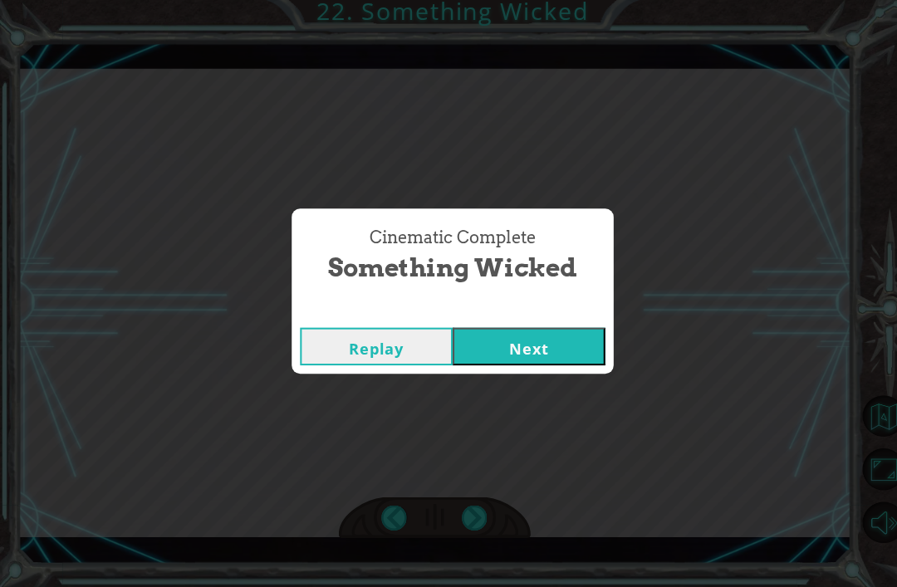
click at [501, 333] on button "Next" at bounding box center [523, 348] width 151 height 37
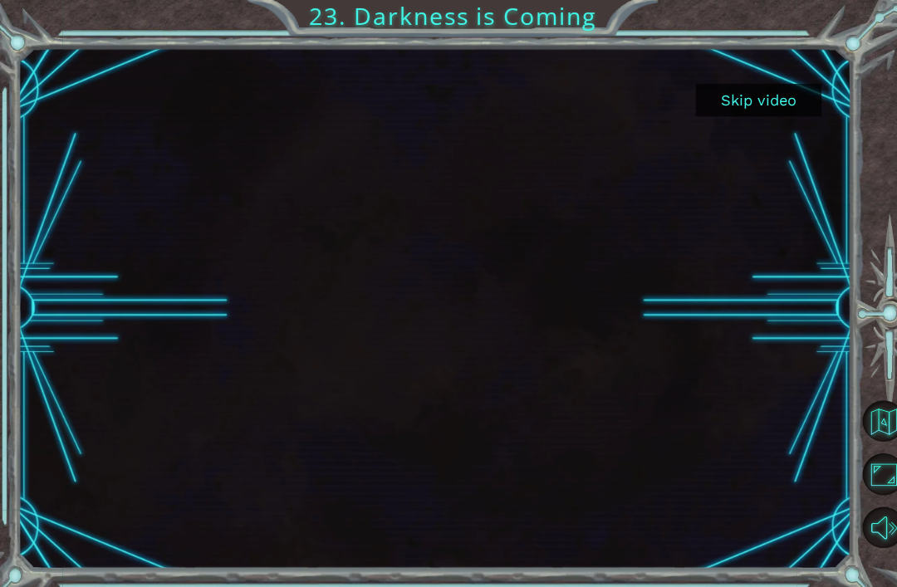
click at [51, 574] on div "Skip video 23. Darkness is Coming" at bounding box center [448, 293] width 897 height 587
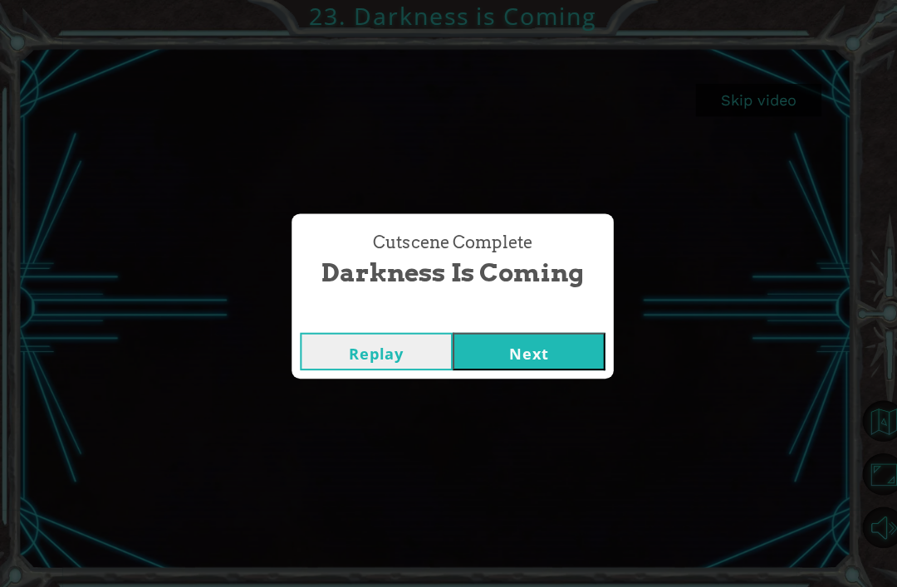
click at [565, 400] on div "Cutscene Complete Darkness is Coming Replay Next" at bounding box center [448, 293] width 897 height 587
click at [549, 407] on div "Cutscene Complete Darkness is Coming Replay Next" at bounding box center [448, 293] width 897 height 587
click at [558, 399] on div "Cutscene Complete Darkness is Coming Replay Next" at bounding box center [448, 293] width 897 height 587
click at [546, 404] on div "Cutscene Complete Darkness is Coming Replay Next" at bounding box center [448, 293] width 897 height 587
click at [536, 402] on div "Cutscene Complete Darkness is Coming Replay Next" at bounding box center [448, 293] width 897 height 587
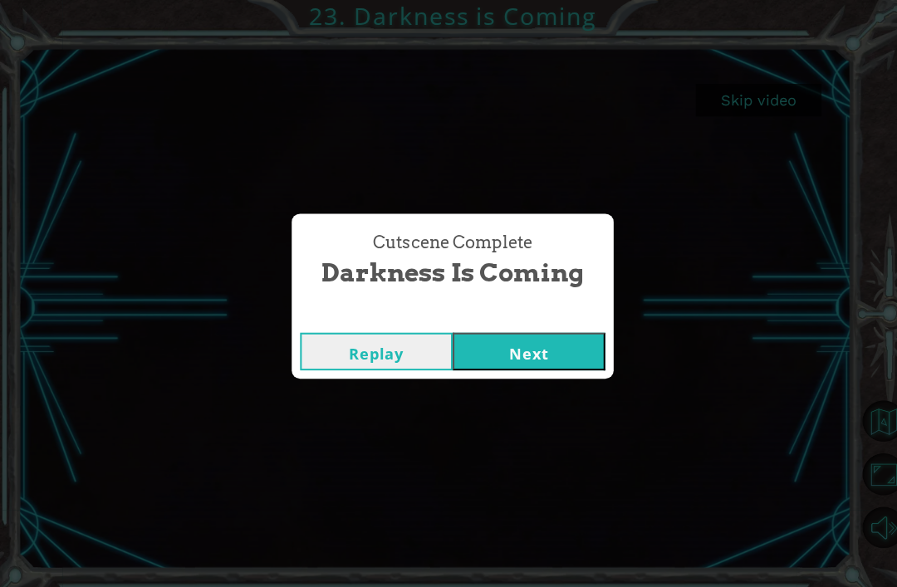
click at [554, 392] on div "Cutscene Complete Darkness is Coming Replay Next" at bounding box center [448, 293] width 897 height 587
click at [551, 394] on div "Cutscene Complete Darkness is Coming Replay Next" at bounding box center [448, 293] width 897 height 587
click at [555, 398] on div "Cutscene Complete Darkness is Coming Replay Next" at bounding box center [448, 293] width 897 height 587
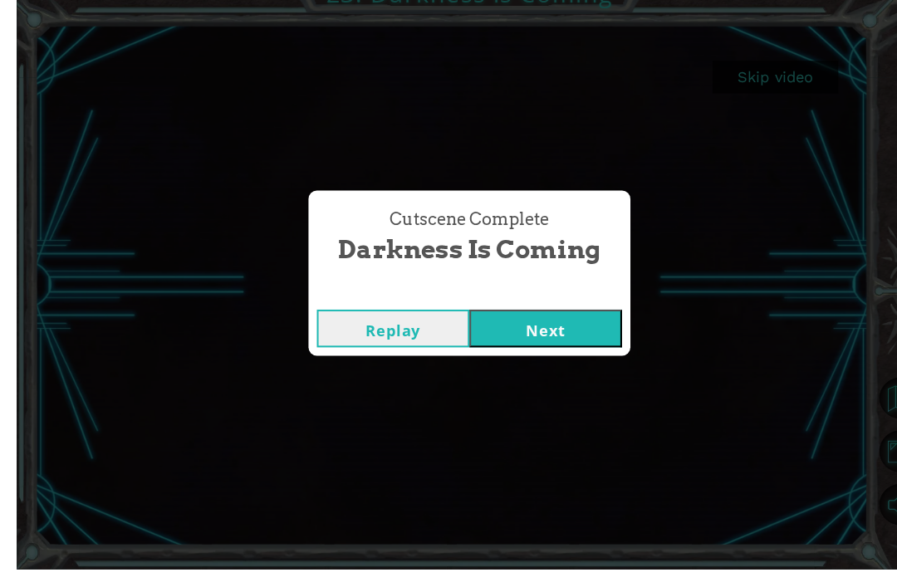
scroll to position [5, 0]
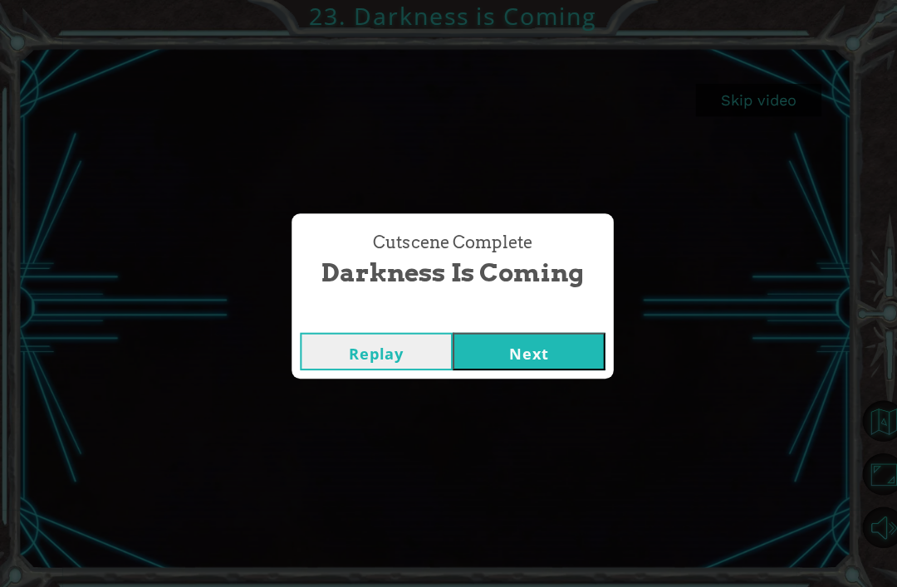
click at [509, 367] on button "Next" at bounding box center [523, 348] width 151 height 37
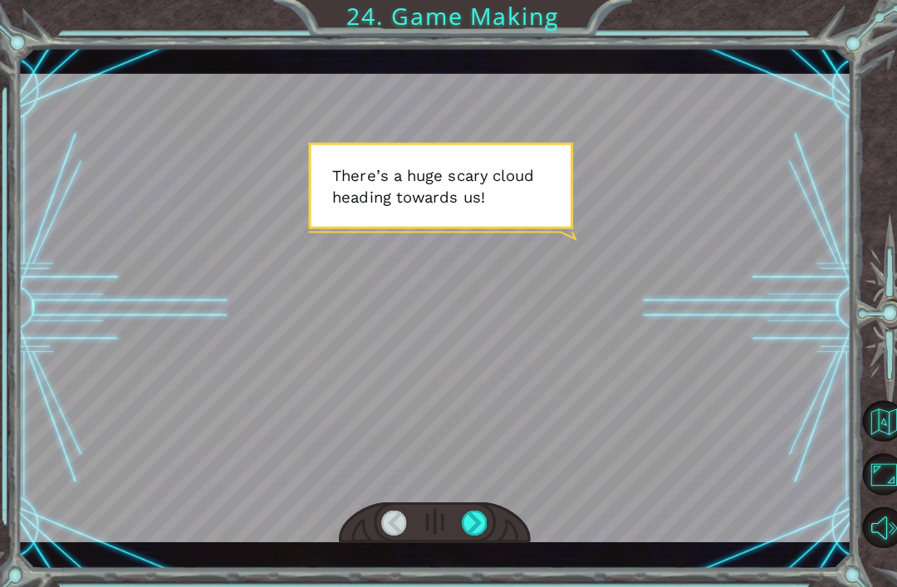
click at [476, 512] on div at bounding box center [471, 518] width 26 height 25
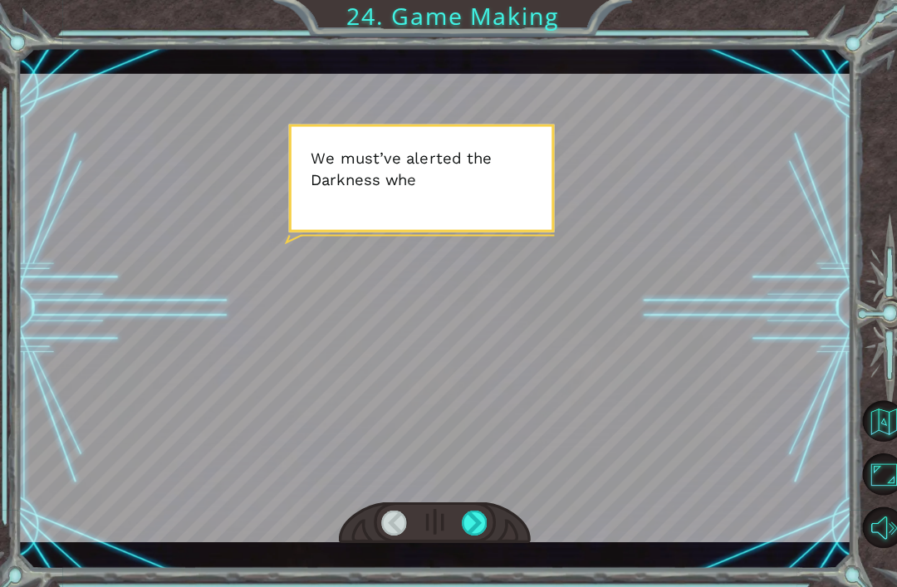
click at [479, 520] on div at bounding box center [471, 518] width 26 height 25
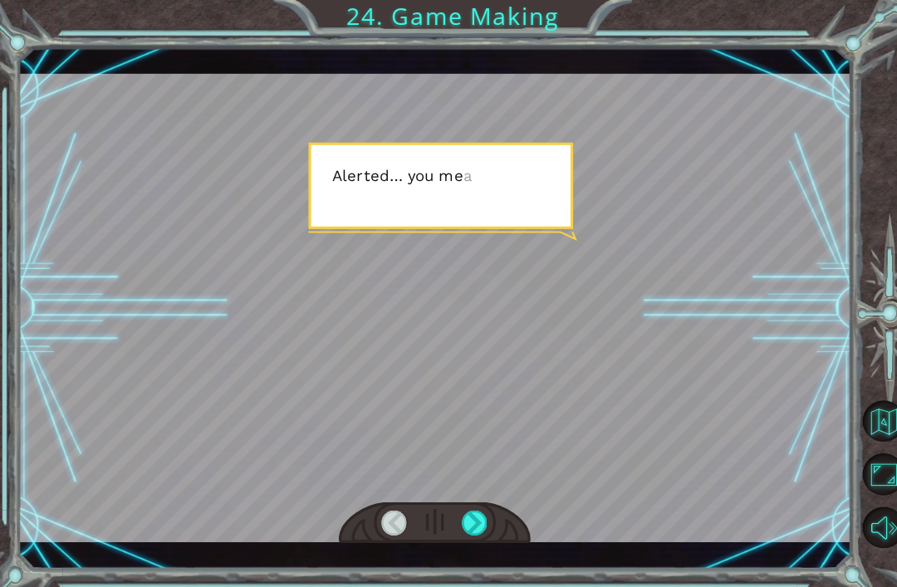
click at [482, 518] on div at bounding box center [471, 518] width 26 height 25
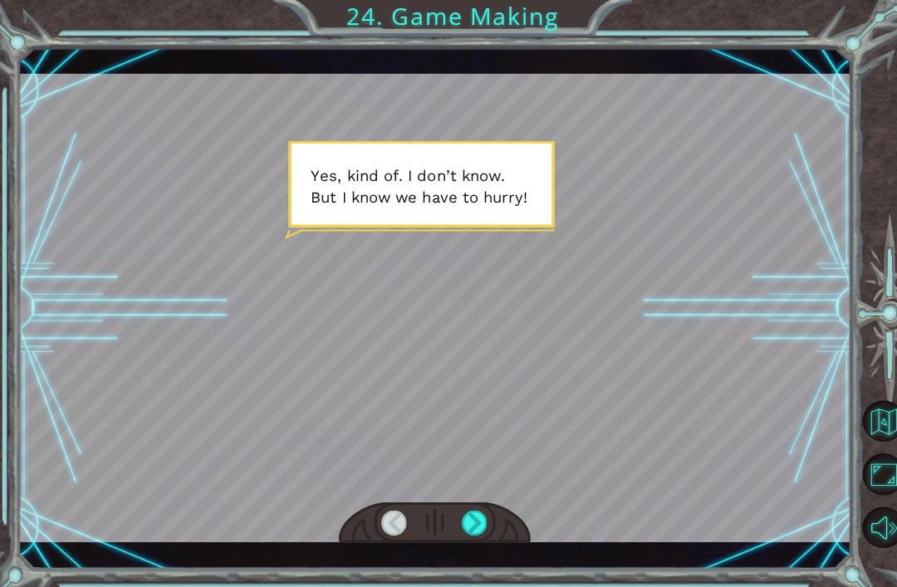
click at [482, 515] on div at bounding box center [471, 518] width 26 height 25
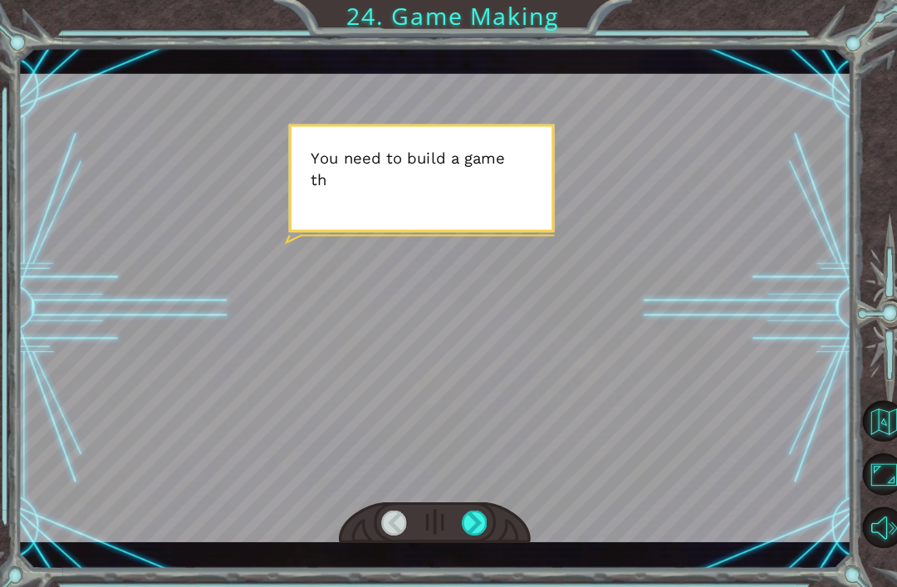
click at [390, 517] on div at bounding box center [391, 518] width 26 height 25
click at [382, 523] on div at bounding box center [391, 518] width 26 height 25
click at [390, 512] on div at bounding box center [391, 518] width 26 height 25
click at [386, 525] on div at bounding box center [391, 518] width 26 height 25
click at [384, 528] on div at bounding box center [391, 518] width 26 height 25
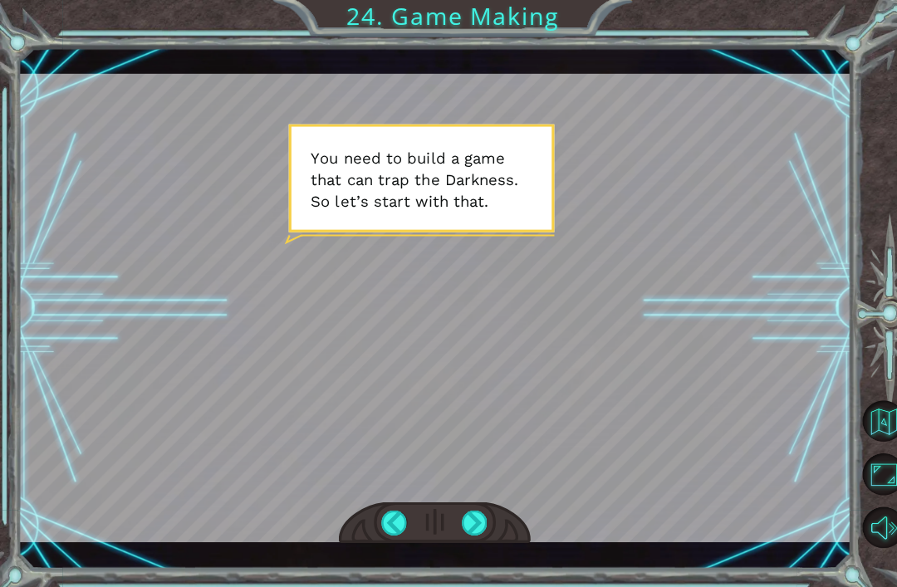
click at [503, 533] on div at bounding box center [430, 518] width 190 height 42
click at [384, 528] on div at bounding box center [391, 518] width 26 height 25
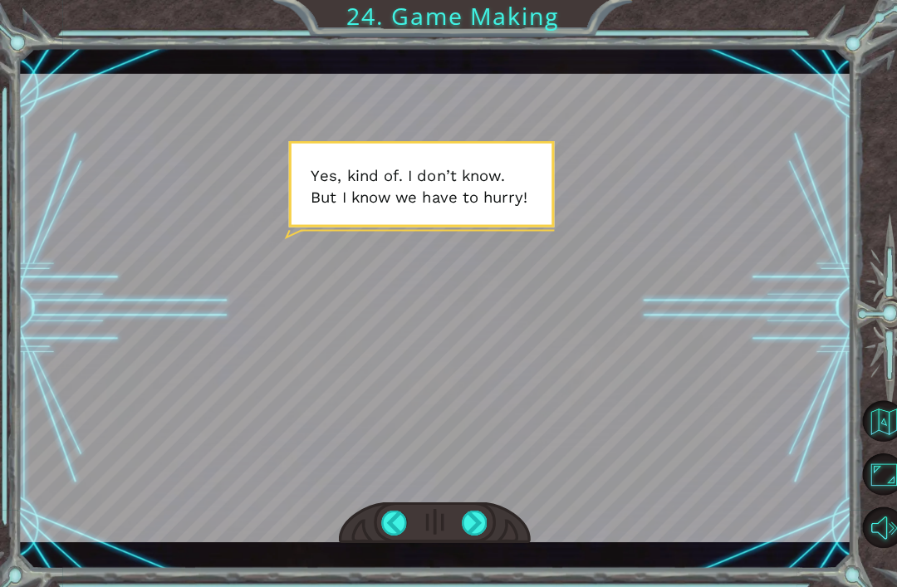
click at [393, 519] on div at bounding box center [391, 518] width 26 height 25
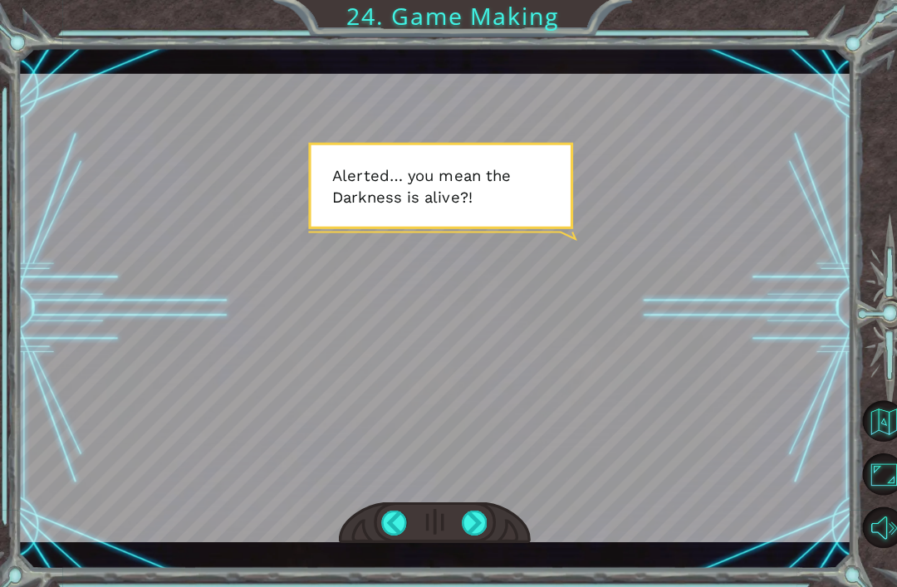
click at [396, 513] on div at bounding box center [391, 518] width 26 height 25
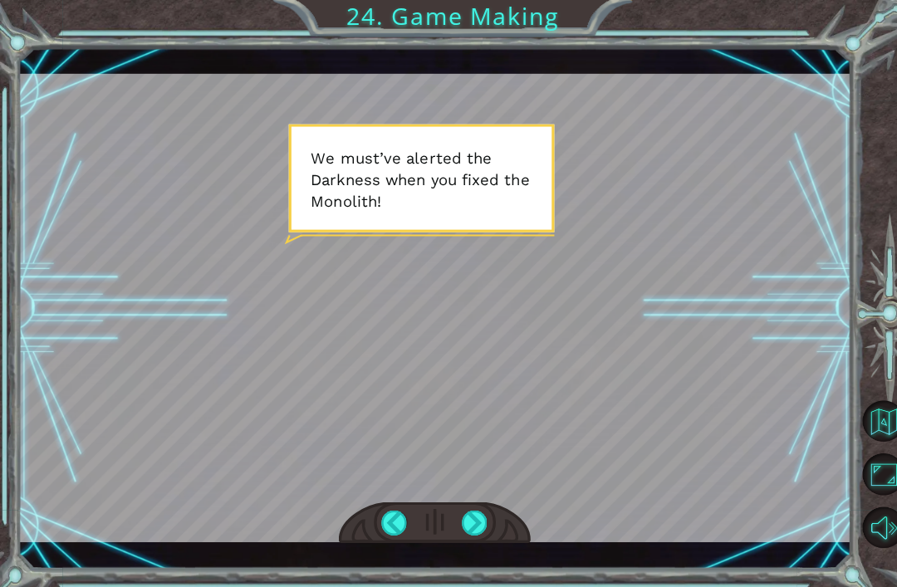
click at [496, 526] on div at bounding box center [430, 518] width 190 height 42
click at [482, 526] on div at bounding box center [471, 518] width 26 height 25
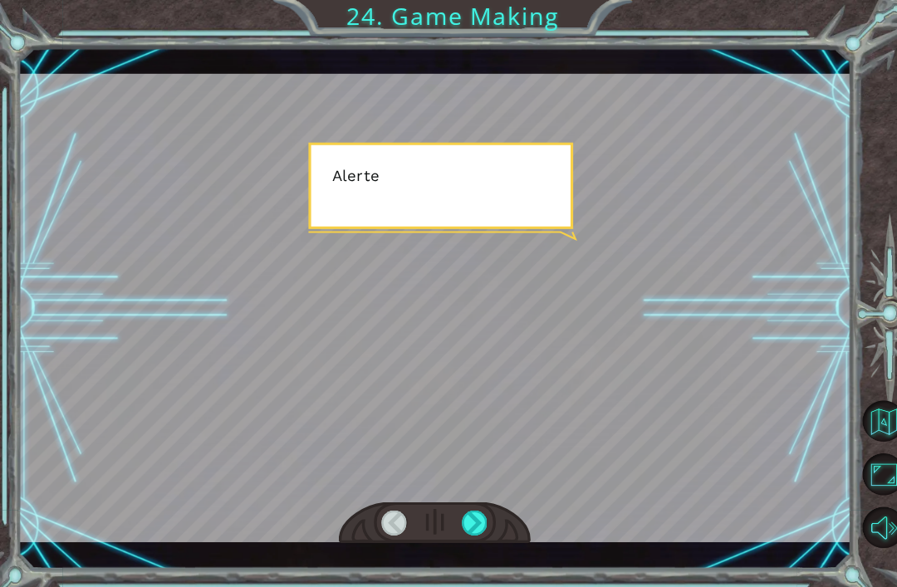
click at [477, 530] on div at bounding box center [471, 518] width 26 height 25
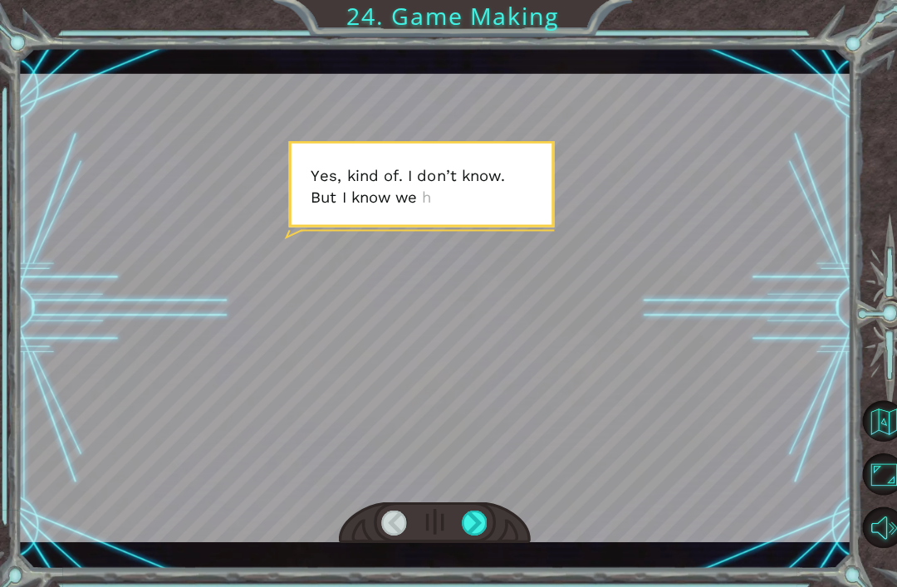
click at [478, 517] on div at bounding box center [471, 518] width 26 height 25
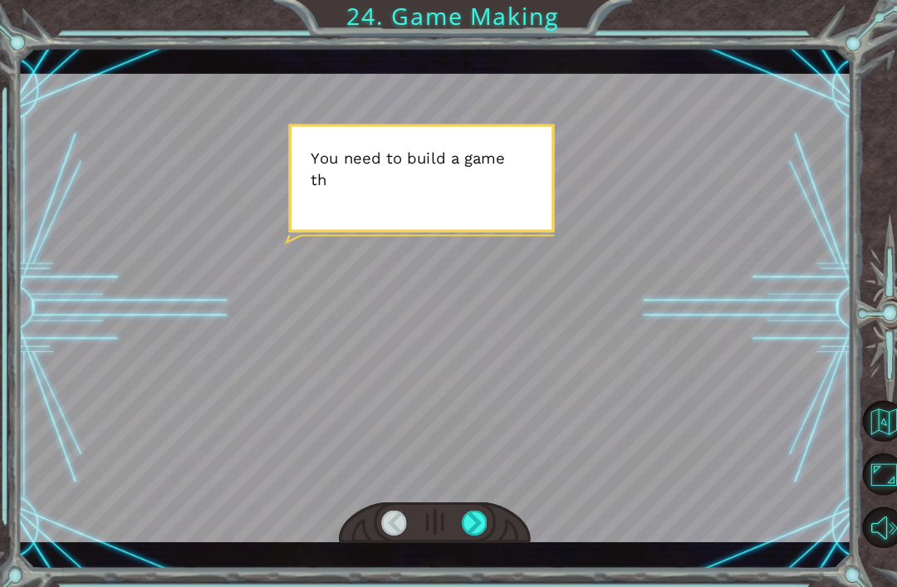
click at [482, 522] on div at bounding box center [471, 518] width 26 height 25
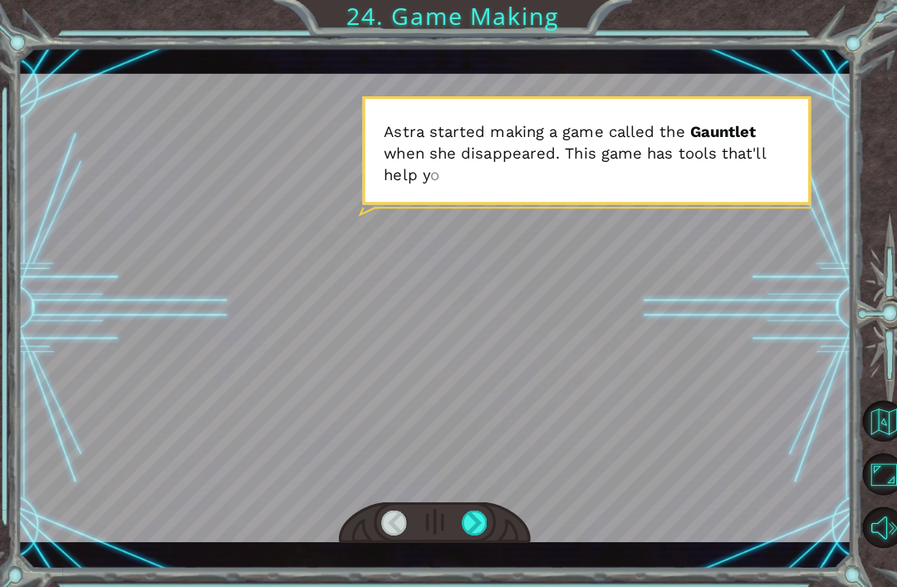
click at [462, 530] on div at bounding box center [471, 518] width 26 height 25
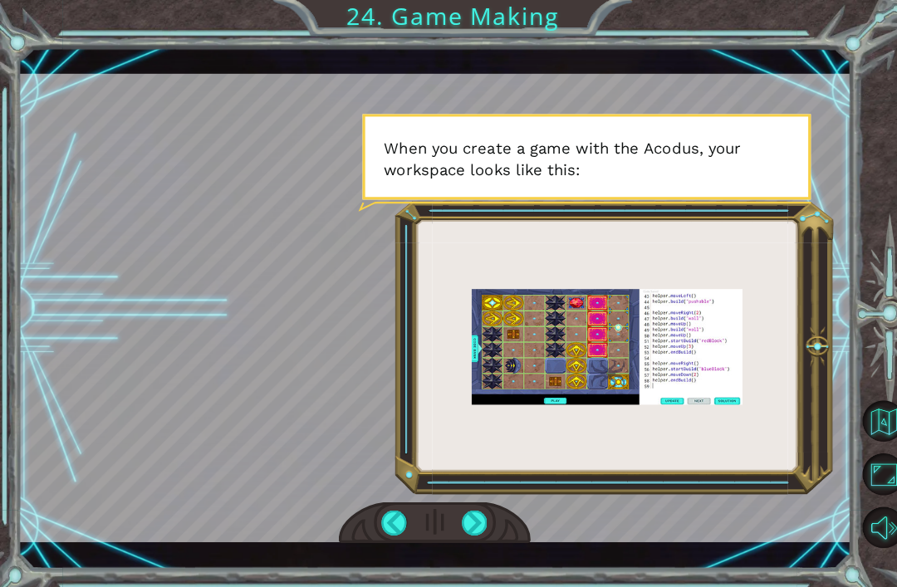
click at [482, 518] on div at bounding box center [471, 518] width 26 height 25
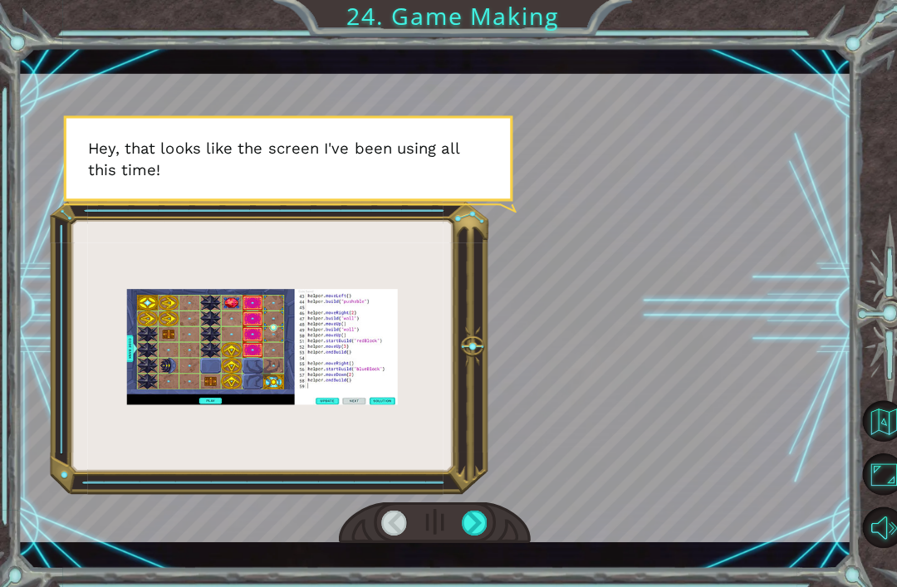
click at [471, 507] on div at bounding box center [471, 518] width 26 height 25
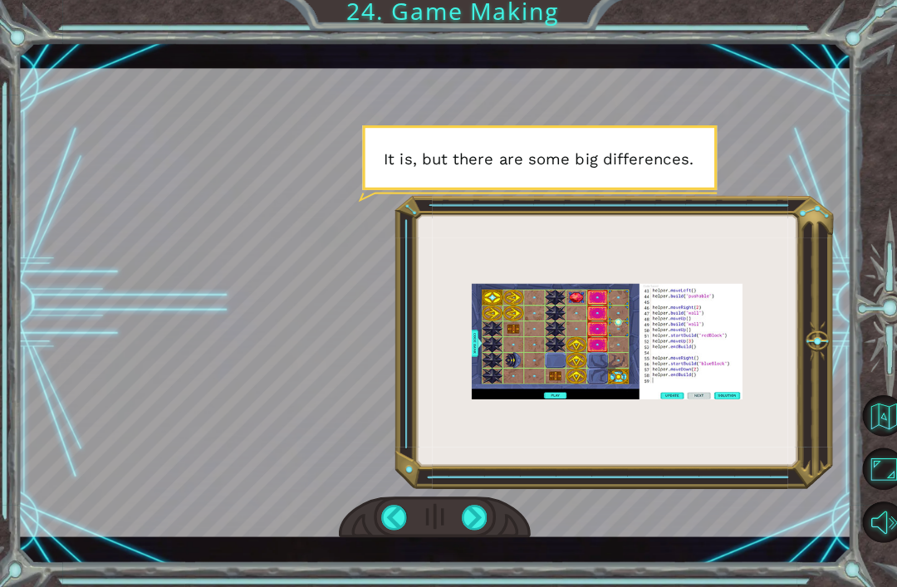
click at [479, 512] on div at bounding box center [471, 518] width 26 height 25
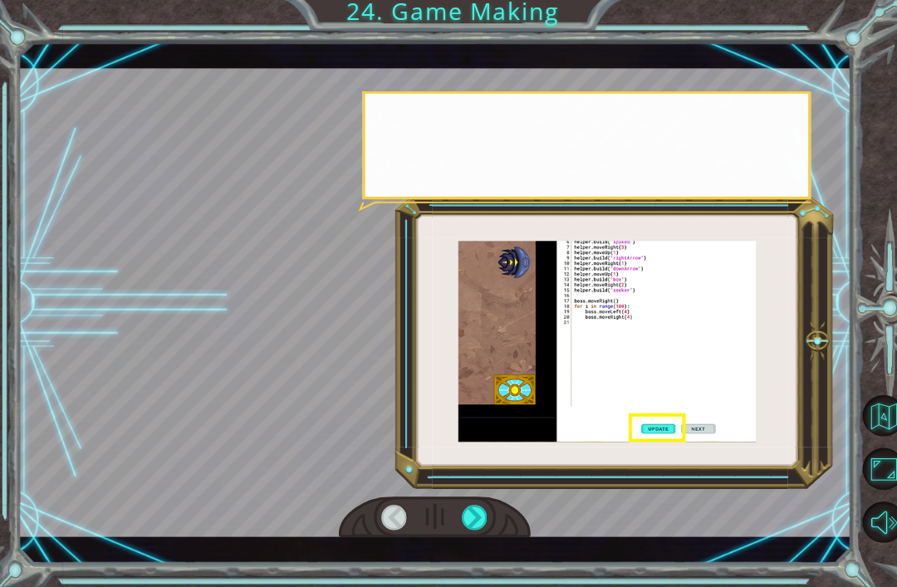
scroll to position [39, 0]
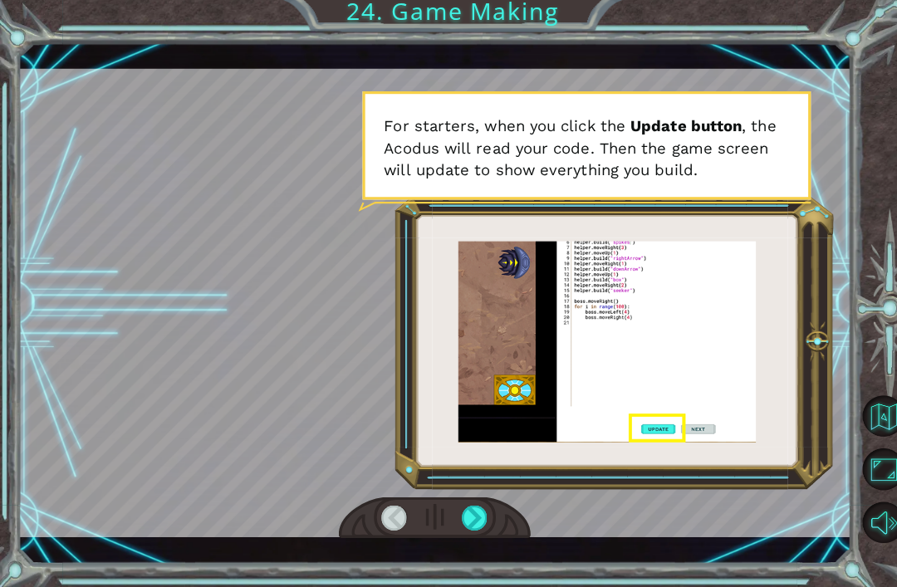
click at [482, 506] on div at bounding box center [471, 518] width 26 height 25
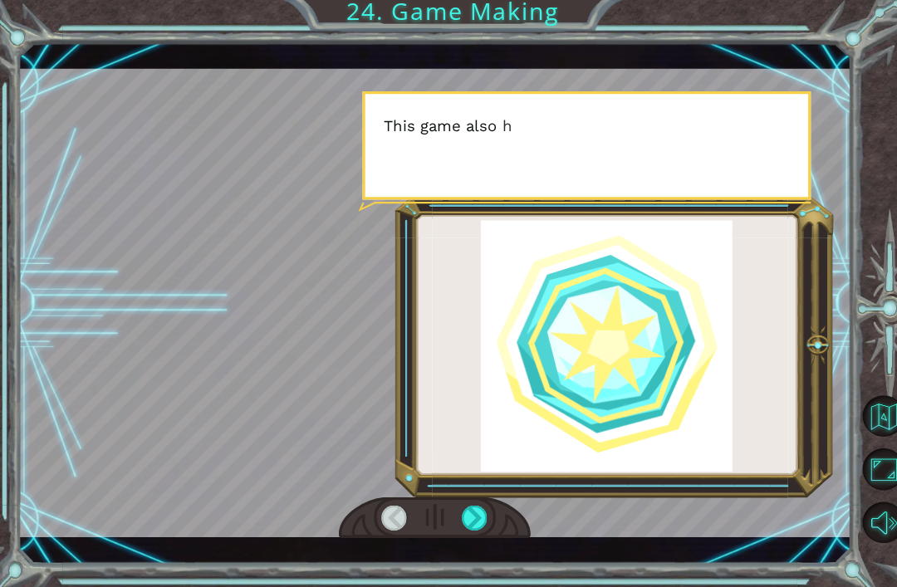
click at [481, 512] on div at bounding box center [471, 518] width 26 height 25
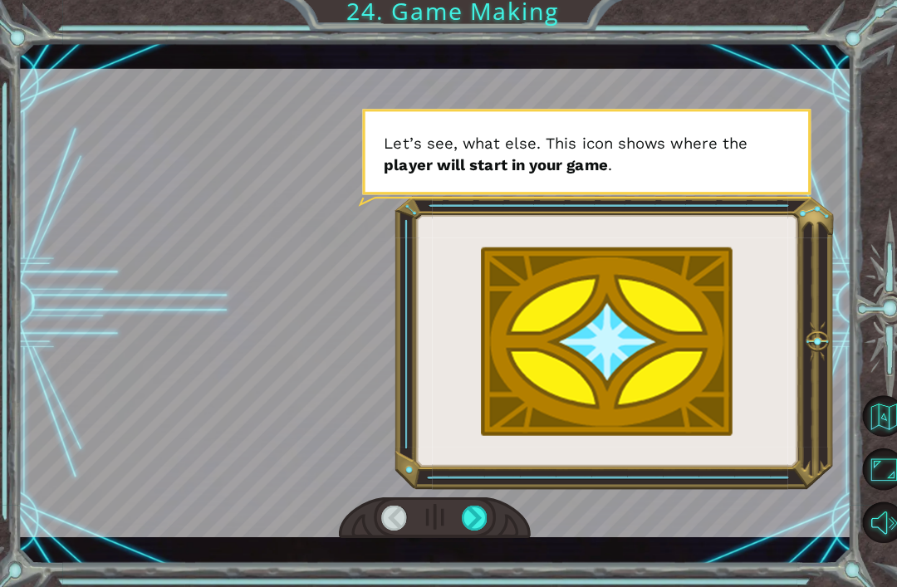
click at [487, 502] on div at bounding box center [430, 518] width 190 height 42
click at [479, 511] on div at bounding box center [471, 518] width 26 height 25
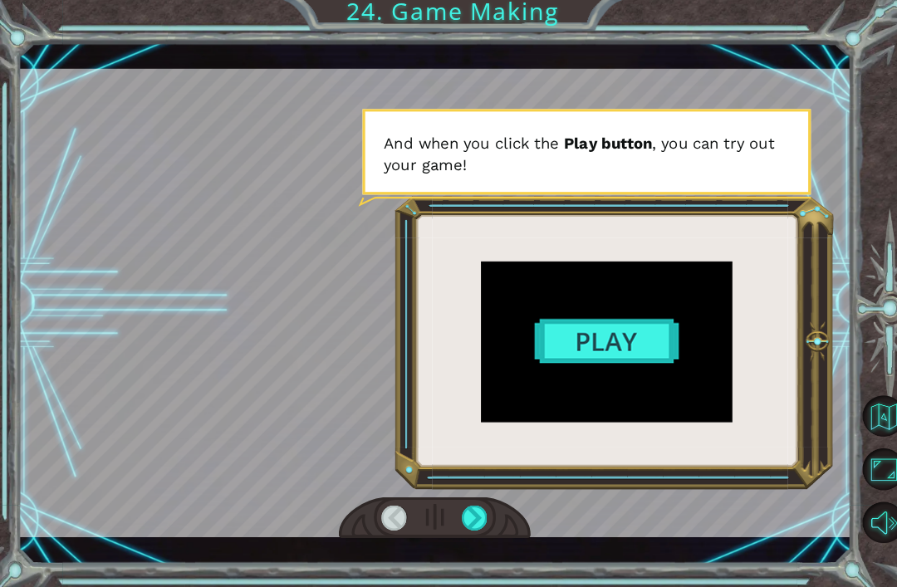
click at [478, 516] on div at bounding box center [471, 518] width 26 height 25
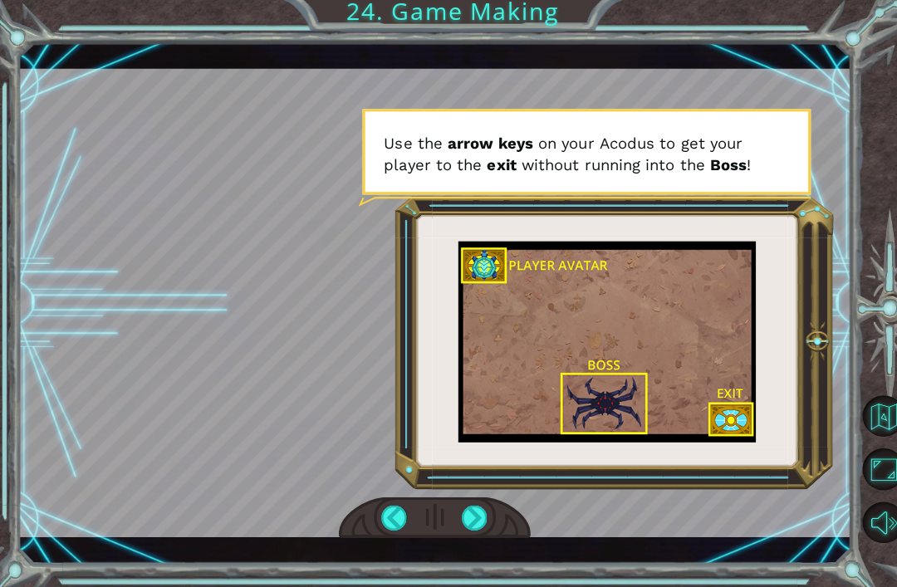
click at [482, 518] on div at bounding box center [471, 518] width 26 height 25
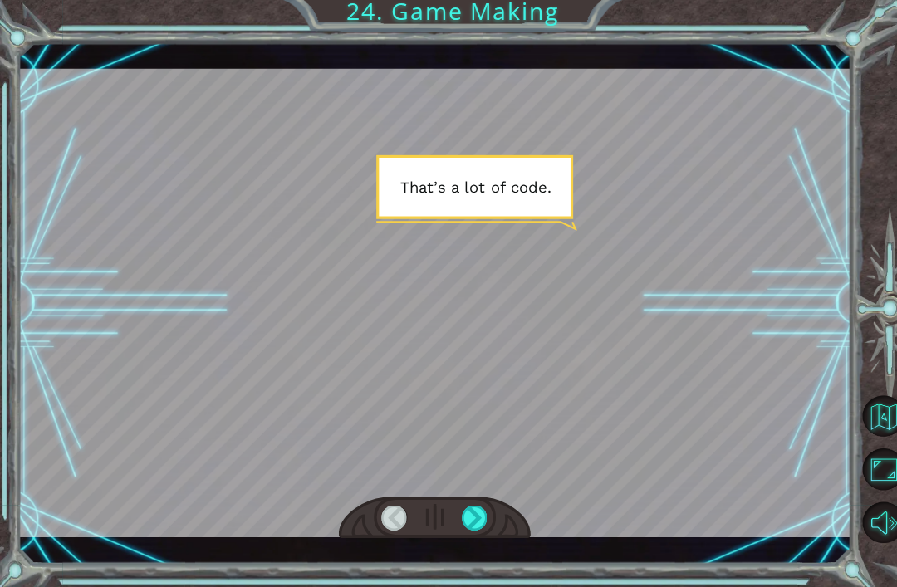
click at [482, 512] on div at bounding box center [471, 518] width 26 height 25
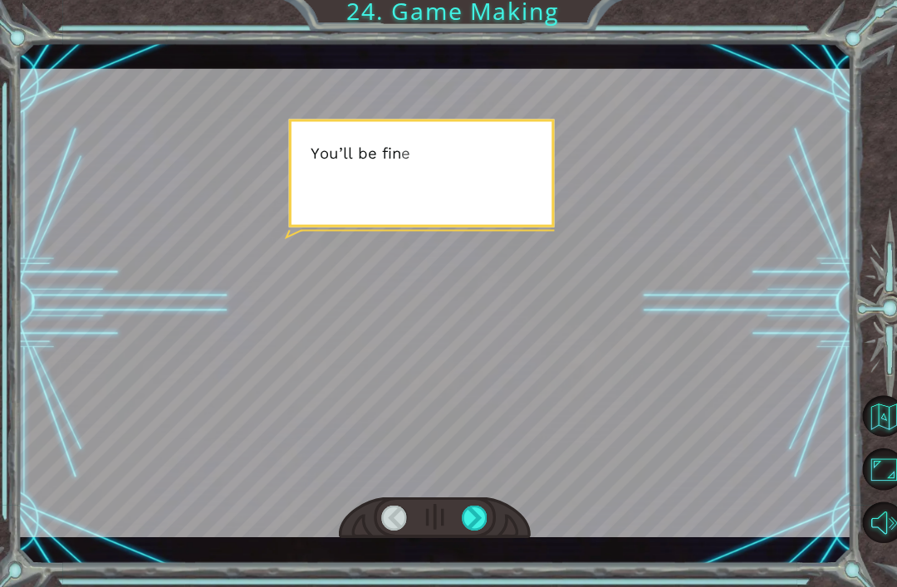
click at [480, 520] on div at bounding box center [471, 518] width 26 height 25
click at [481, 522] on div at bounding box center [471, 518] width 26 height 25
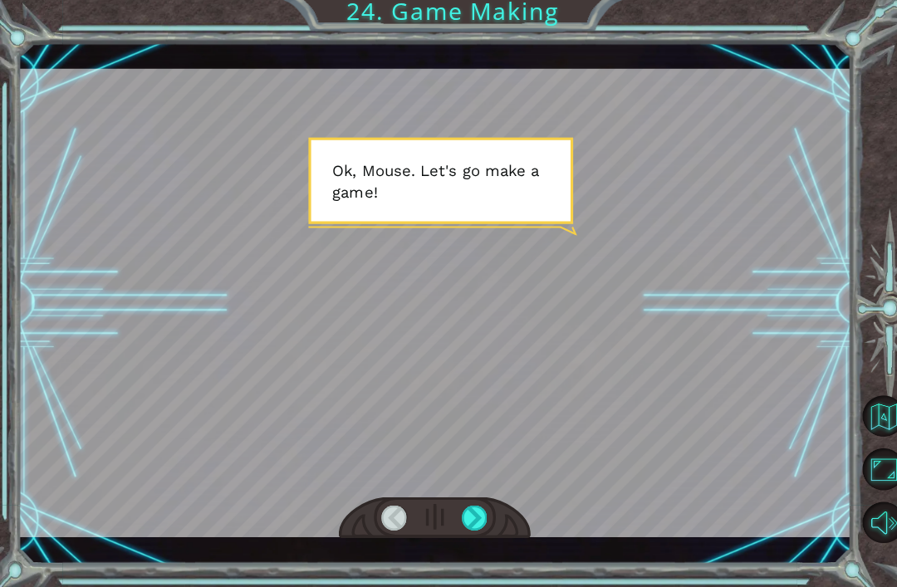
click at [483, 518] on div at bounding box center [471, 518] width 26 height 25
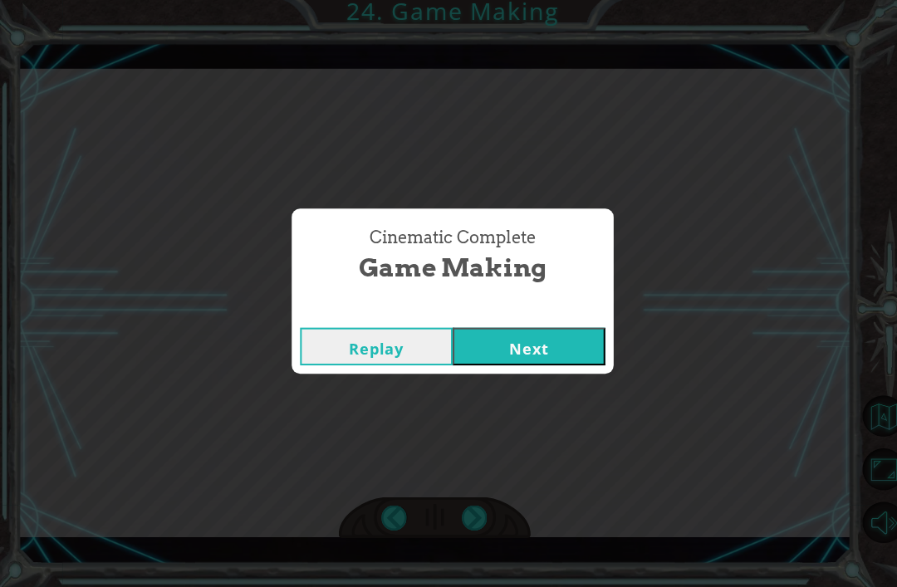
click at [561, 351] on button "Next" at bounding box center [523, 348] width 151 height 37
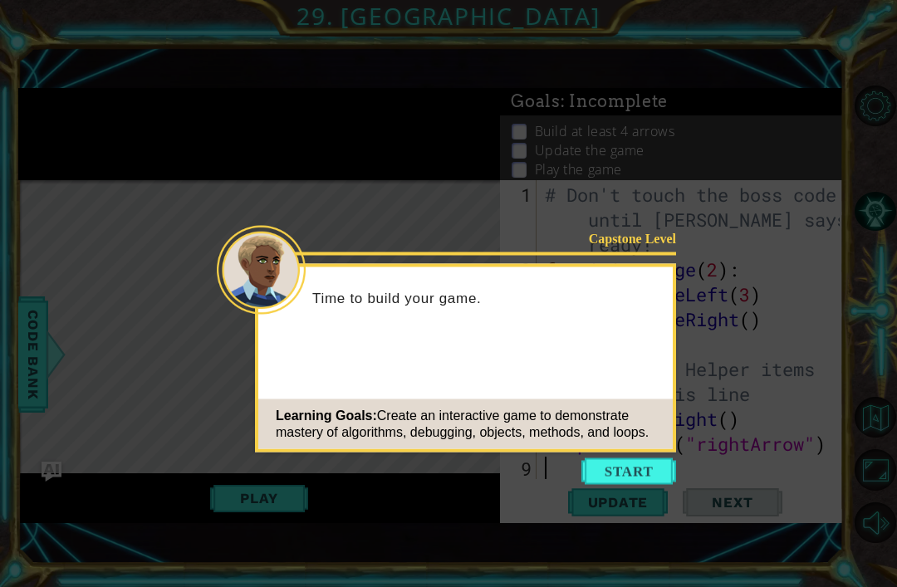
click at [634, 477] on button "Start" at bounding box center [628, 471] width 95 height 27
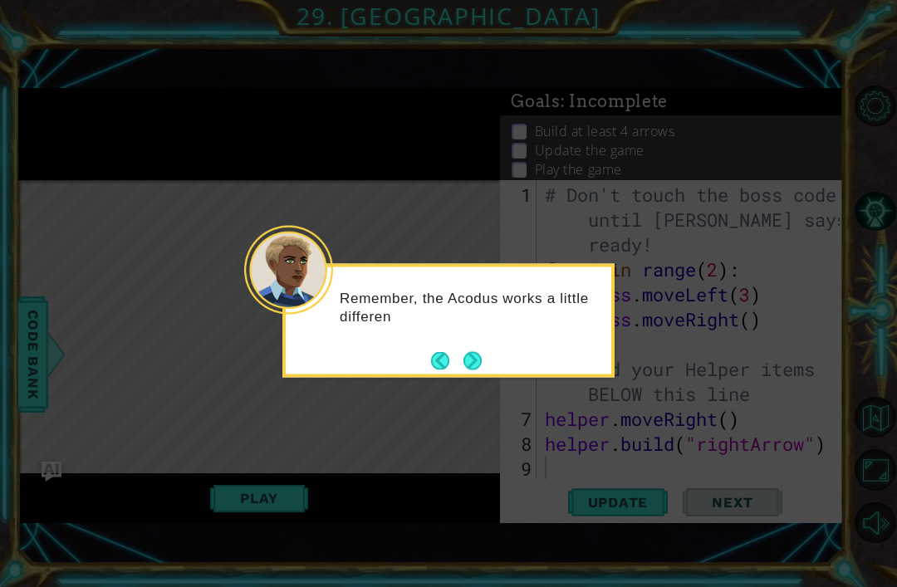
click at [473, 364] on button "Next" at bounding box center [472, 360] width 18 height 18
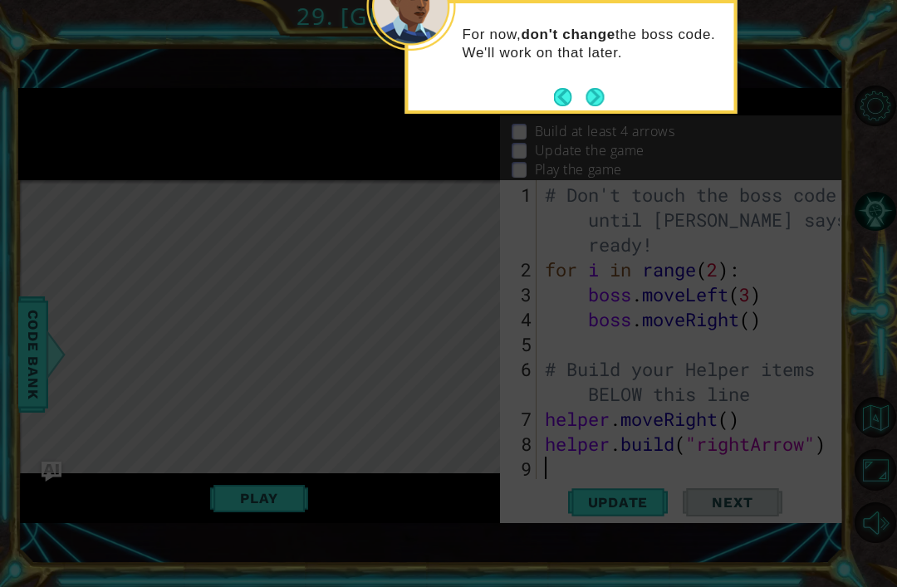
click at [590, 93] on button "Next" at bounding box center [594, 97] width 18 height 18
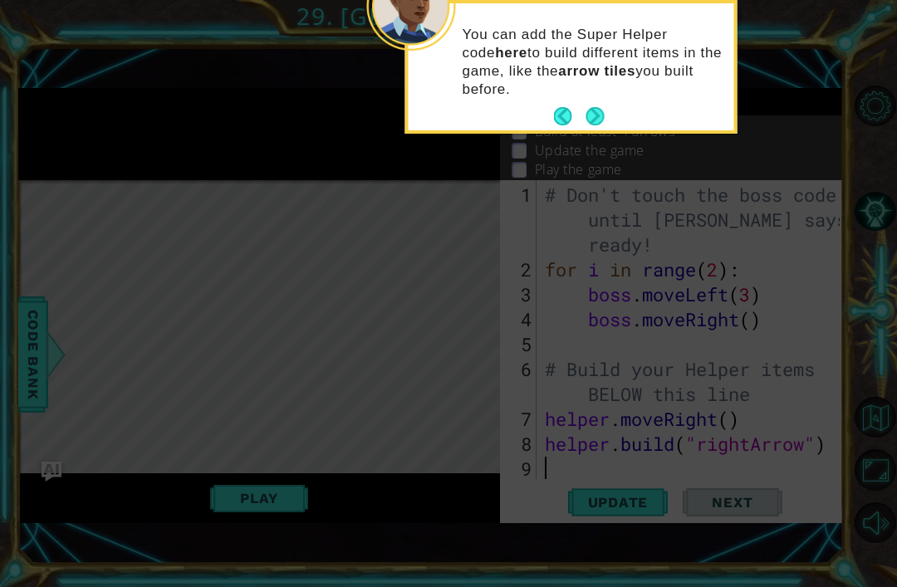
click at [600, 110] on button "Next" at bounding box center [594, 116] width 18 height 18
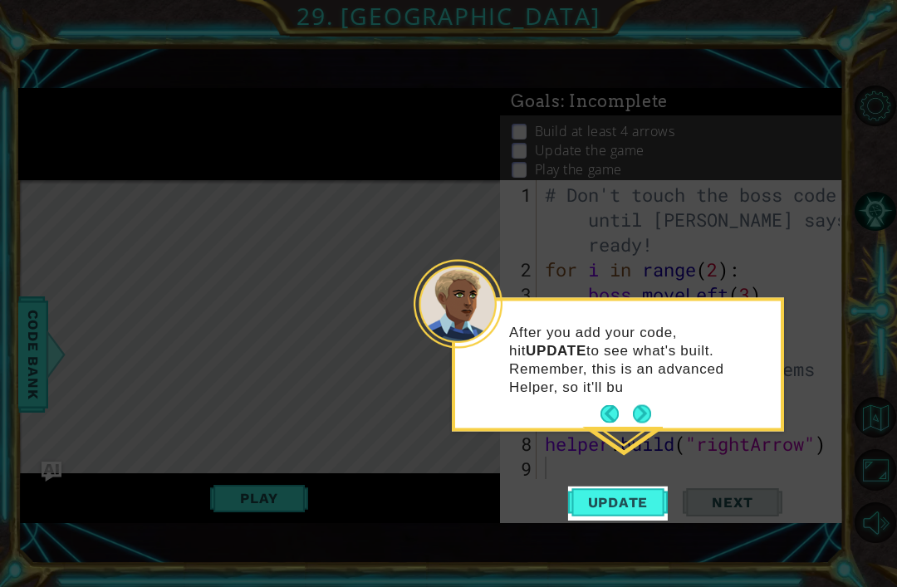
click at [651, 405] on button "Next" at bounding box center [642, 414] width 18 height 18
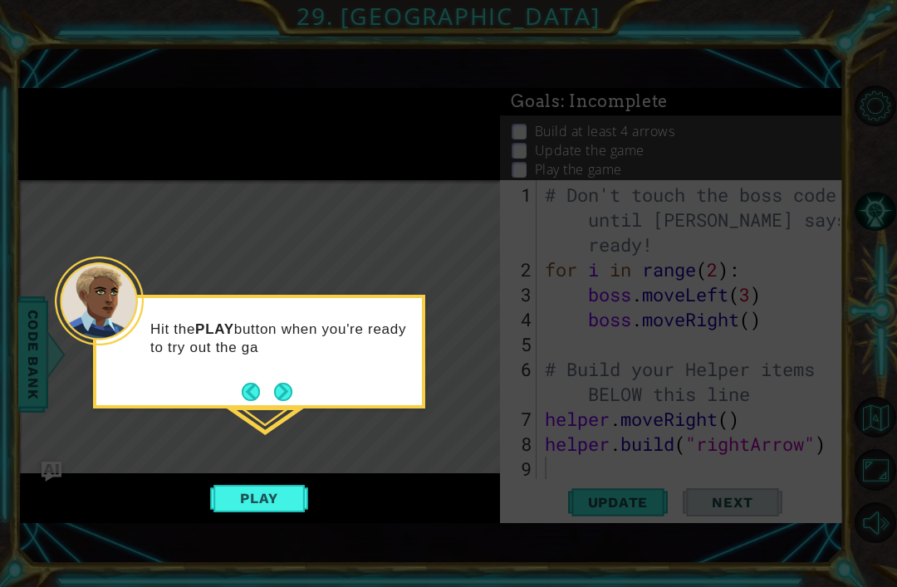
click at [274, 399] on button "Next" at bounding box center [283, 392] width 18 height 18
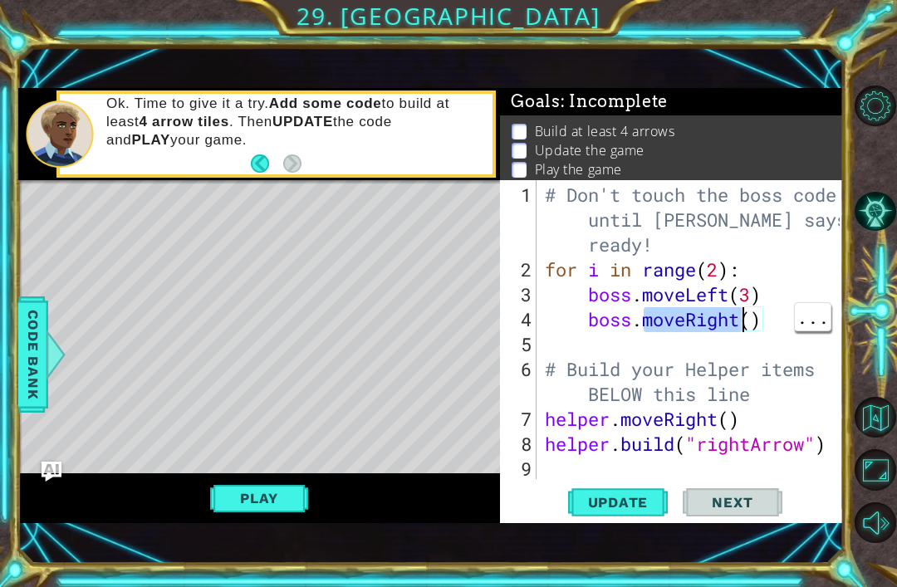
click at [783, 324] on div "# Don't touch the boss code until Vega says you're ready! for i in range ( 2 ) …" at bounding box center [694, 382] width 306 height 399
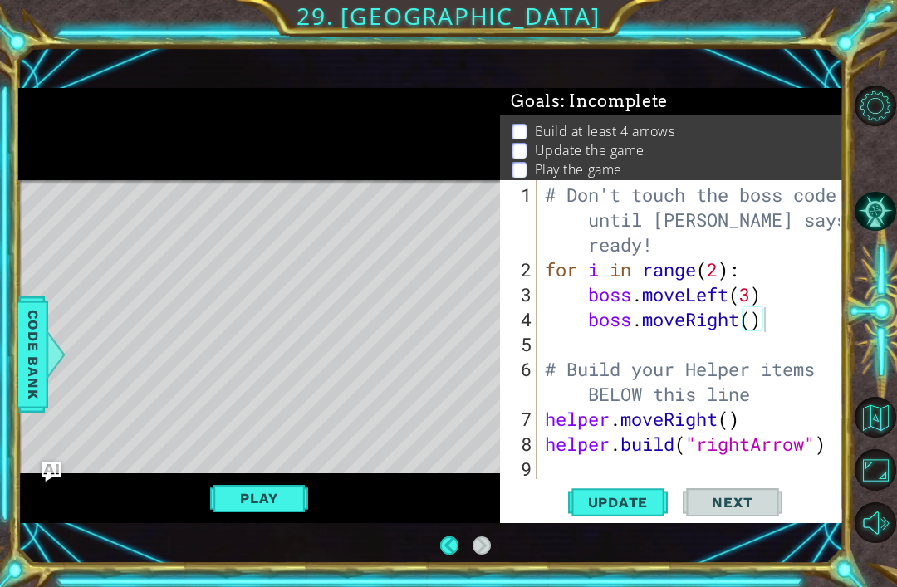
scroll to position [53, 0]
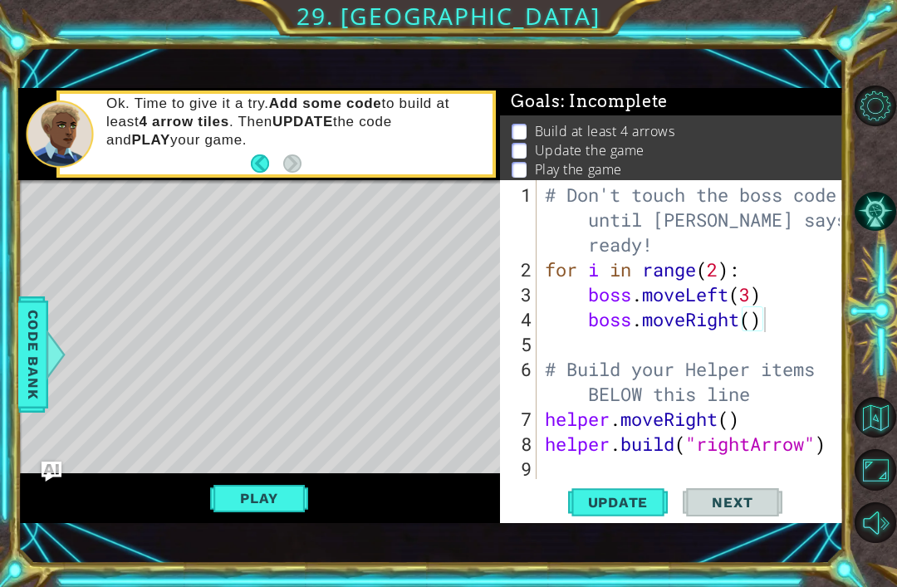
type textarea "[DOMAIN_NAME]("rightArrow")"
click at [668, 472] on div "# Don't touch the boss code until Vega says you're ready! for i in range ( 2 ) …" at bounding box center [694, 382] width 306 height 399
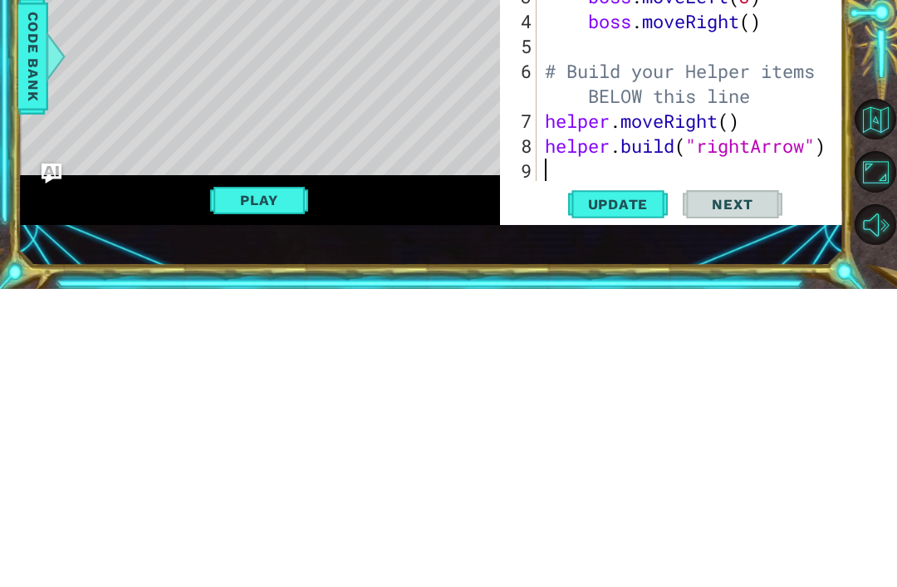
click at [819, 183] on div "# Don't touch the boss code until Vega says you're ready! for i in range ( 2 ) …" at bounding box center [694, 382] width 306 height 399
click at [683, 486] on button "Next" at bounding box center [733, 503] width 100 height 34
type textarea "[DOMAIN_NAME]("rightArrow")"
click at [688, 183] on div "# Don't touch the boss code until Vega says you're ready! for i in range ( 2 ) …" at bounding box center [694, 382] width 306 height 399
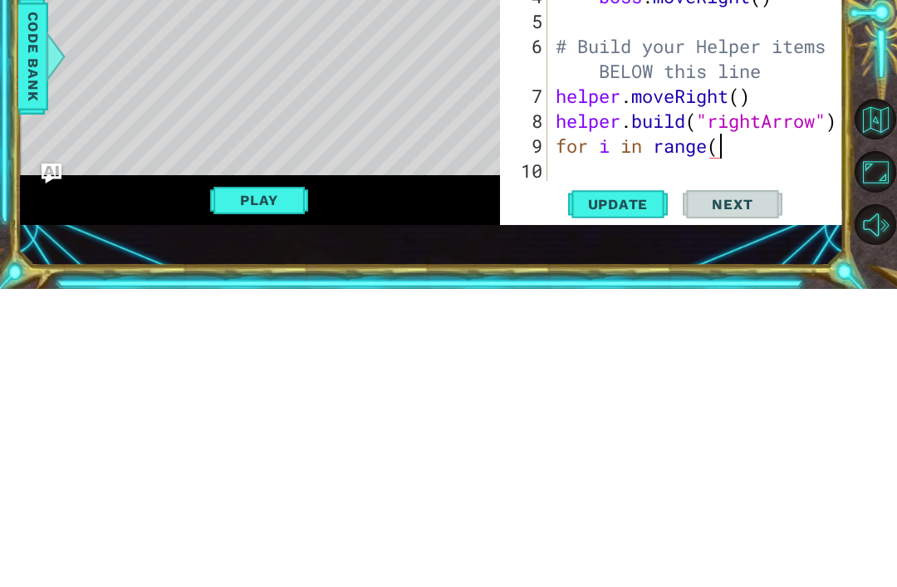
scroll to position [0, 7]
type textarea "for i in range(4)"
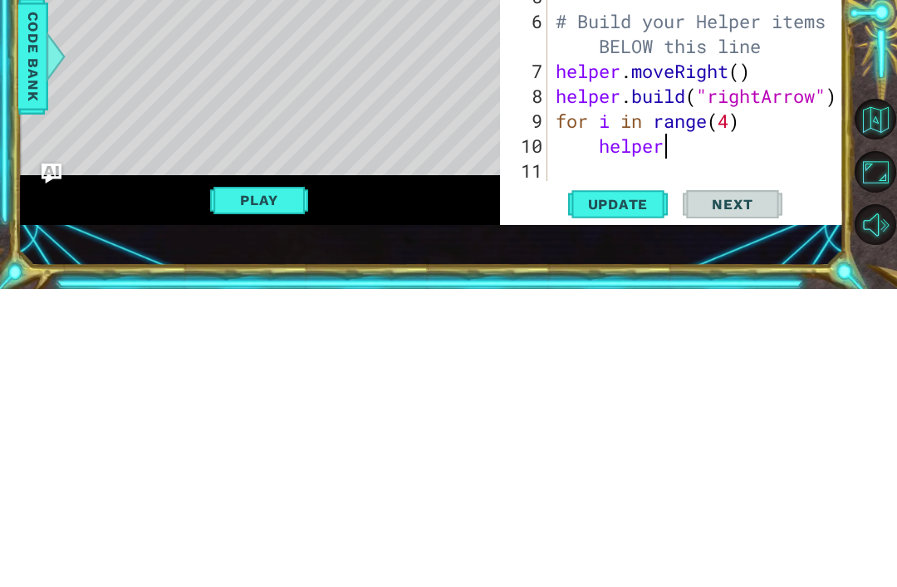
scroll to position [0, 5]
type textarea "helper.moveRight"
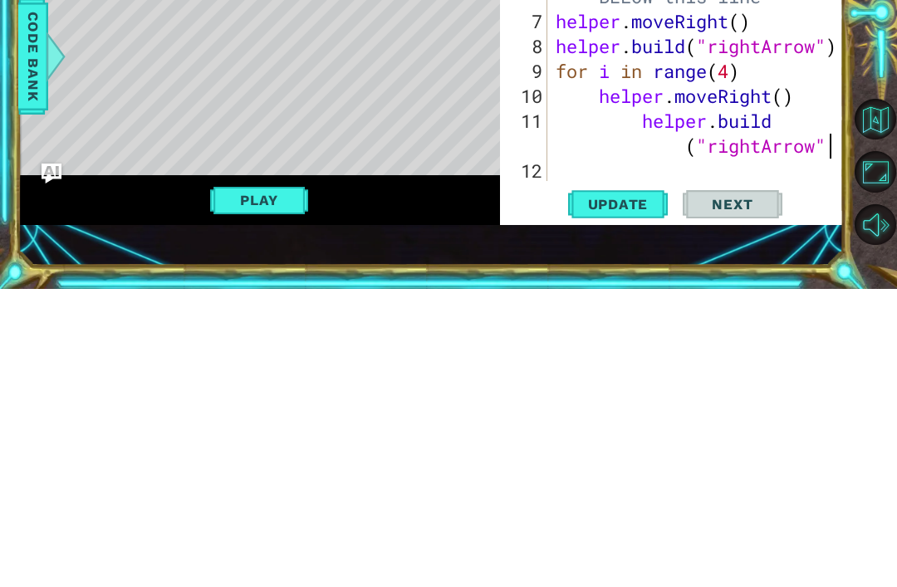
scroll to position [0, 16]
click at [624, 494] on span "Update" at bounding box center [618, 502] width 94 height 17
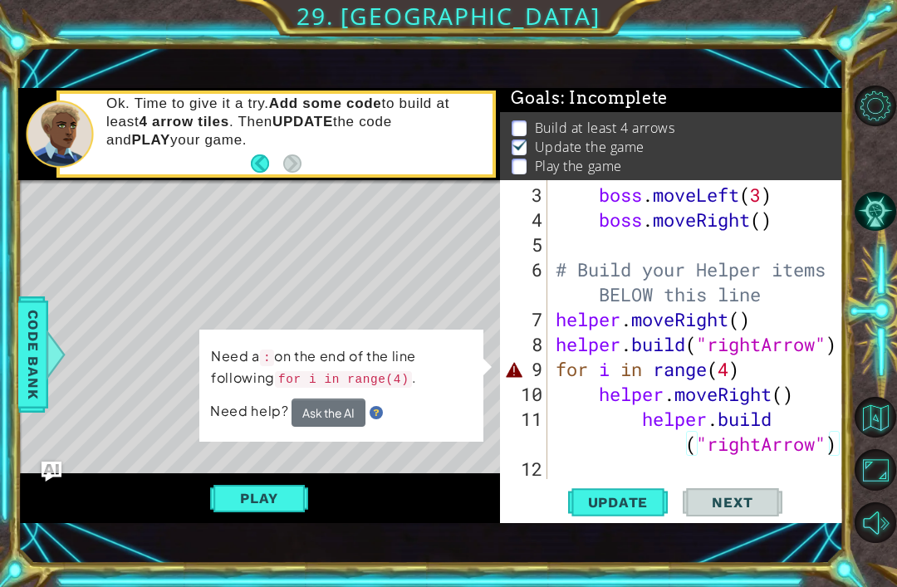
scroll to position [0, 7]
click at [758, 378] on div "boss . moveLeft ( 3 ) boss . moveRight ( ) # Build your Helper items BELOW this…" at bounding box center [700, 357] width 296 height 349
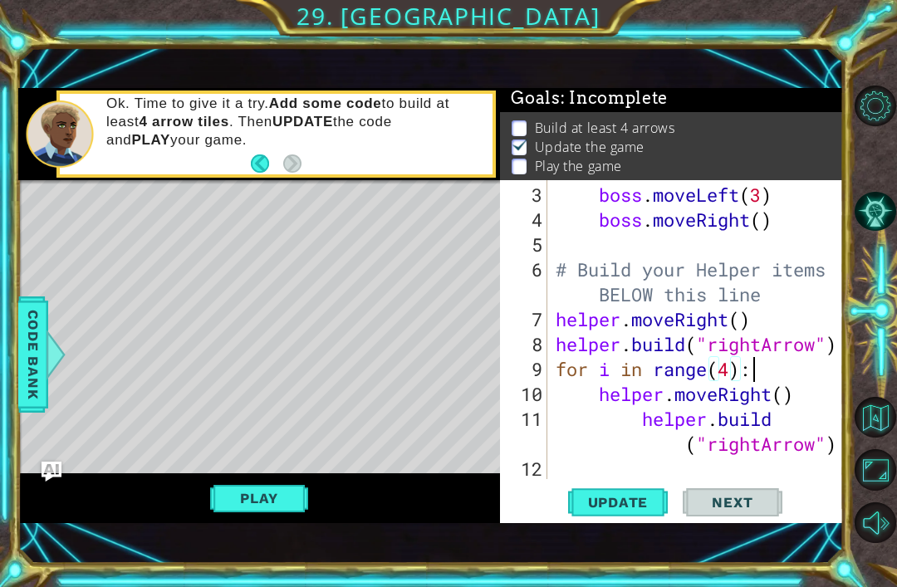
scroll to position [0, 8]
click at [633, 504] on span "Update" at bounding box center [618, 502] width 94 height 17
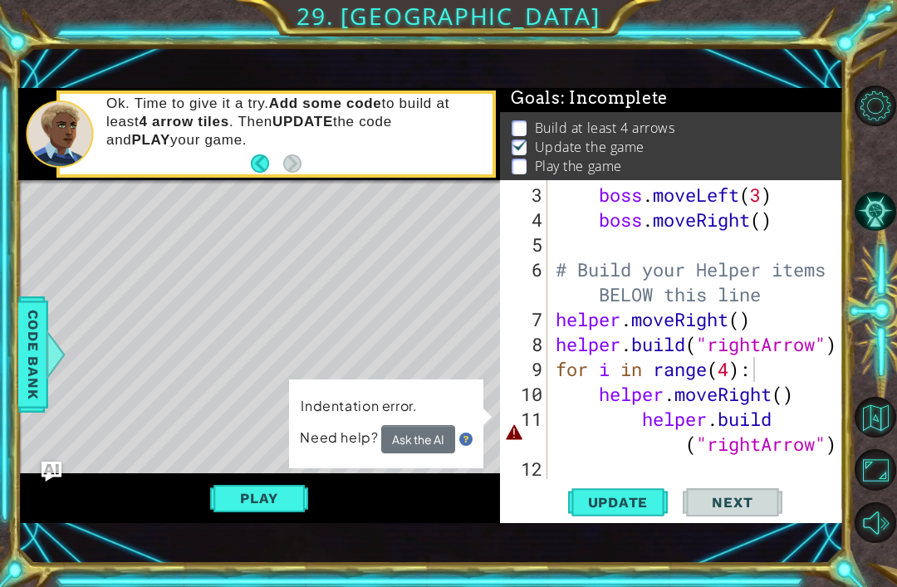
click at [416, 452] on button "Ask the AI" at bounding box center [418, 439] width 74 height 29
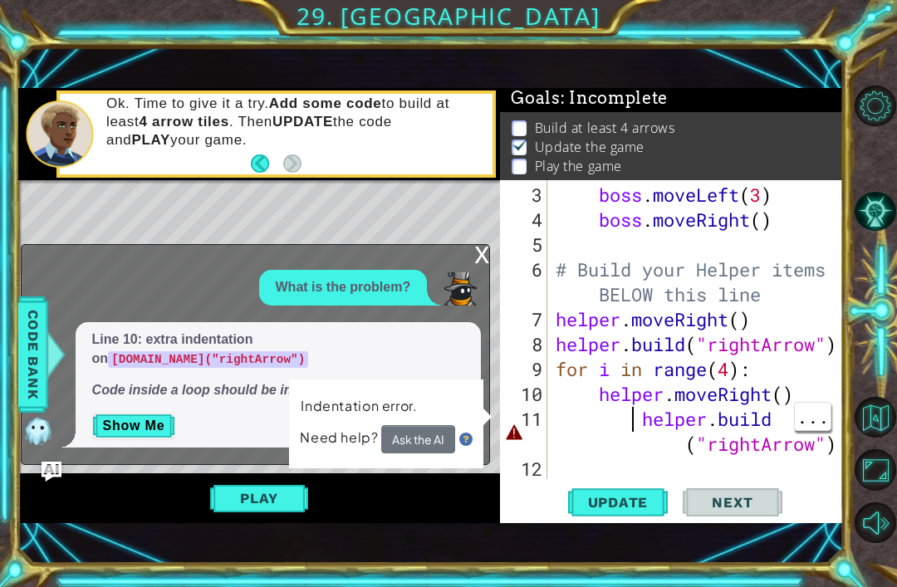
click at [640, 428] on div "boss . moveLeft ( 3 ) boss . moveRight ( ) # Build your Helper items BELOW this…" at bounding box center [700, 357] width 296 height 349
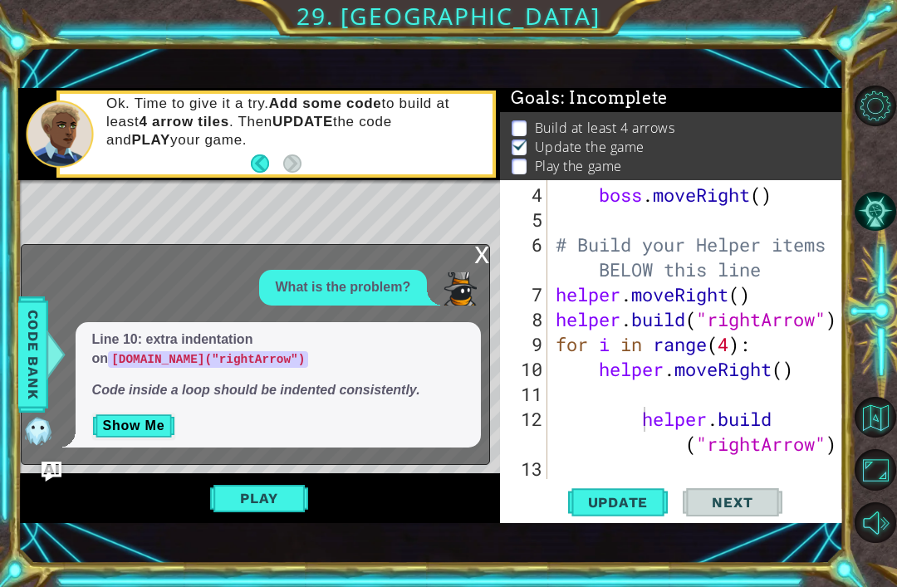
click at [636, 505] on span "Update" at bounding box center [618, 502] width 94 height 17
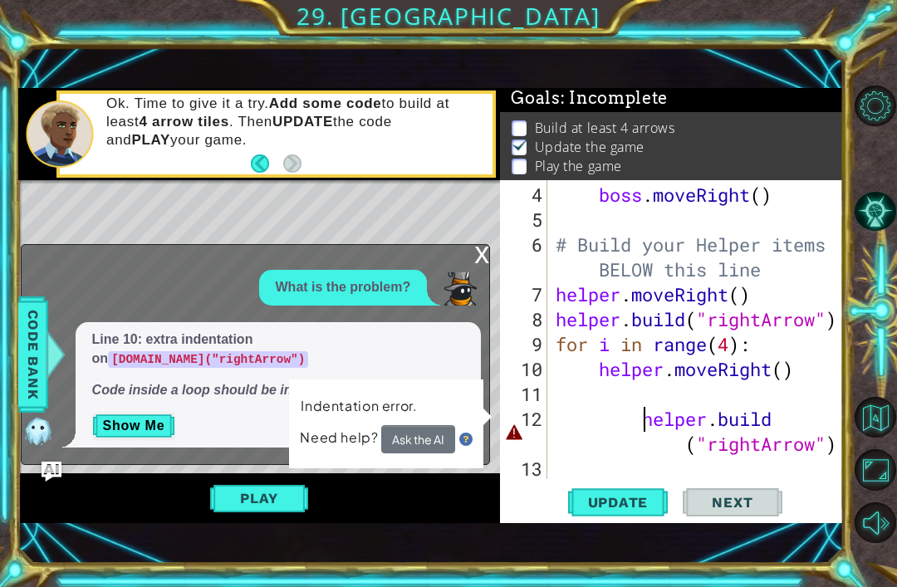
click at [480, 256] on div "x" at bounding box center [481, 253] width 15 height 17
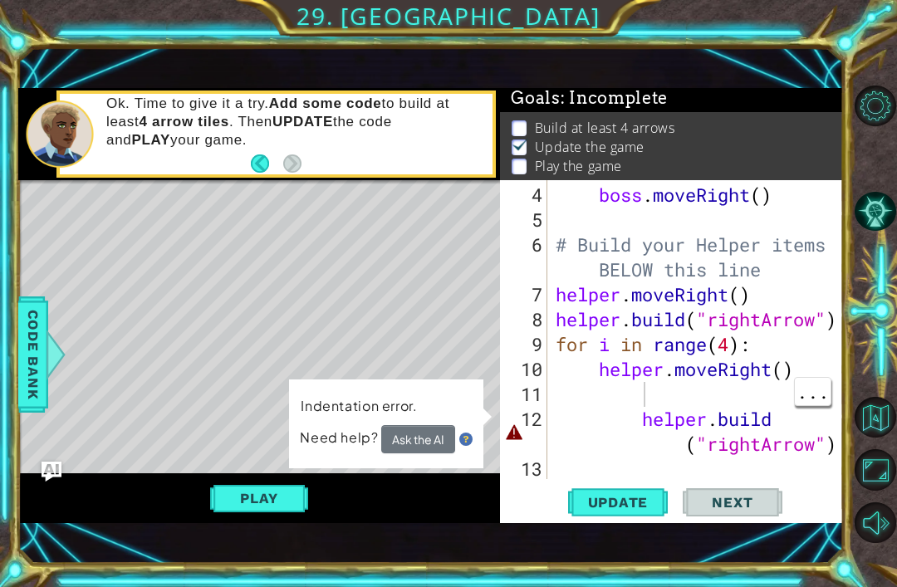
click at [634, 423] on div "boss . moveRight ( ) # Build your Helper items BELOW this line helper . moveRig…" at bounding box center [700, 357] width 296 height 349
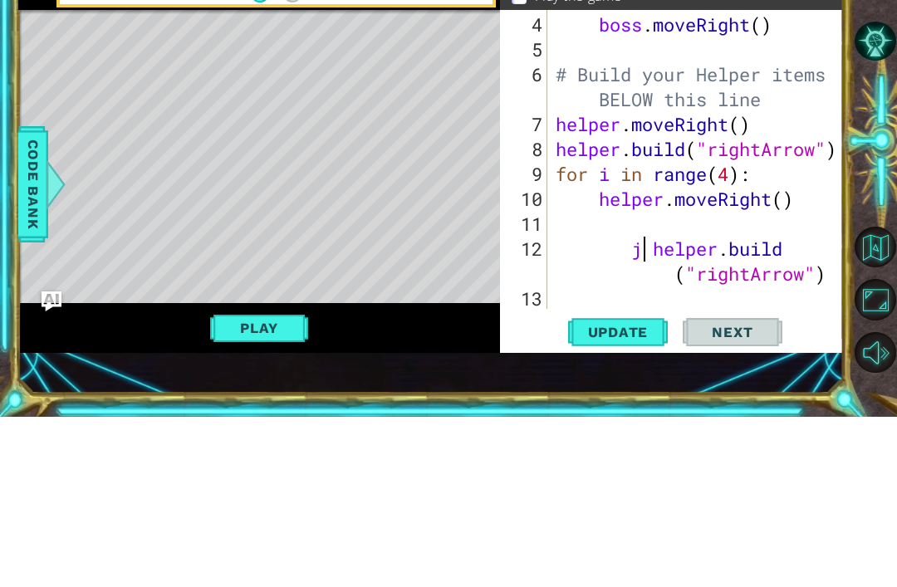
type textarea "[DOMAIN_NAME]("rightArrow")"
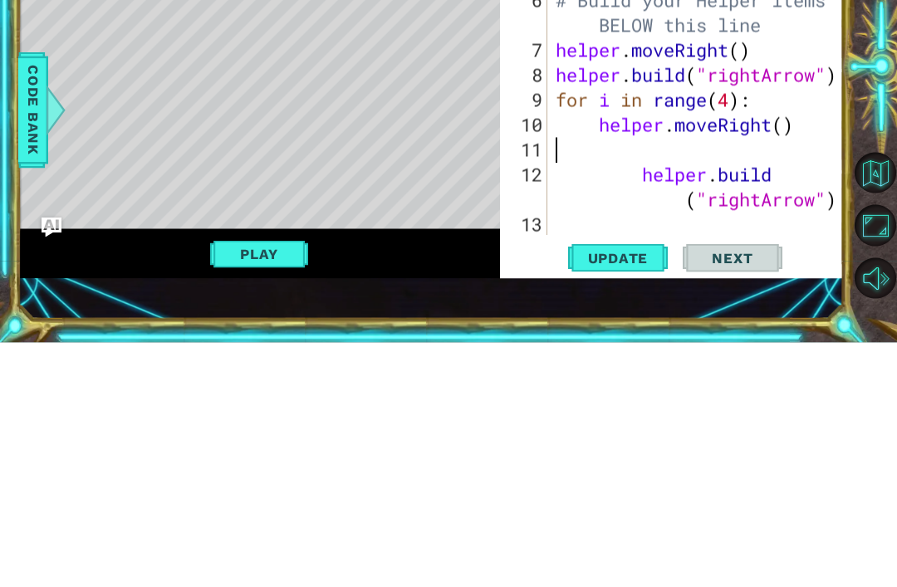
scroll to position [100, 0]
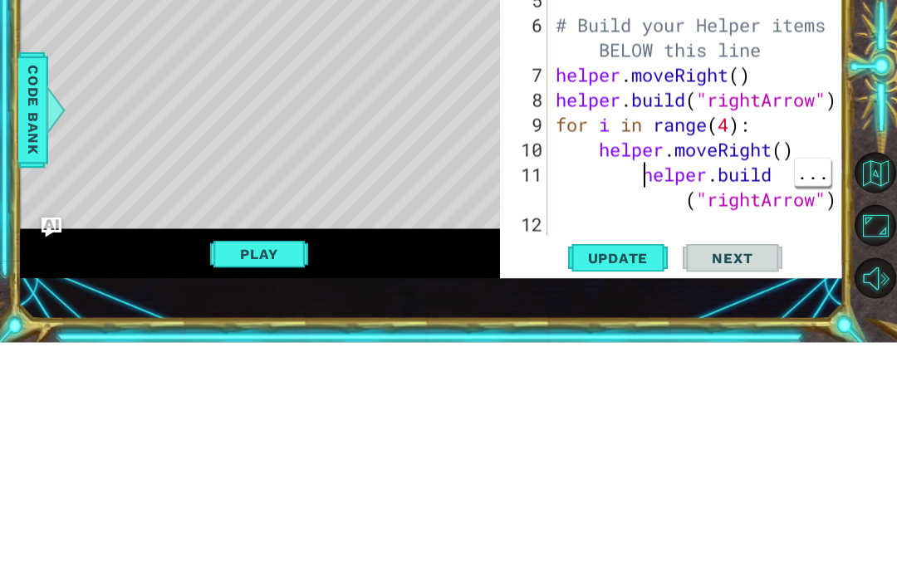
click at [646, 183] on div "boss . moveLeft ( 3 ) boss . moveRight ( ) # Build your Helper items BELOW this…" at bounding box center [700, 357] width 296 height 349
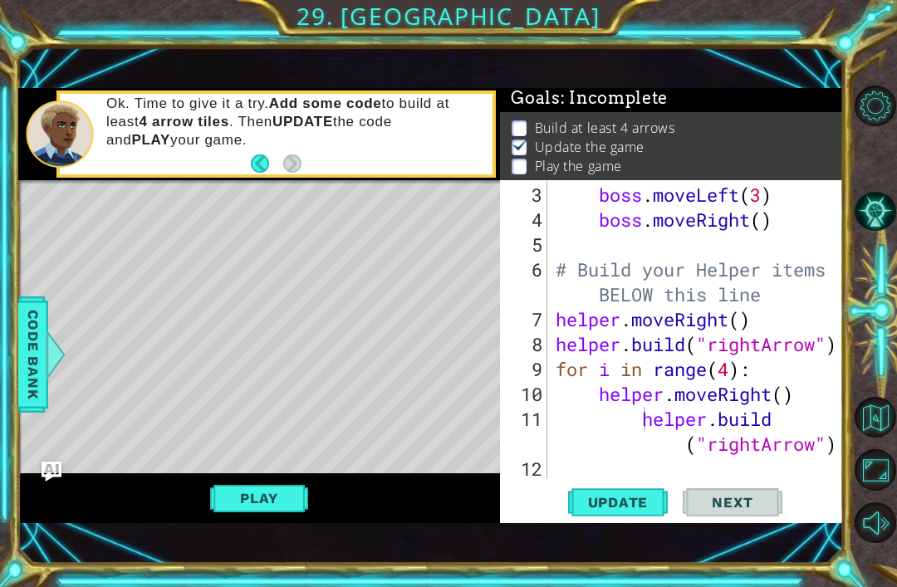
click at [619, 507] on span "Update" at bounding box center [618, 502] width 94 height 17
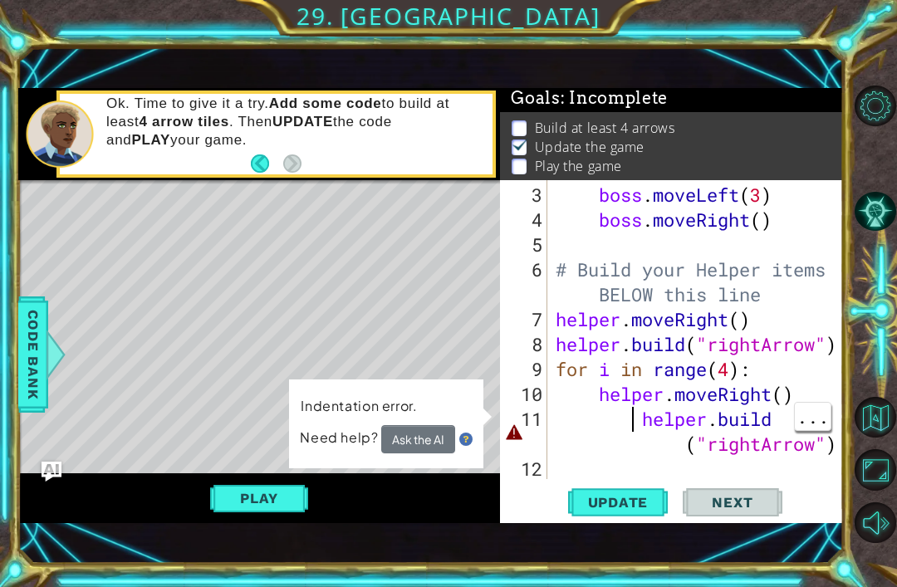
click at [641, 420] on div "boss . moveLeft ( 3 ) boss . moveRight ( ) # Build your Helper items BELOW this…" at bounding box center [700, 357] width 296 height 349
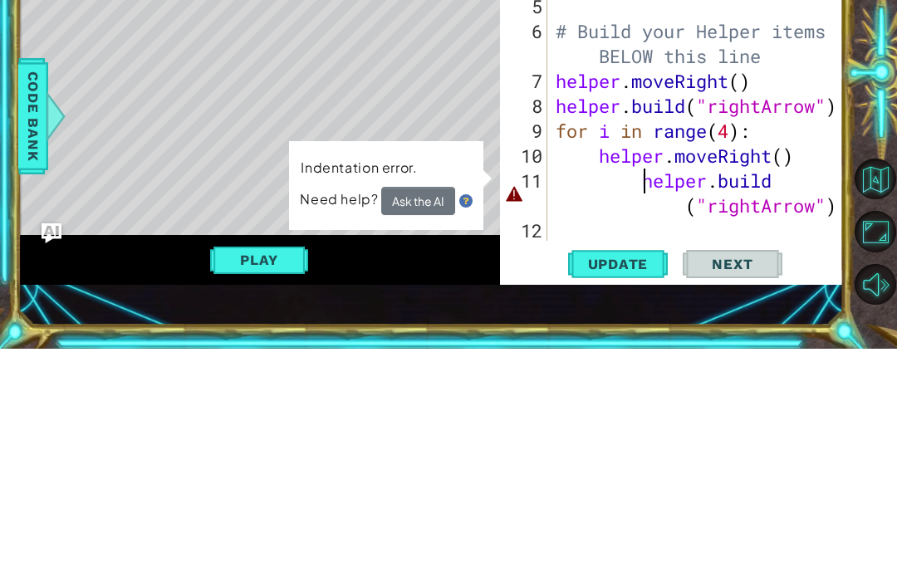
scroll to position [125, 0]
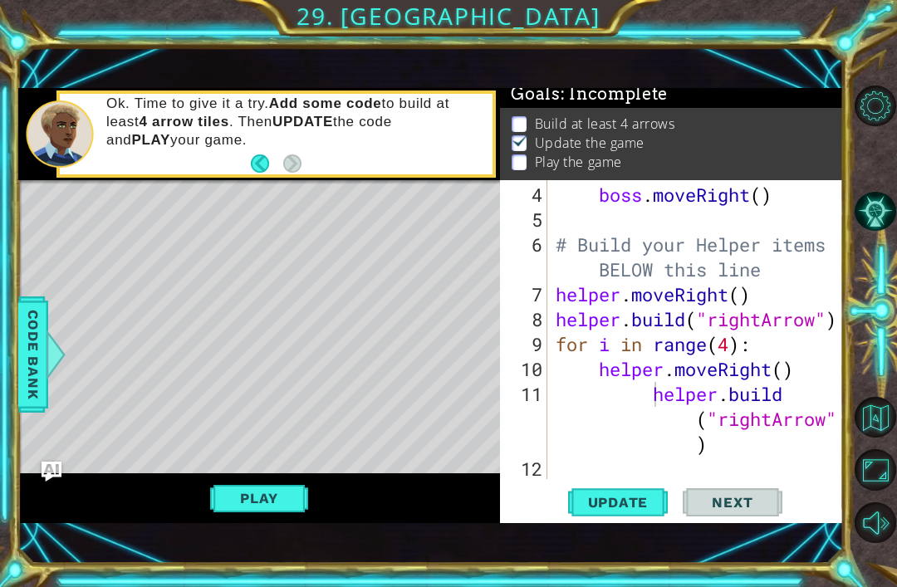
click at [627, 503] on span "Update" at bounding box center [618, 502] width 94 height 17
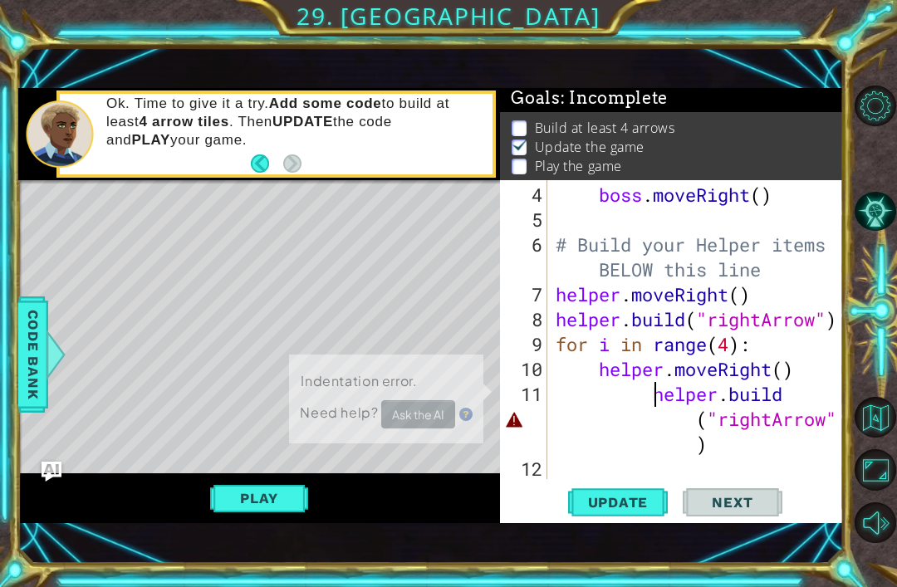
scroll to position [3, 0]
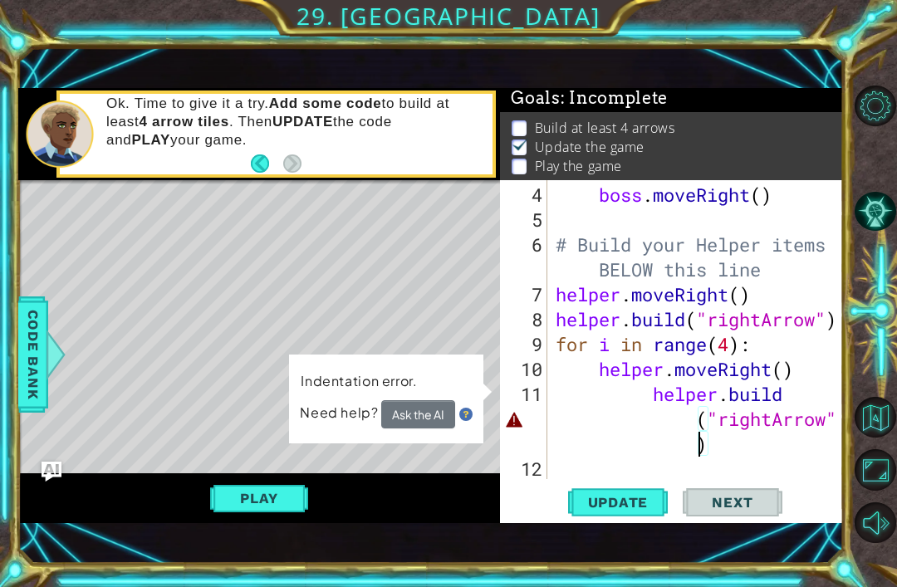
click at [435, 412] on button "Ask the AI" at bounding box center [418, 414] width 74 height 29
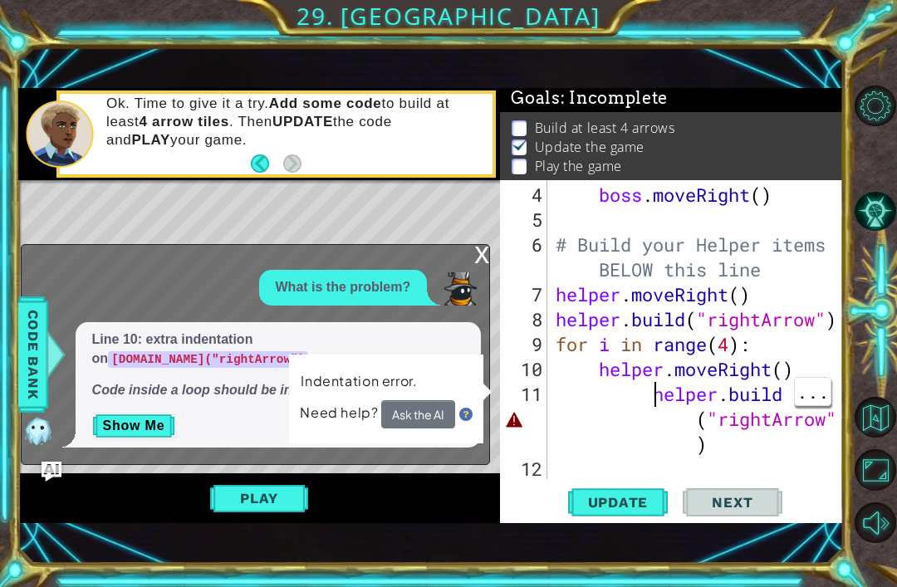
click at [650, 398] on div "boss . moveRight ( ) # Build your Helper items BELOW this line helper . moveRig…" at bounding box center [700, 357] width 296 height 349
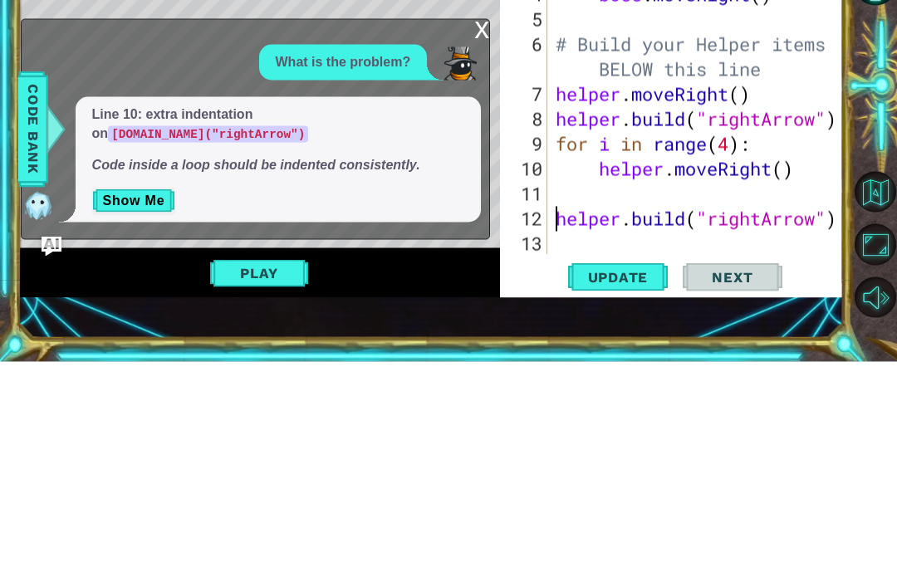
scroll to position [100, 0]
type textarea "[DOMAIN_NAME]("rightArrow")"
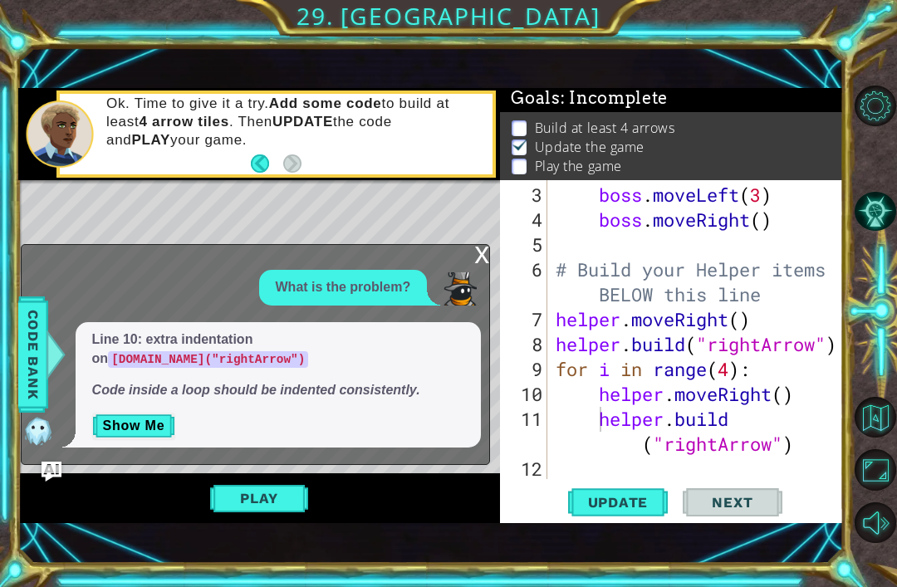
click at [626, 505] on span "Update" at bounding box center [618, 502] width 94 height 17
click at [261, 502] on button "Play" at bounding box center [258, 498] width 97 height 32
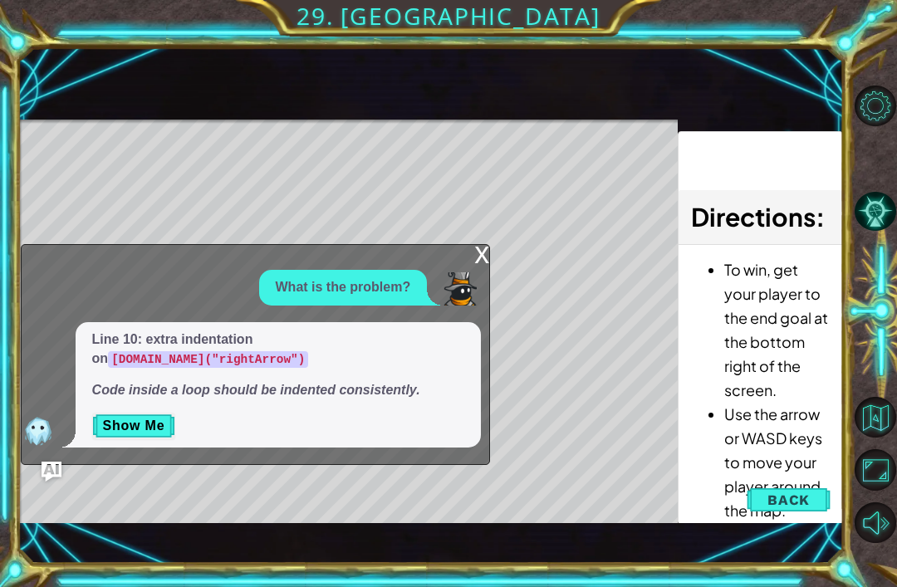
click at [484, 251] on div "x" at bounding box center [481, 253] width 15 height 17
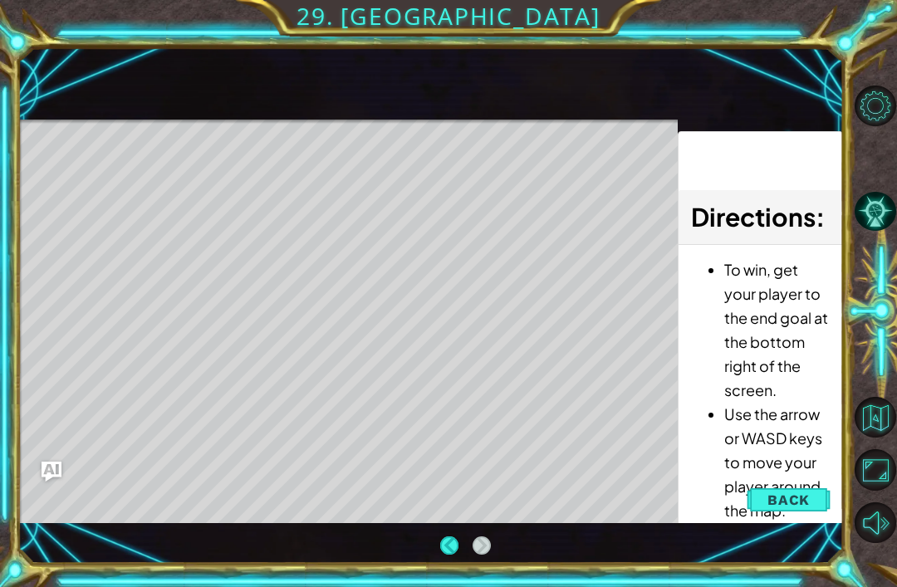
scroll to position [53, 0]
click at [799, 497] on span "Back" at bounding box center [788, 500] width 42 height 17
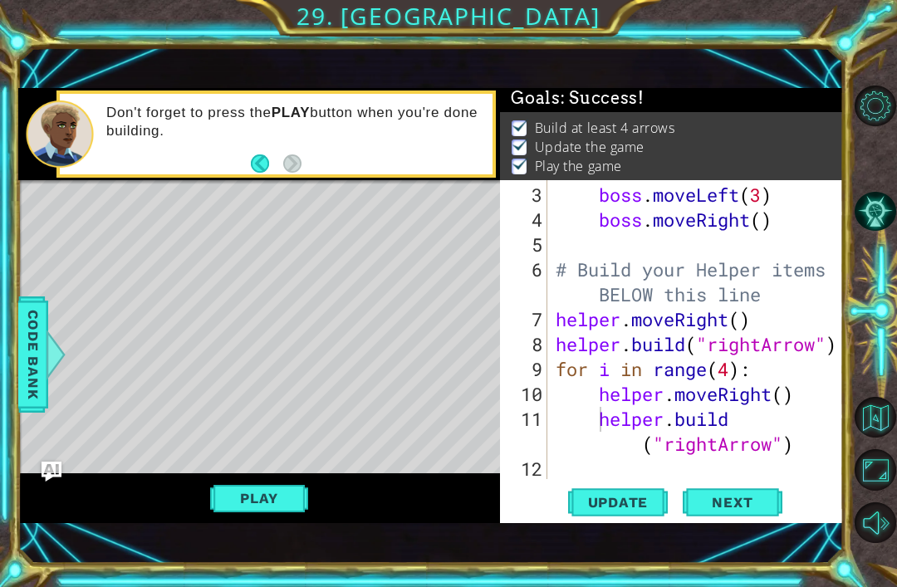
click at [32, 365] on span "Code Bank" at bounding box center [33, 354] width 27 height 101
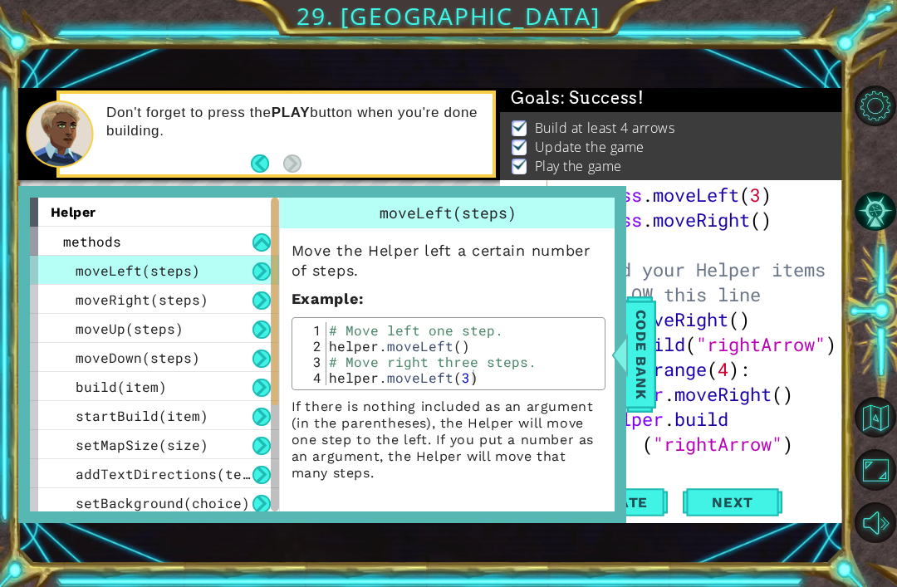
click at [644, 380] on span "Code Bank" at bounding box center [641, 354] width 27 height 101
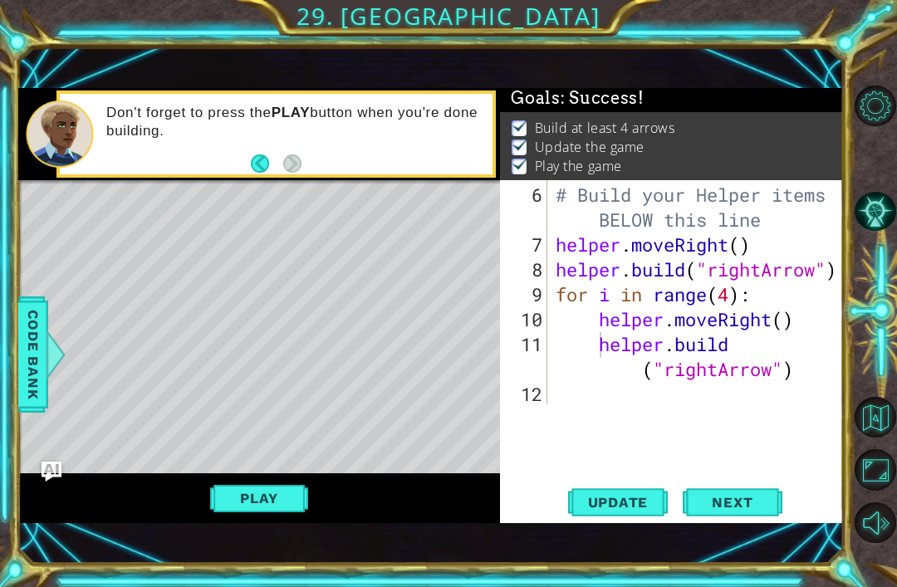
scroll to position [100, 0]
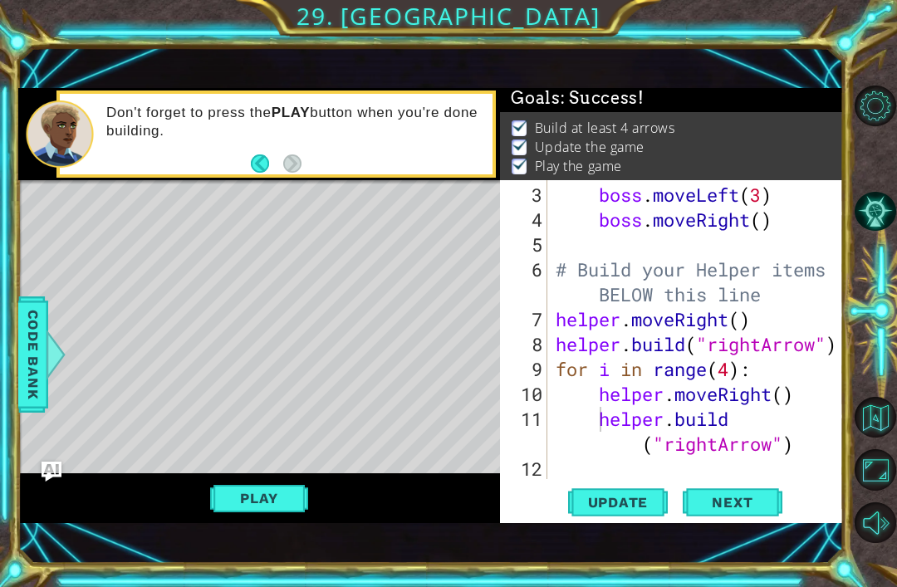
click at [746, 501] on span "Next" at bounding box center [732, 502] width 74 height 17
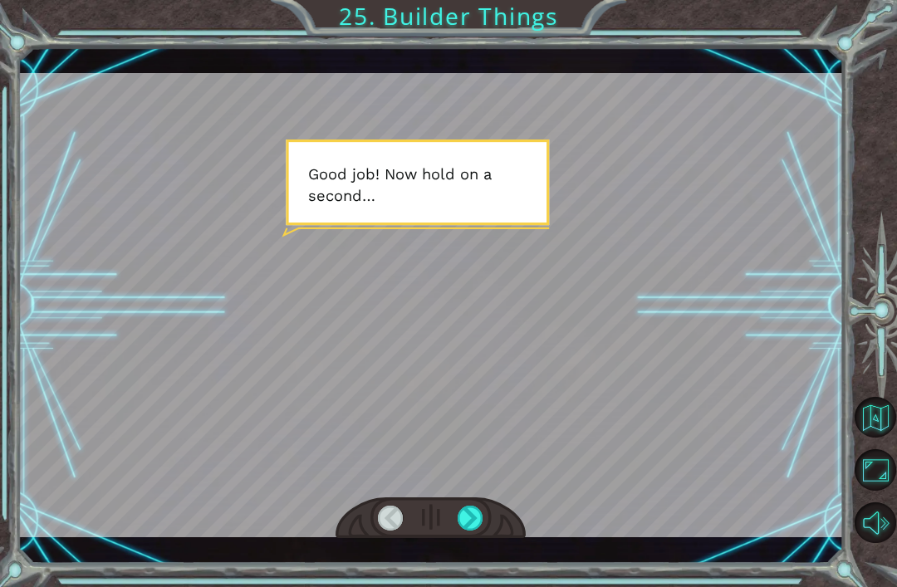
click at [477, 561] on div "Temporary Text G o o d j o b ! N o w h o l d o n a s e c o n d … T h e r e . T …" at bounding box center [430, 305] width 825 height 517
click at [473, 562] on div "Temporary Text G o o d j o b ! N o w h o l d o n a s e c o n d … T h e r e . T …" at bounding box center [448, 293] width 897 height 587
click at [468, 565] on div "Temporary Text G o o d j o b ! N o w h o l d o n a s e c o n d … T h e r e . T …" at bounding box center [448, 293] width 897 height 587
click at [476, 567] on div "Temporary Text G o o d j o b ! N o w h o l d o n a s e c o n d … T h e r e . T …" at bounding box center [448, 293] width 897 height 587
click at [474, 570] on div "Temporary Text G o o d j o b ! N o w h o l d o n a s e c o n d … T h e r e . T …" at bounding box center [448, 293] width 897 height 587
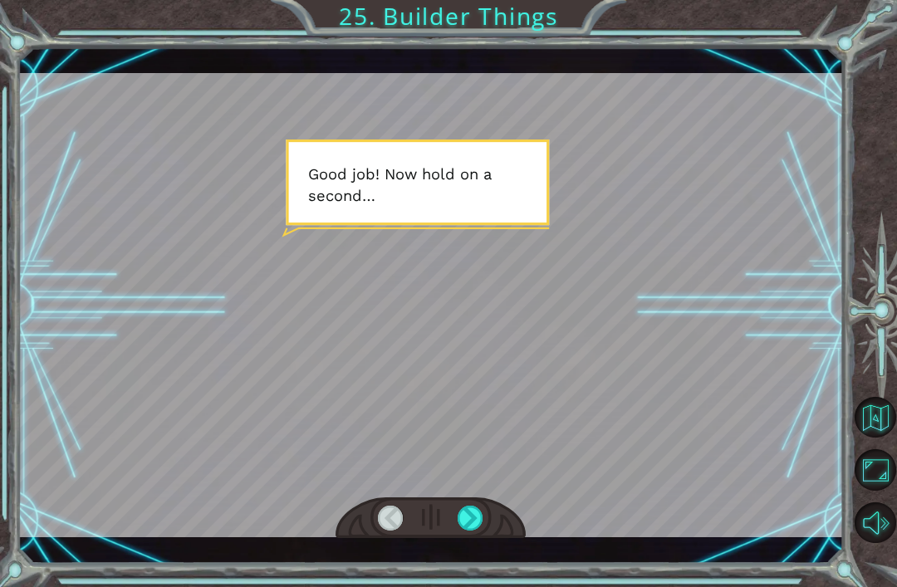
click at [473, 574] on div "Temporary Text G o o d j o b ! N o w h o l d o n a s e c o n d … T h e r e . T …" at bounding box center [448, 293] width 897 height 587
click at [477, 574] on div "Temporary Text G o o d j o b ! N o w h o l d o n a s e c o n d … T h e r e . T …" at bounding box center [448, 293] width 897 height 587
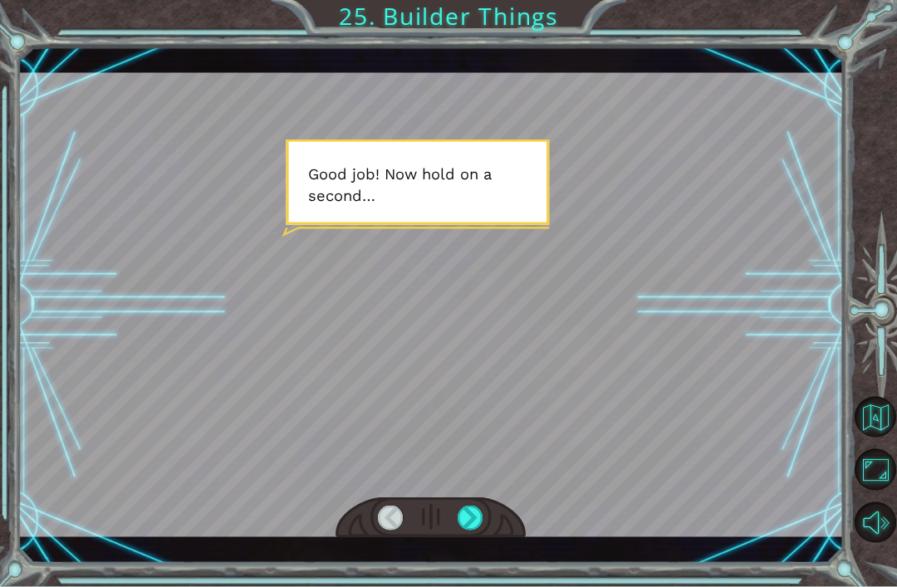
click at [477, 521] on div at bounding box center [471, 518] width 26 height 25
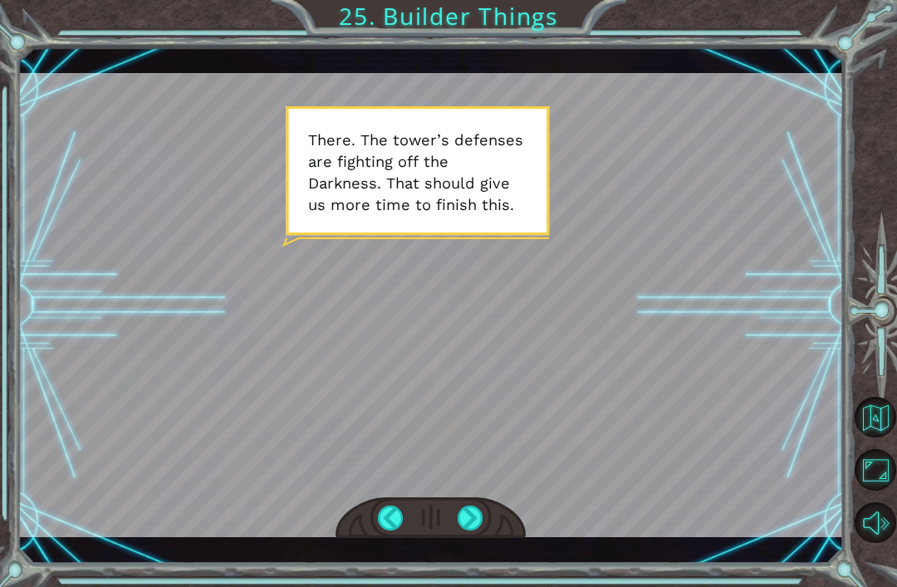
click at [482, 517] on div at bounding box center [471, 518] width 26 height 25
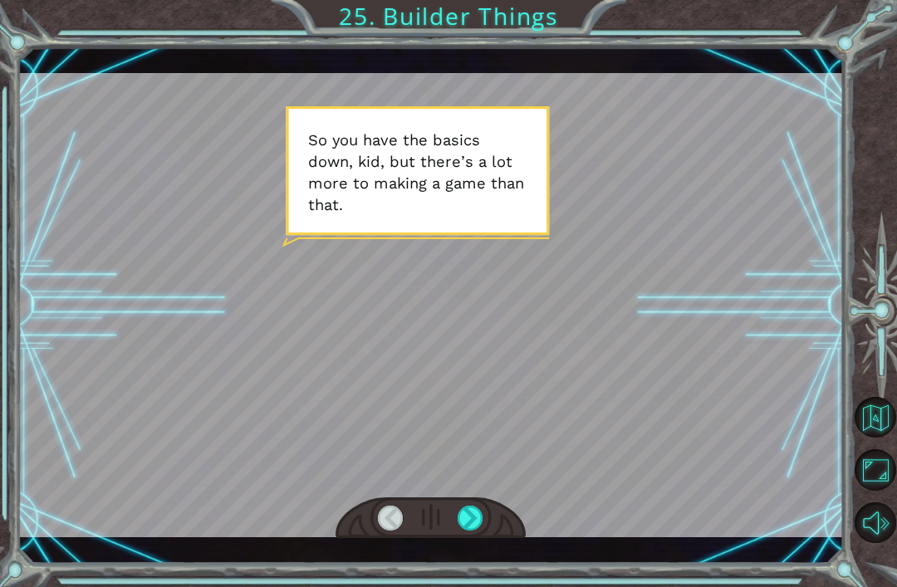
click at [482, 512] on div at bounding box center [471, 518] width 26 height 25
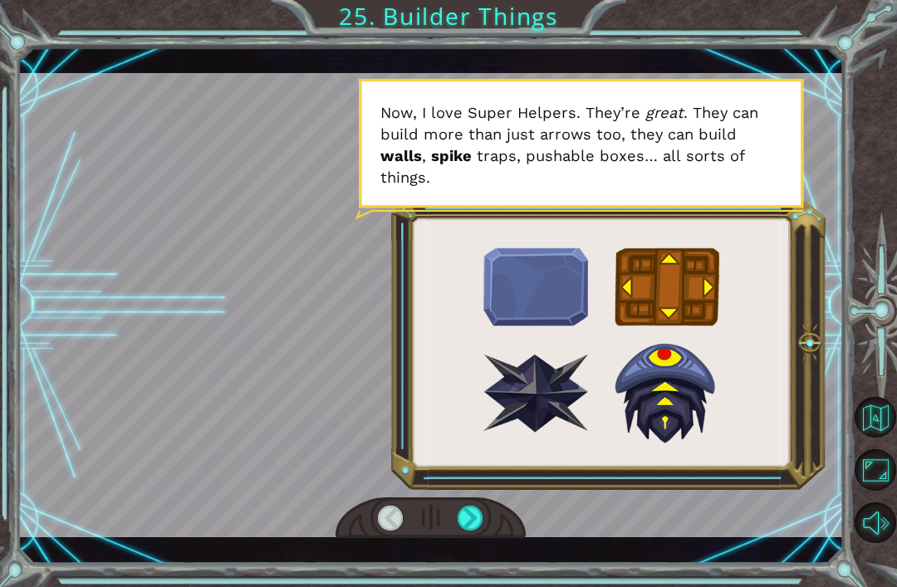
click at [494, 517] on div at bounding box center [430, 518] width 190 height 42
click at [476, 514] on div at bounding box center [471, 518] width 26 height 25
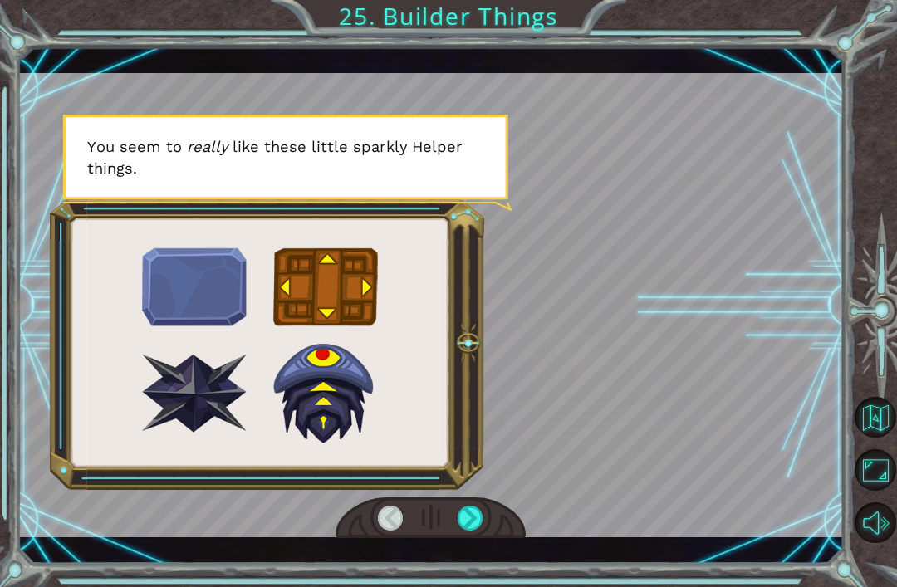
click at [477, 526] on div at bounding box center [471, 518] width 26 height 25
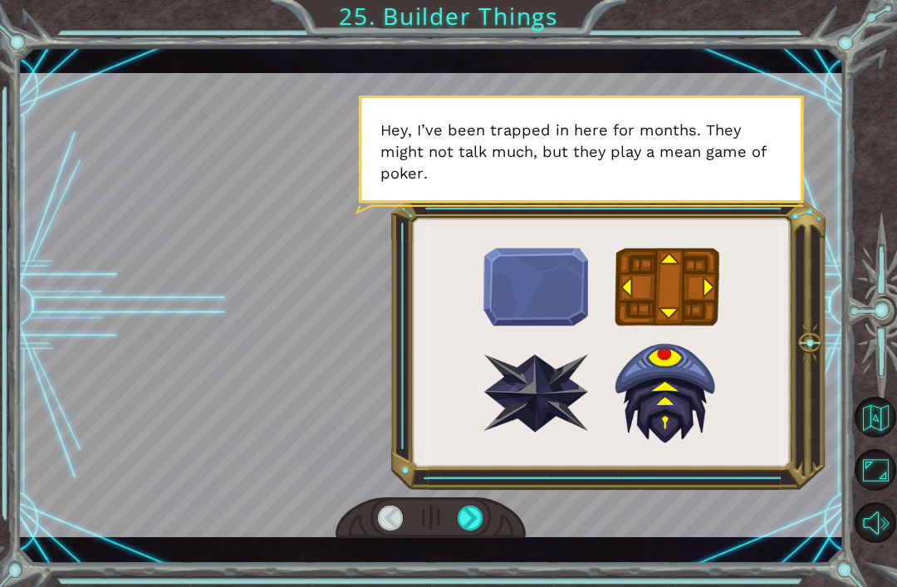
click at [472, 516] on div at bounding box center [471, 518] width 26 height 25
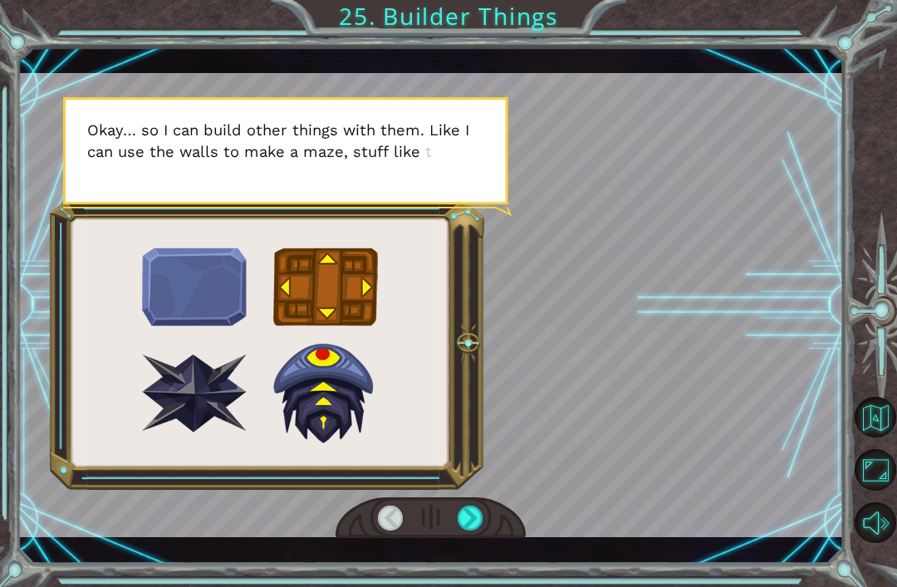
click at [476, 512] on div at bounding box center [471, 518] width 26 height 25
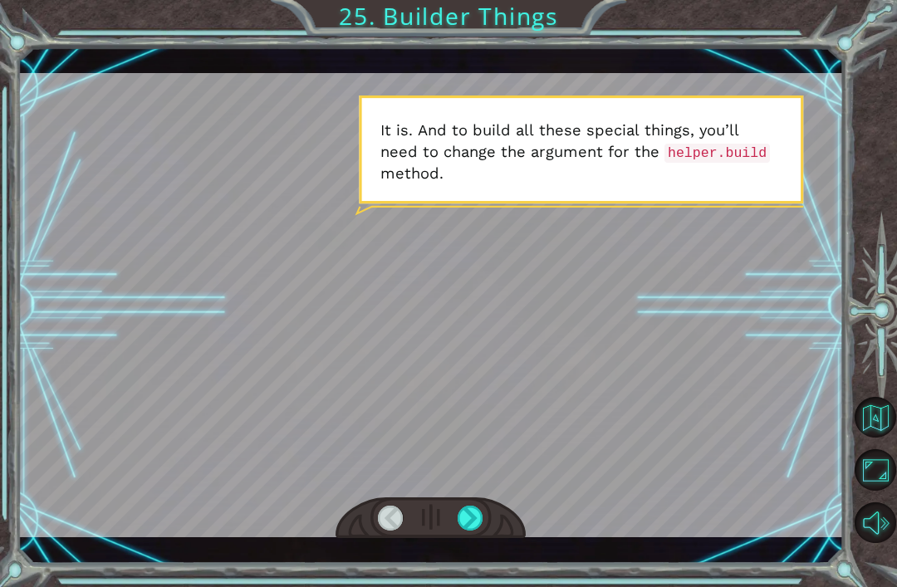
click at [463, 507] on div at bounding box center [471, 518] width 26 height 25
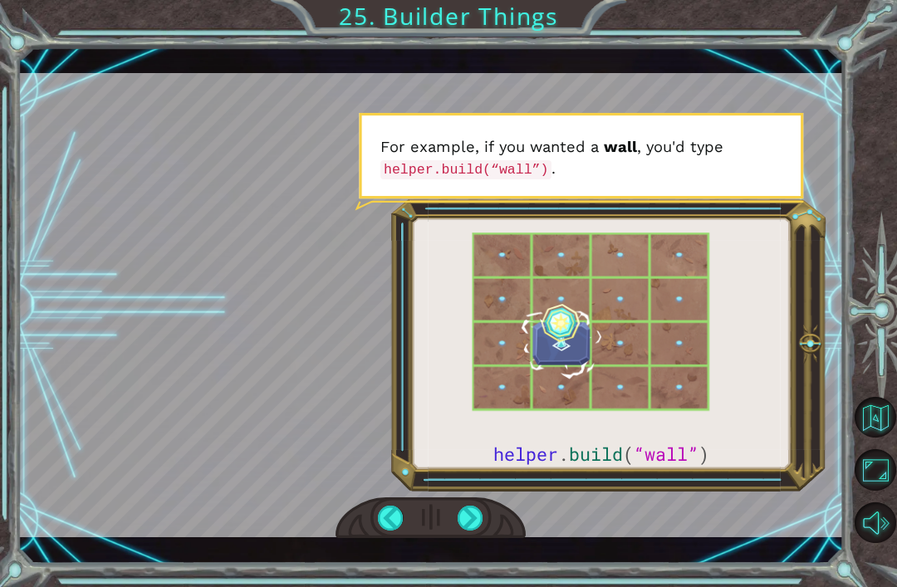
click at [482, 514] on div at bounding box center [471, 518] width 26 height 25
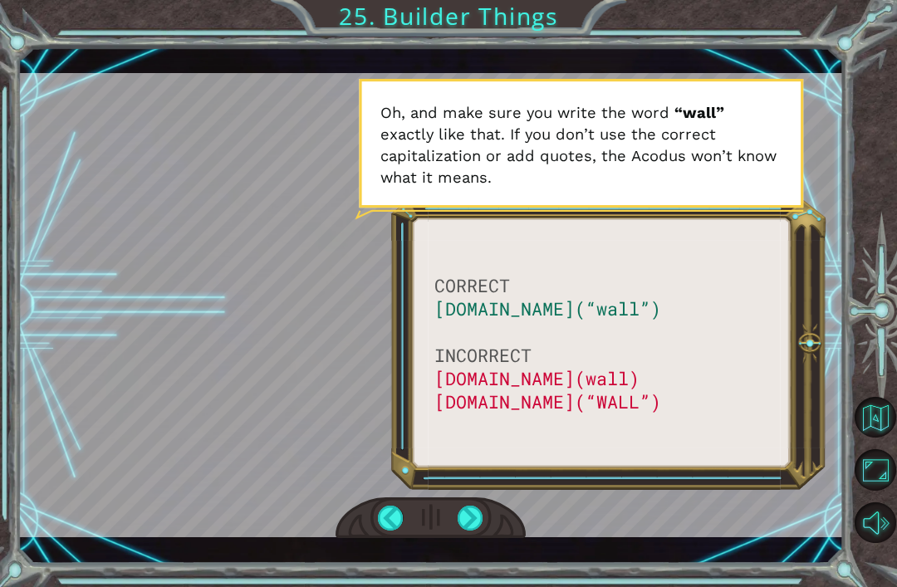
click at [472, 514] on div at bounding box center [471, 518] width 26 height 25
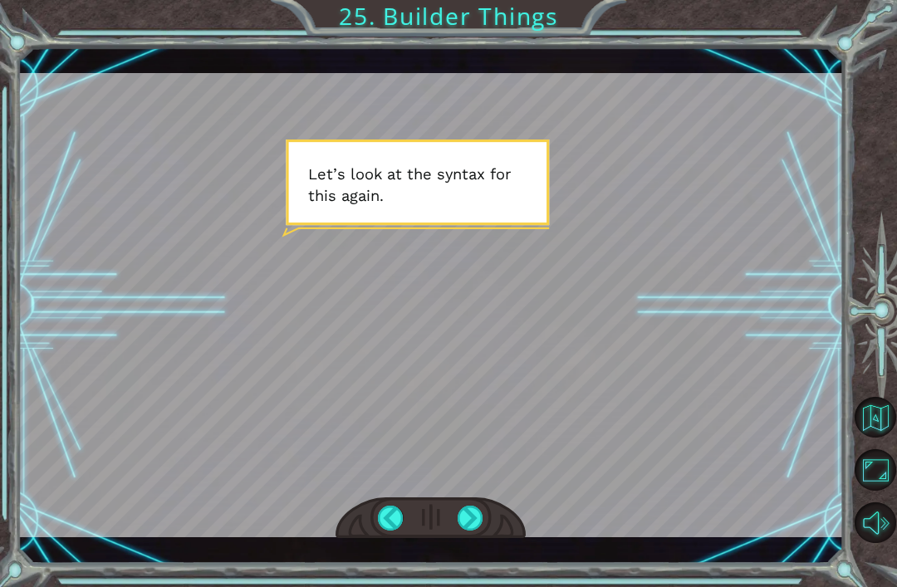
click at [473, 516] on div at bounding box center [471, 518] width 26 height 25
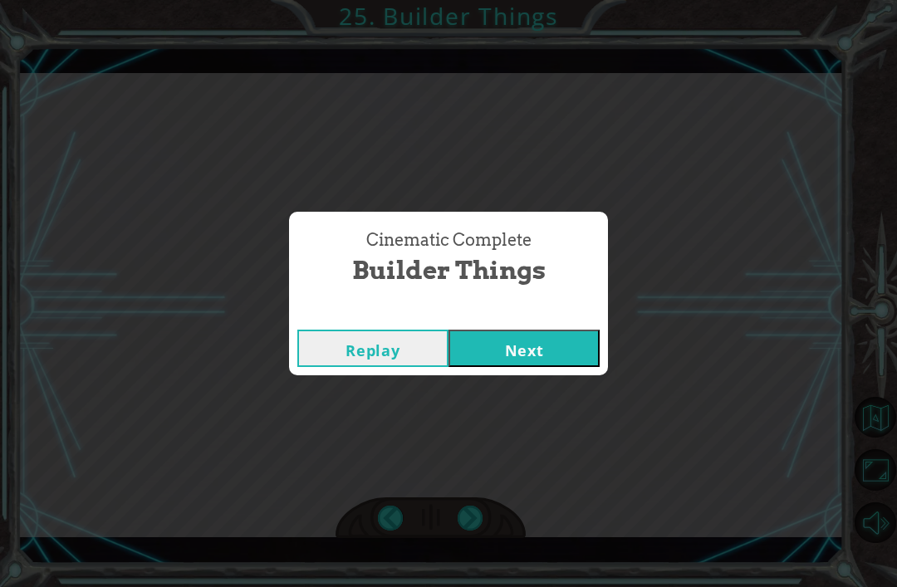
click at [545, 349] on button "Next" at bounding box center [523, 348] width 151 height 37
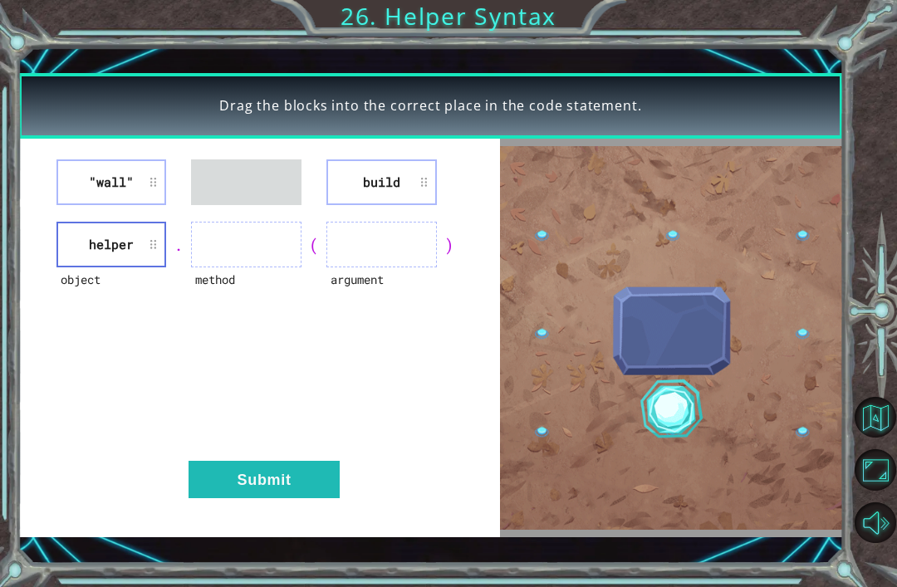
click at [326, 168] on div ""wall" build" at bounding box center [259, 182] width 440 height 46
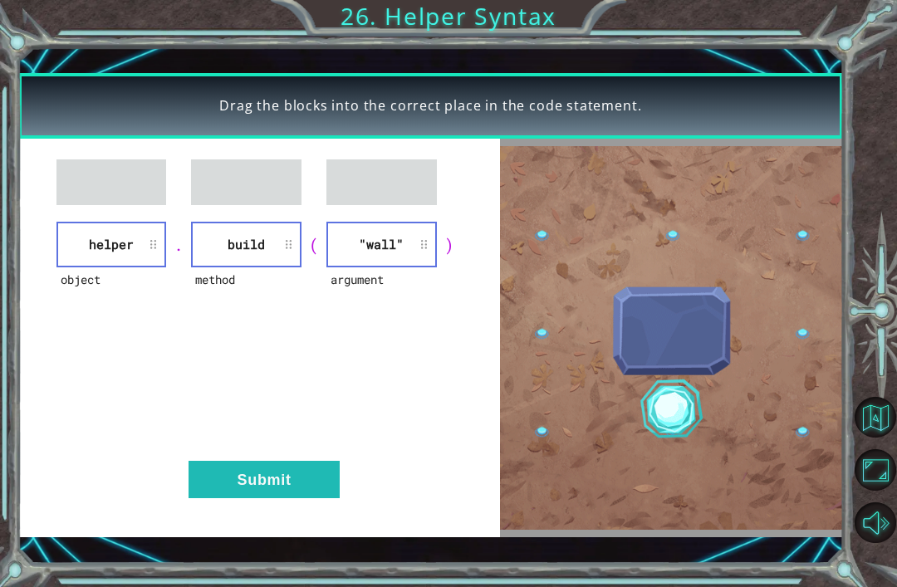
click at [241, 524] on div "object helper . method build ( argument "wall" ) Submit" at bounding box center [259, 338] width 482 height 399
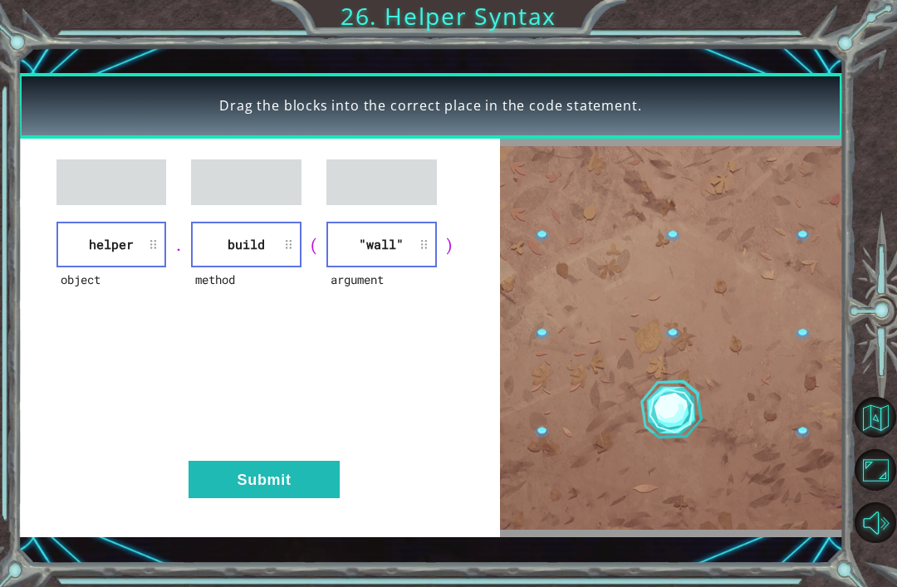
click at [247, 481] on button "Submit" at bounding box center [263, 479] width 151 height 37
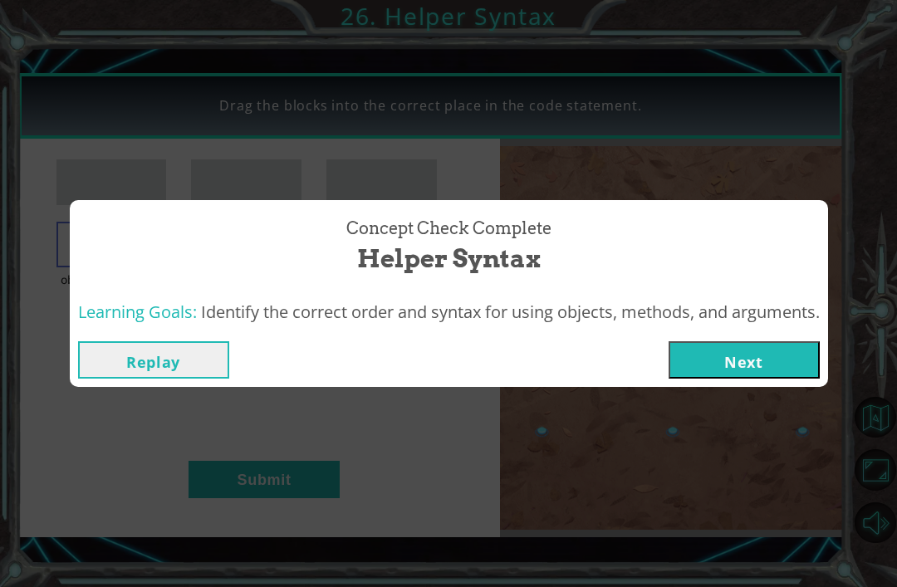
click at [786, 356] on button "Next" at bounding box center [743, 359] width 151 height 37
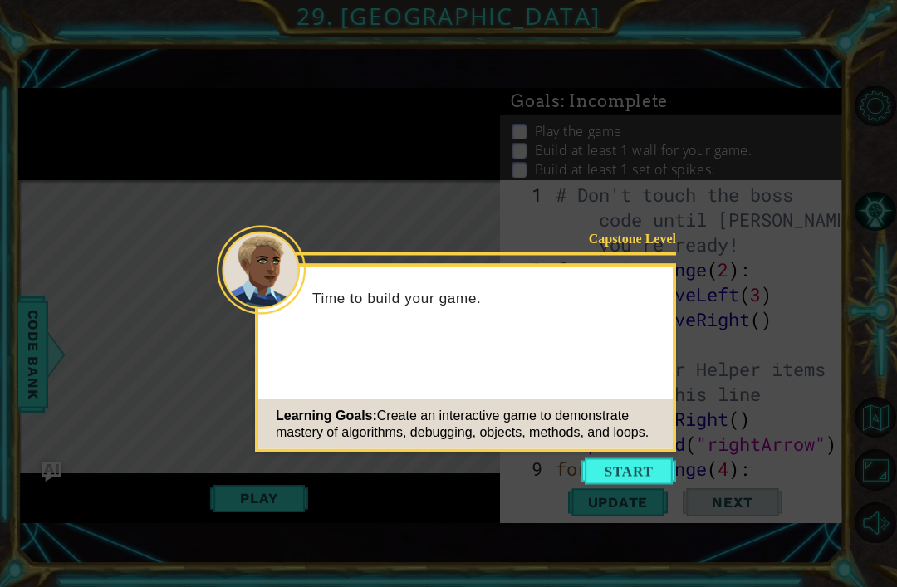
click at [618, 467] on button "Start" at bounding box center [628, 471] width 95 height 27
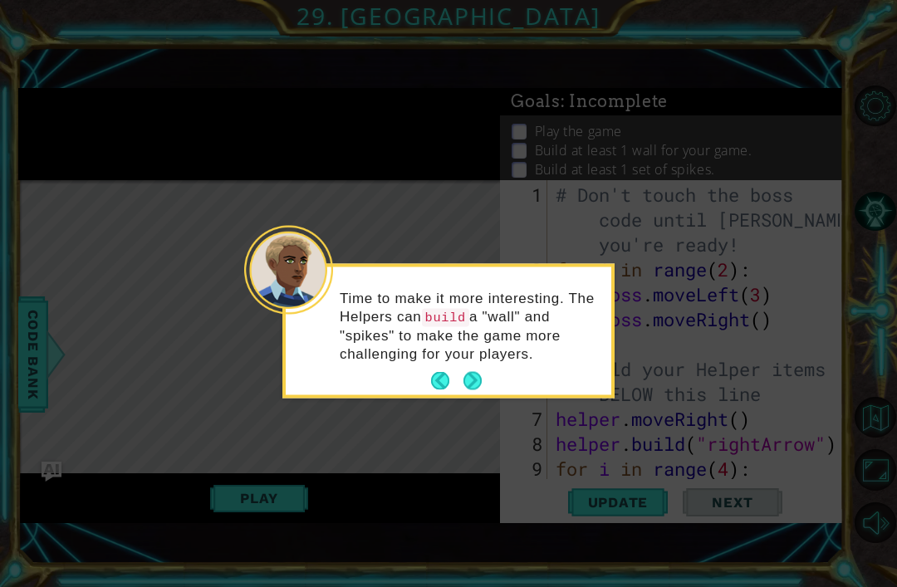
click at [475, 376] on button "Next" at bounding box center [472, 381] width 18 height 18
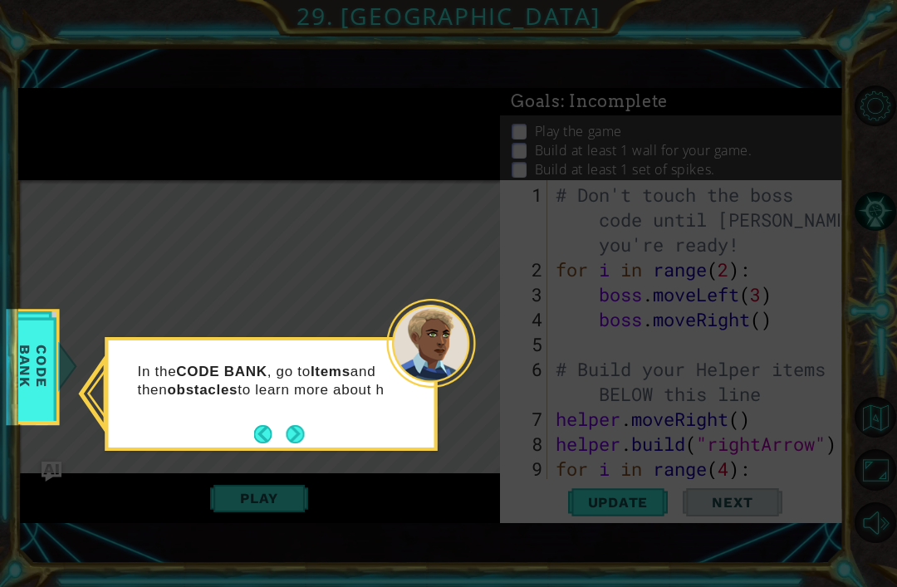
click at [301, 419] on div "In the CODE BANK , go to Items and then obstacles to learn more about h" at bounding box center [272, 389] width 326 height 84
click at [296, 439] on button "Next" at bounding box center [295, 435] width 18 height 18
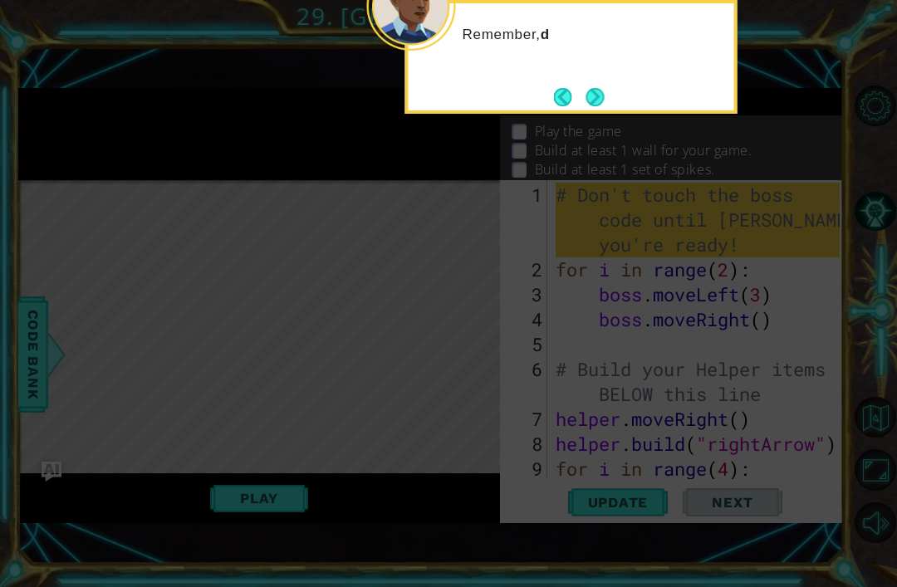
click at [595, 96] on button "Next" at bounding box center [594, 97] width 18 height 18
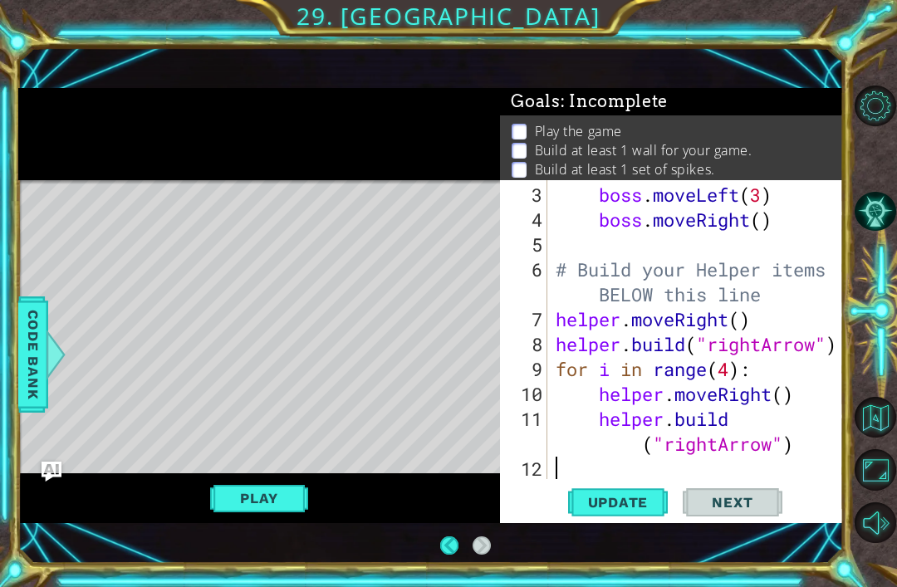
scroll to position [100, 0]
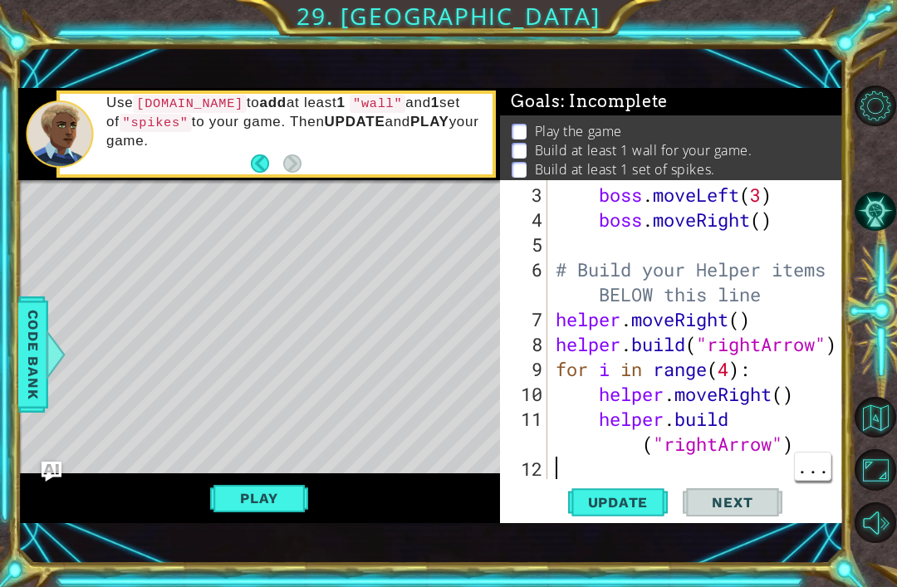
click at [603, 470] on div "boss . moveLeft ( 3 ) boss . moveRight ( ) # Build your Helper items BELOW this…" at bounding box center [700, 357] width 296 height 349
type textarea "m"
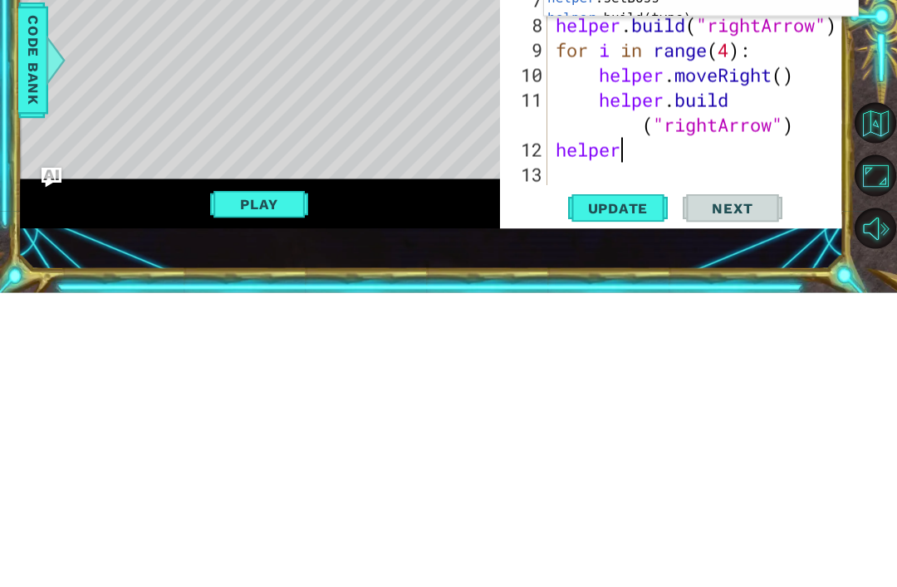
scroll to position [0, 2]
type textarea "helpermoveDown()"
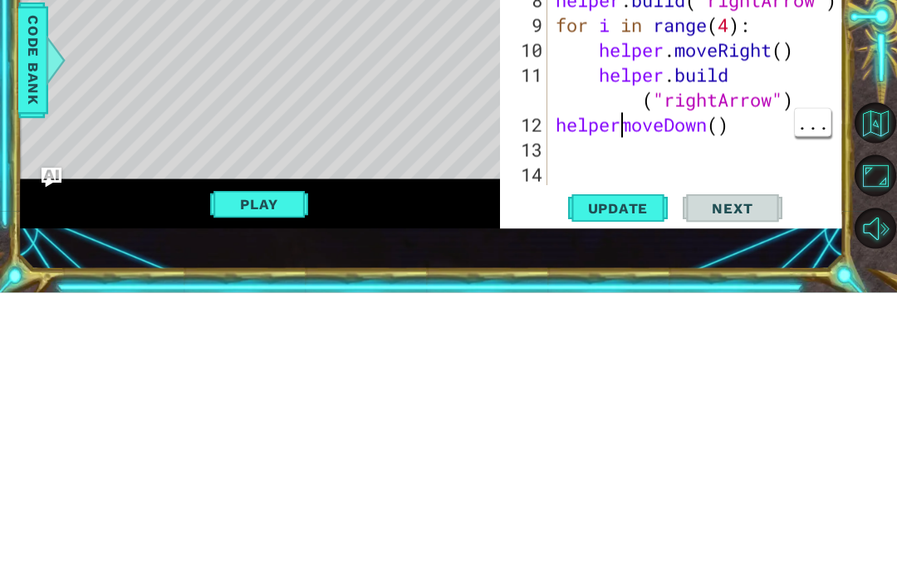
type textarea "helper.moveDown()"
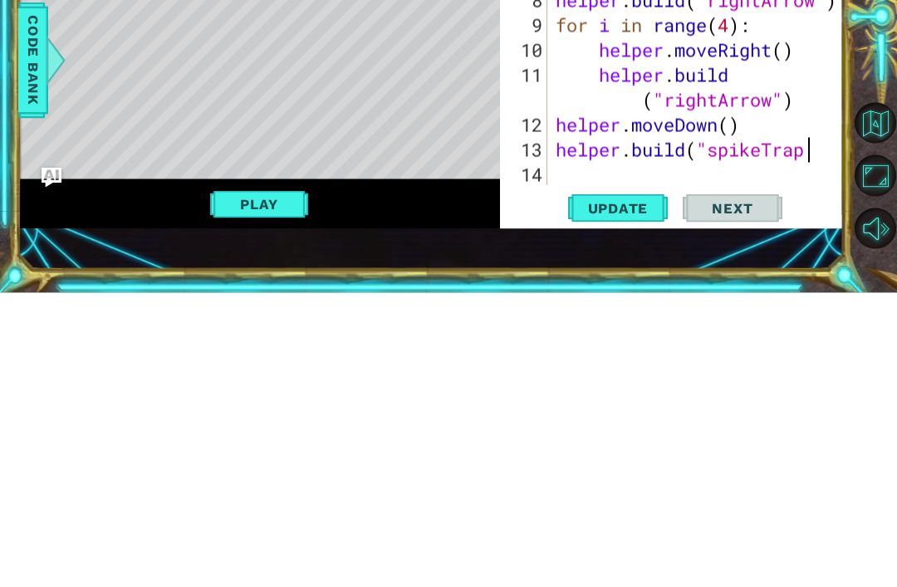
scroll to position [0, 11]
type textarea "helper.build("spikeTrap")"
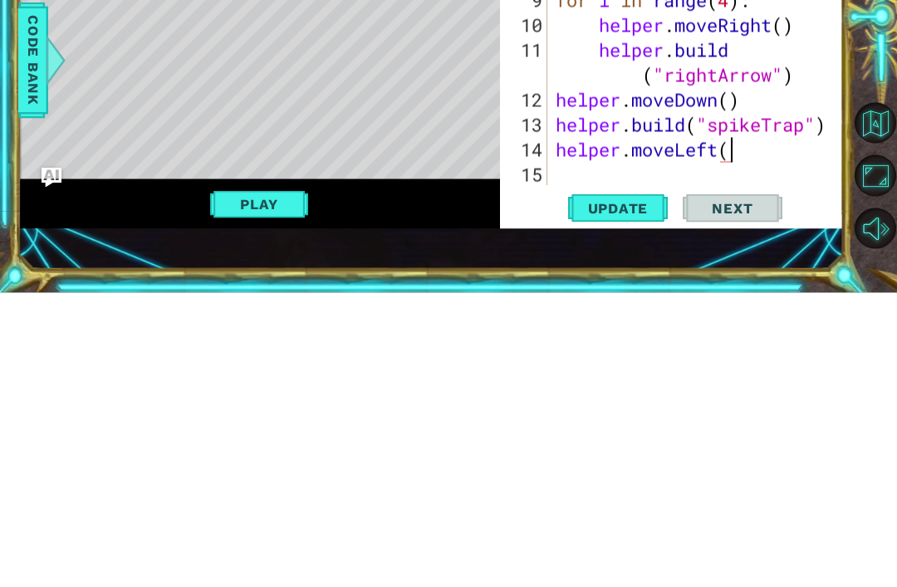
scroll to position [0, 7]
type textarea "helper.moveLeft()"
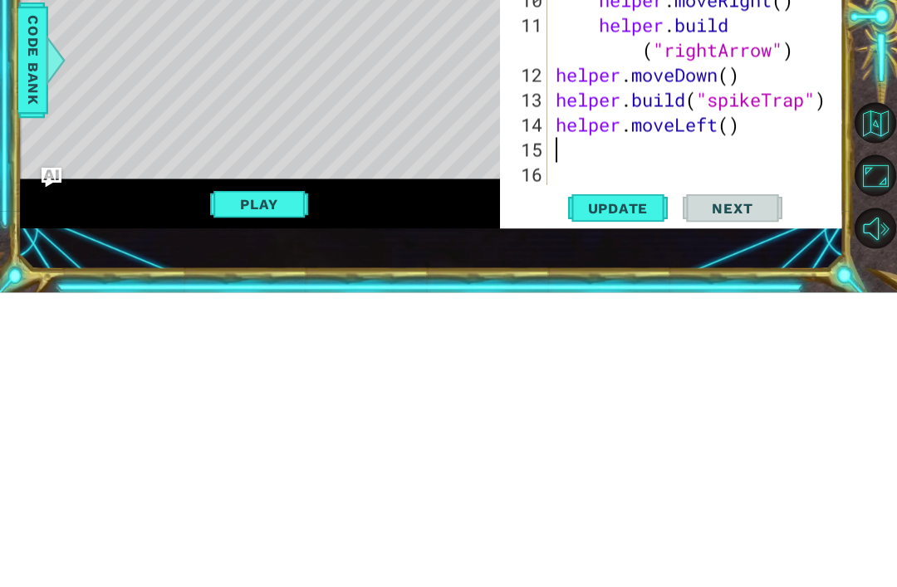
scroll to position [199, 0]
type textarea "helper.moveLeft()"
click at [632, 494] on span "Update" at bounding box center [618, 502] width 94 height 17
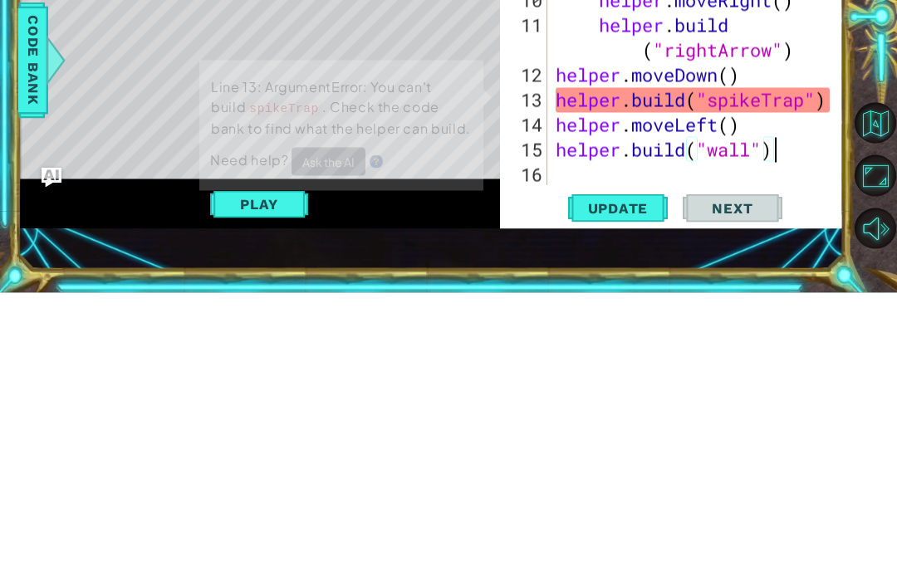
scroll to position [53, 0]
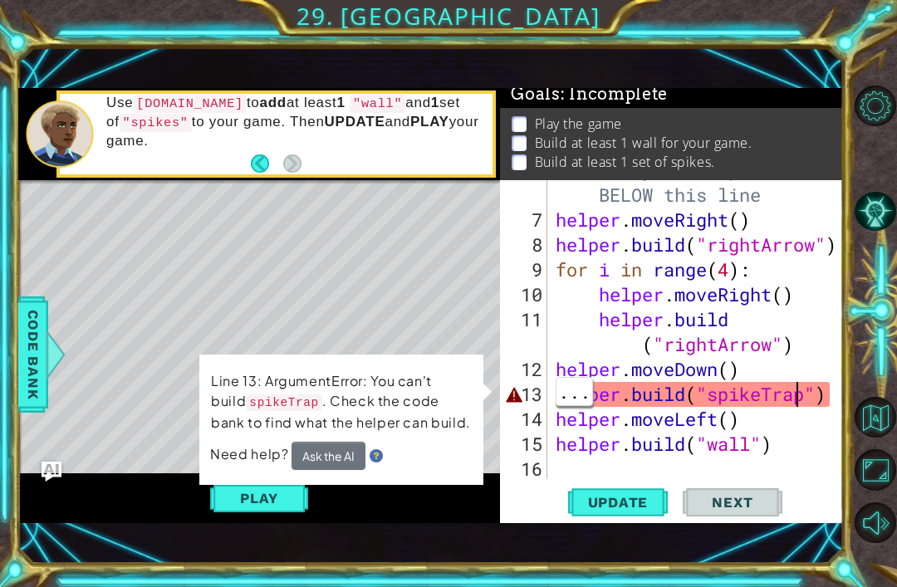
click at [794, 394] on div "# Build your Helper items BELOW this line helper . moveRight ( ) helper . build…" at bounding box center [700, 345] width 296 height 374
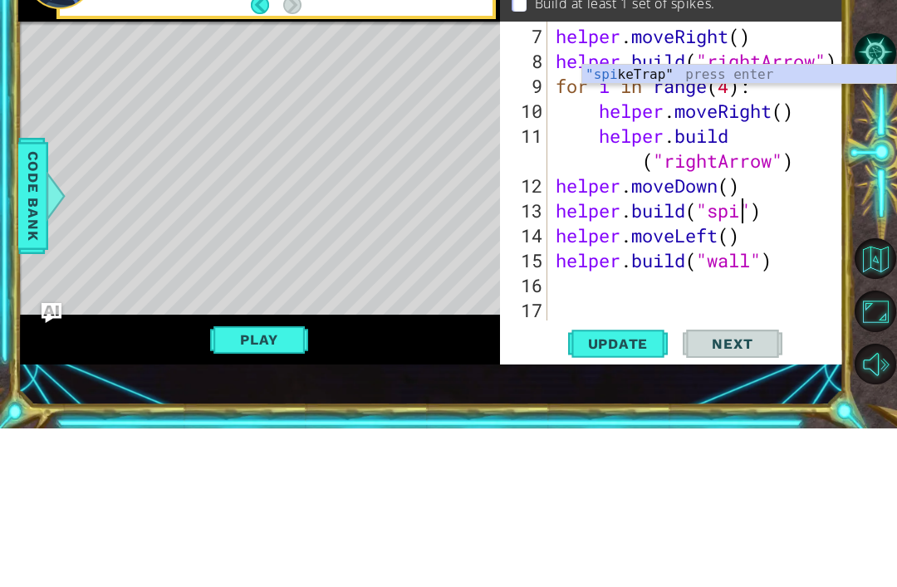
scroll to position [0, 10]
type textarea "helper.build("spikes")"
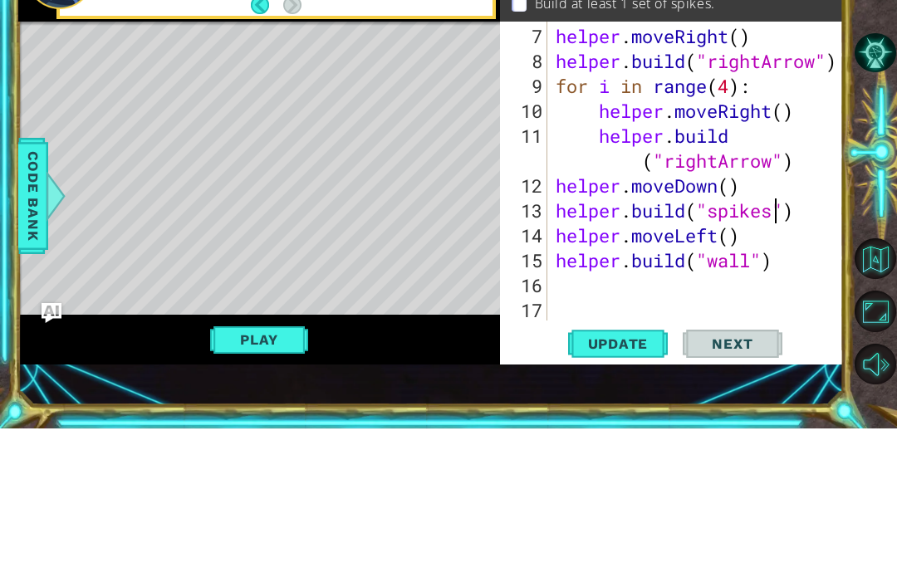
scroll to position [0, 0]
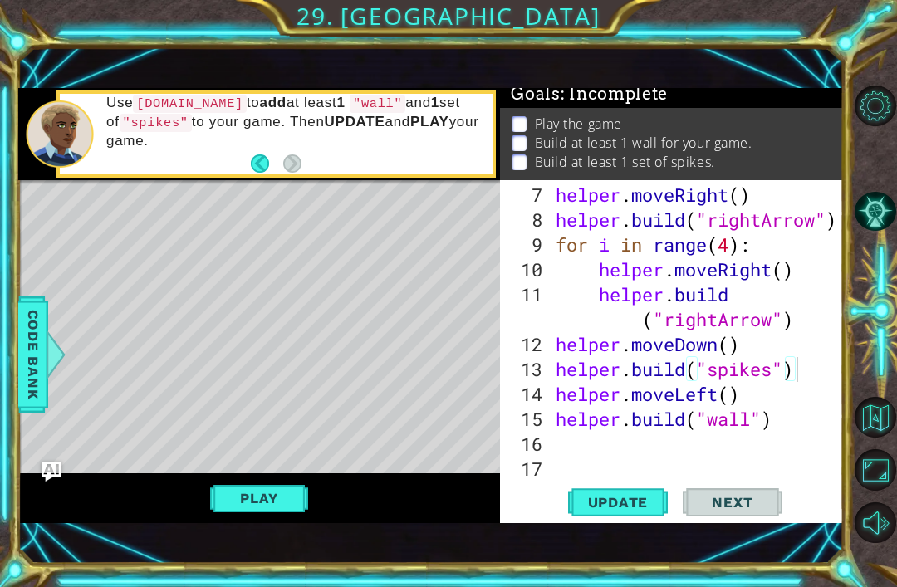
click at [619, 507] on span "Update" at bounding box center [618, 502] width 94 height 17
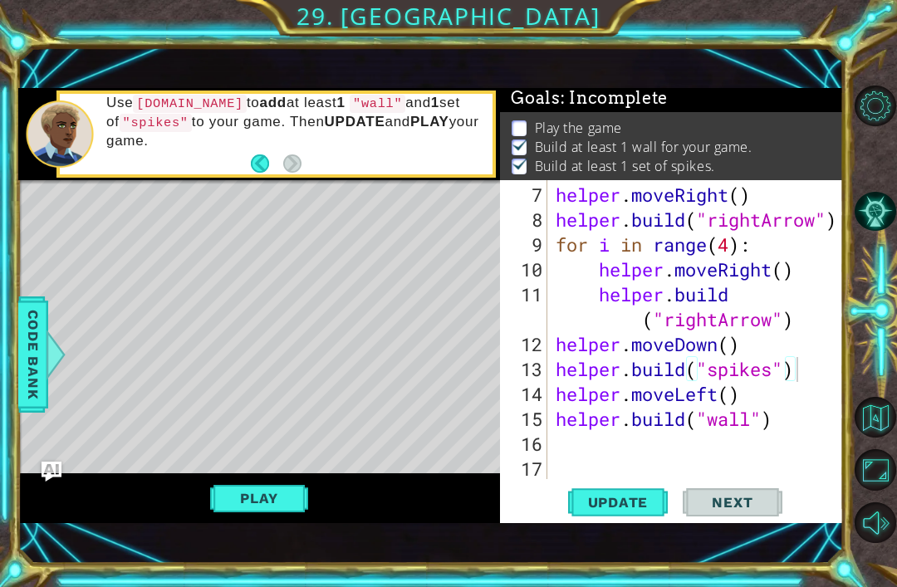
click at [642, 497] on span "Update" at bounding box center [618, 502] width 94 height 17
click at [237, 497] on button "Play" at bounding box center [258, 498] width 97 height 32
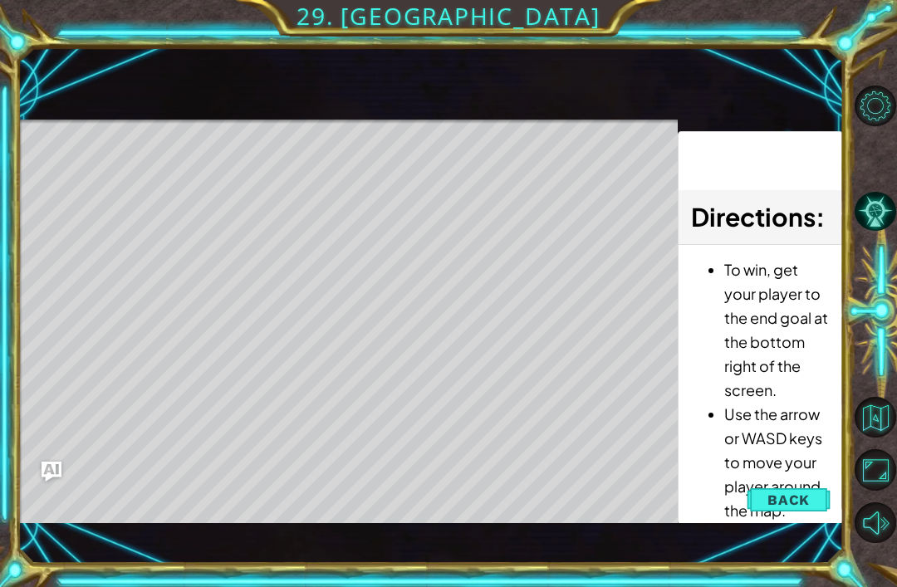
click at [813, 502] on button "Back" at bounding box center [789, 499] width 84 height 33
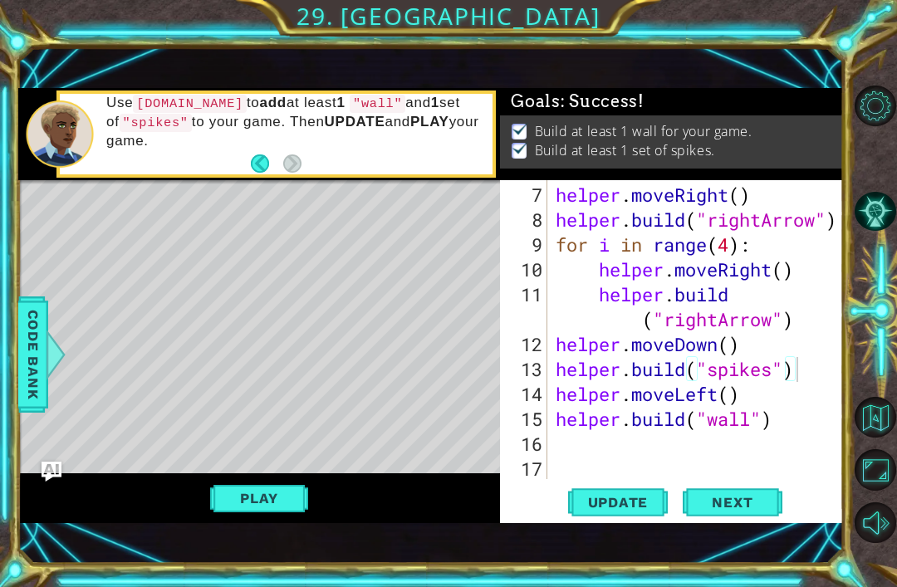
scroll to position [0, 0]
click at [751, 507] on span "Next" at bounding box center [732, 504] width 74 height 17
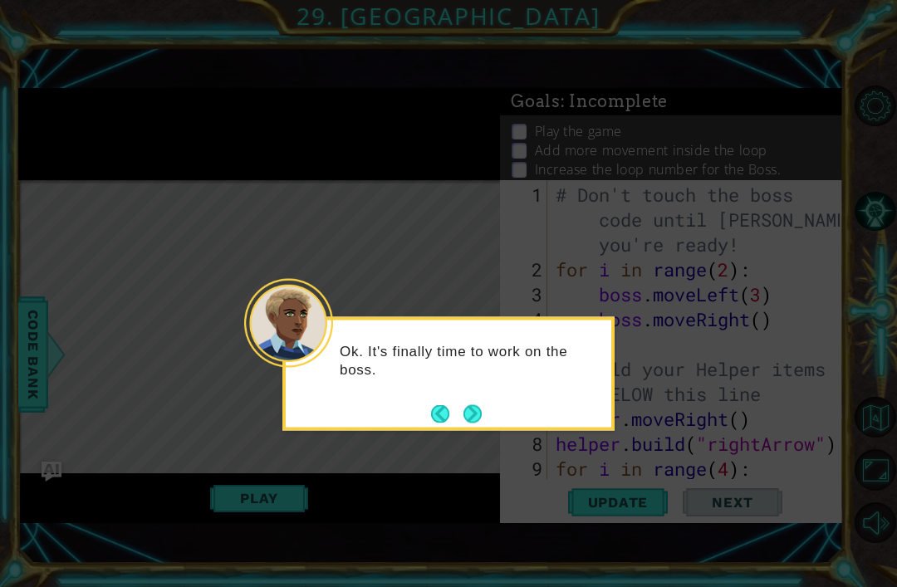
click at [477, 404] on button "Next" at bounding box center [472, 413] width 18 height 18
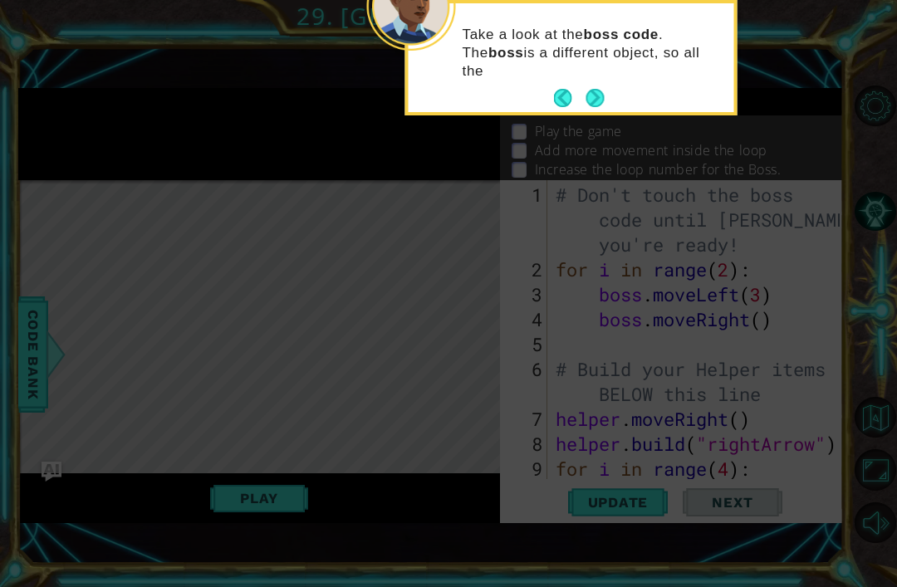
click at [589, 95] on button "Next" at bounding box center [595, 98] width 18 height 18
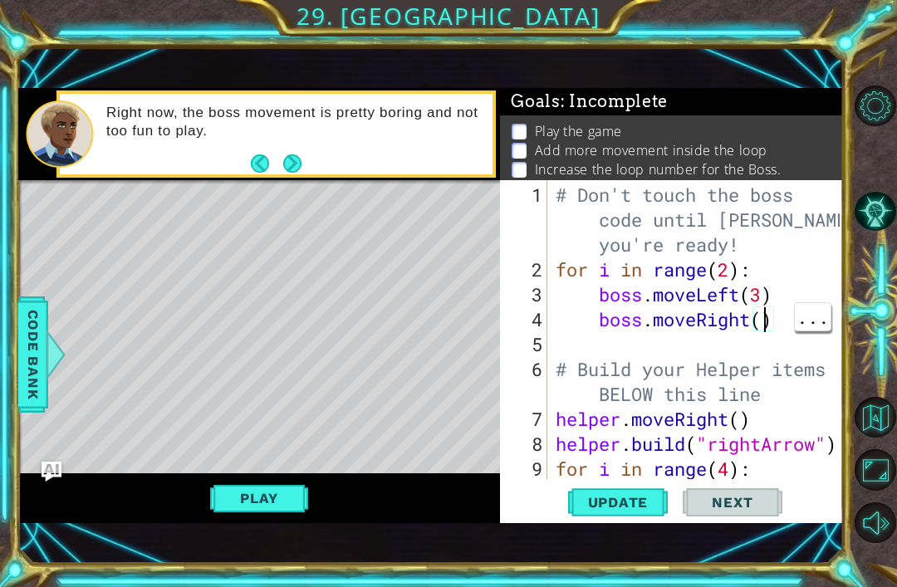
click at [761, 321] on div "# Don't touch the boss code until Vega says you're ready! for i in range ( 2 ) …" at bounding box center [700, 382] width 296 height 399
click at [734, 270] on div "# Don't touch the boss code until Vega says you're ready! for i in range ( 2 ) …" at bounding box center [700, 382] width 296 height 399
click at [744, 271] on div "# Don't touch the boss code until Vega says you're ready! for i in range ( 1 p …" at bounding box center [700, 382] width 296 height 399
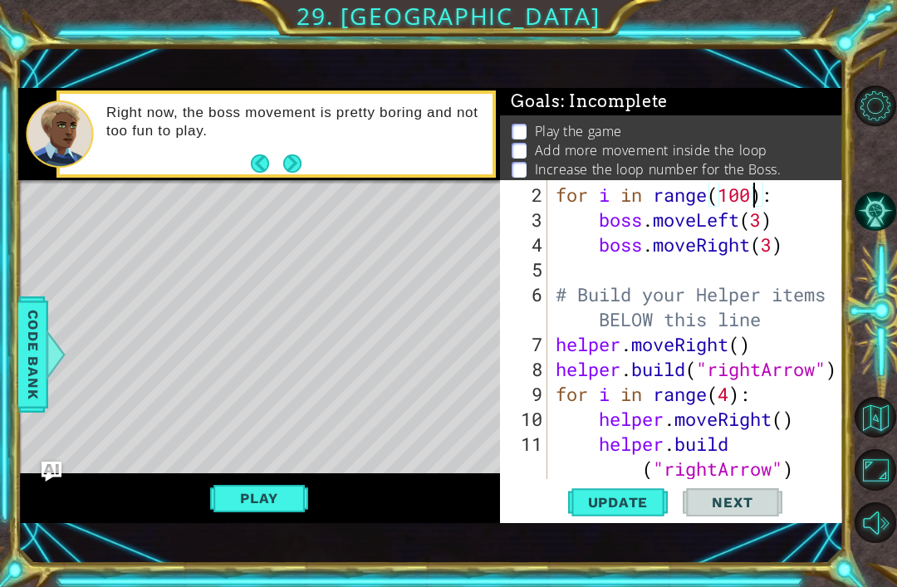
scroll to position [0, 10]
type textarea "for i in range(1000):"
click at [624, 498] on span "Update" at bounding box center [618, 502] width 94 height 17
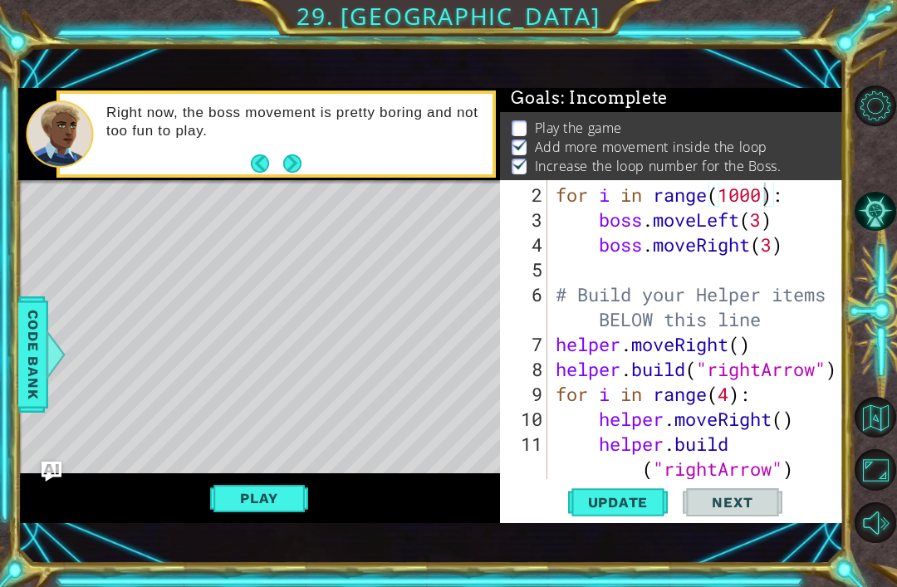
click at [274, 498] on button "Play" at bounding box center [258, 498] width 97 height 32
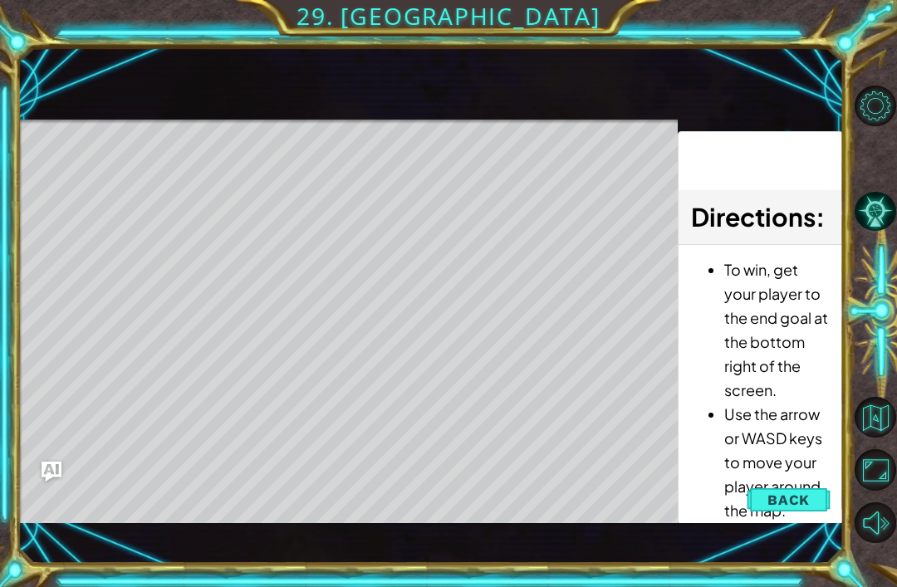
click at [804, 502] on span "Back" at bounding box center [788, 500] width 42 height 17
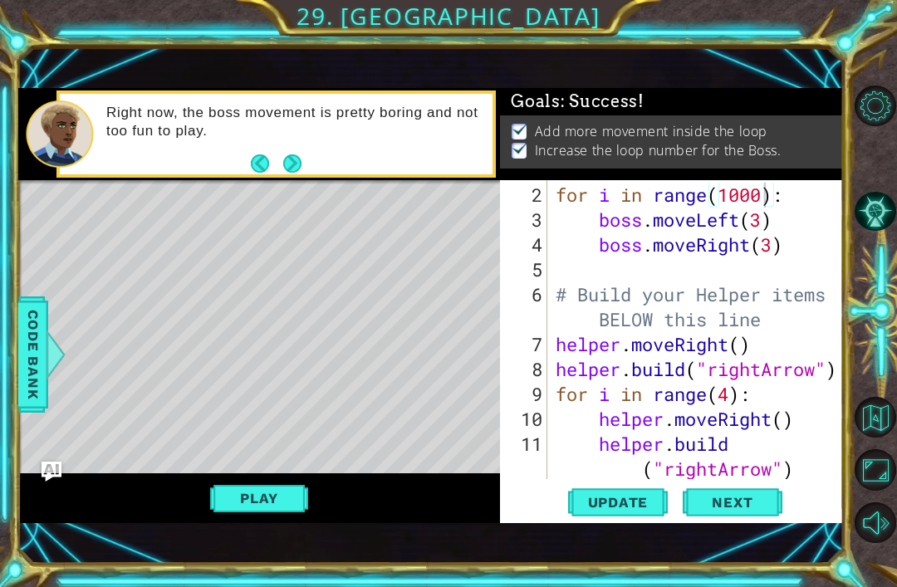
scroll to position [0, 0]
click at [744, 507] on span "Next" at bounding box center [732, 502] width 74 height 17
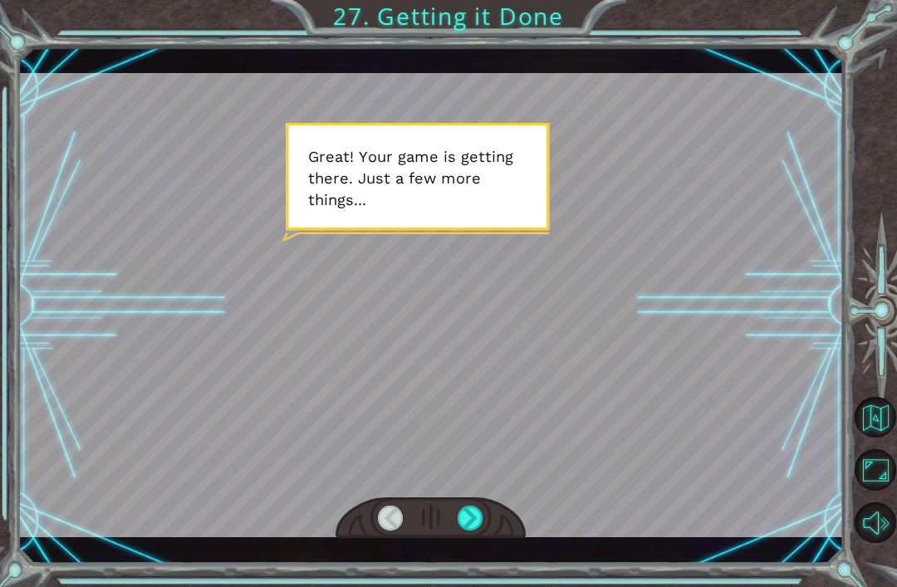
click at [477, 528] on div at bounding box center [471, 518] width 26 height 25
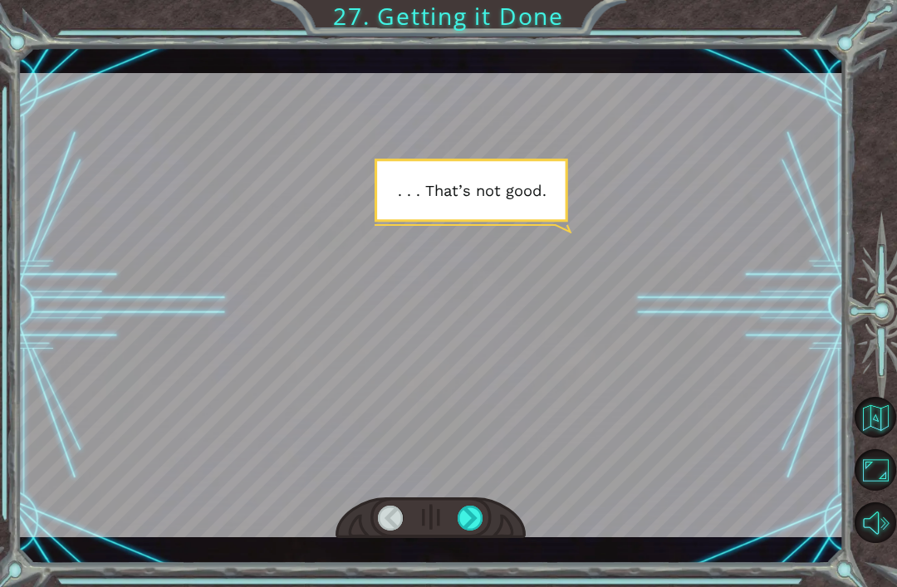
click at [478, 530] on div at bounding box center [471, 518] width 26 height 25
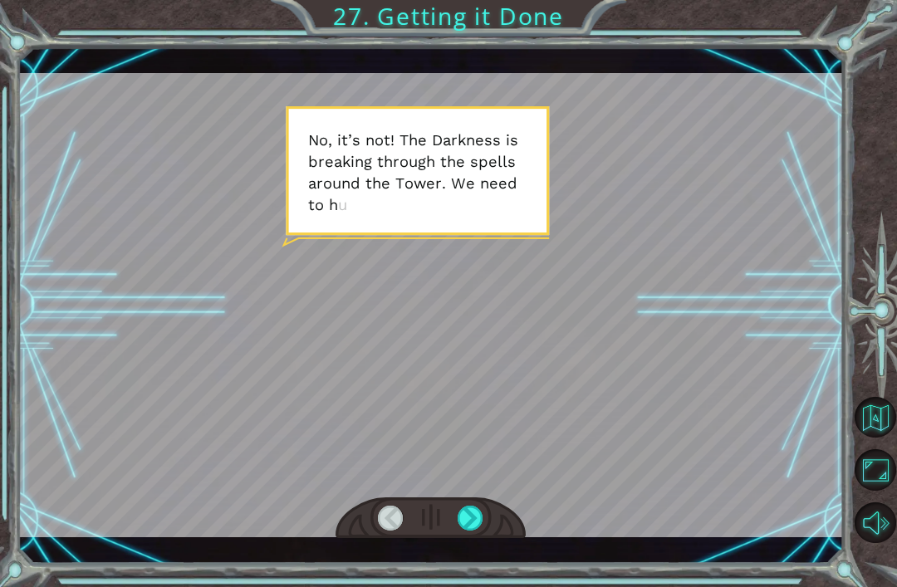
click at [464, 518] on div at bounding box center [471, 518] width 26 height 25
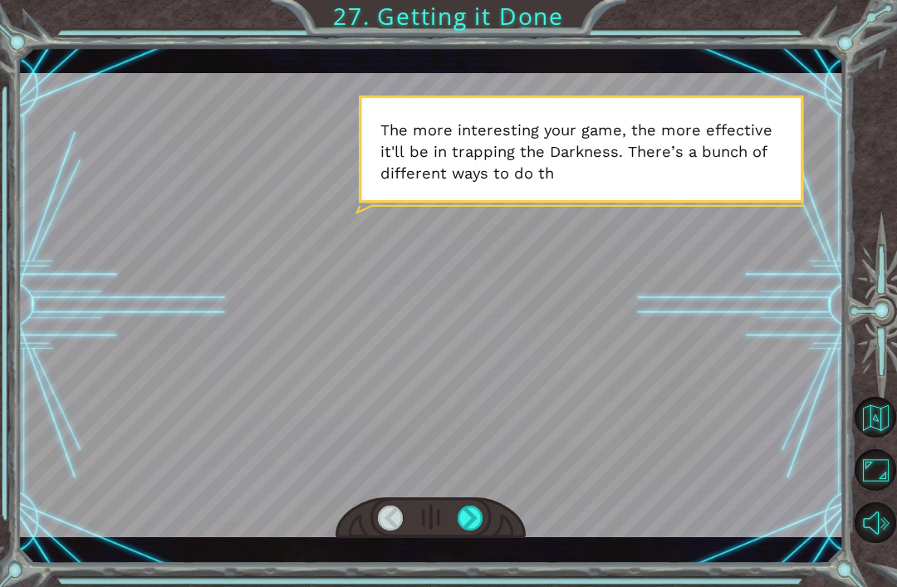
click at [474, 512] on div at bounding box center [471, 518] width 26 height 25
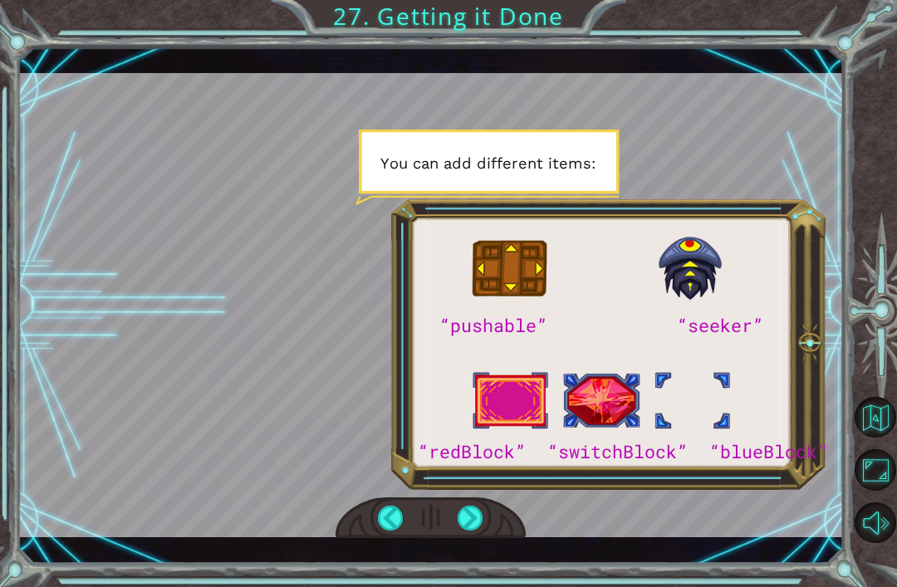
click at [480, 523] on div at bounding box center [471, 518] width 26 height 25
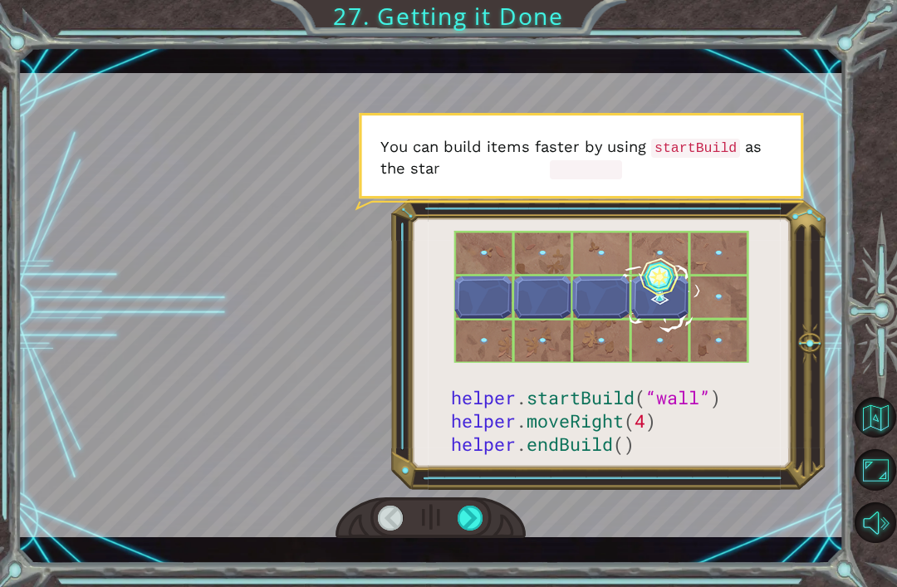
click at [468, 526] on div at bounding box center [471, 518] width 26 height 25
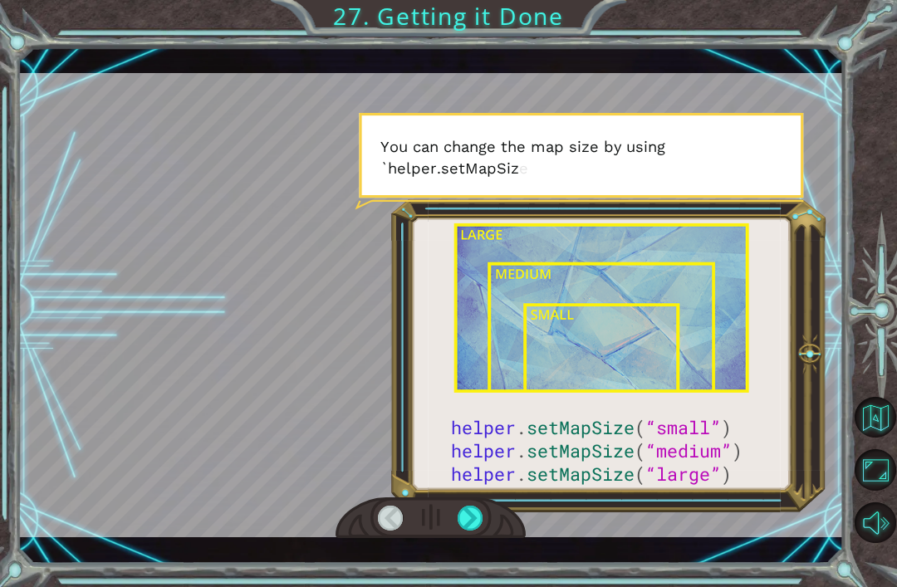
click at [474, 514] on div at bounding box center [471, 518] width 26 height 25
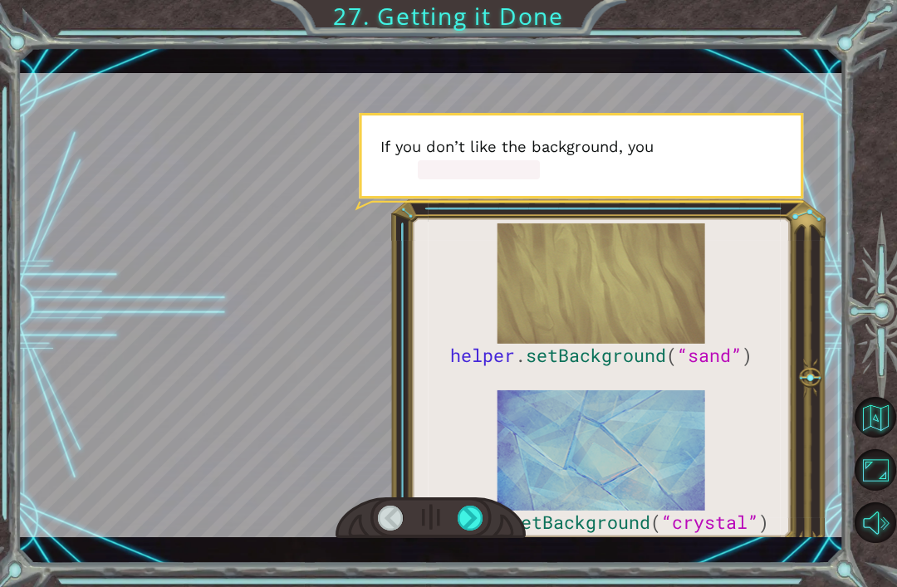
click at [472, 514] on div at bounding box center [471, 518] width 26 height 25
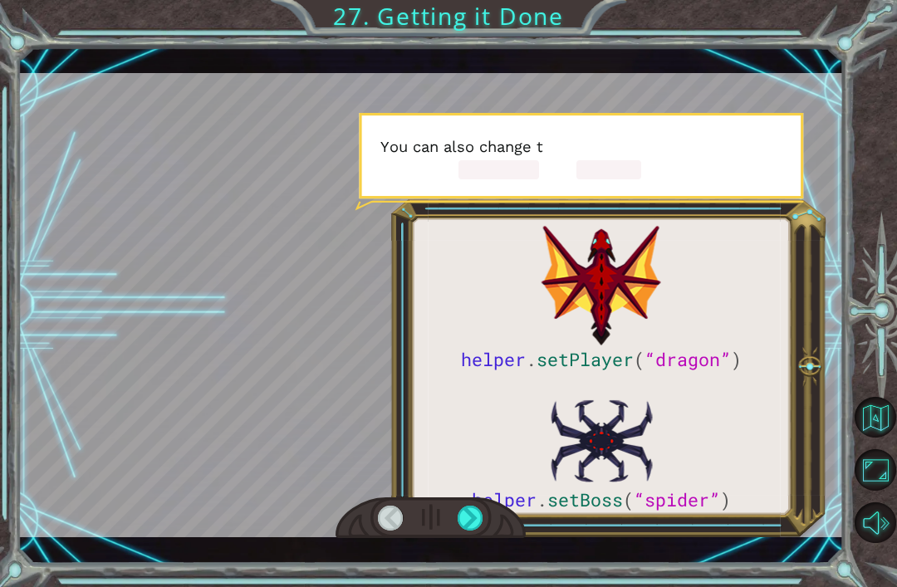
click at [467, 521] on div at bounding box center [471, 518] width 26 height 25
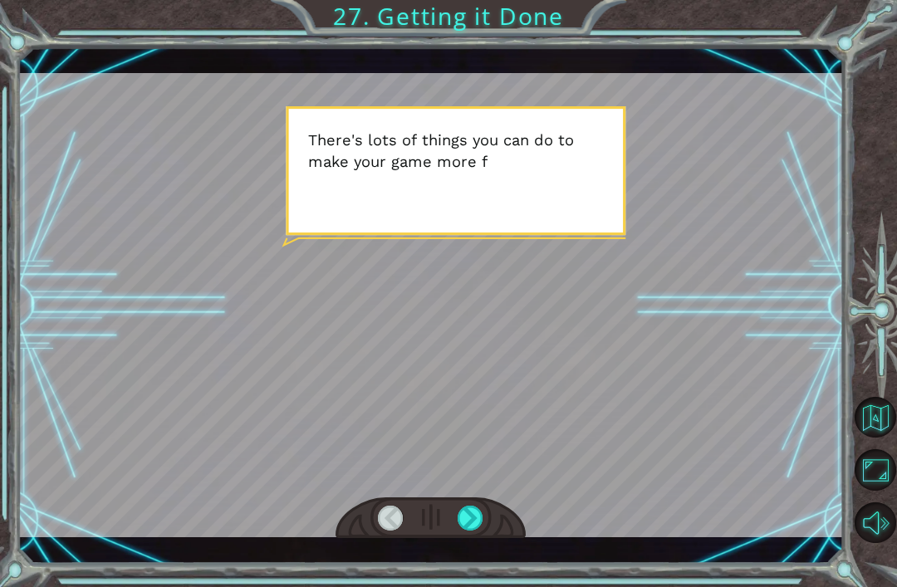
click at [467, 521] on div at bounding box center [471, 518] width 26 height 25
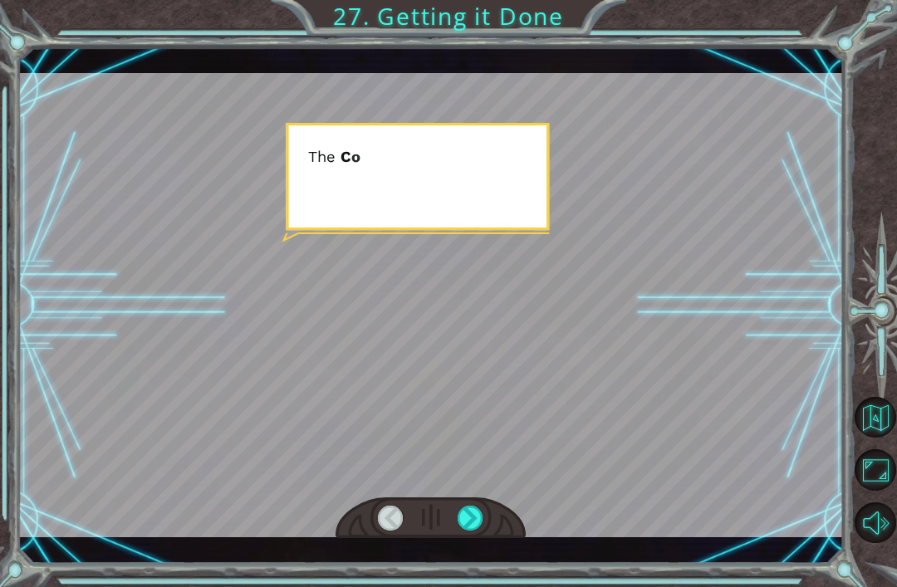
click at [468, 525] on div at bounding box center [471, 518] width 26 height 25
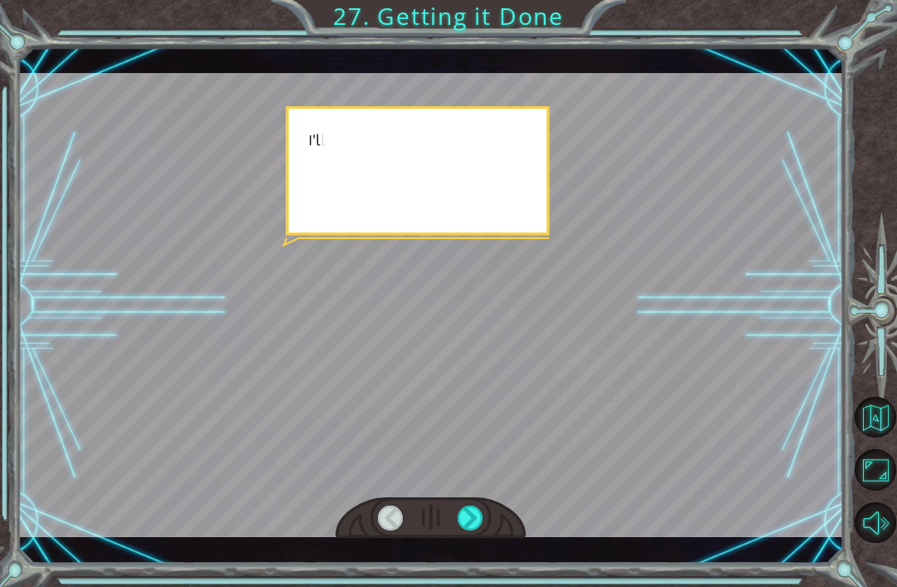
click at [472, 517] on div at bounding box center [471, 518] width 26 height 25
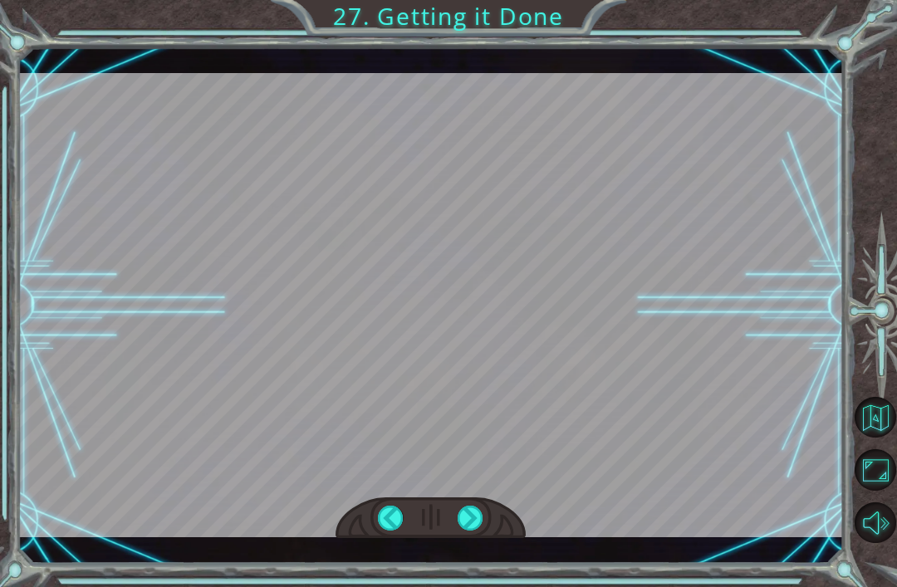
click at [472, 514] on div at bounding box center [471, 518] width 26 height 25
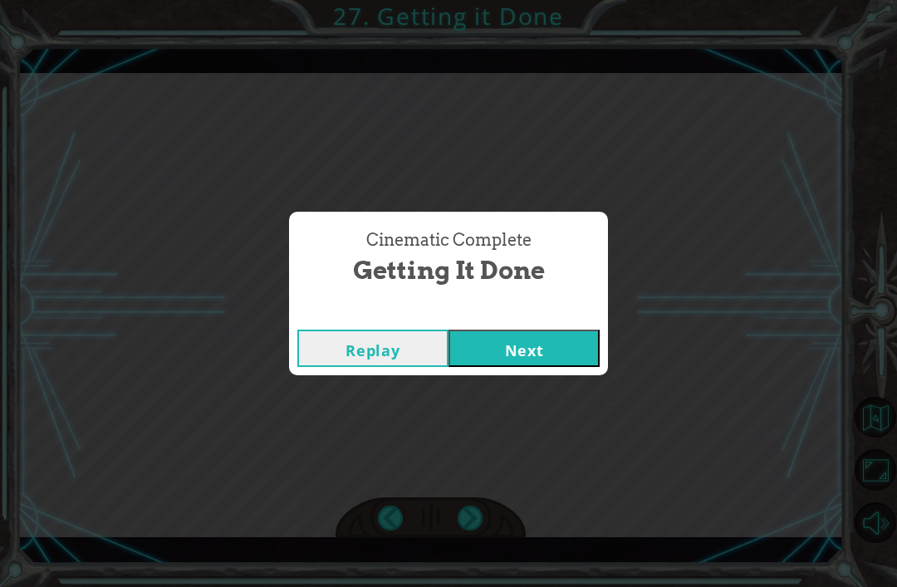
click at [473, 515] on div "Cinematic Complete Getting it Done Replay Next" at bounding box center [448, 293] width 897 height 587
click at [546, 363] on button "Next" at bounding box center [523, 348] width 151 height 37
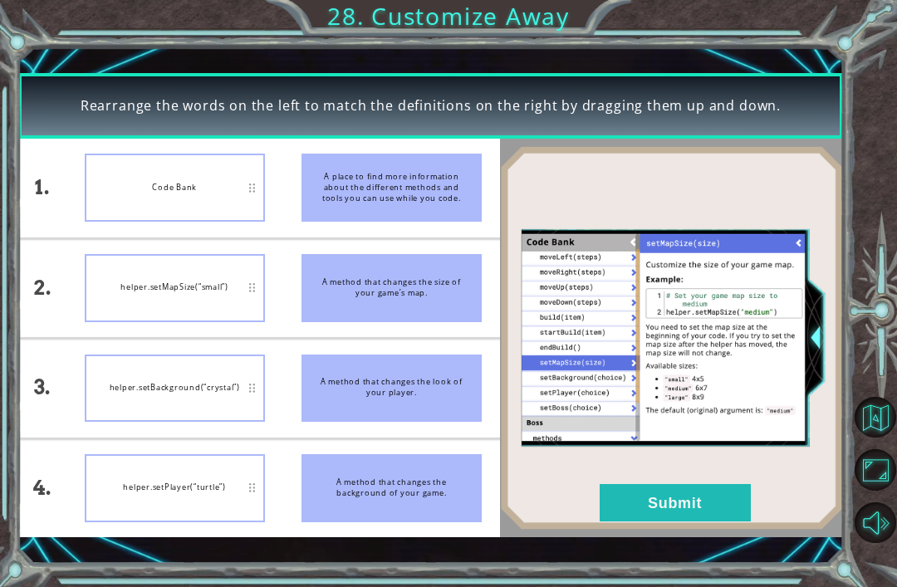
click at [678, 504] on button "Submit" at bounding box center [675, 502] width 151 height 37
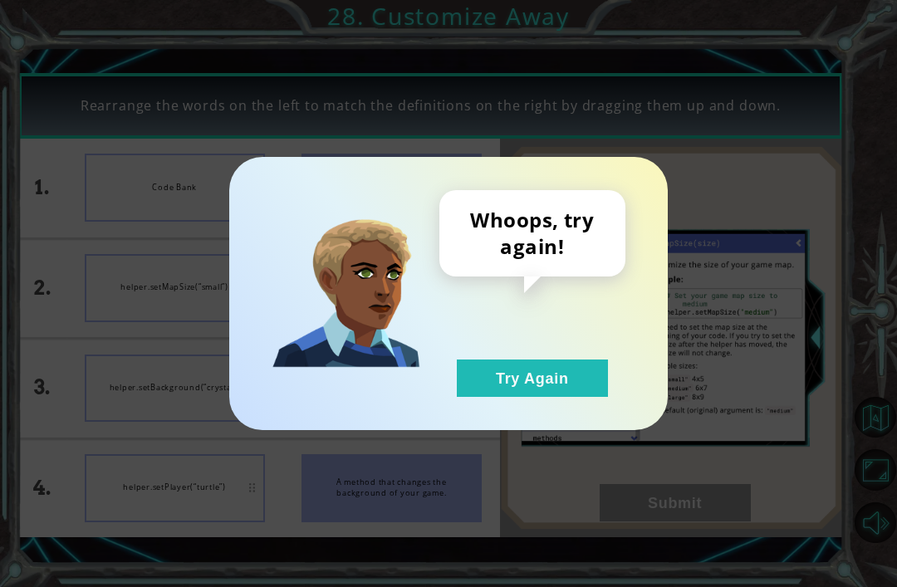
click at [581, 395] on button "Try Again" at bounding box center [532, 378] width 151 height 37
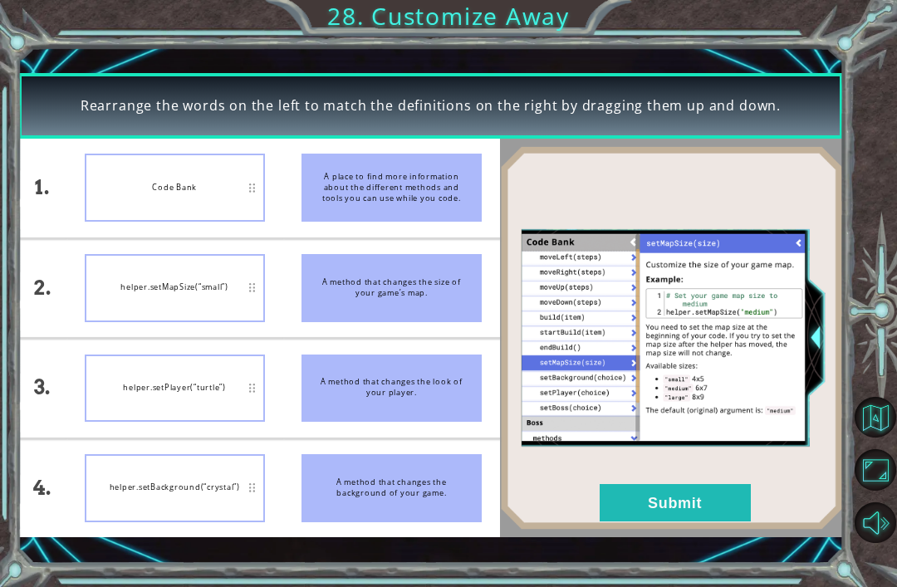
click at [668, 507] on button "Submit" at bounding box center [675, 502] width 151 height 37
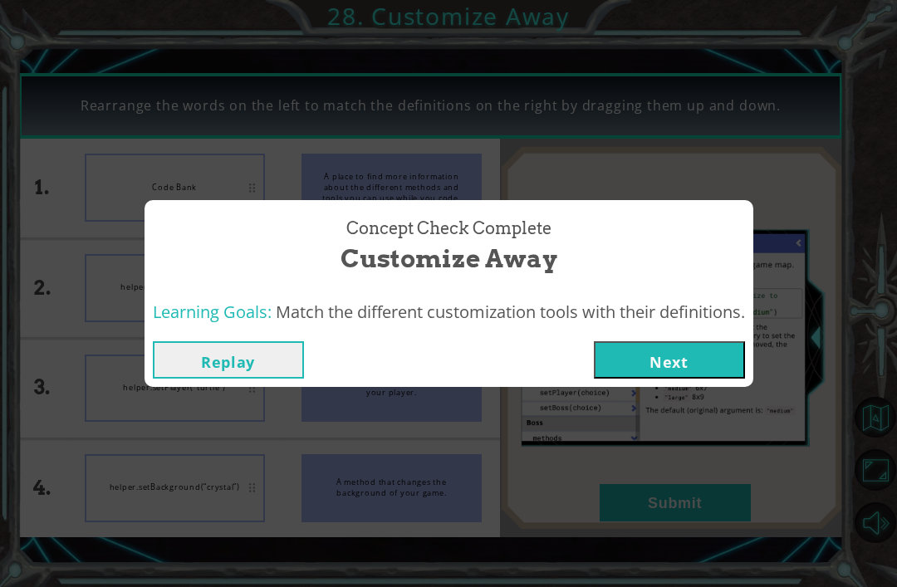
click at [725, 362] on button "Next" at bounding box center [669, 359] width 151 height 37
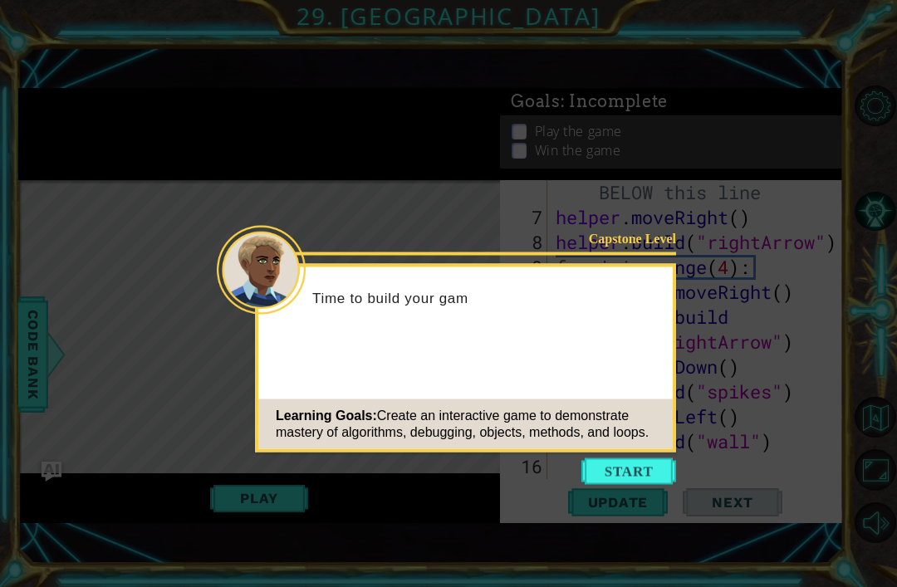
scroll to position [224, 0]
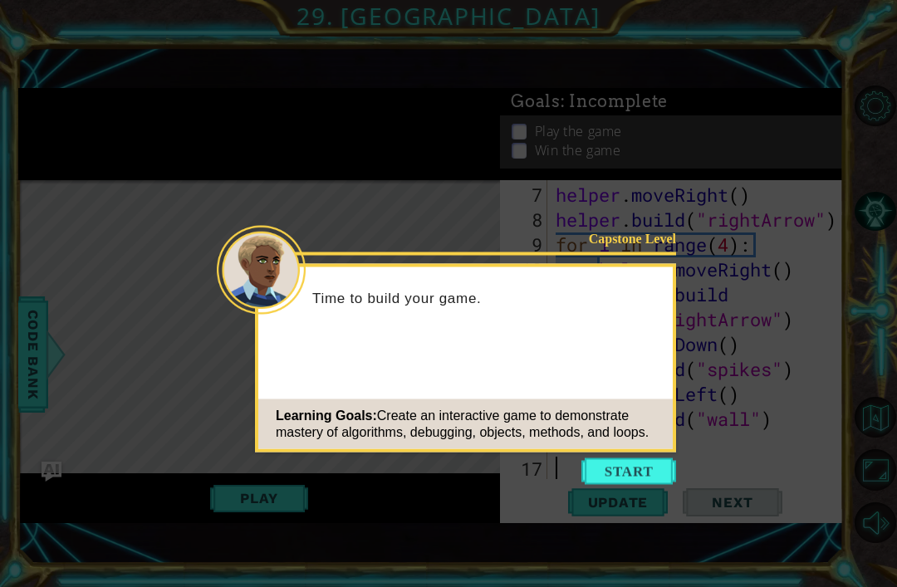
click at [636, 469] on button "Start" at bounding box center [628, 471] width 95 height 27
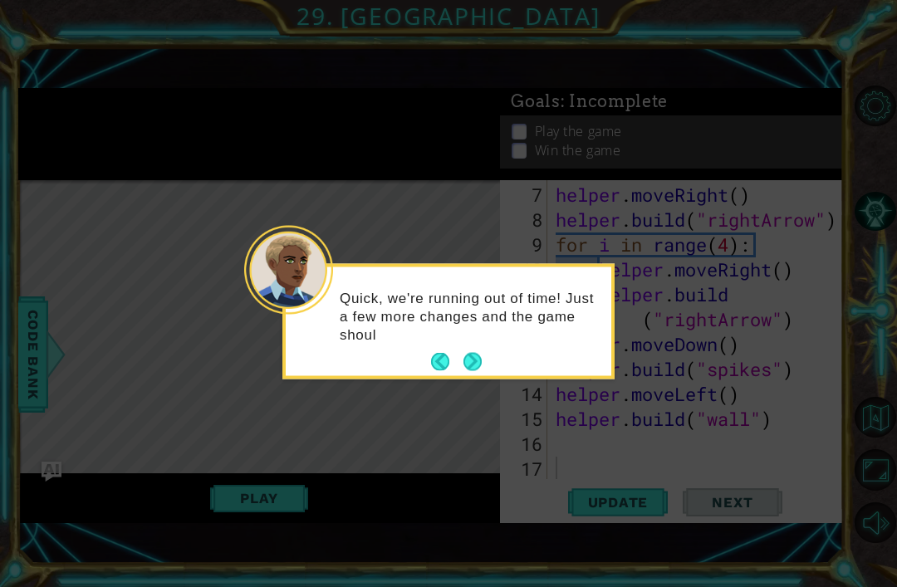
click at [484, 351] on div "Quick, we're running out of time! Just a few more changes and the game shoul" at bounding box center [449, 324] width 326 height 102
click at [476, 371] on button "Next" at bounding box center [472, 362] width 18 height 18
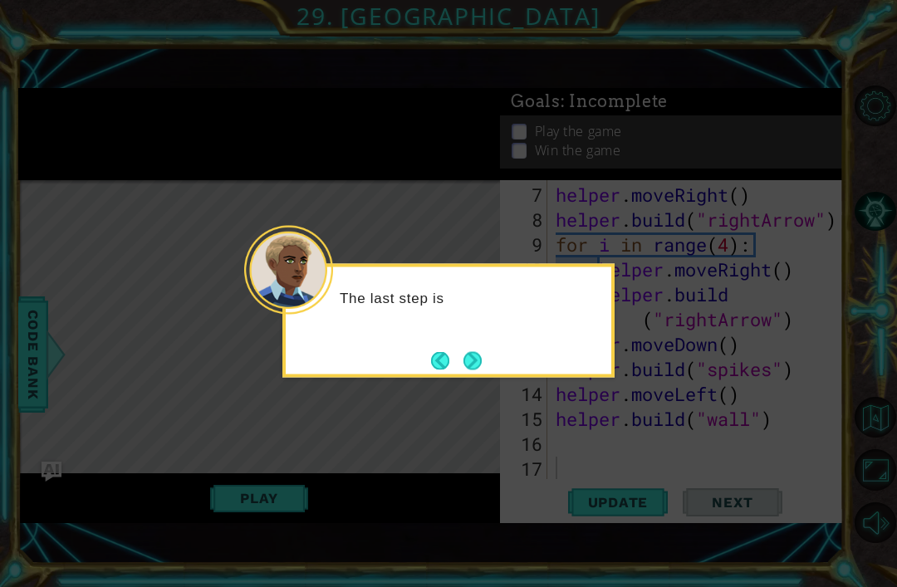
click at [469, 370] on button "Next" at bounding box center [472, 360] width 18 height 18
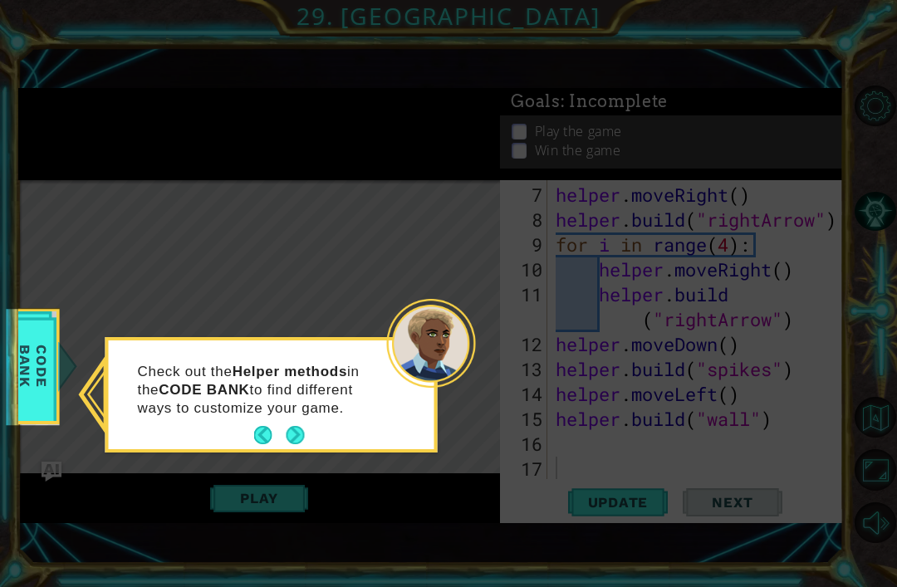
click at [286, 442] on button "Next" at bounding box center [295, 435] width 18 height 18
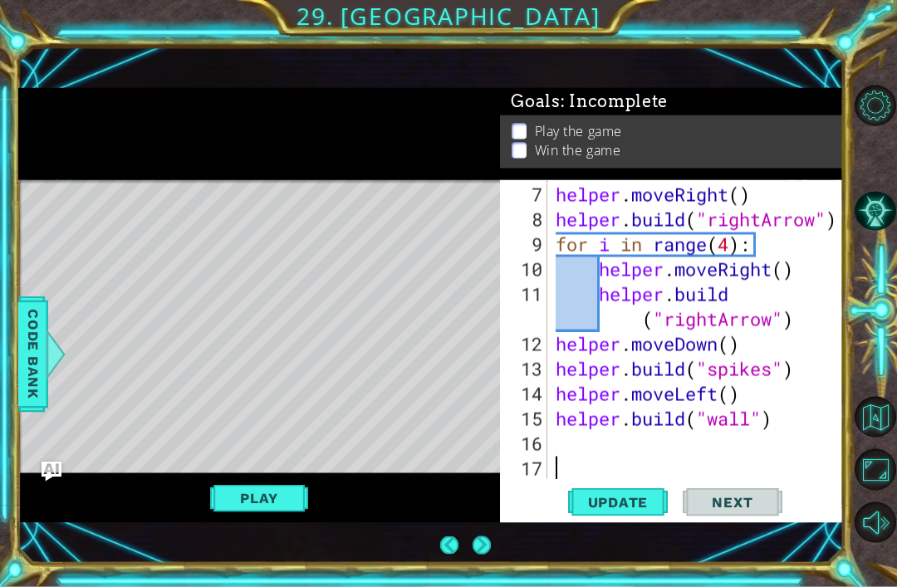
scroll to position [15, 0]
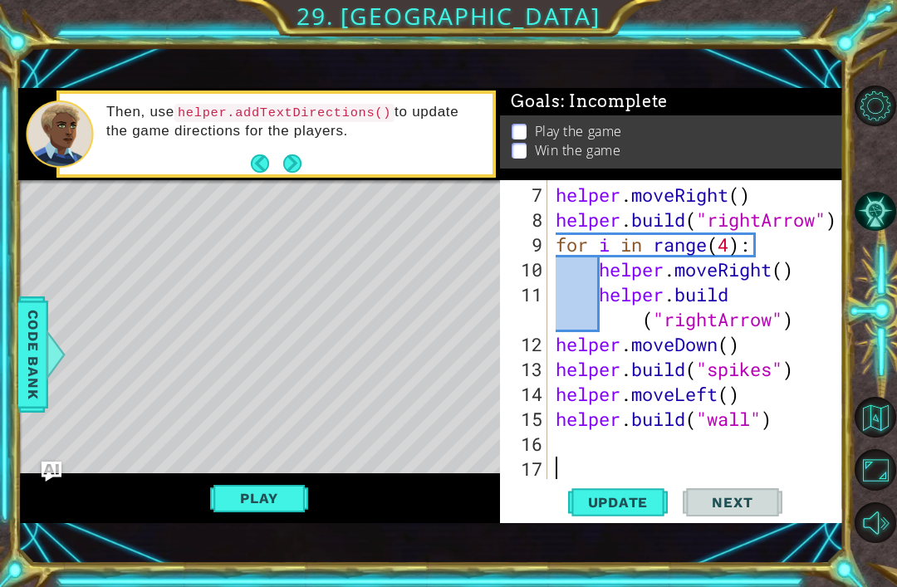
type textarea "helper.build("wall")"
click at [720, 439] on div "helper . moveRight ( ) helper . build ( "rightArrow" ) for i in range ( 4 ) : h…" at bounding box center [700, 357] width 296 height 349
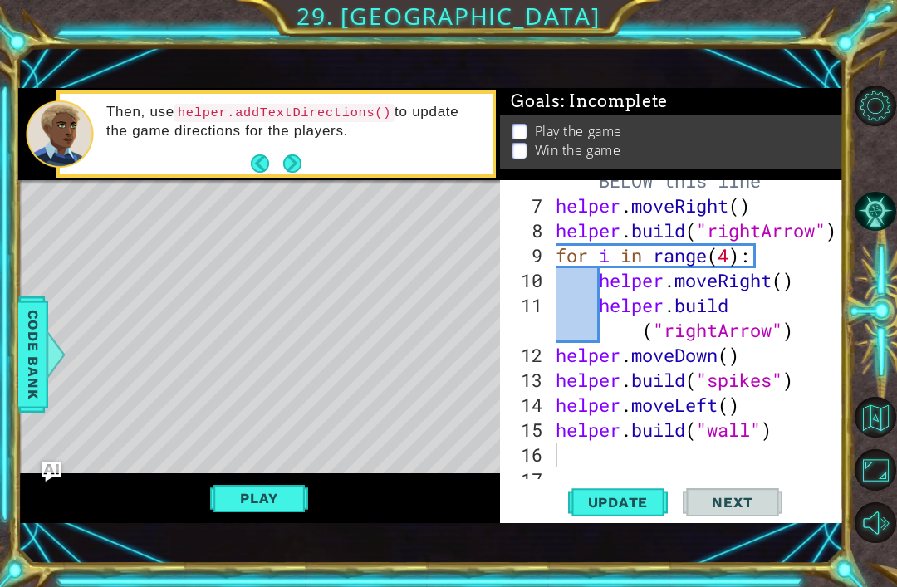
scroll to position [224, 0]
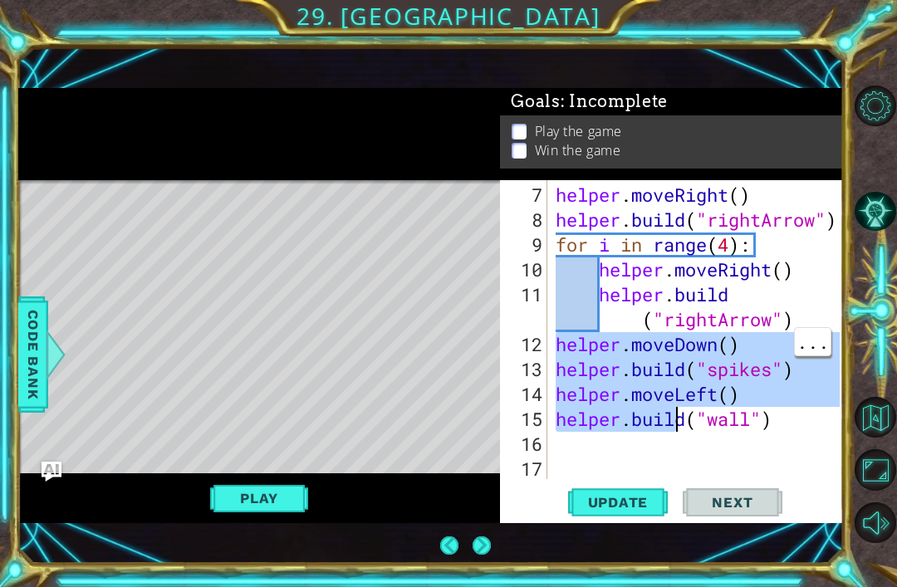
type textarea "helper.build("wall")"
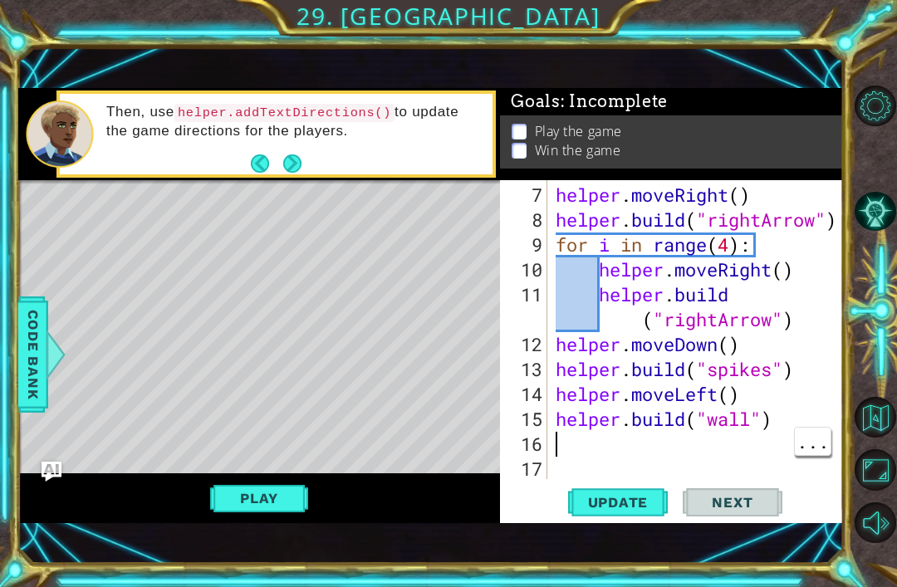
click at [755, 454] on div "helper . moveRight ( ) helper . build ( "rightArrow" ) for i in range ( 4 ) : h…" at bounding box center [700, 357] width 296 height 349
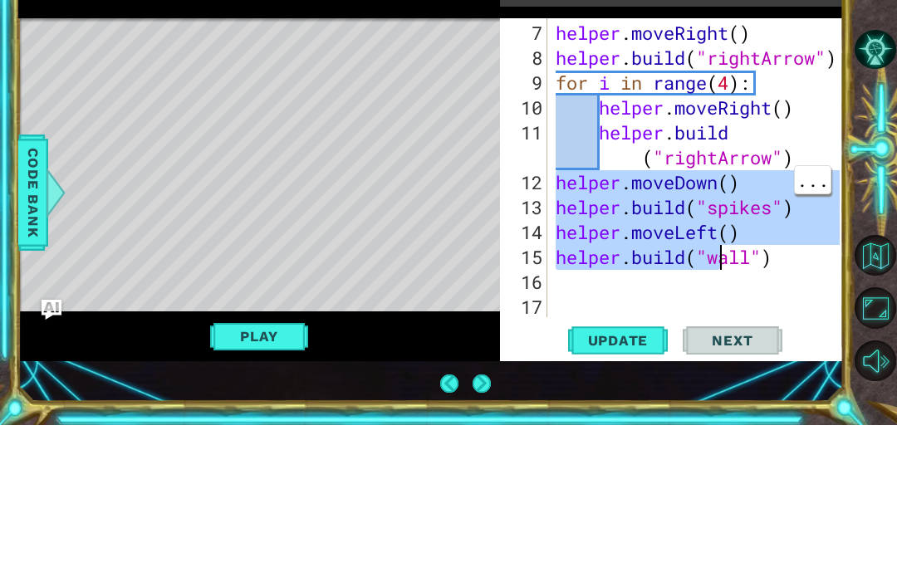
type textarea "helper.build("wall")"
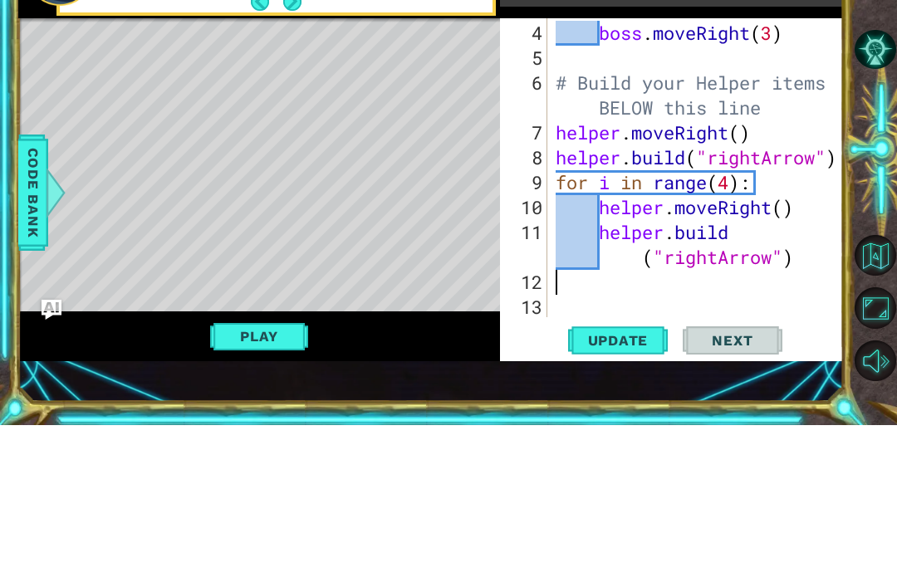
scroll to position [53, 0]
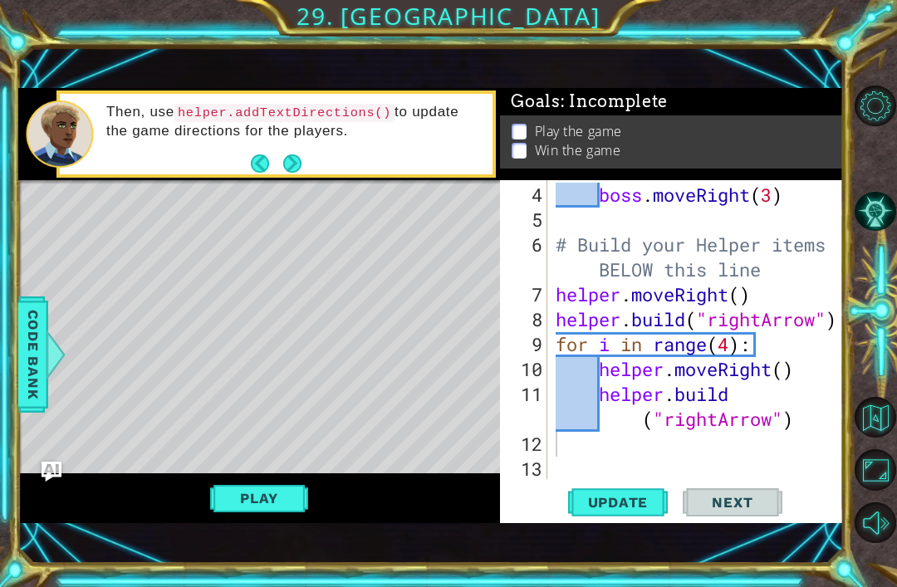
click at [638, 502] on span "Update" at bounding box center [618, 502] width 94 height 17
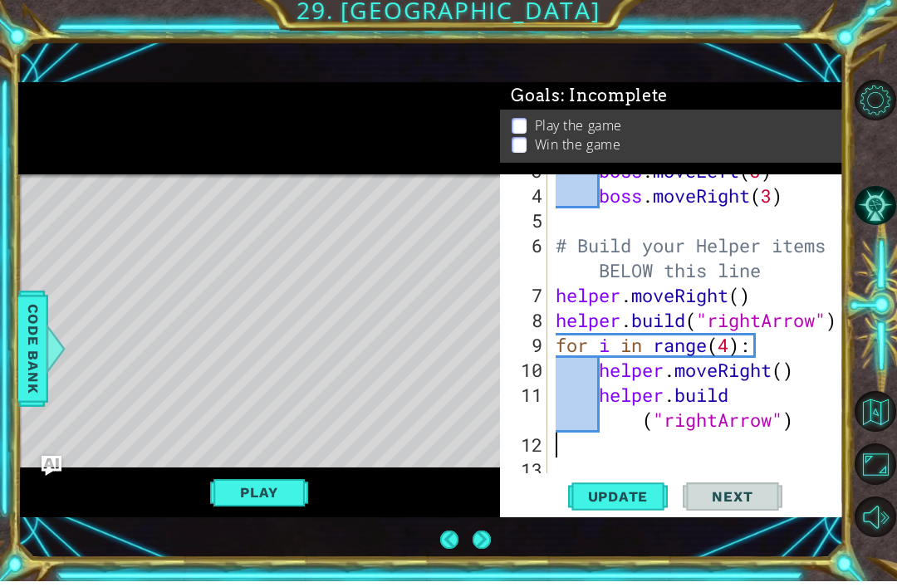
scroll to position [116, 0]
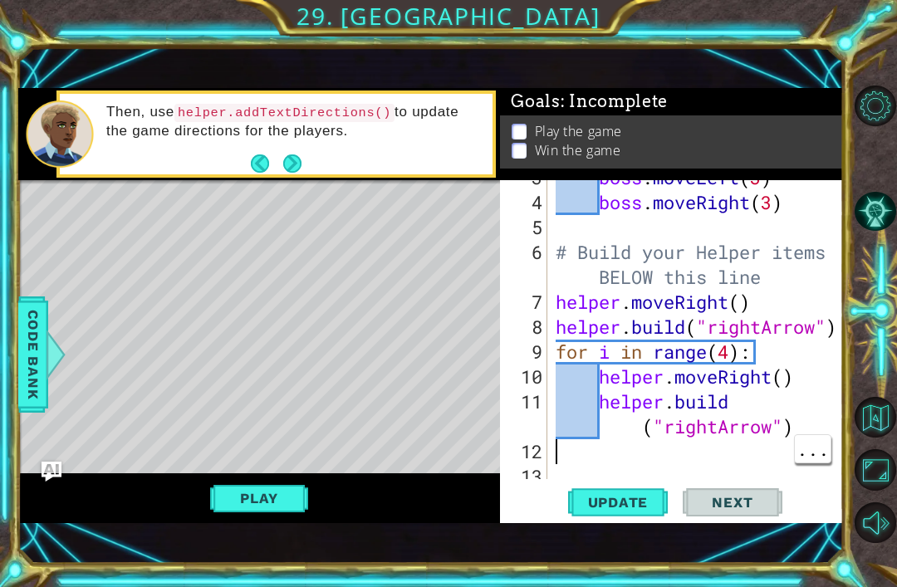
click at [566, 462] on div "boss . moveLeft ( 3 ) boss . moveRight ( 3 ) # Build your Helper items BELOW th…" at bounding box center [700, 339] width 296 height 349
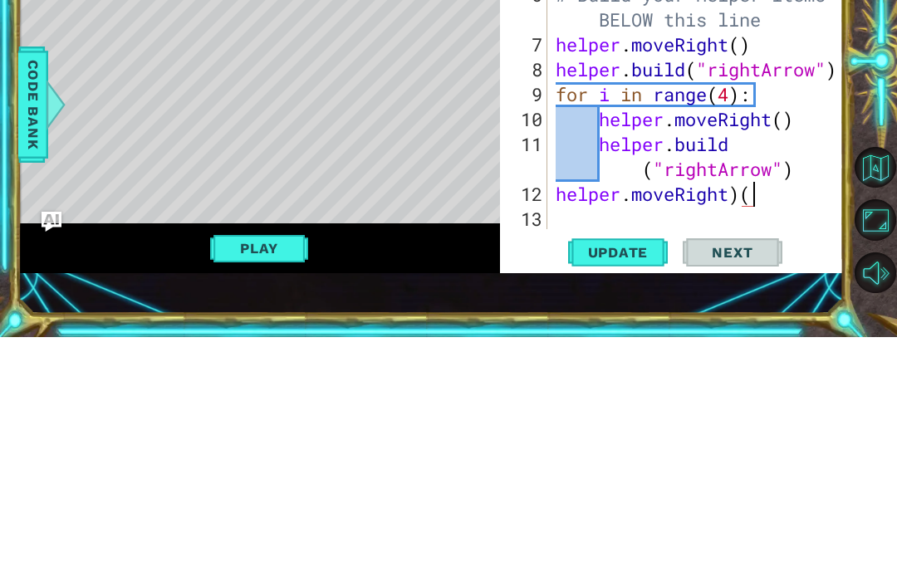
scroll to position [0, 8]
type textarea "helper.moveRight)()"
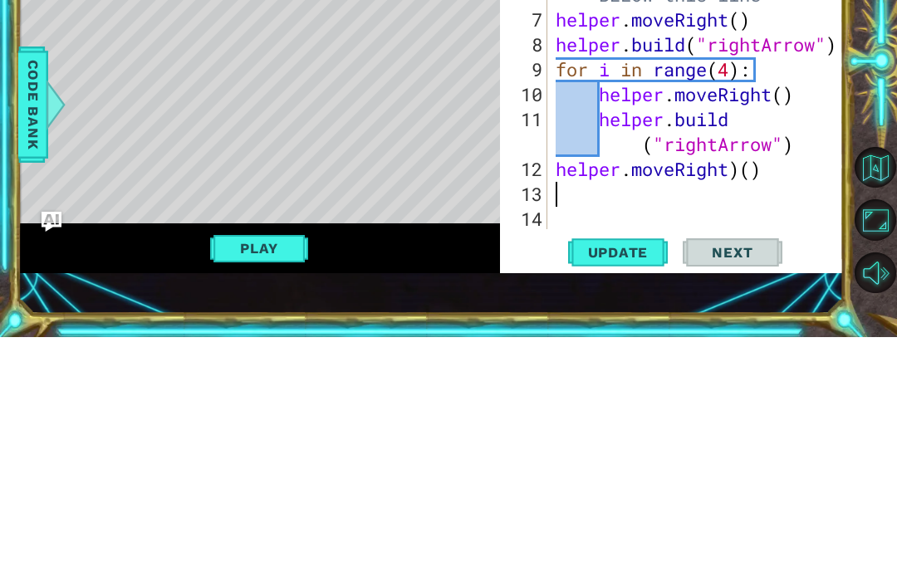
scroll to position [149, 0]
type textarea "helper.moveRight()"
type textarea "[DOMAIN_NAME]("downArrow")"
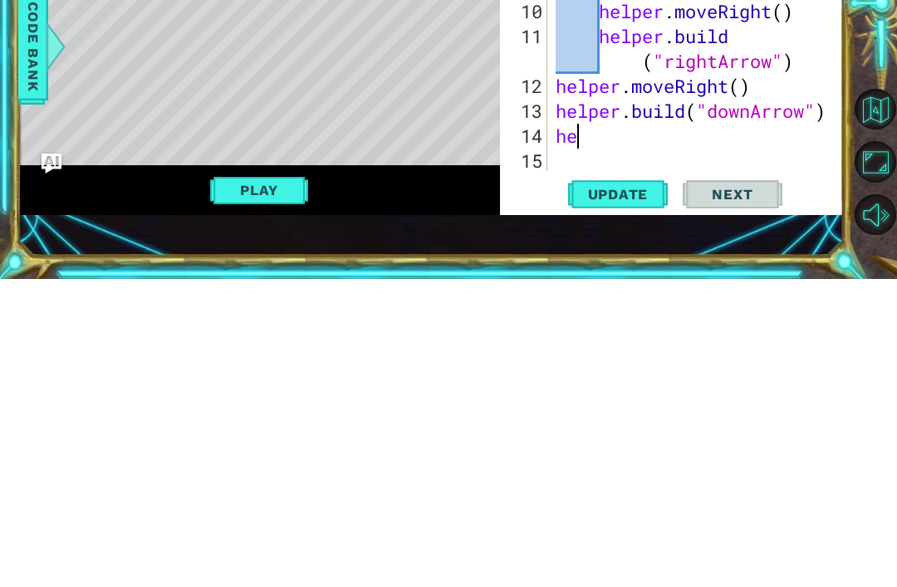
scroll to position [0, 0]
type textarea "h"
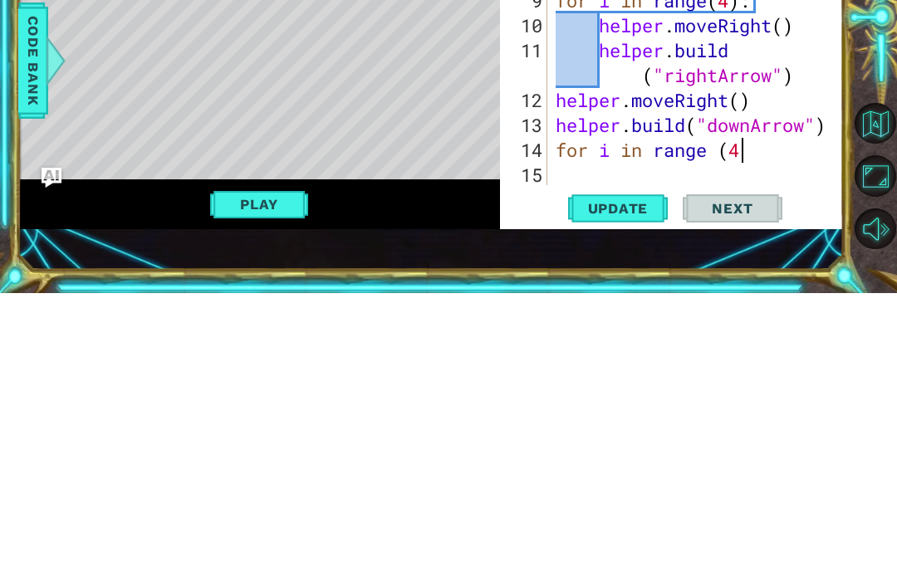
type textarea "for i in range (4)"
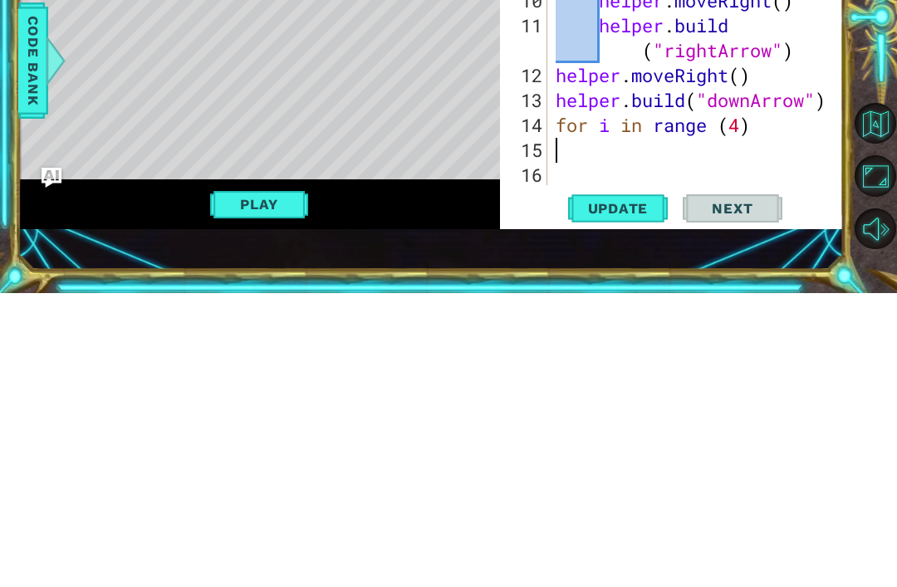
scroll to position [199, 0]
type textarea "m"
type textarea "helper.moveDown"
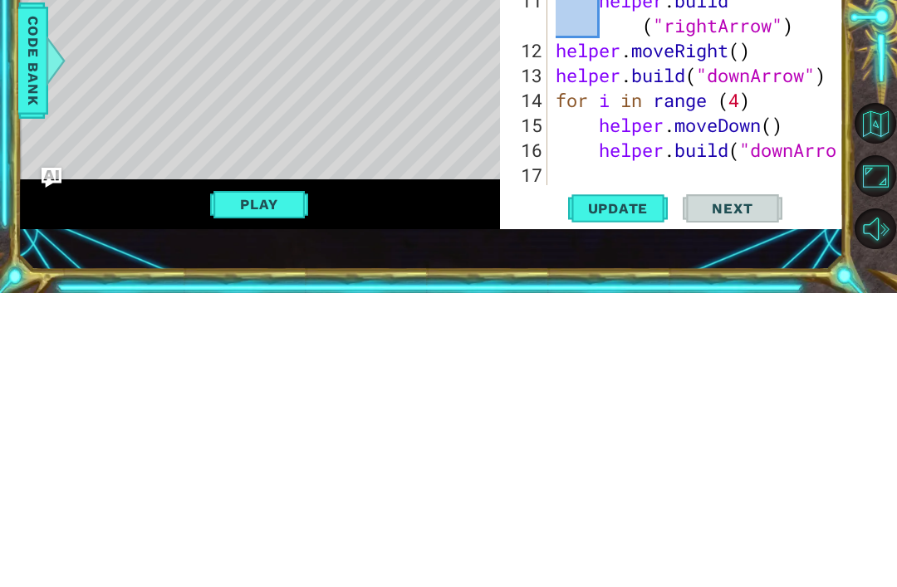
scroll to position [249, 0]
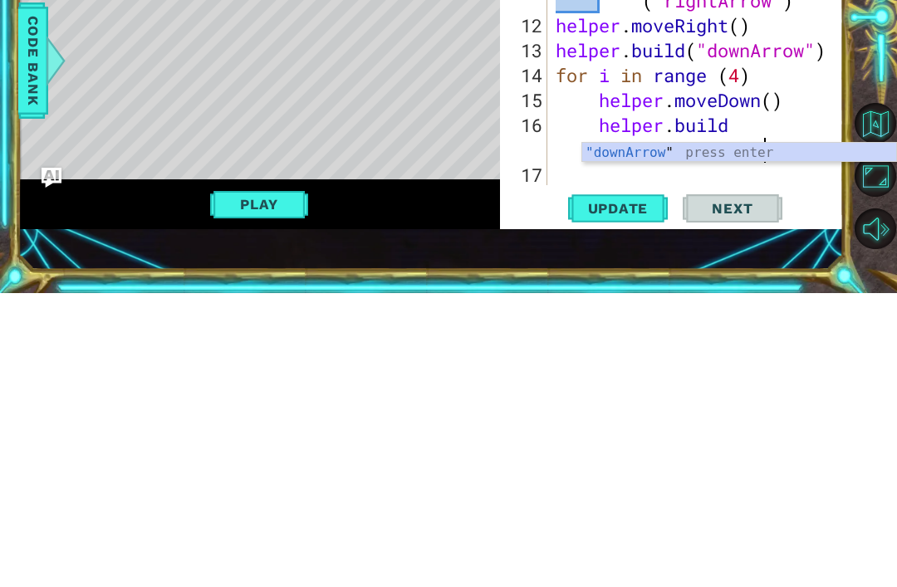
type textarea "helper.build("downArrow)"
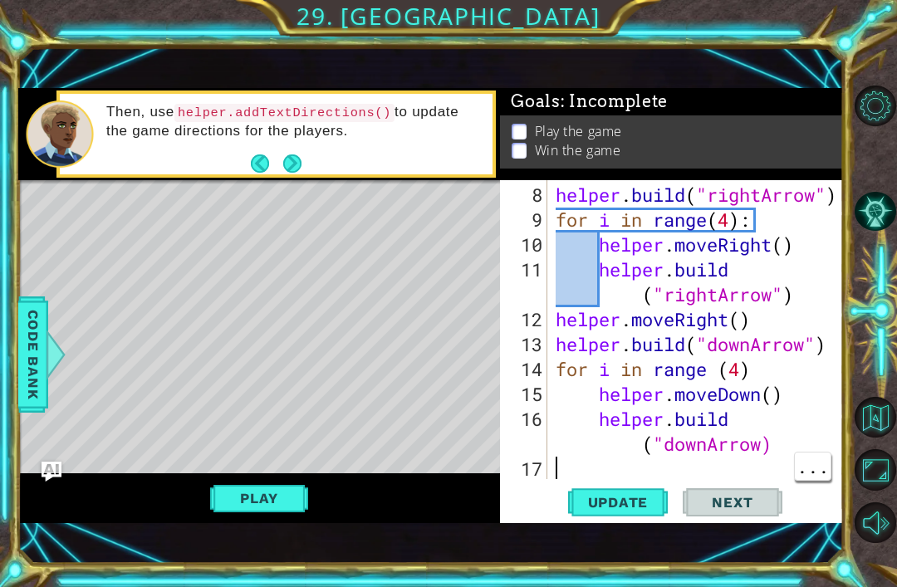
type textarea "helper.build("downArrow)"
click at [776, 439] on div "helper . build ( "rightArrow" ) for i in range ( 4 ) : helper . moveRight ( ) h…" at bounding box center [700, 357] width 296 height 349
click at [643, 503] on span "Update" at bounding box center [618, 502] width 94 height 17
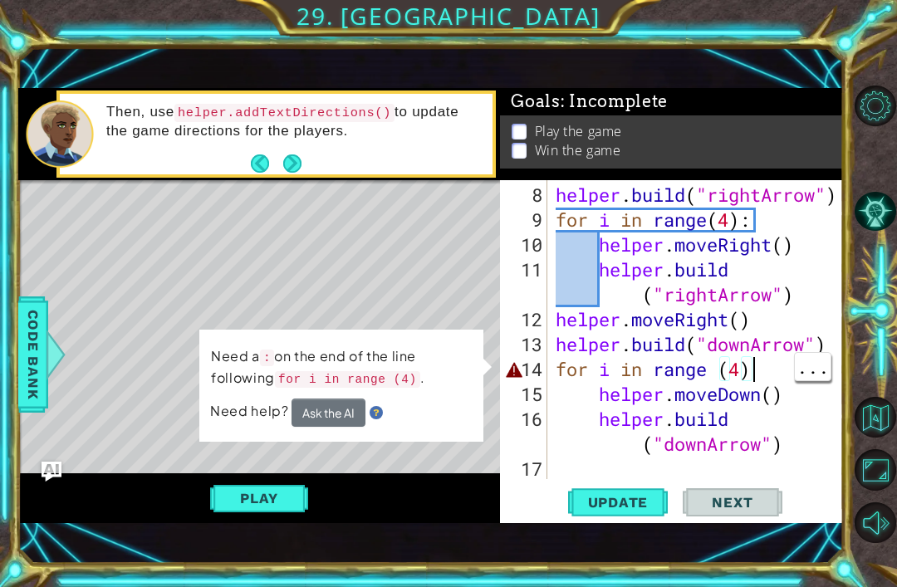
click at [771, 370] on div "helper . build ( "rightArrow" ) for i in range ( 4 ) : helper . moveRight ( ) h…" at bounding box center [700, 357] width 296 height 349
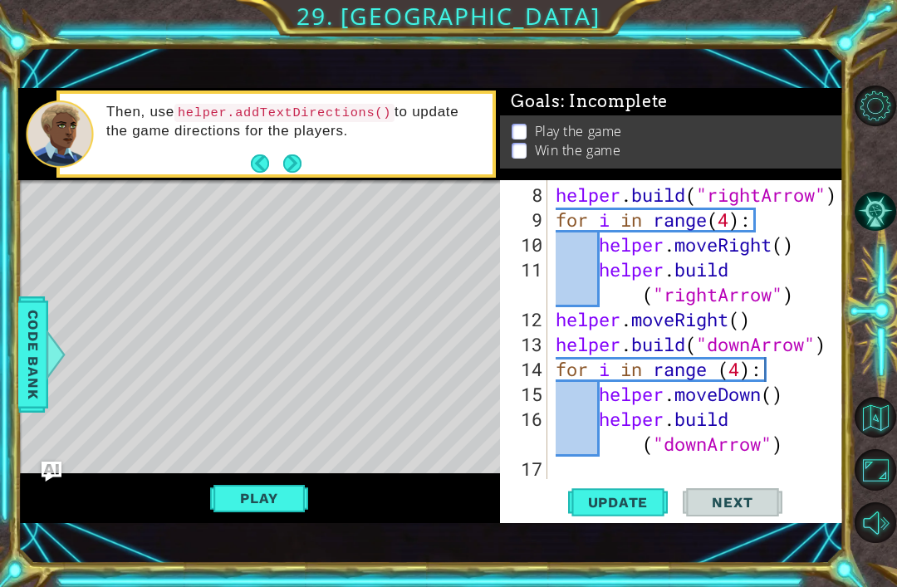
type textarea "for i in range (4):"
click at [636, 511] on span "Update" at bounding box center [618, 502] width 94 height 17
click at [624, 502] on span "Update" at bounding box center [618, 502] width 94 height 17
click at [277, 492] on button "Play" at bounding box center [258, 498] width 97 height 32
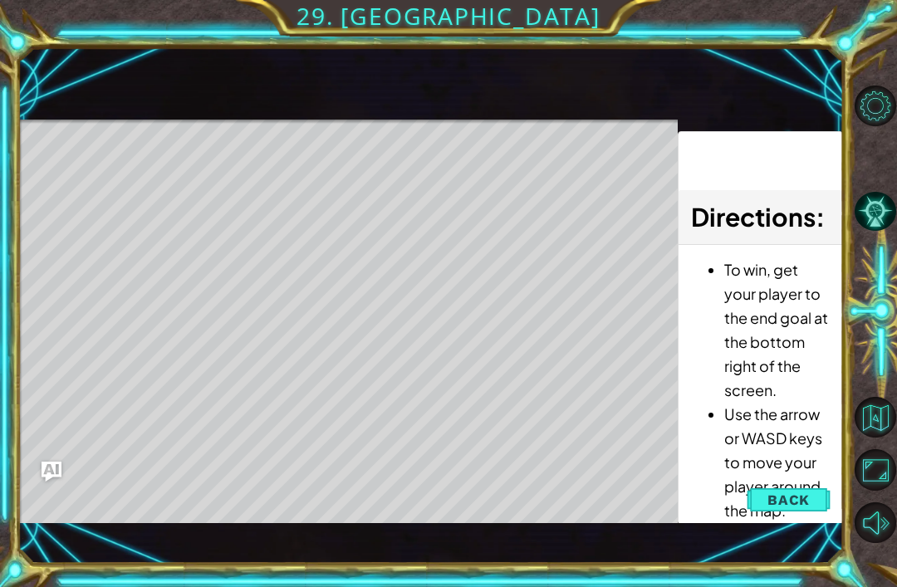
click at [783, 497] on span "Back" at bounding box center [788, 500] width 42 height 17
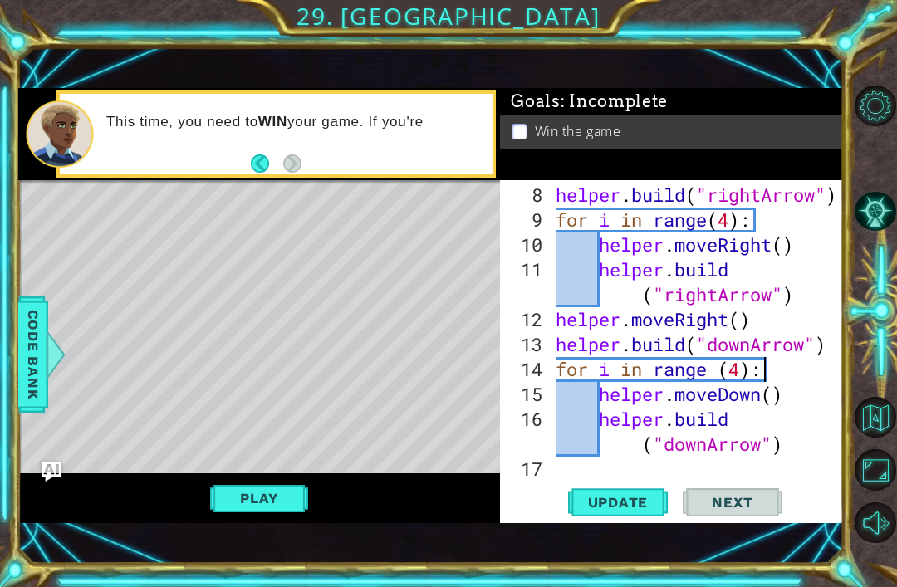
click at [248, 494] on button "Play" at bounding box center [258, 498] width 97 height 32
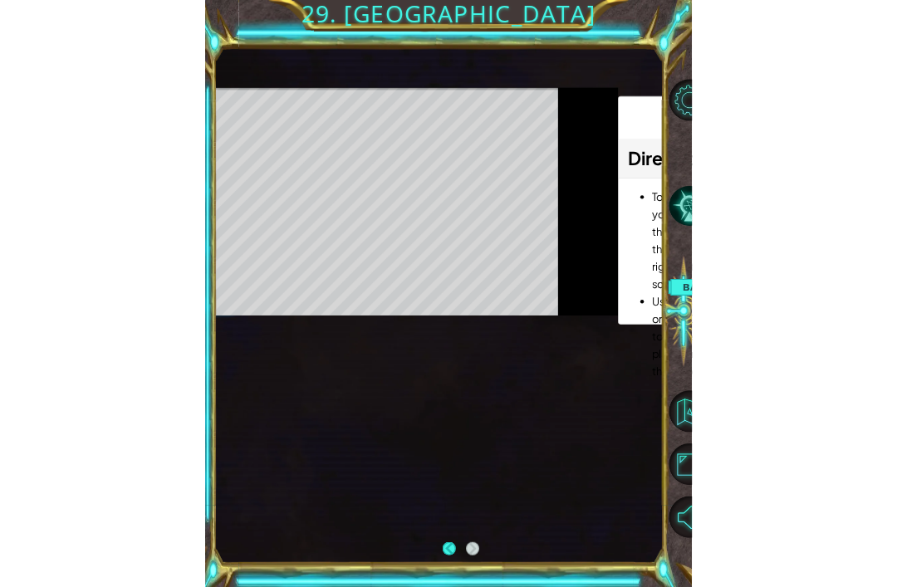
scroll to position [53, 0]
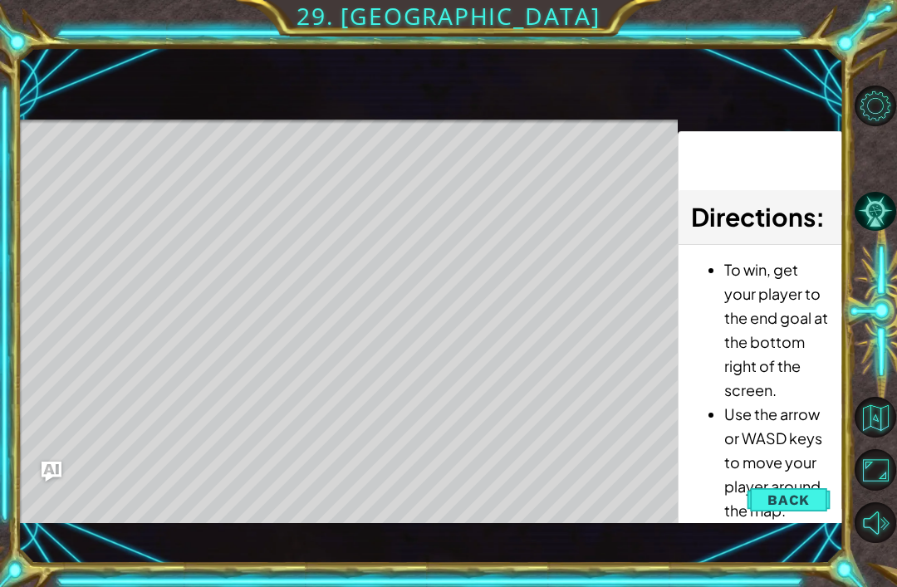
click at [773, 497] on span "Back" at bounding box center [788, 500] width 42 height 17
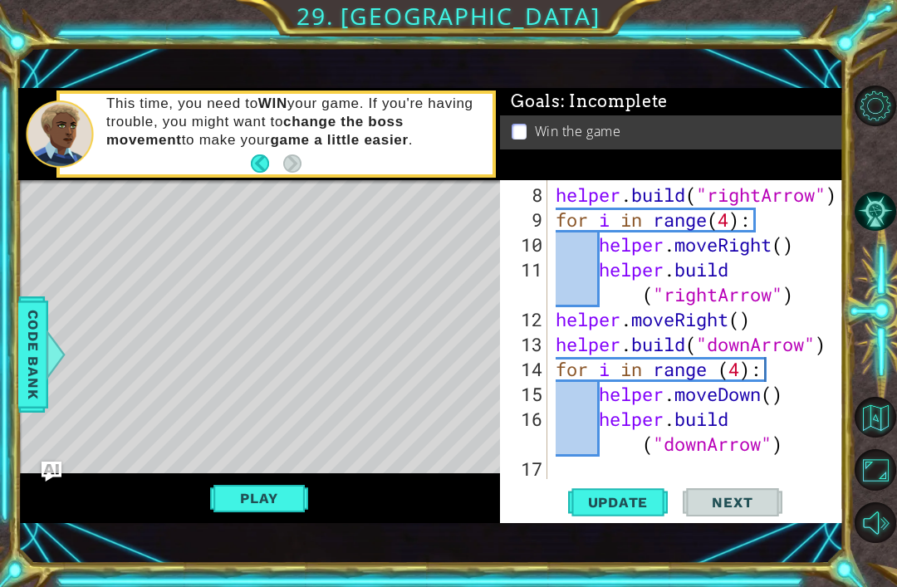
click at [893, 119] on button "Level Options" at bounding box center [874, 106] width 41 height 41
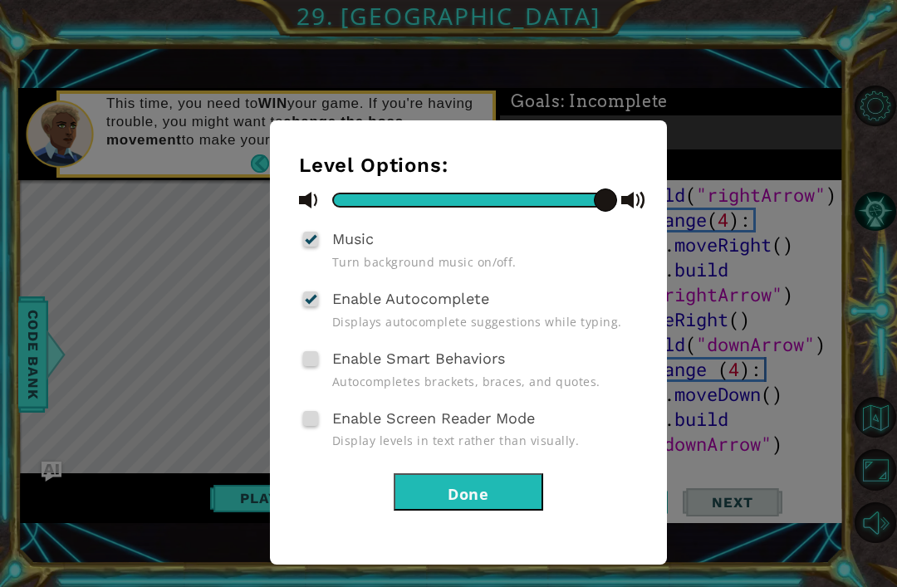
click at [491, 487] on button "Done" at bounding box center [468, 491] width 149 height 37
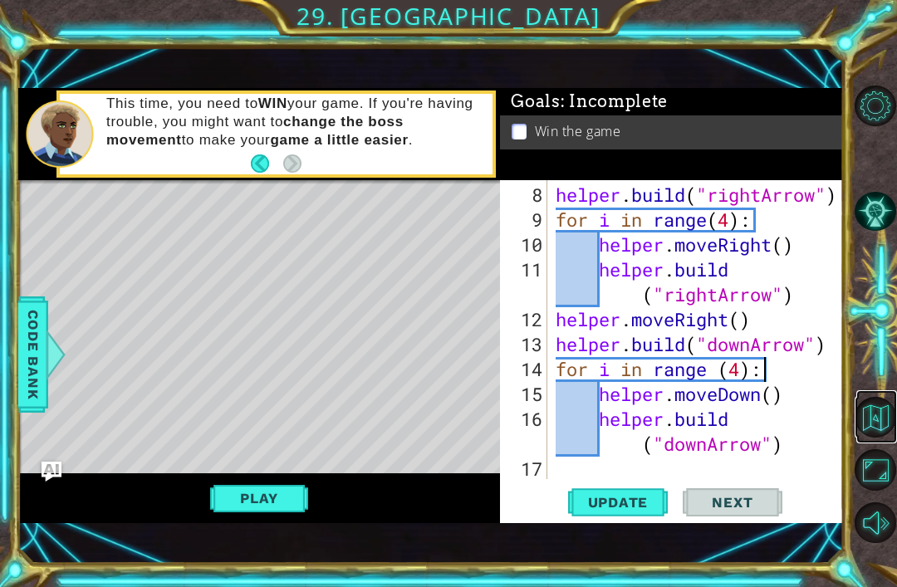
click at [885, 438] on button "Back to Map" at bounding box center [874, 417] width 41 height 41
